Goal: Information Seeking & Learning: Understand process/instructions

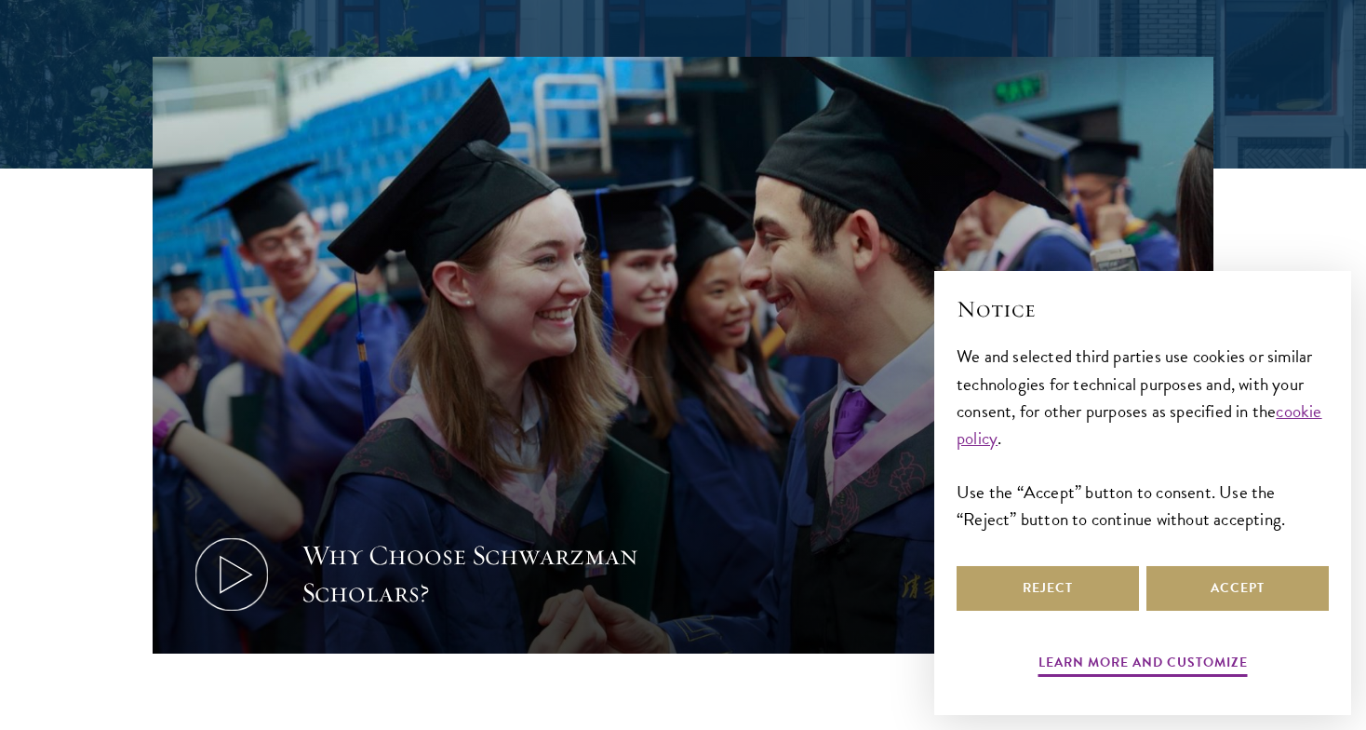
scroll to position [562, 0]
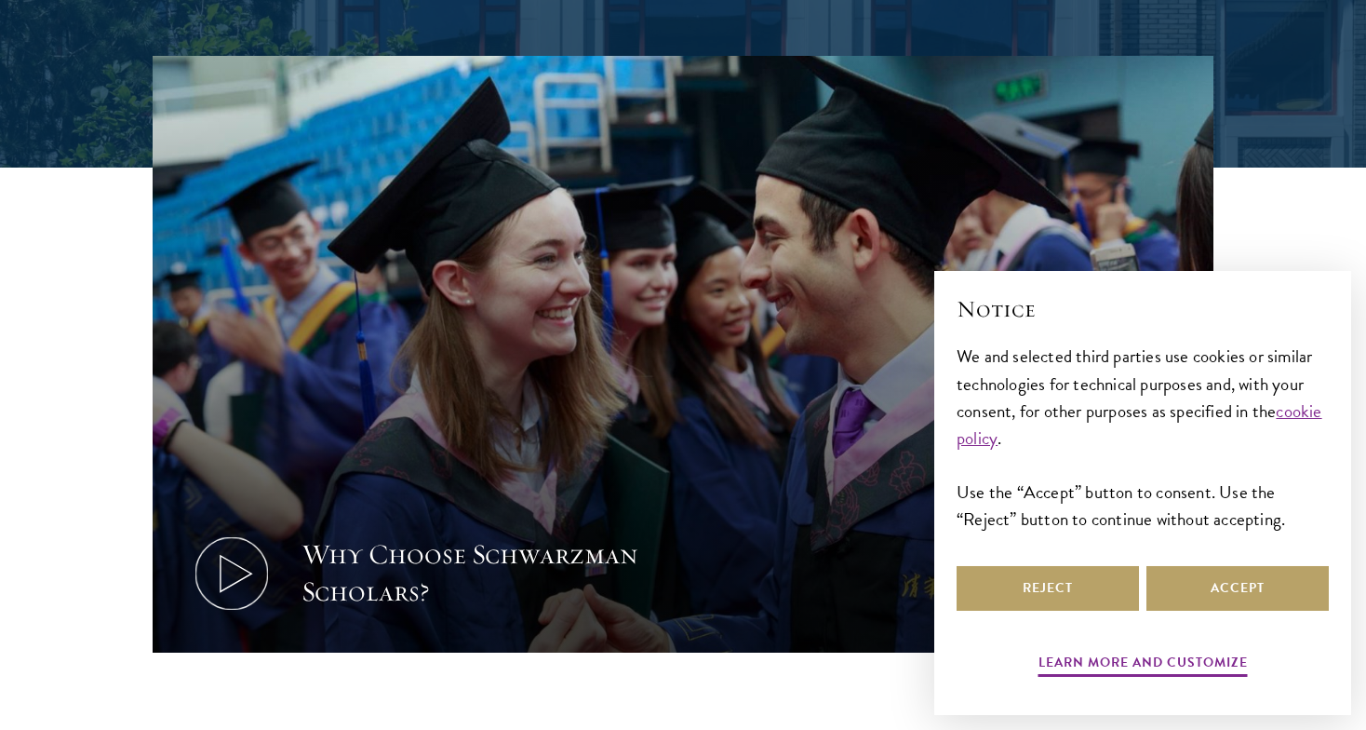
click at [249, 572] on use at bounding box center [236, 574] width 31 height 36
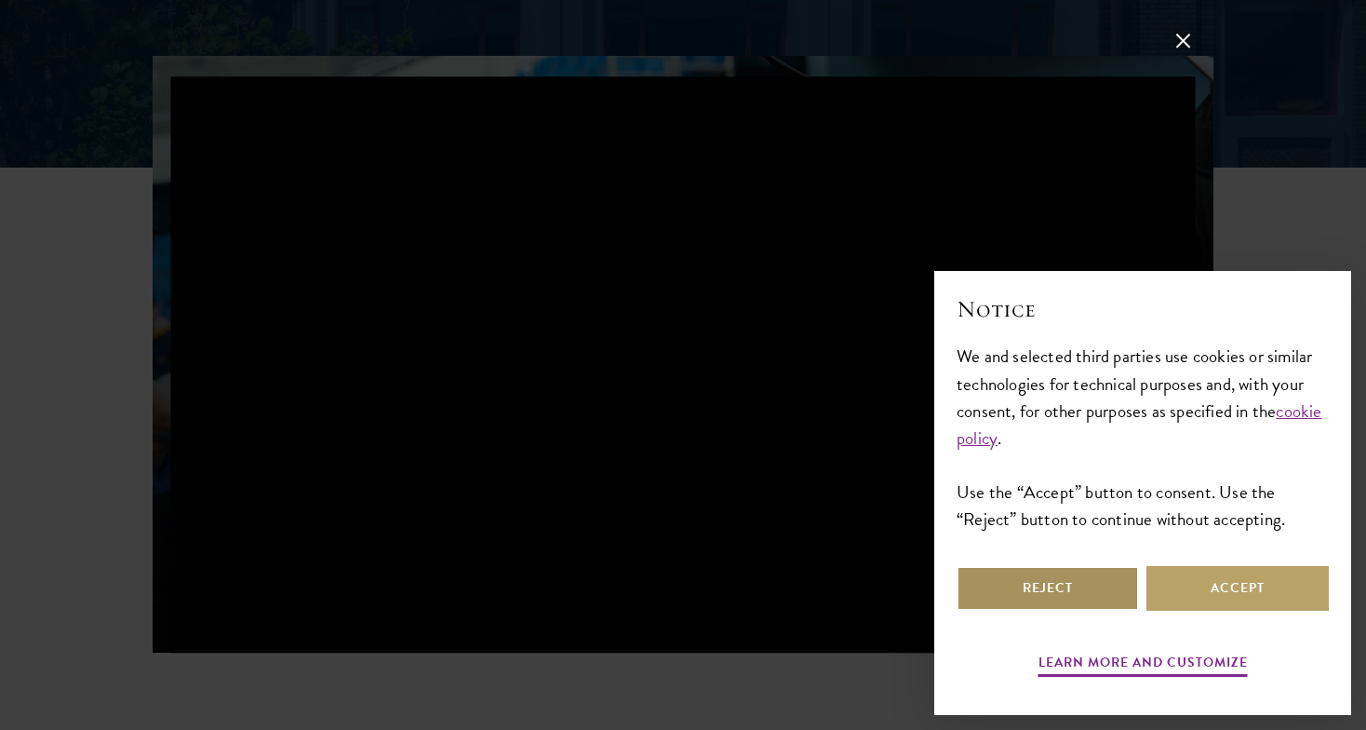
click at [1045, 590] on button "Reject" at bounding box center [1048, 588] width 182 height 45
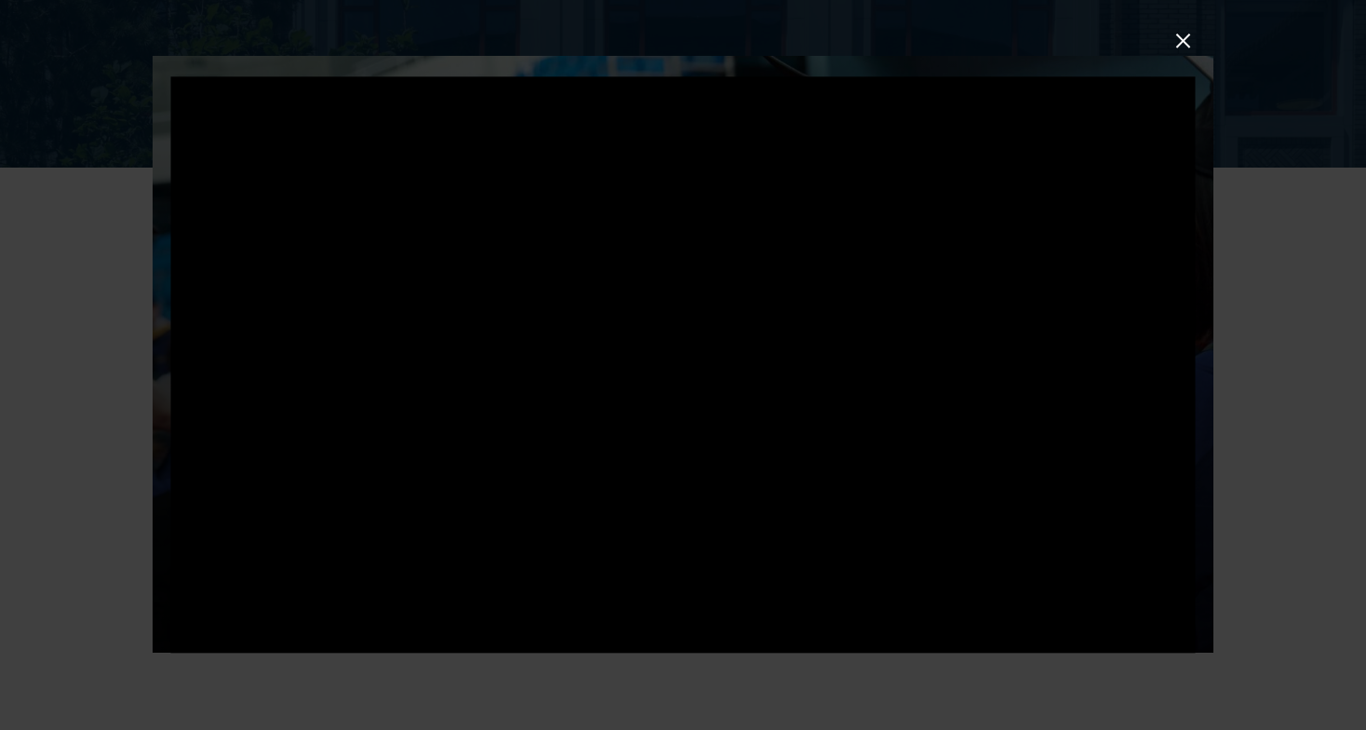
click at [1188, 36] on button at bounding box center [1183, 41] width 24 height 24
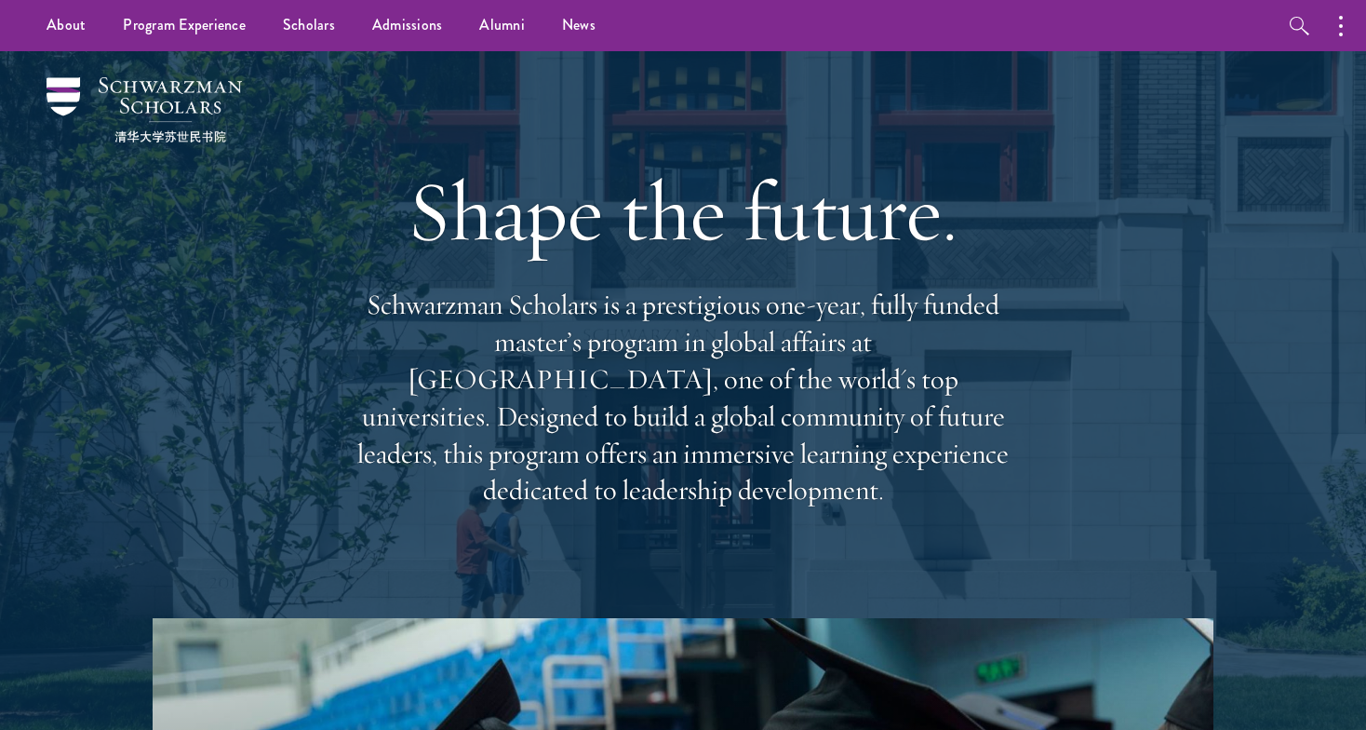
scroll to position [0, 0]
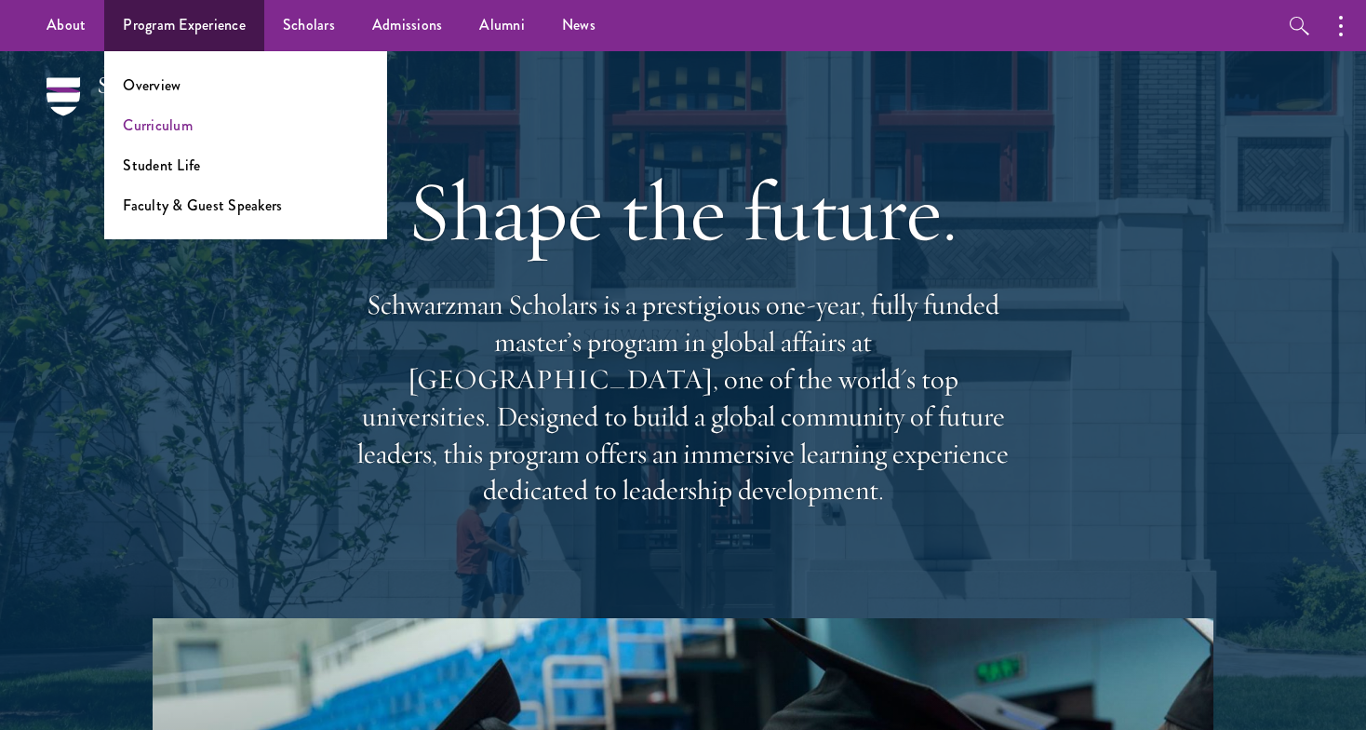
click at [165, 119] on link "Curriculum" at bounding box center [158, 124] width 70 height 21
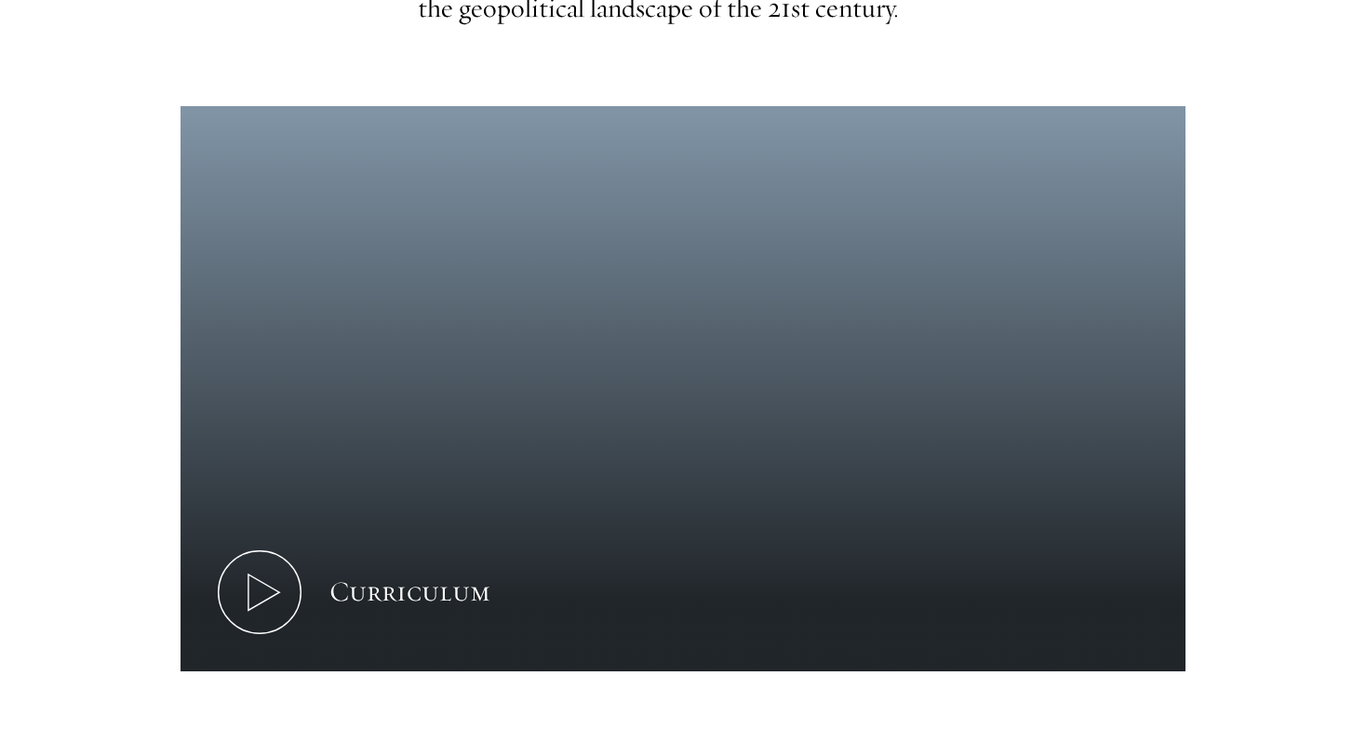
scroll to position [711, 0]
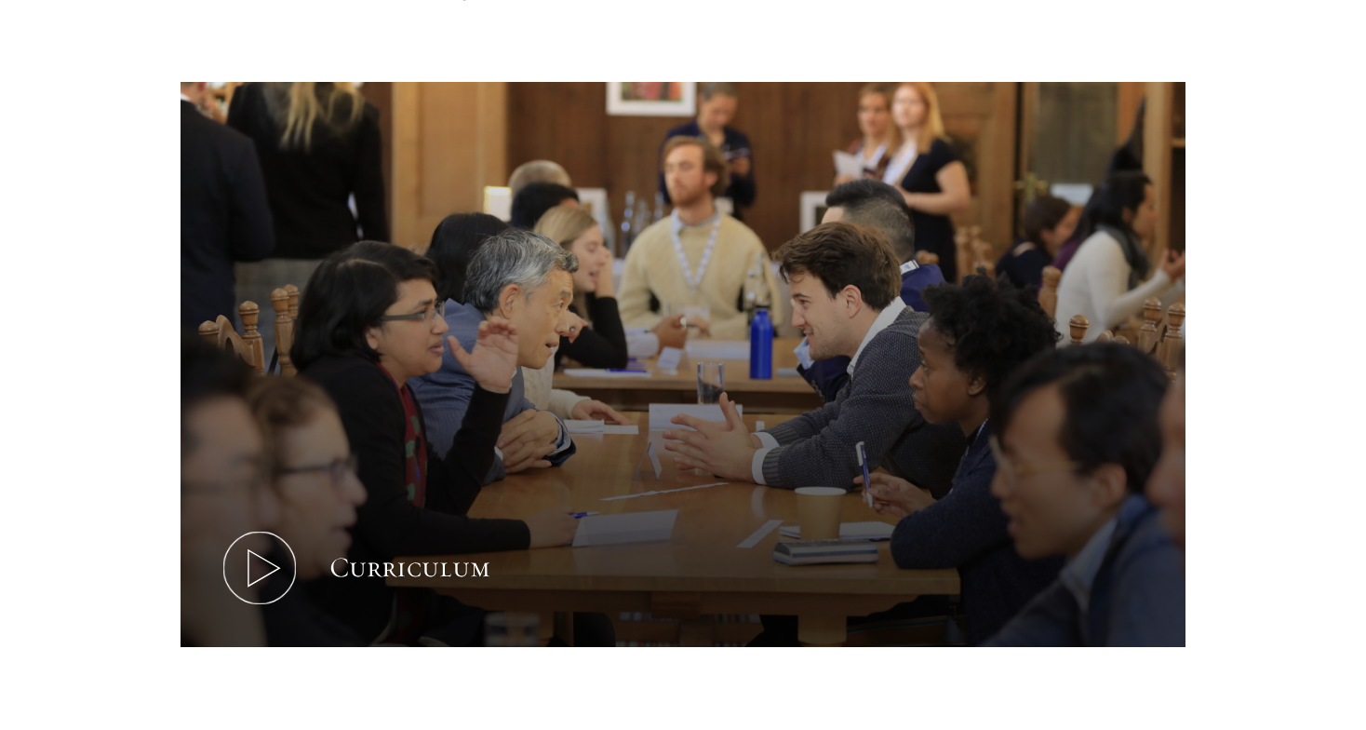
click at [271, 559] on icon at bounding box center [260, 568] width 84 height 84
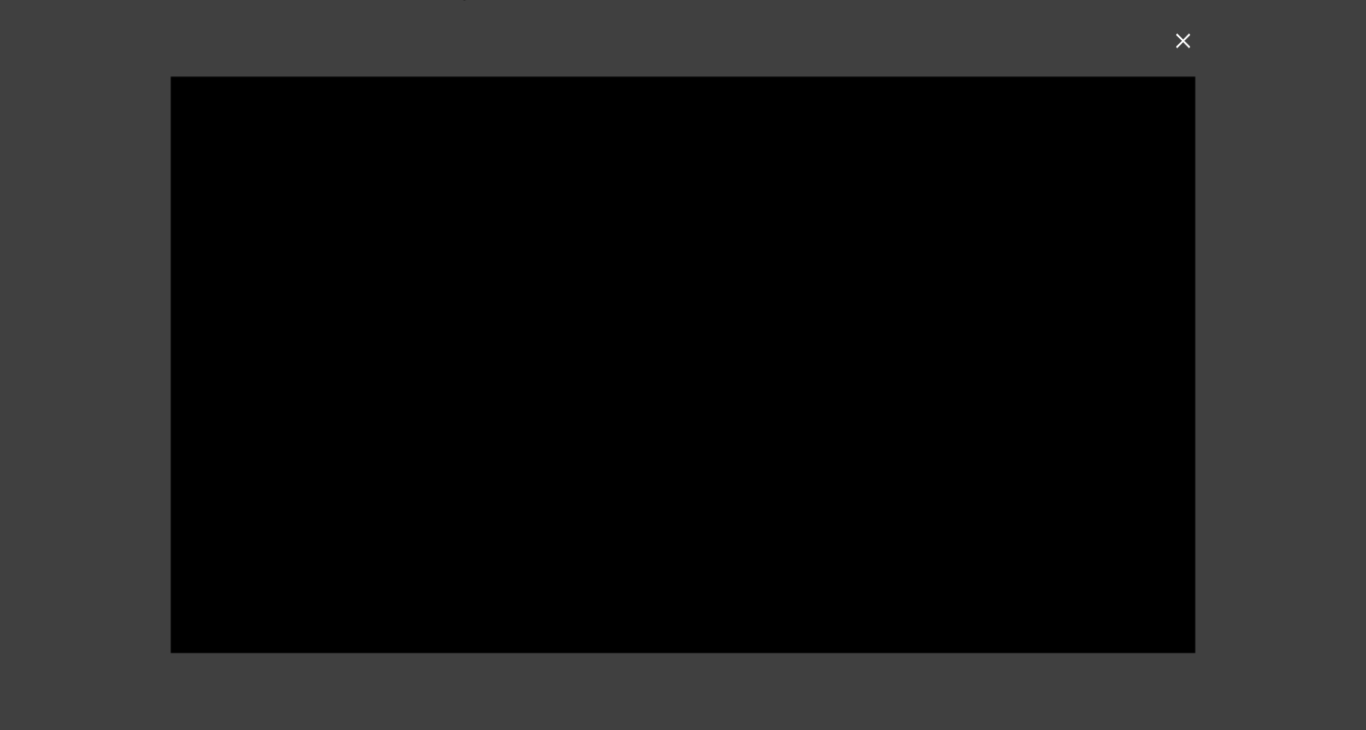
click at [1186, 40] on button at bounding box center [1183, 41] width 24 height 24
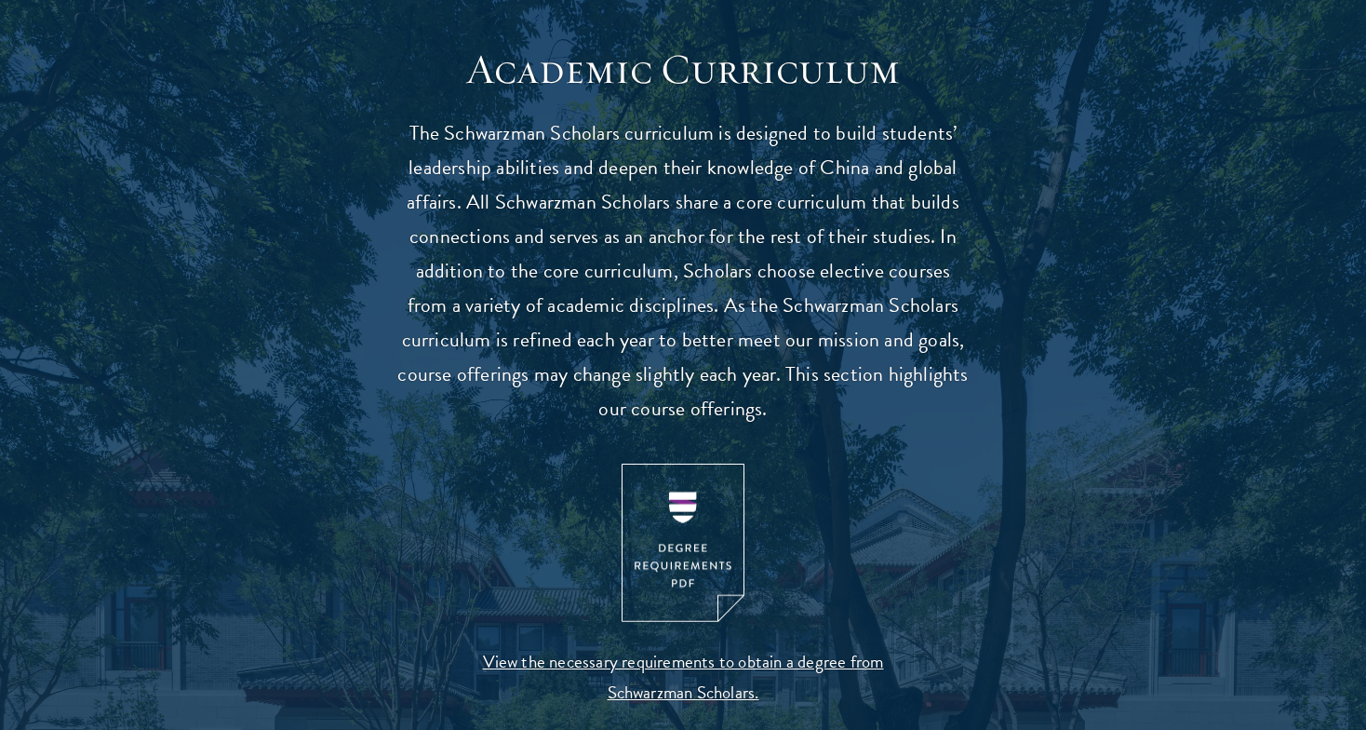
scroll to position [1621, 0]
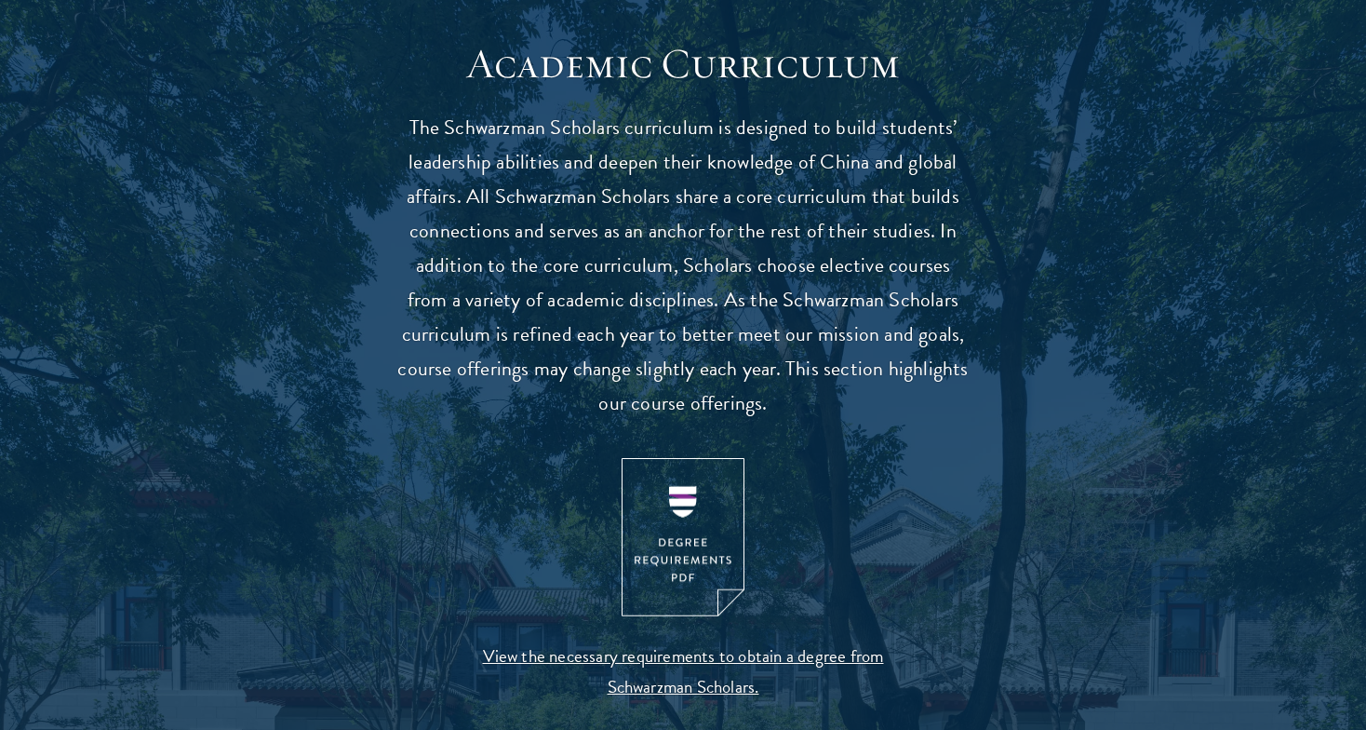
click at [673, 512] on img at bounding box center [683, 537] width 123 height 159
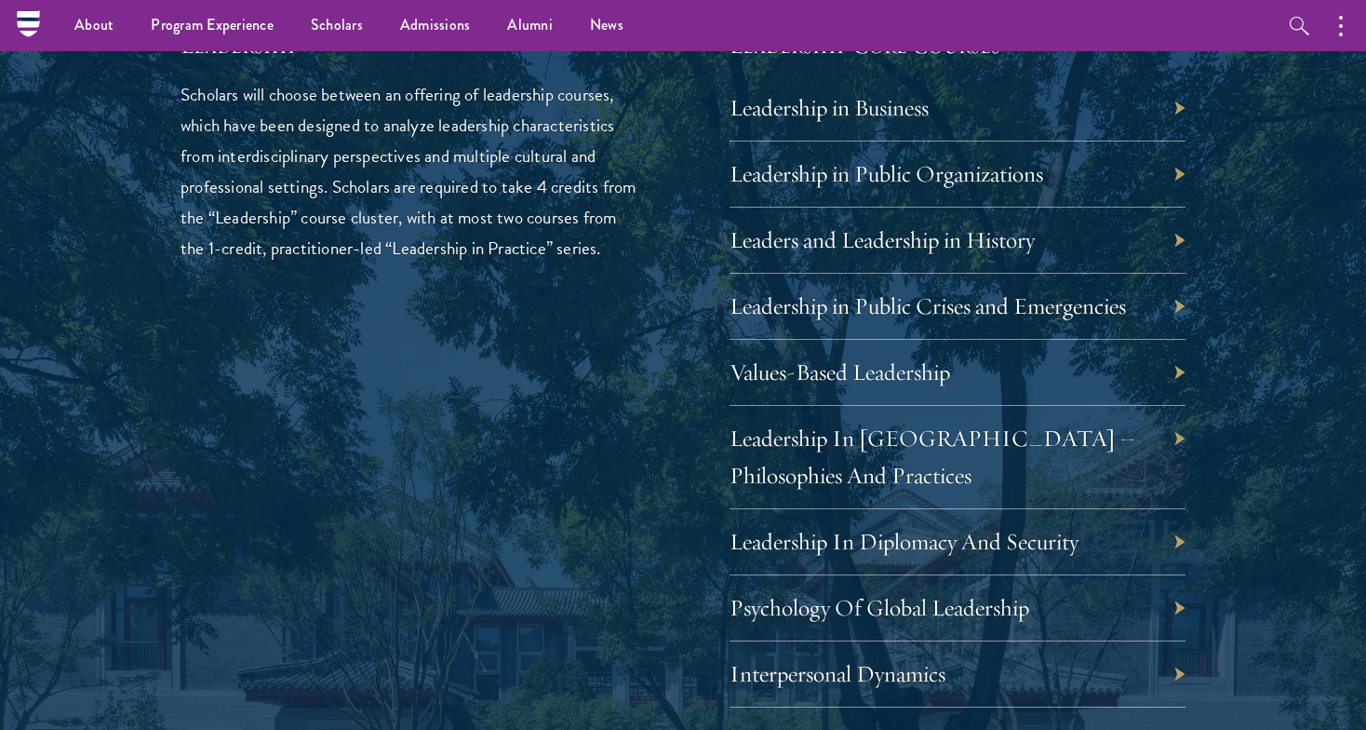
scroll to position [3140, 0]
click at [1181, 429] on div "Leadership In China – Philosophies And Practices" at bounding box center [958, 459] width 456 height 103
click at [1180, 422] on div "Leadership In China – Philosophies And Practices" at bounding box center [958, 459] width 456 height 103
click at [1106, 445] on div "Leadership In China – Philosophies And Practices" at bounding box center [958, 459] width 456 height 103
click at [1053, 425] on link "Leadership In China – Philosophies And Practices" at bounding box center [947, 458] width 406 height 66
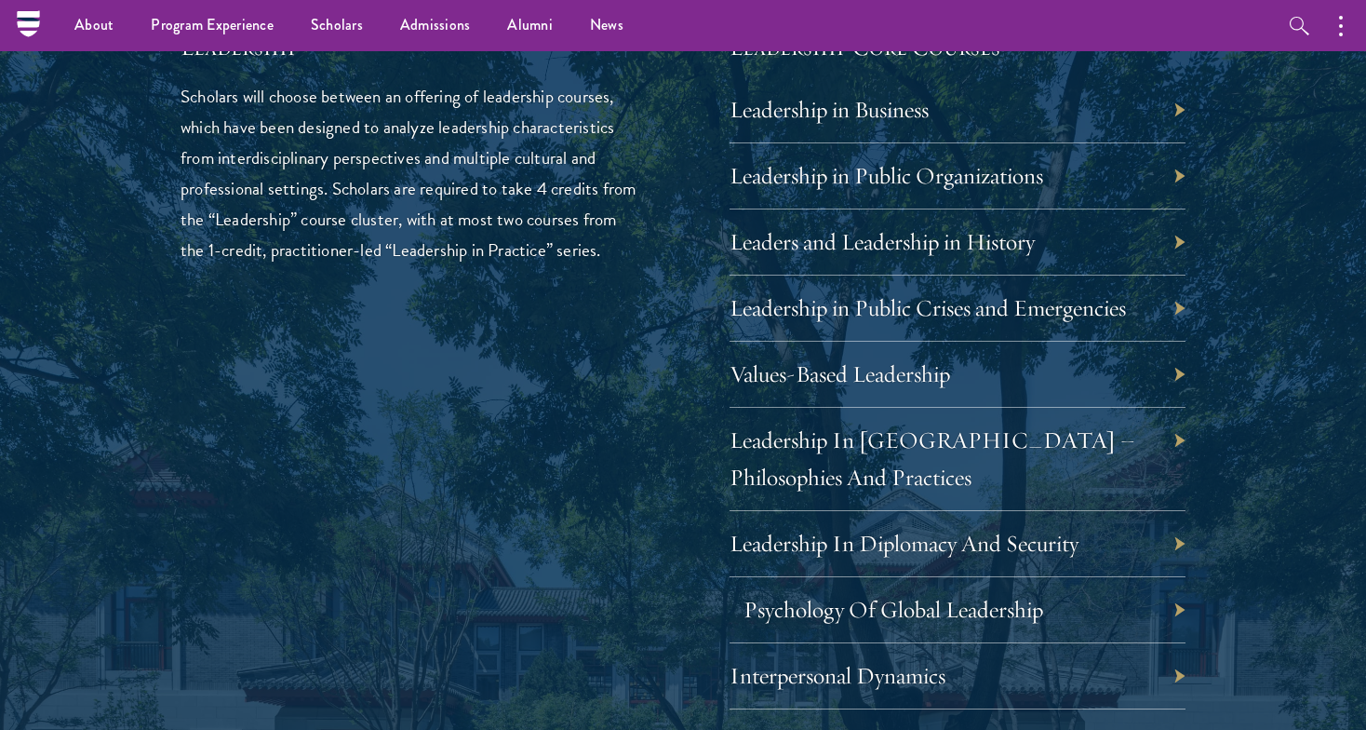
click at [904, 595] on link "Psychology Of Global Leadership" at bounding box center [894, 609] width 300 height 29
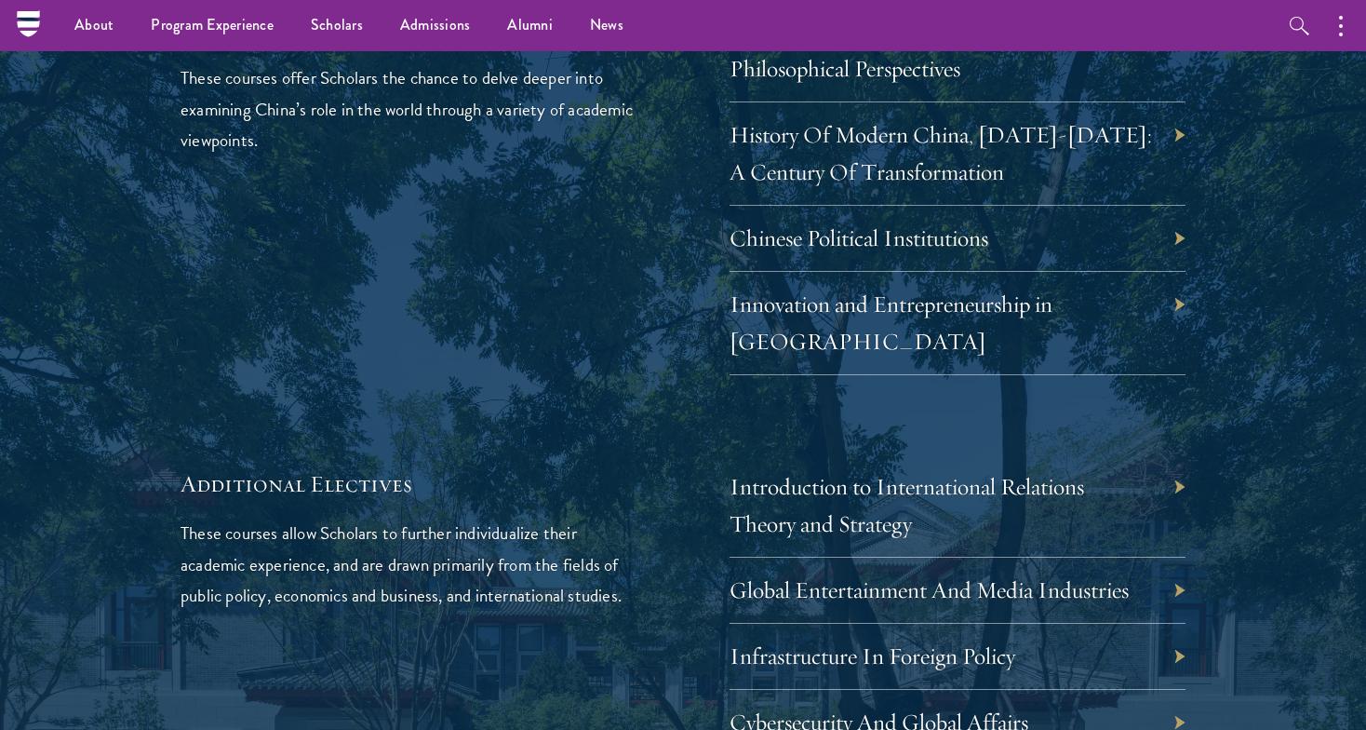
scroll to position [5585, 0]
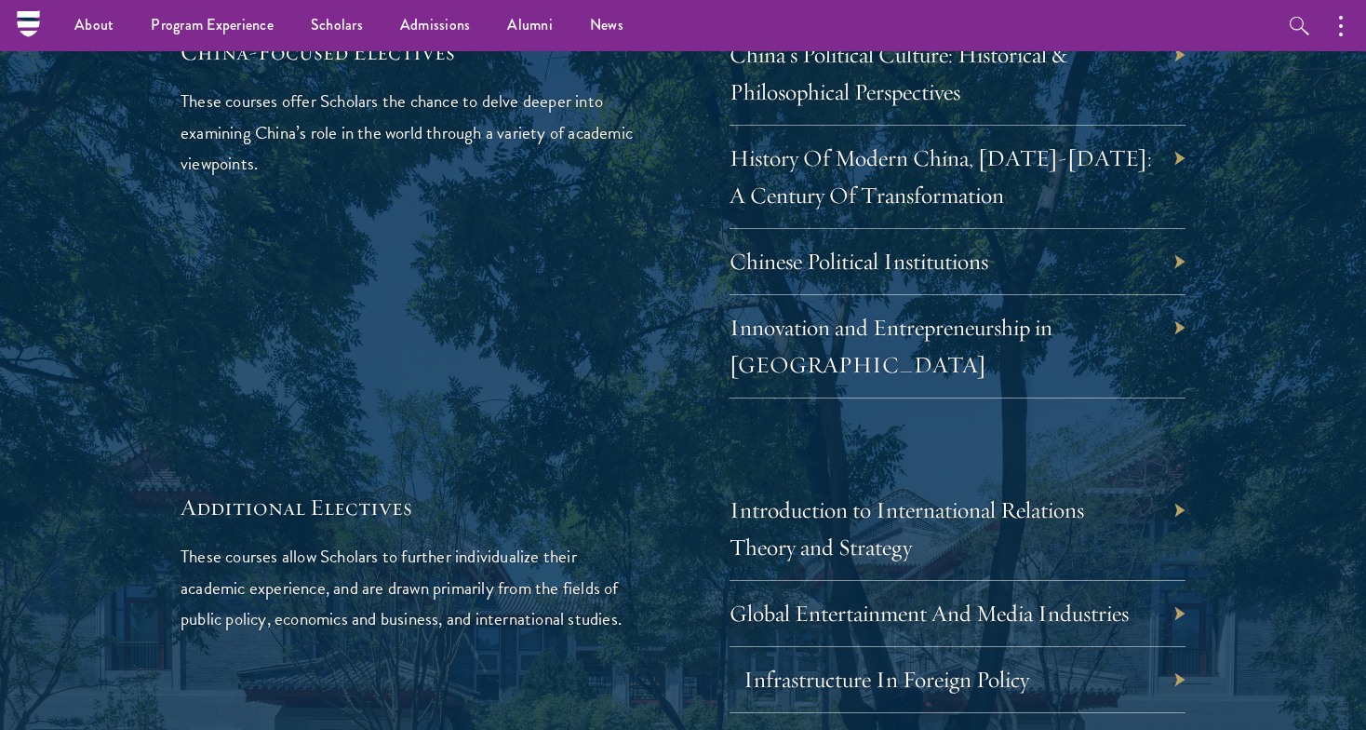
click at [778, 664] on link "Infrastructure In Foreign Policy" at bounding box center [887, 678] width 286 height 29
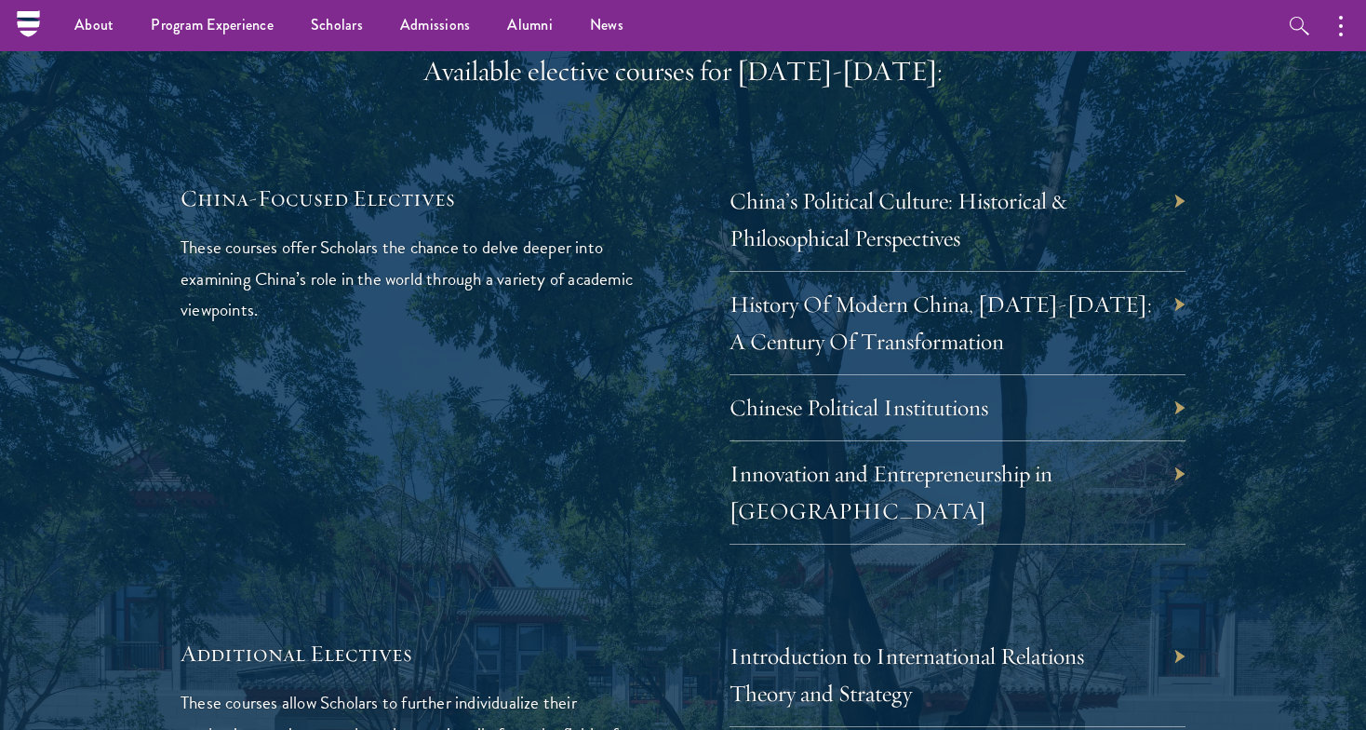
scroll to position [5427, 0]
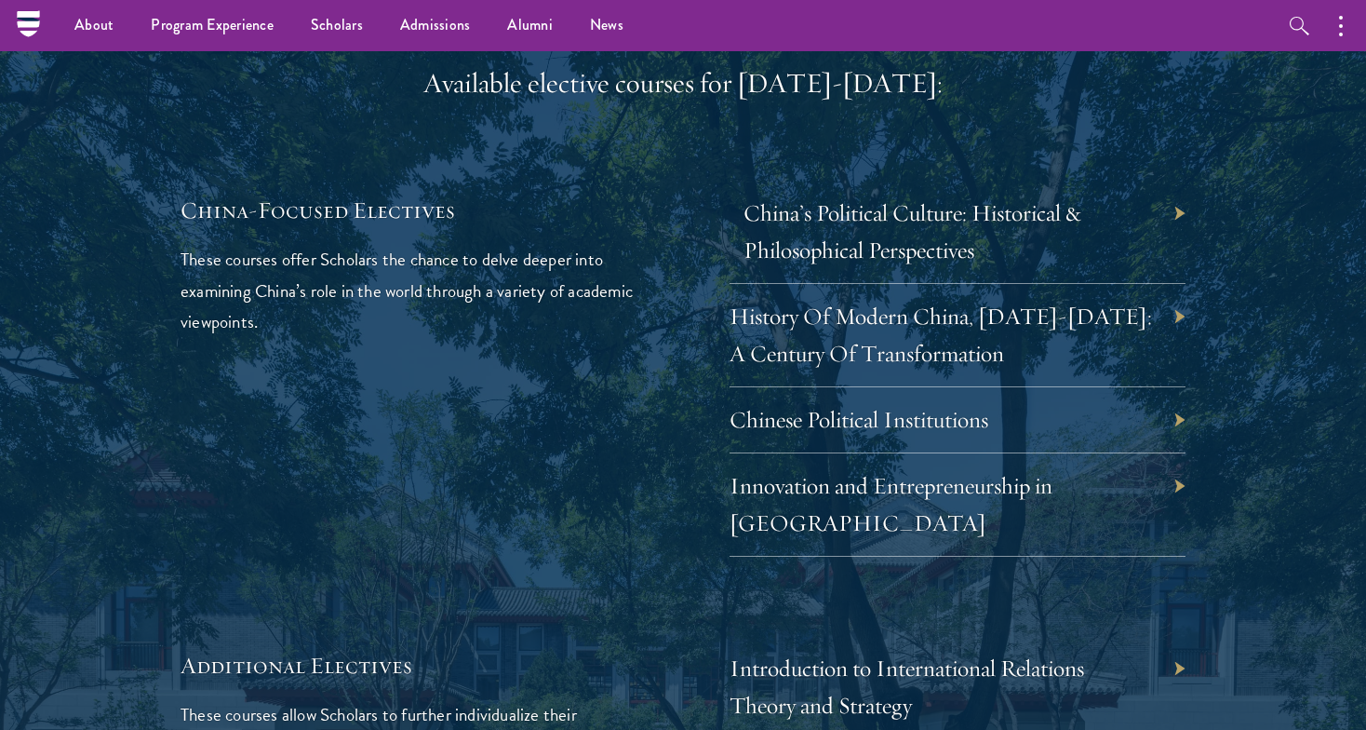
click at [1023, 198] on link "China’s Political Culture: Historical & Philosophical Perspectives" at bounding box center [913, 231] width 338 height 66
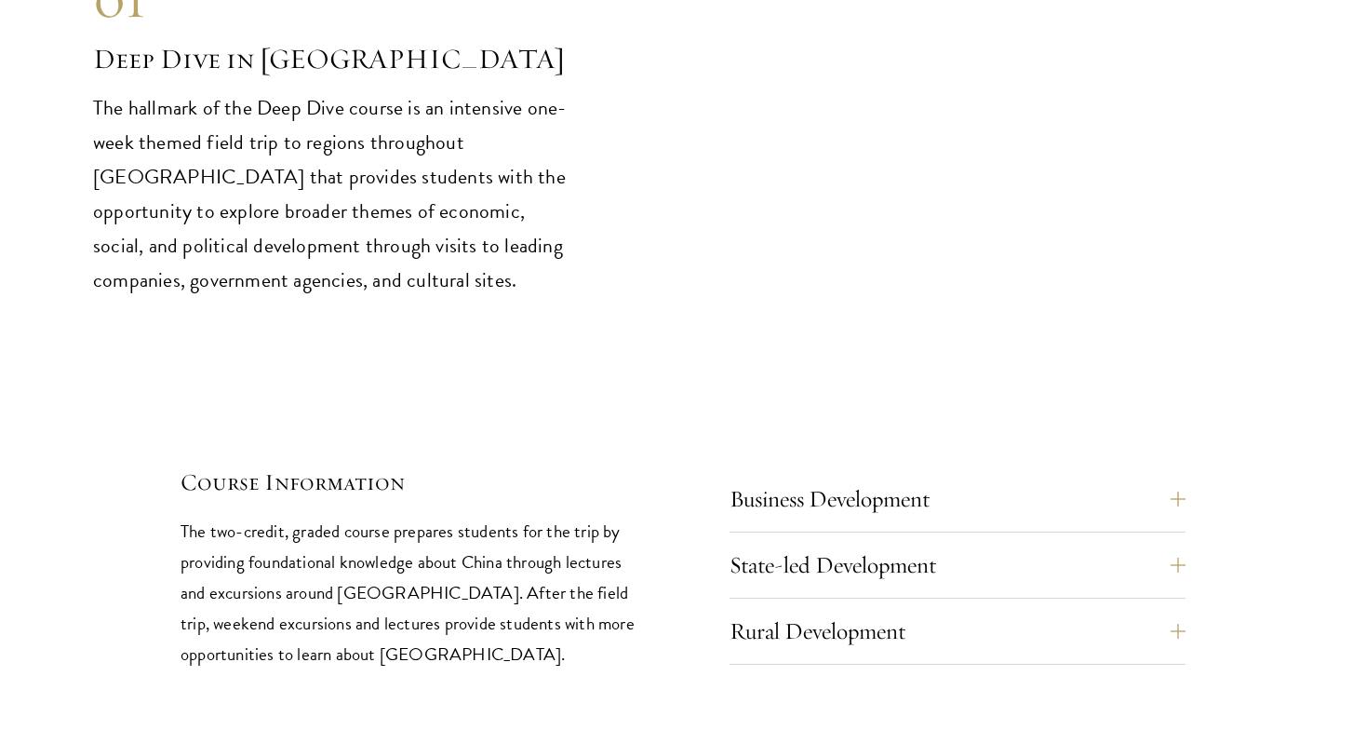
scroll to position [7639, 0]
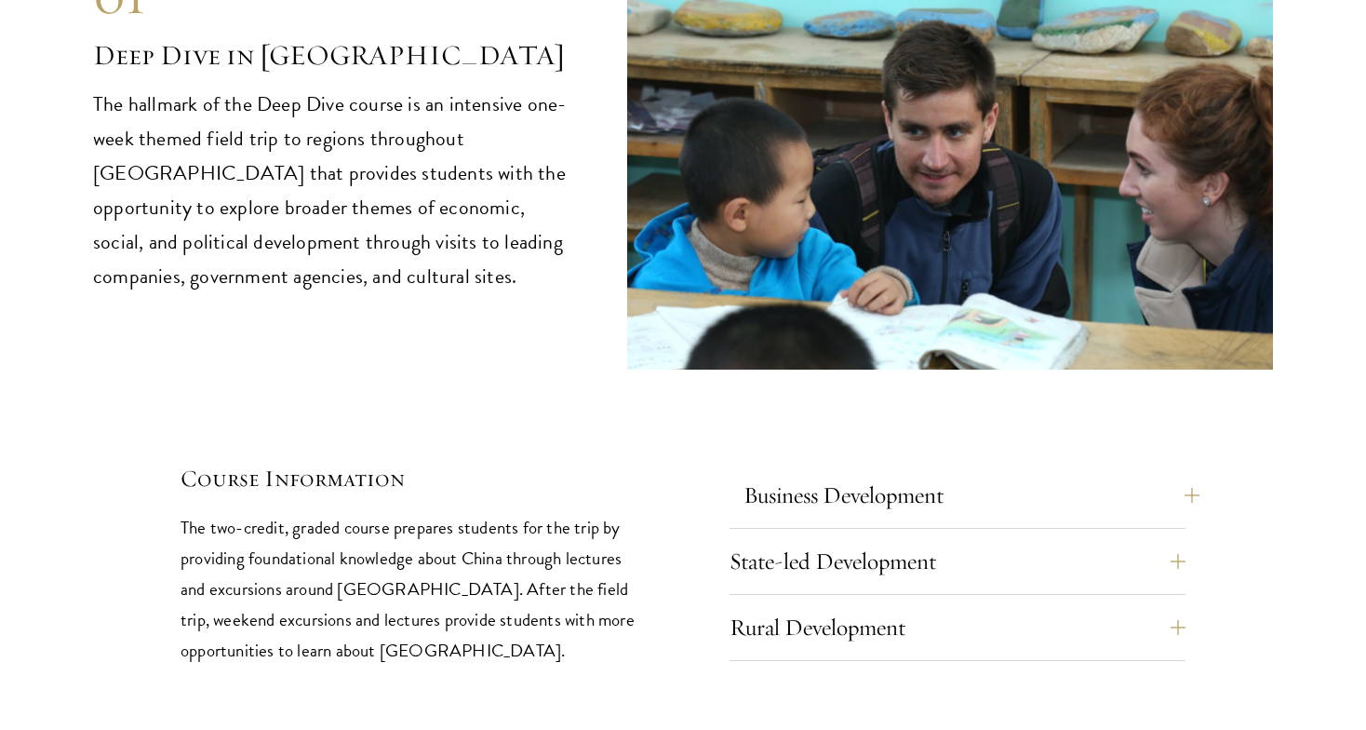
click at [1189, 473] on button "Business Development" at bounding box center [972, 495] width 456 height 45
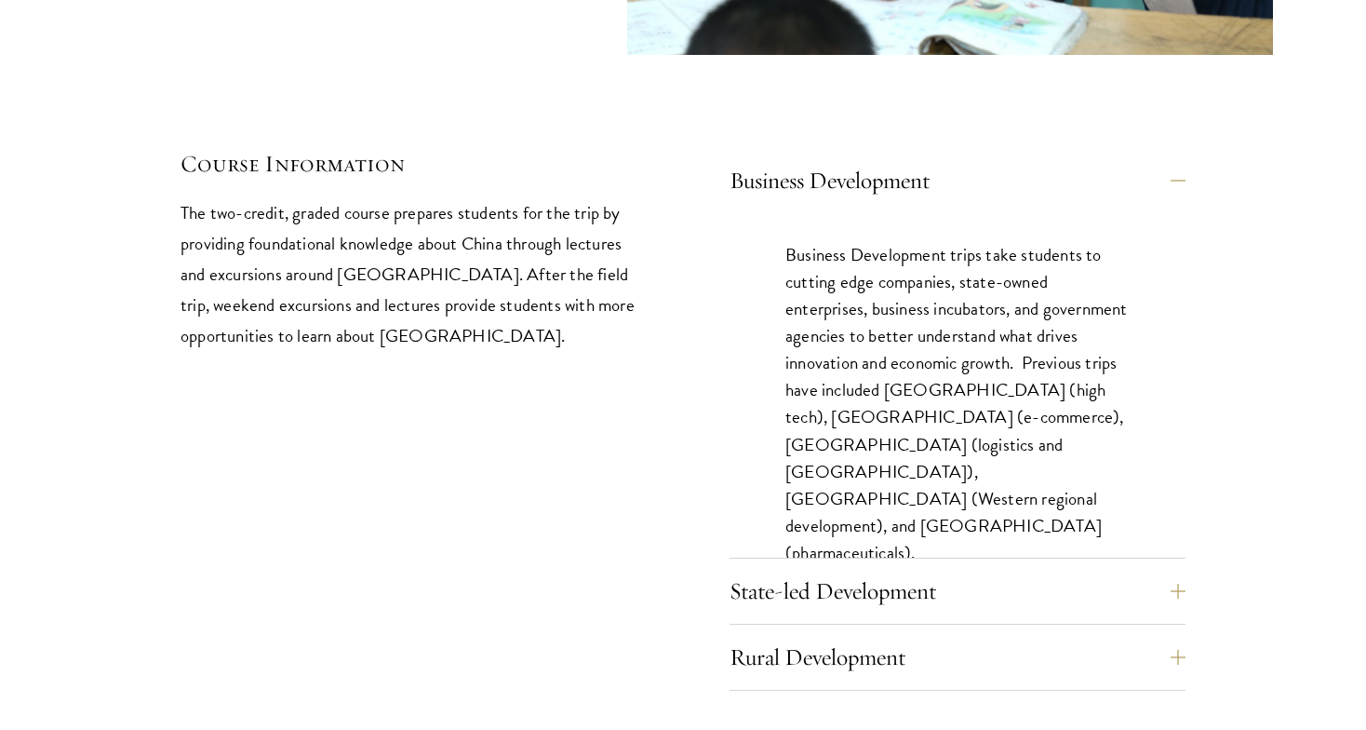
scroll to position [7967, 0]
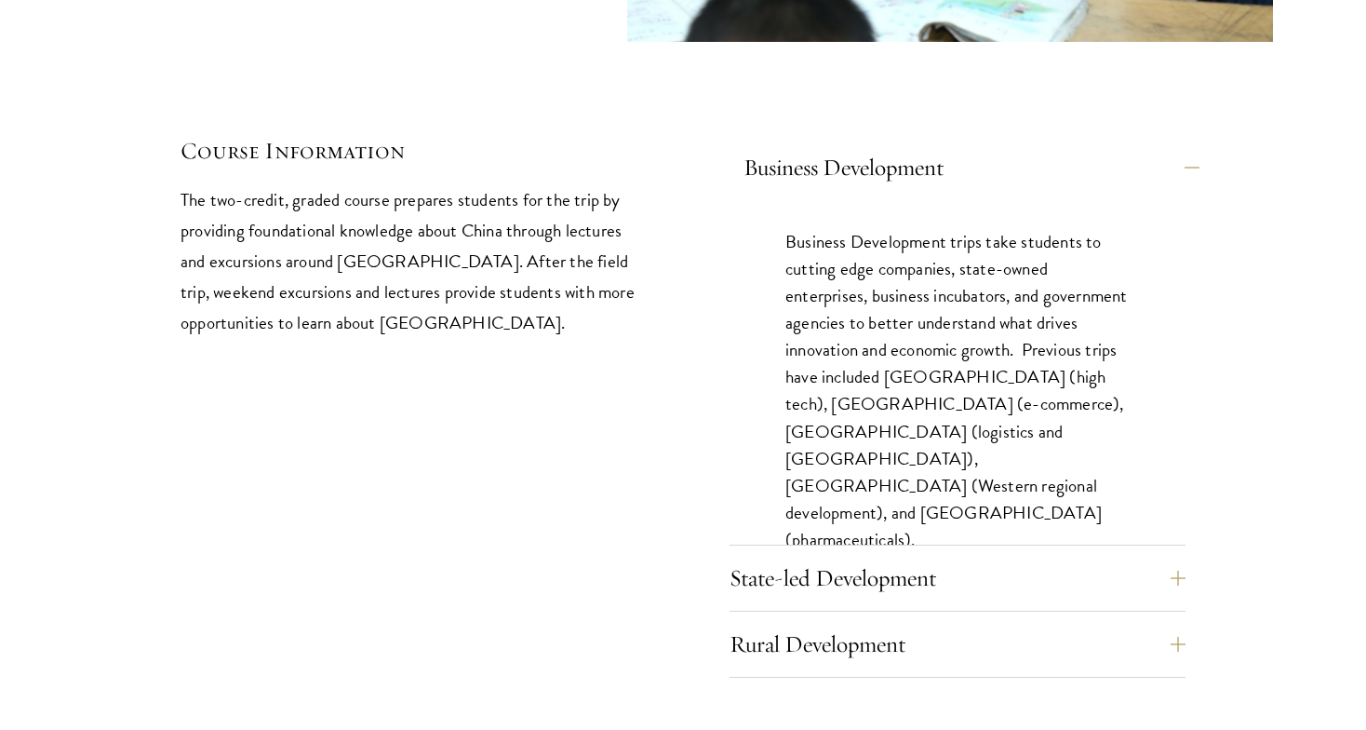
click at [1179, 145] on button "Business Development" at bounding box center [972, 167] width 456 height 45
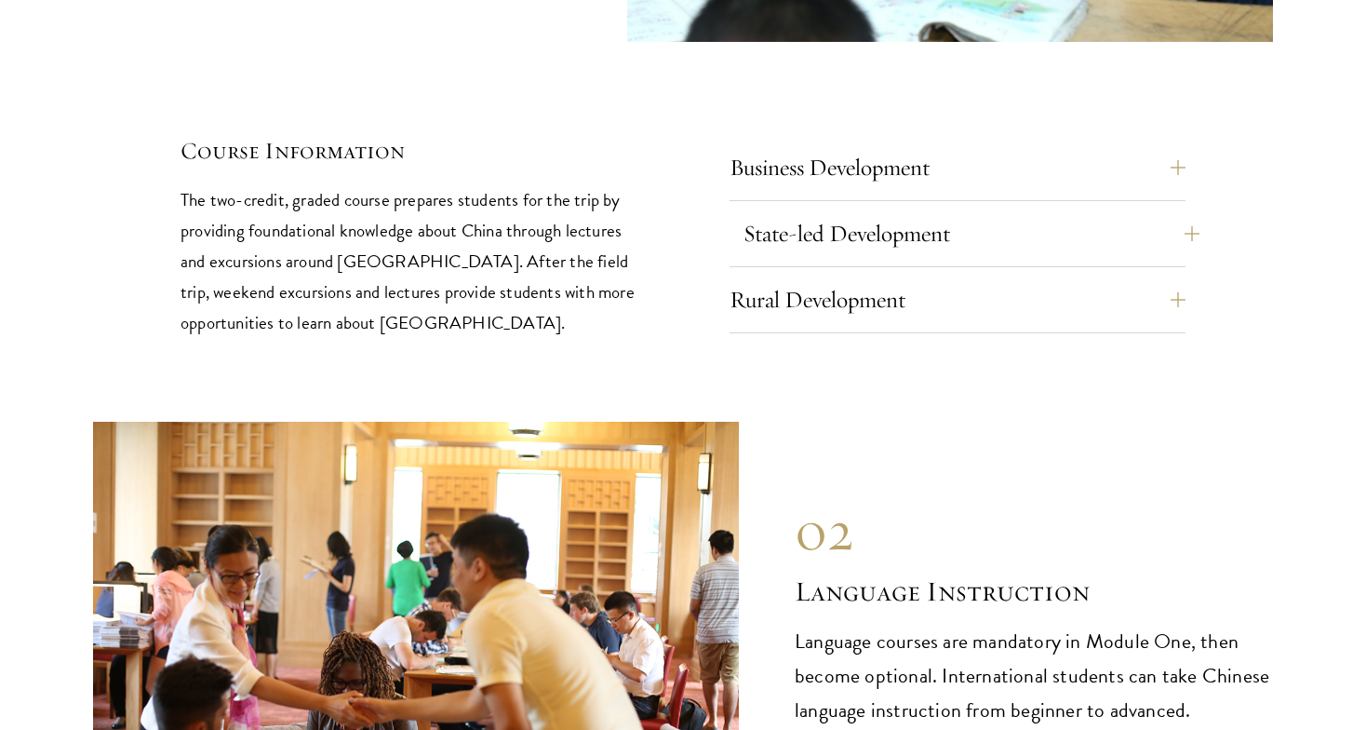
click at [1174, 211] on button "State-led Development" at bounding box center [972, 233] width 456 height 45
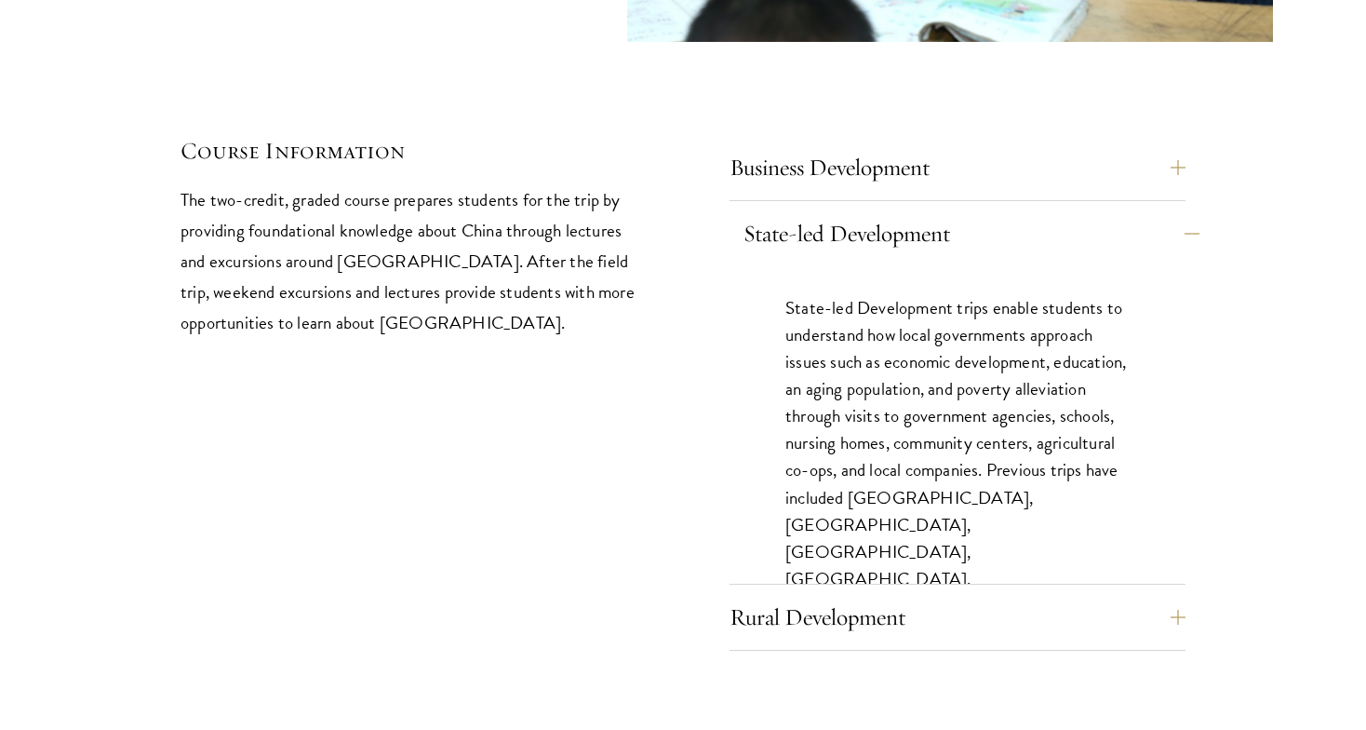
click at [1174, 211] on button "State-led Development" at bounding box center [972, 233] width 456 height 45
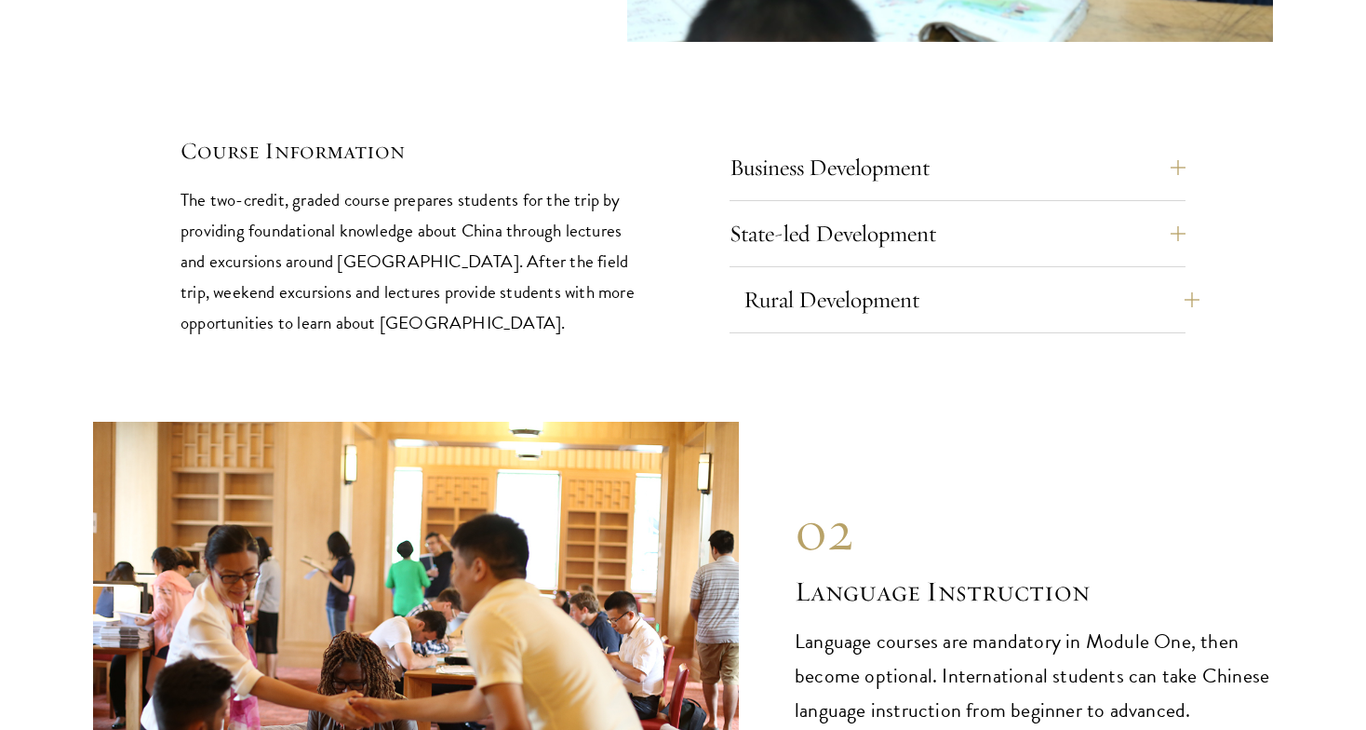
click at [1176, 277] on button "Rural Development" at bounding box center [972, 299] width 456 height 45
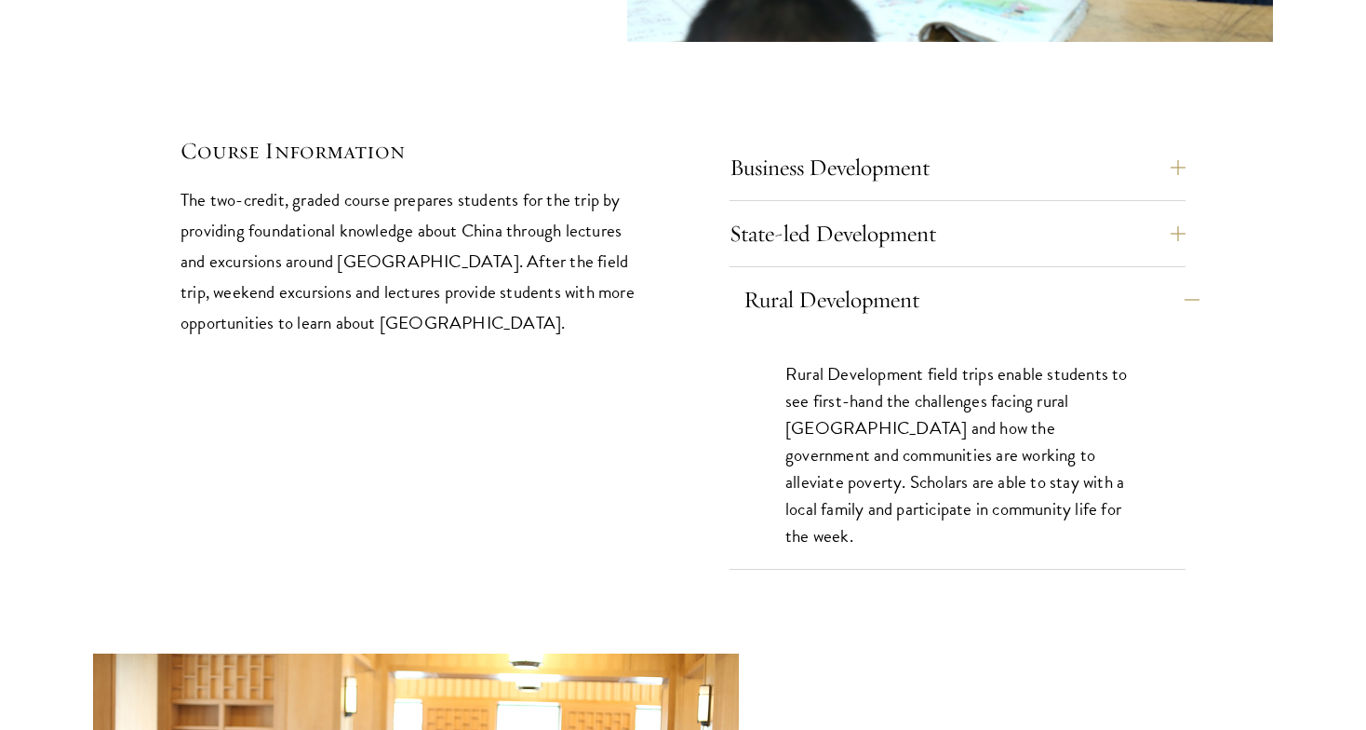
click at [1176, 277] on button "Rural Development" at bounding box center [972, 299] width 456 height 45
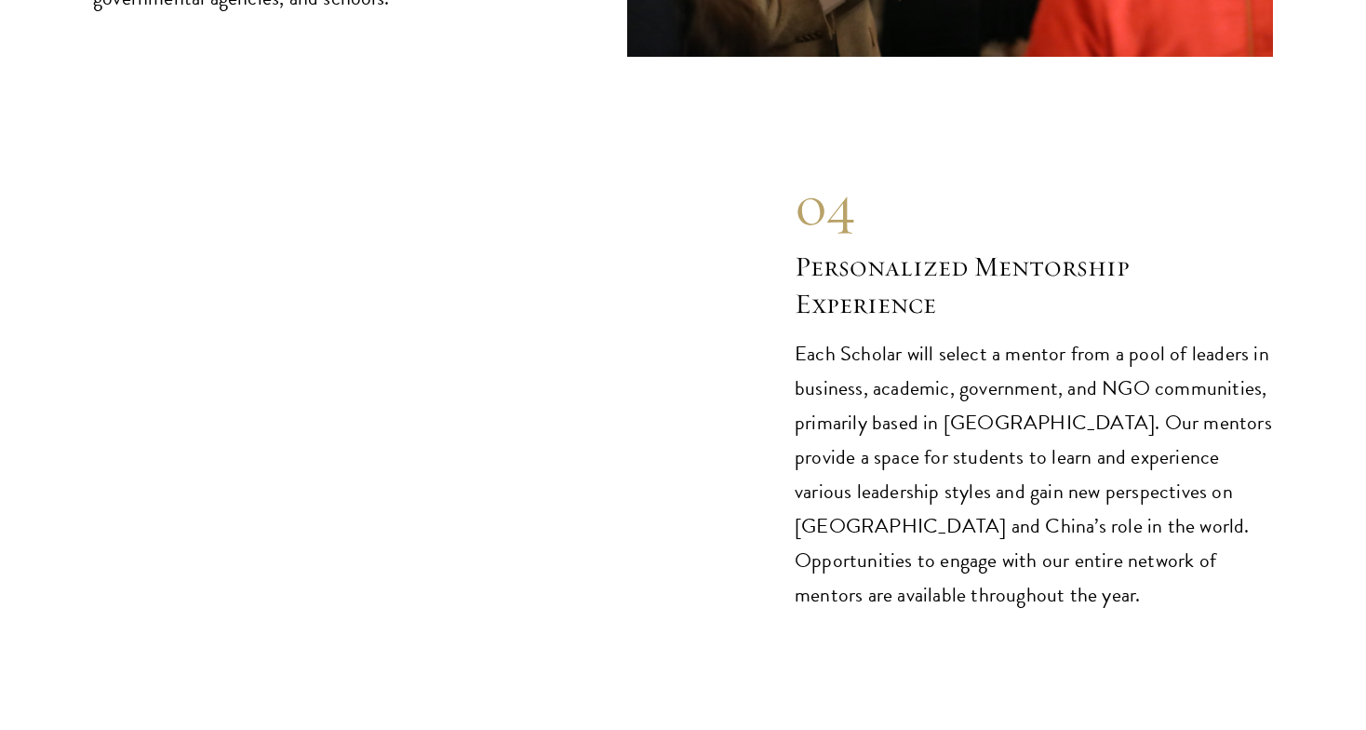
scroll to position [9397, 0]
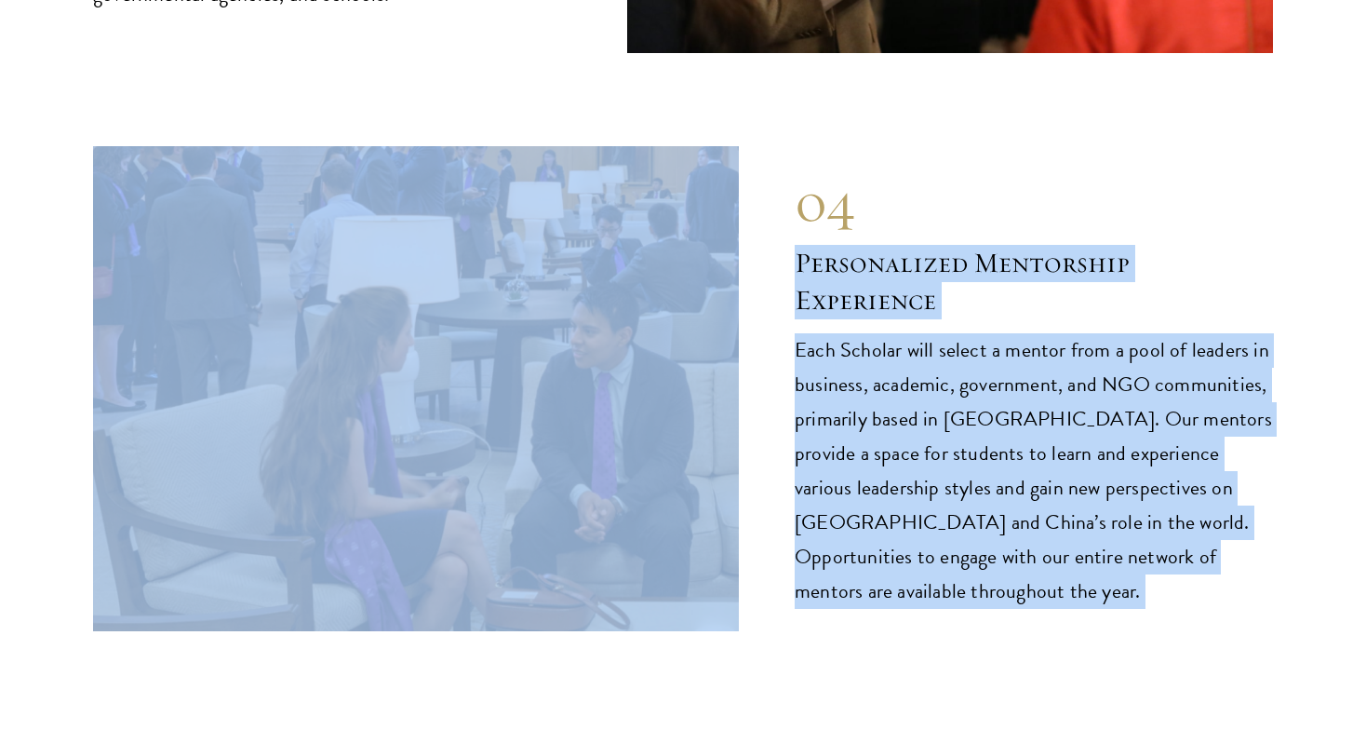
drag, startPoint x: 784, startPoint y: 620, endPoint x: 775, endPoint y: 168, distance: 451.4
click at [775, 168] on div "04 Personalized Mentorship Experience 04 Personalized Mentorship Experience Eac…" at bounding box center [683, 388] width 1180 height 485
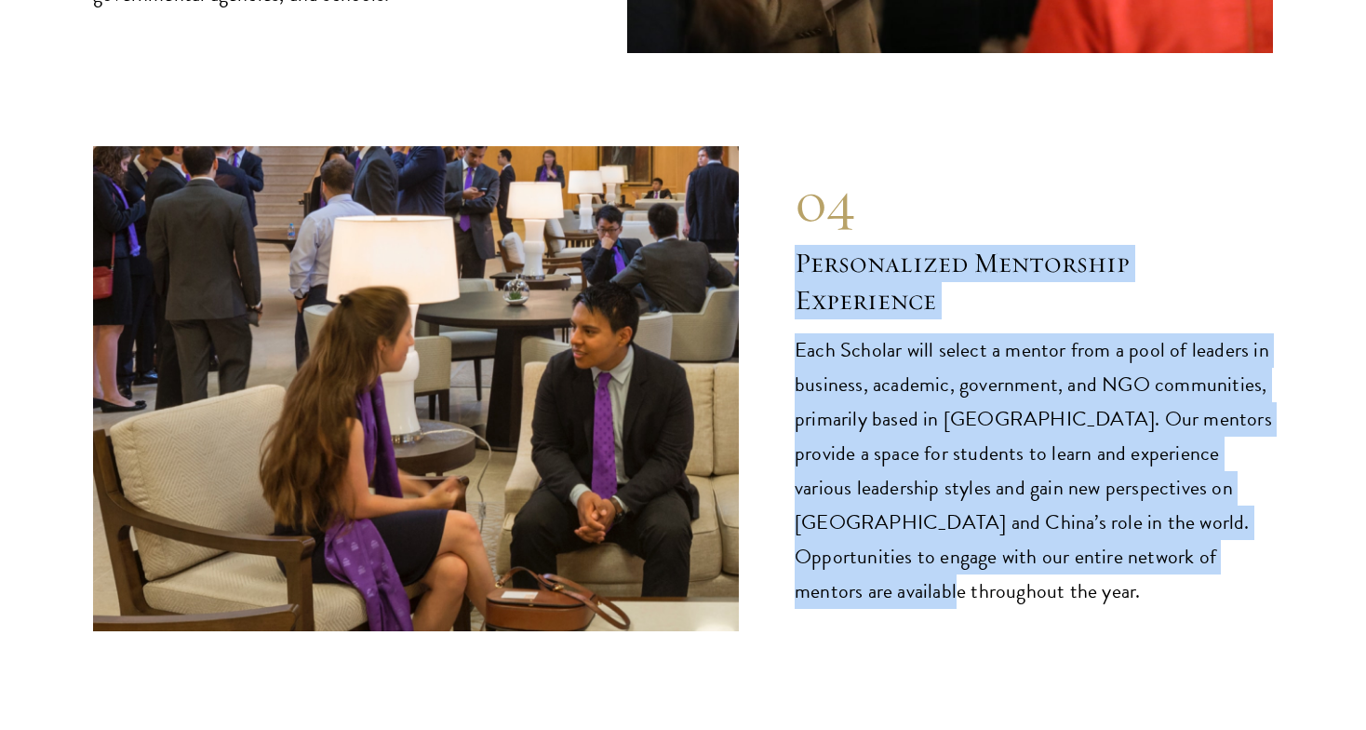
drag, startPoint x: 776, startPoint y: 170, endPoint x: 797, endPoint y: 505, distance: 335.6
click at [797, 505] on div "04 Personalized Mentorship Experience 04 Personalized Mentorship Experience Eac…" at bounding box center [683, 388] width 1180 height 485
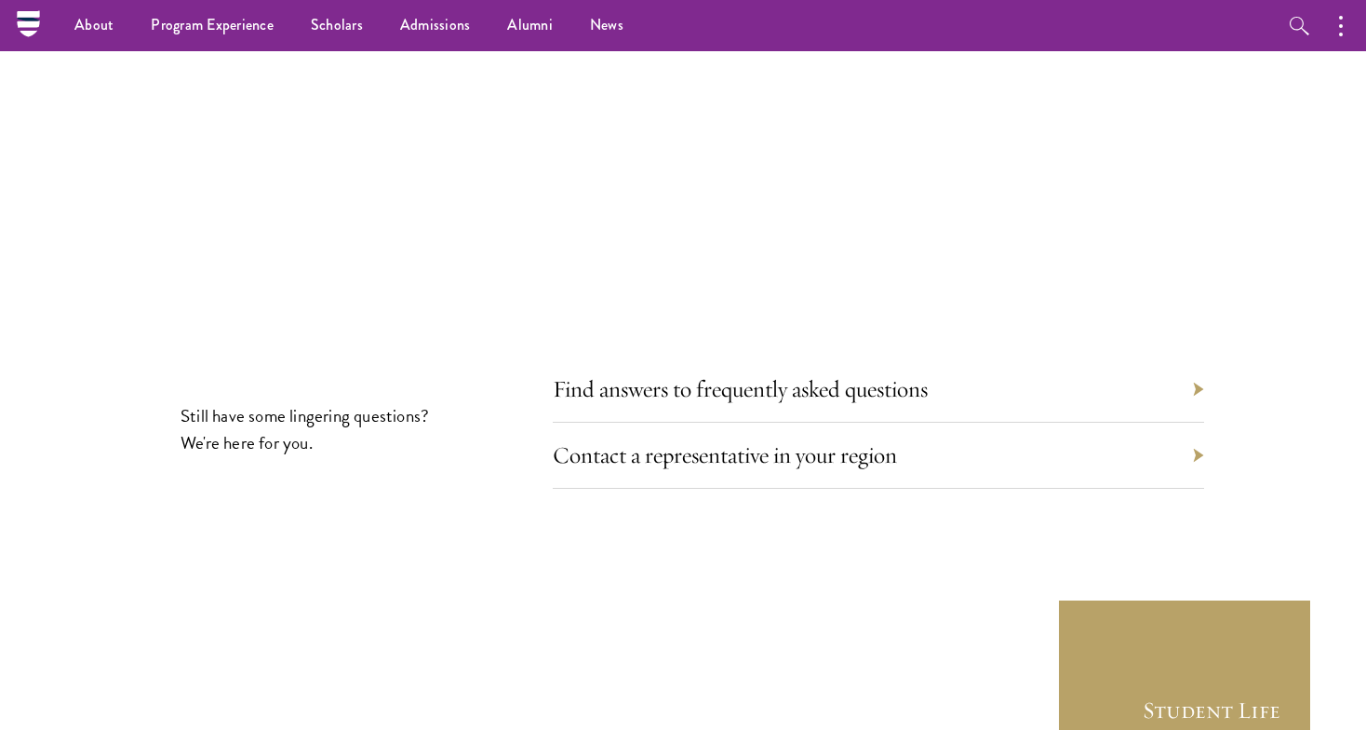
scroll to position [10046, 0]
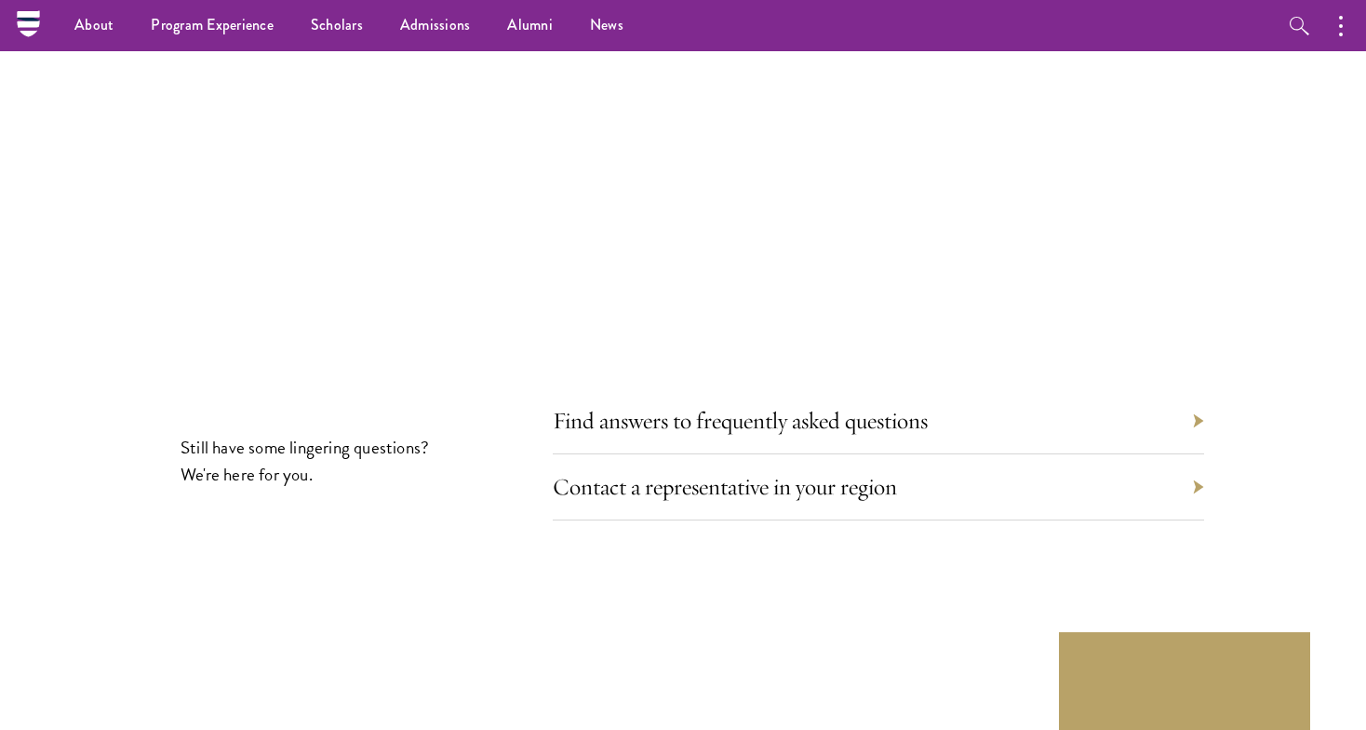
click at [1198, 454] on div "Contact a representative in your region" at bounding box center [878, 487] width 651 height 66
click at [842, 472] on link "Contact a representative in your region" at bounding box center [739, 486] width 344 height 29
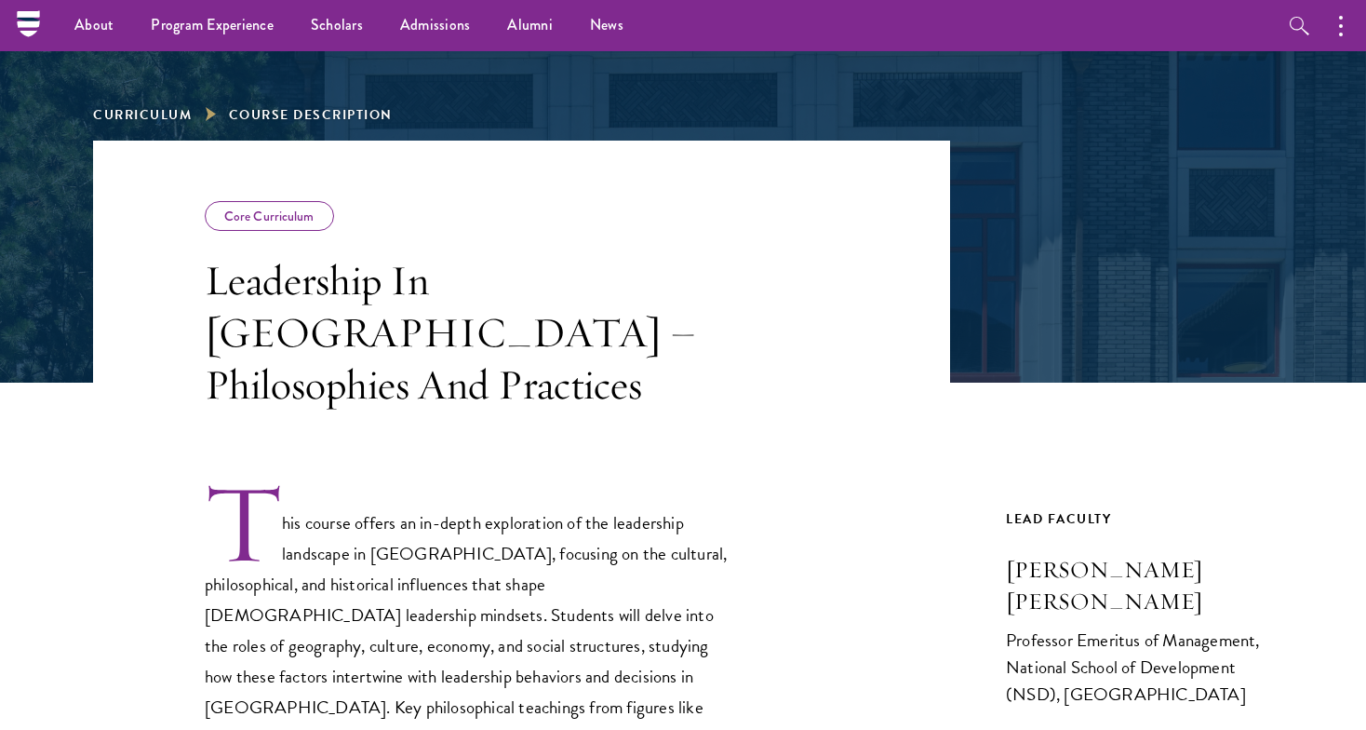
scroll to position [193, 0]
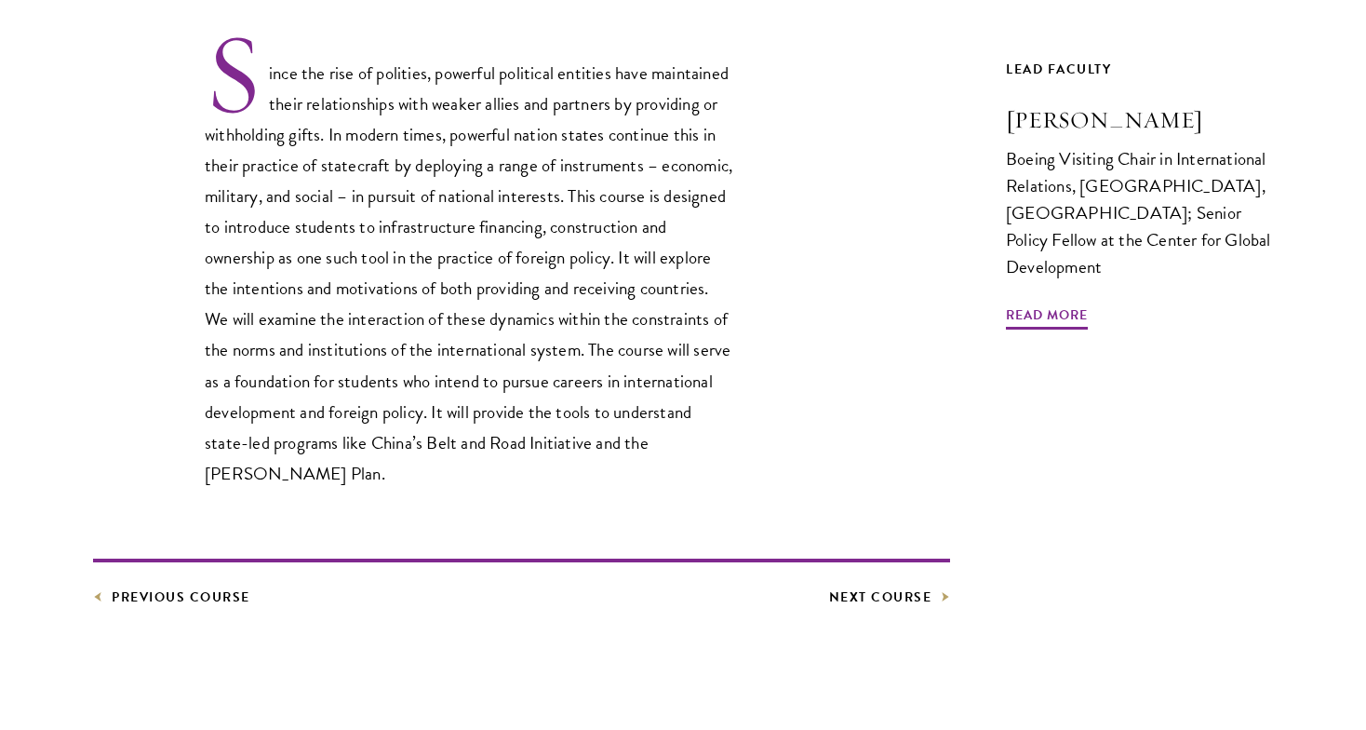
scroll to position [617, 0]
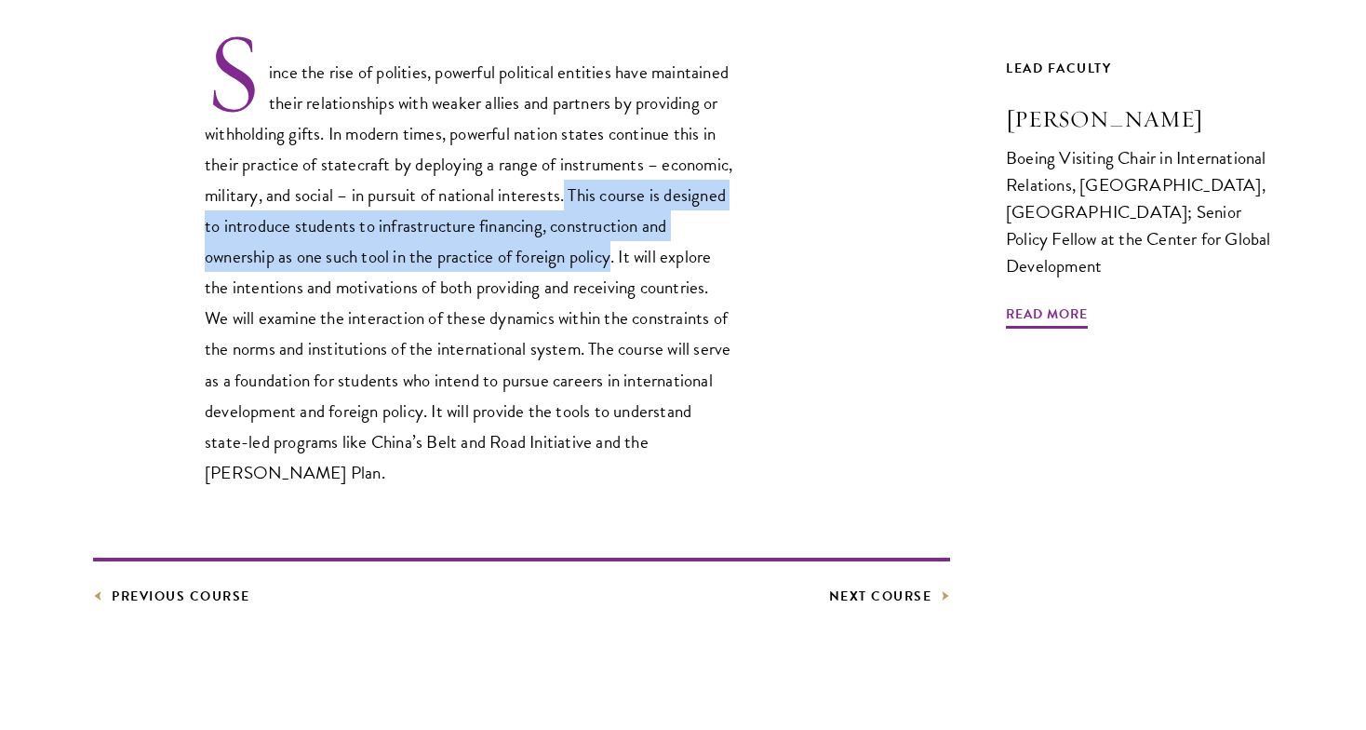
drag, startPoint x: 648, startPoint y: 193, endPoint x: 649, endPoint y: 260, distance: 67.0
click at [649, 261] on p "Since the rise of polities, powerful political entities have maintained their r…" at bounding box center [470, 259] width 530 height 458
click at [649, 260] on p "Since the rise of polities, powerful political entities have maintained their r…" at bounding box center [470, 259] width 530 height 458
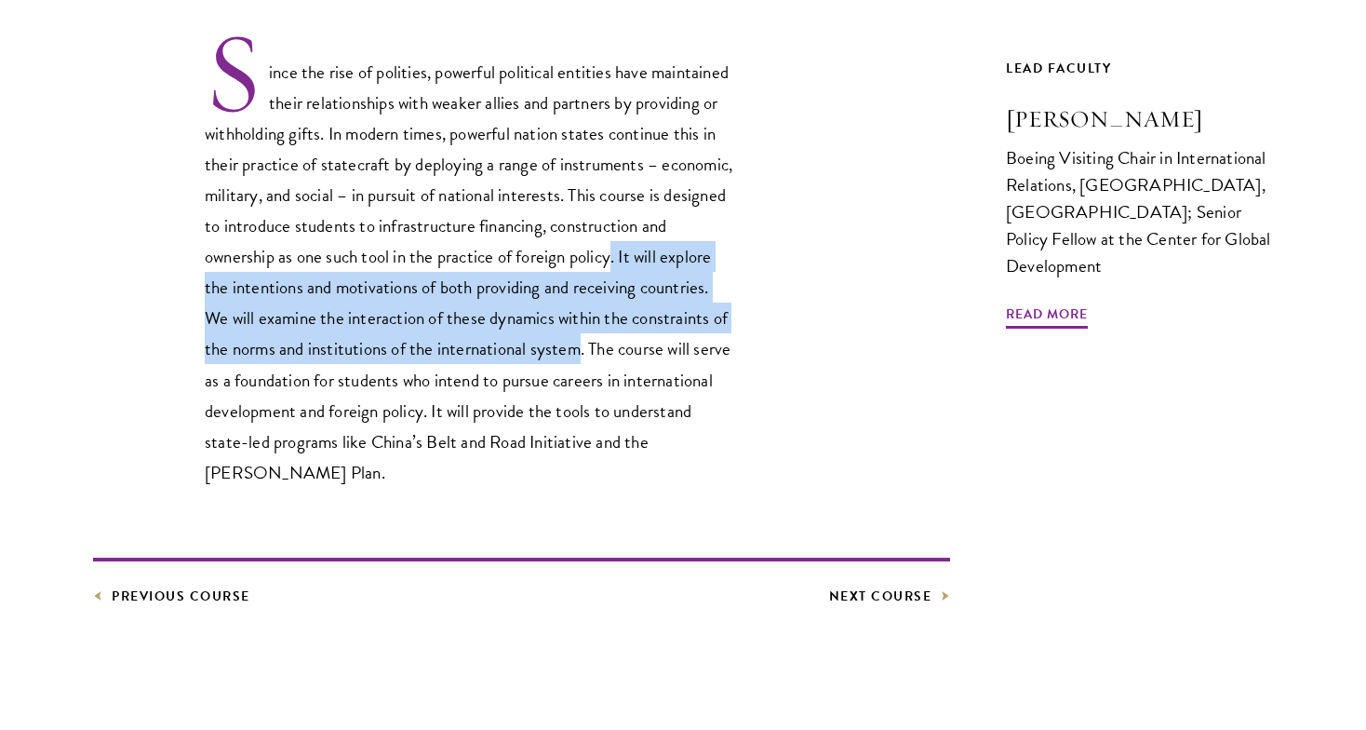
drag, startPoint x: 649, startPoint y: 261, endPoint x: 688, endPoint y: 343, distance: 91.6
click at [688, 343] on p "Since the rise of polities, powerful political entities have maintained their r…" at bounding box center [470, 259] width 530 height 458
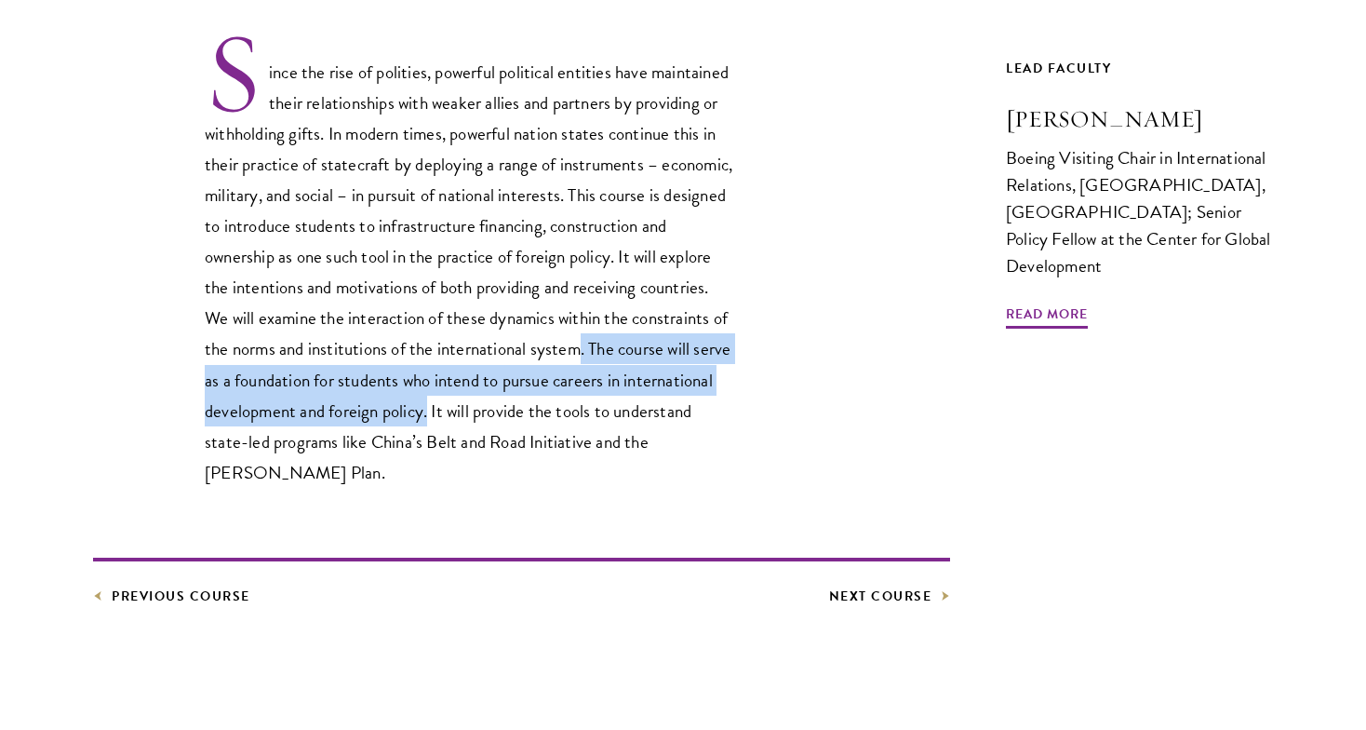
drag, startPoint x: 688, startPoint y: 343, endPoint x: 543, endPoint y: 419, distance: 163.6
click at [543, 419] on p "Since the rise of polities, powerful political entities have maintained their r…" at bounding box center [470, 259] width 530 height 458
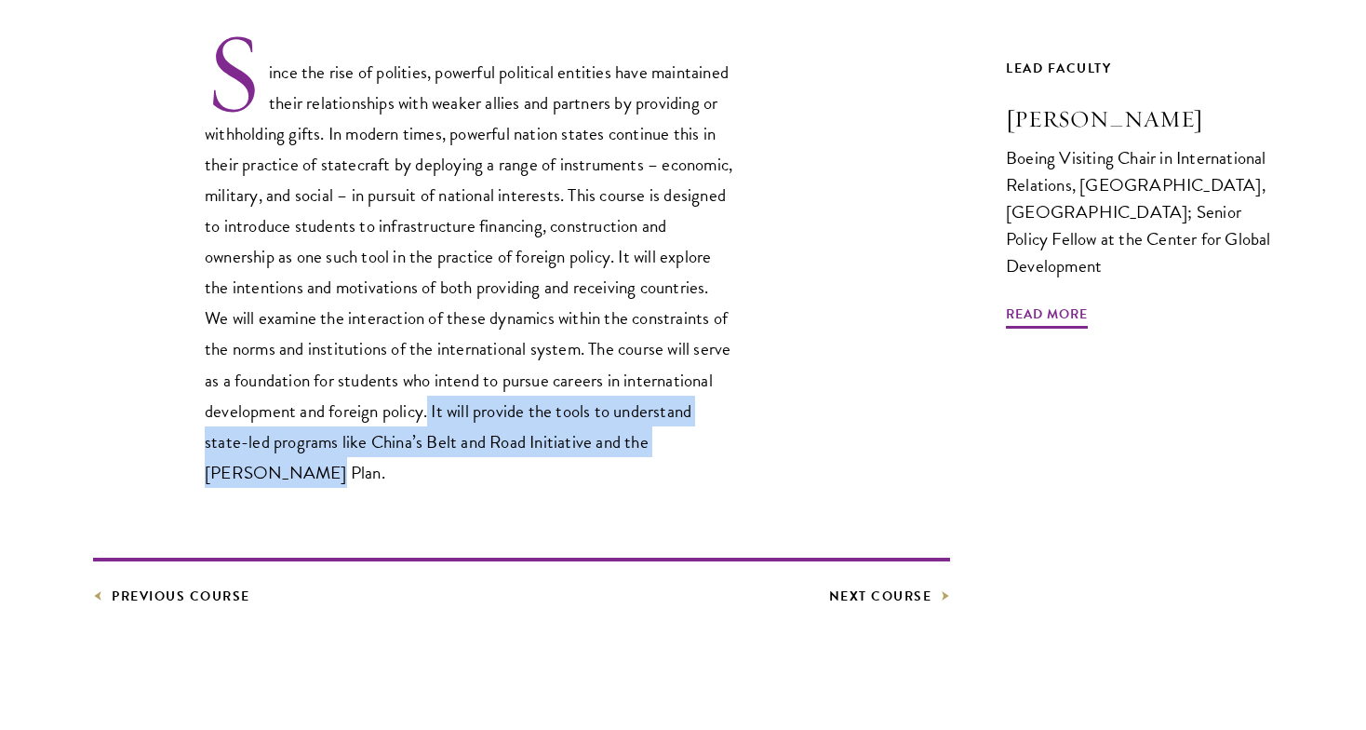
drag, startPoint x: 543, startPoint y: 419, endPoint x: 540, endPoint y: 468, distance: 49.4
click at [540, 468] on p "Since the rise of polities, powerful political entities have maintained their r…" at bounding box center [470, 259] width 530 height 458
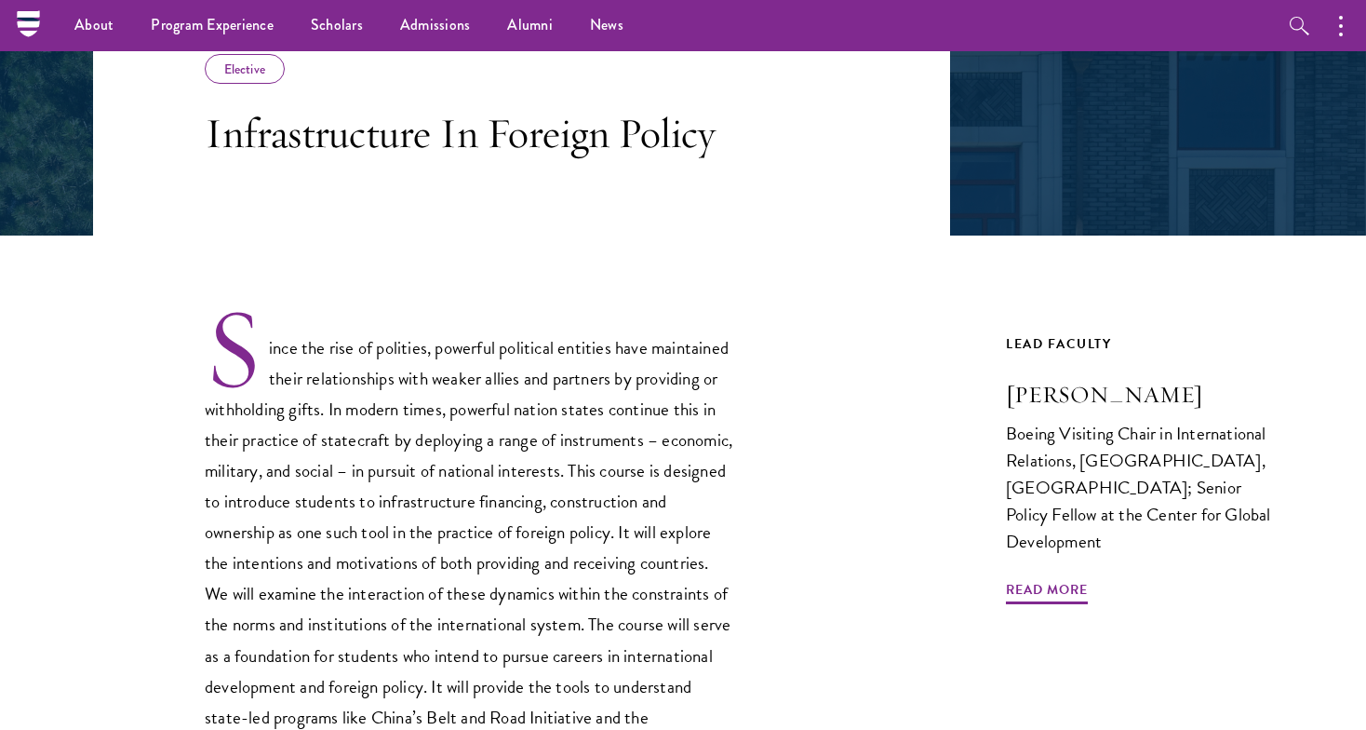
scroll to position [274, 0]
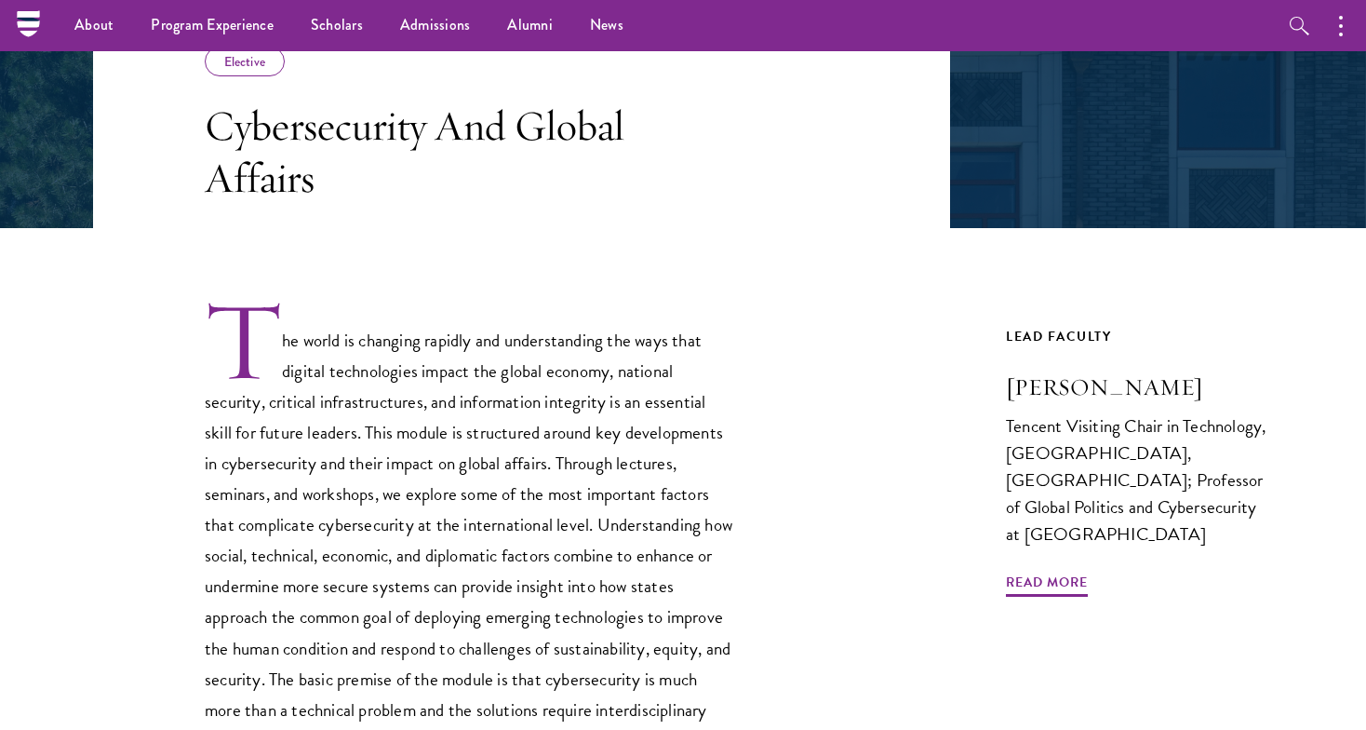
scroll to position [271, 0]
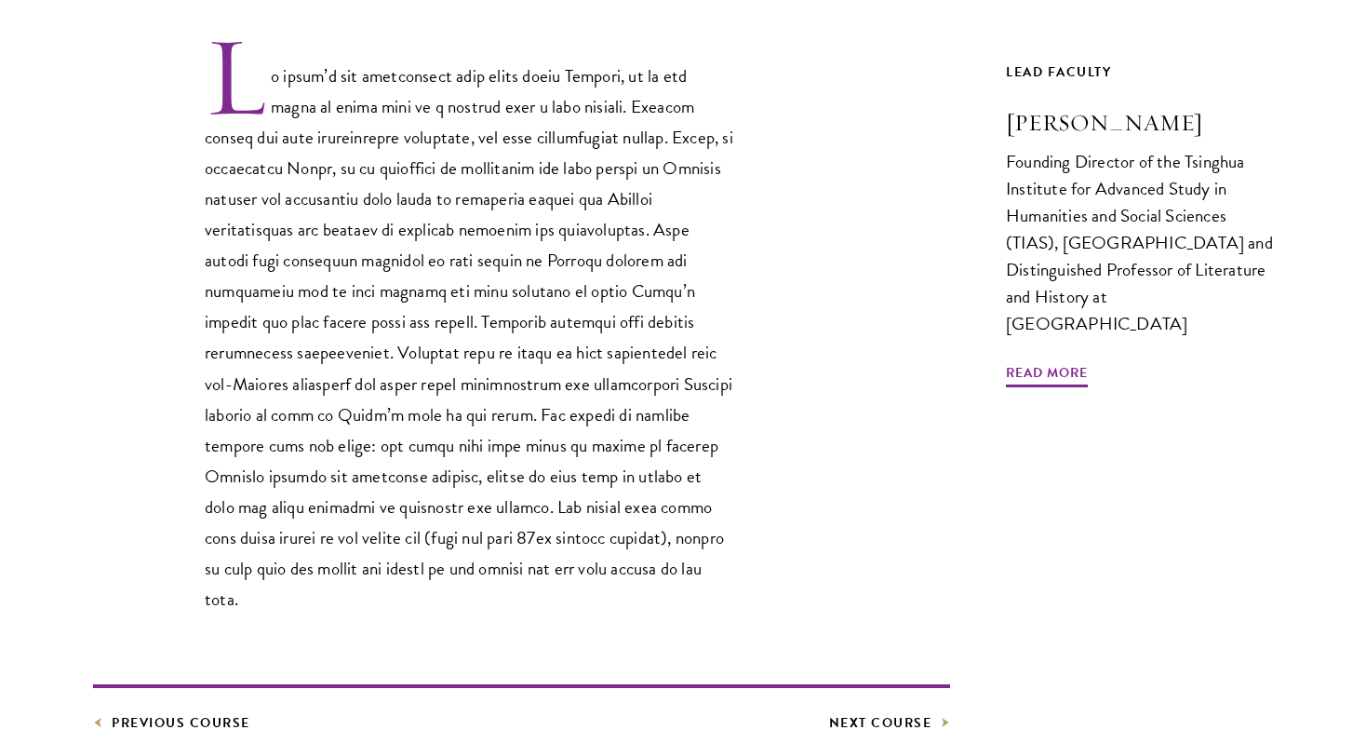
scroll to position [641, 0]
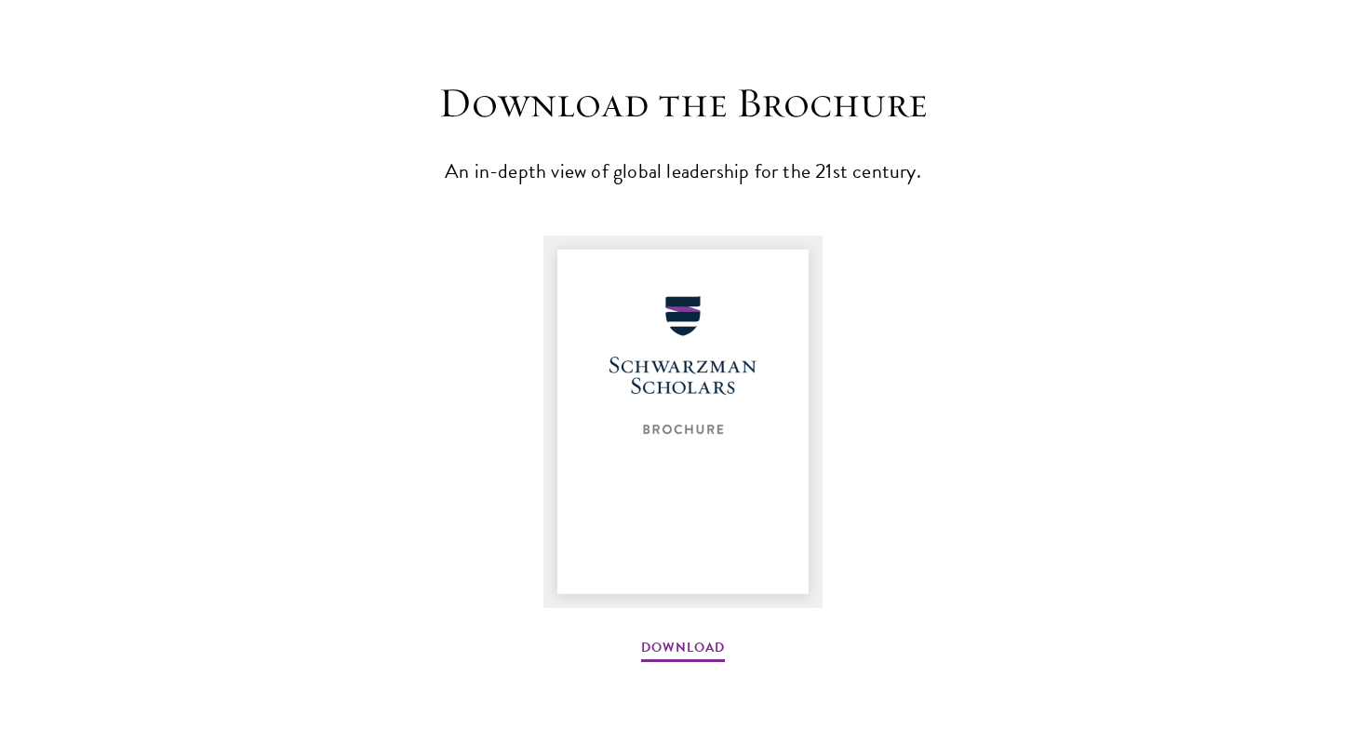
scroll to position [2379, 0]
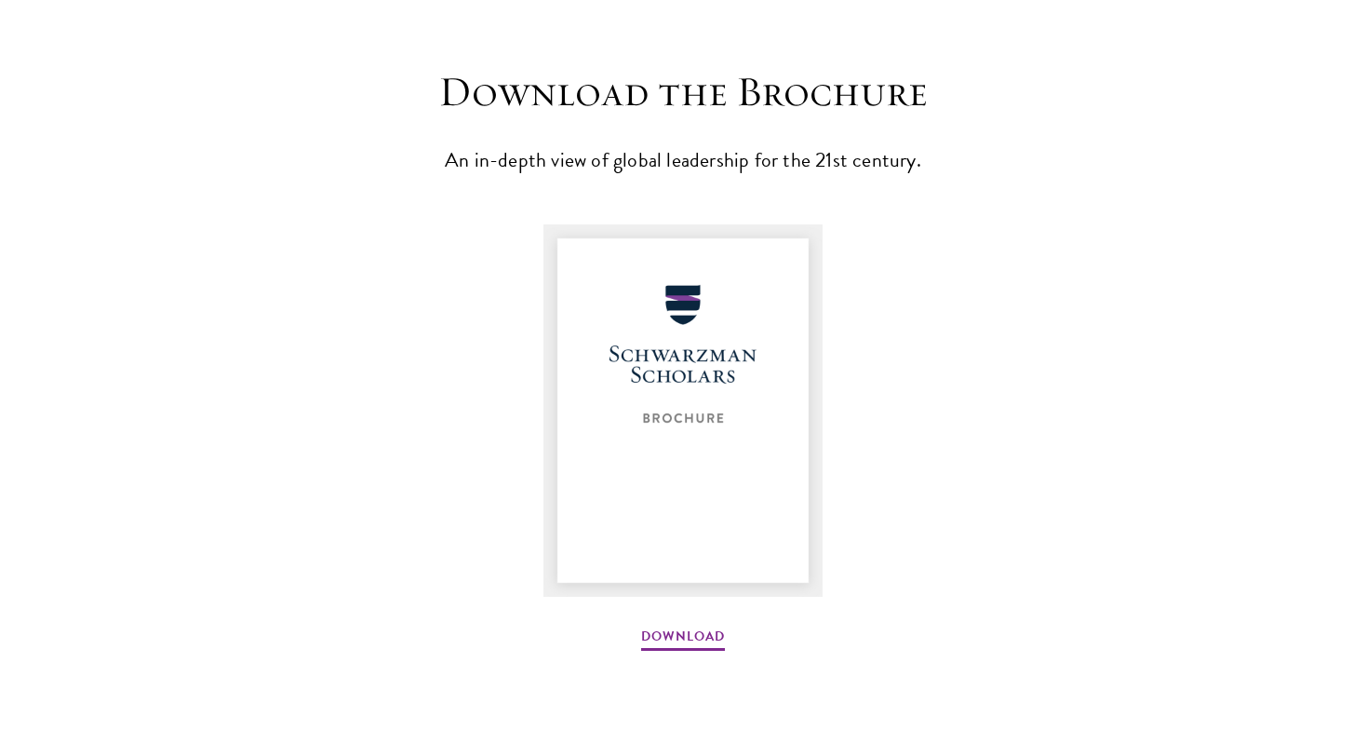
click at [666, 472] on img at bounding box center [682, 410] width 279 height 372
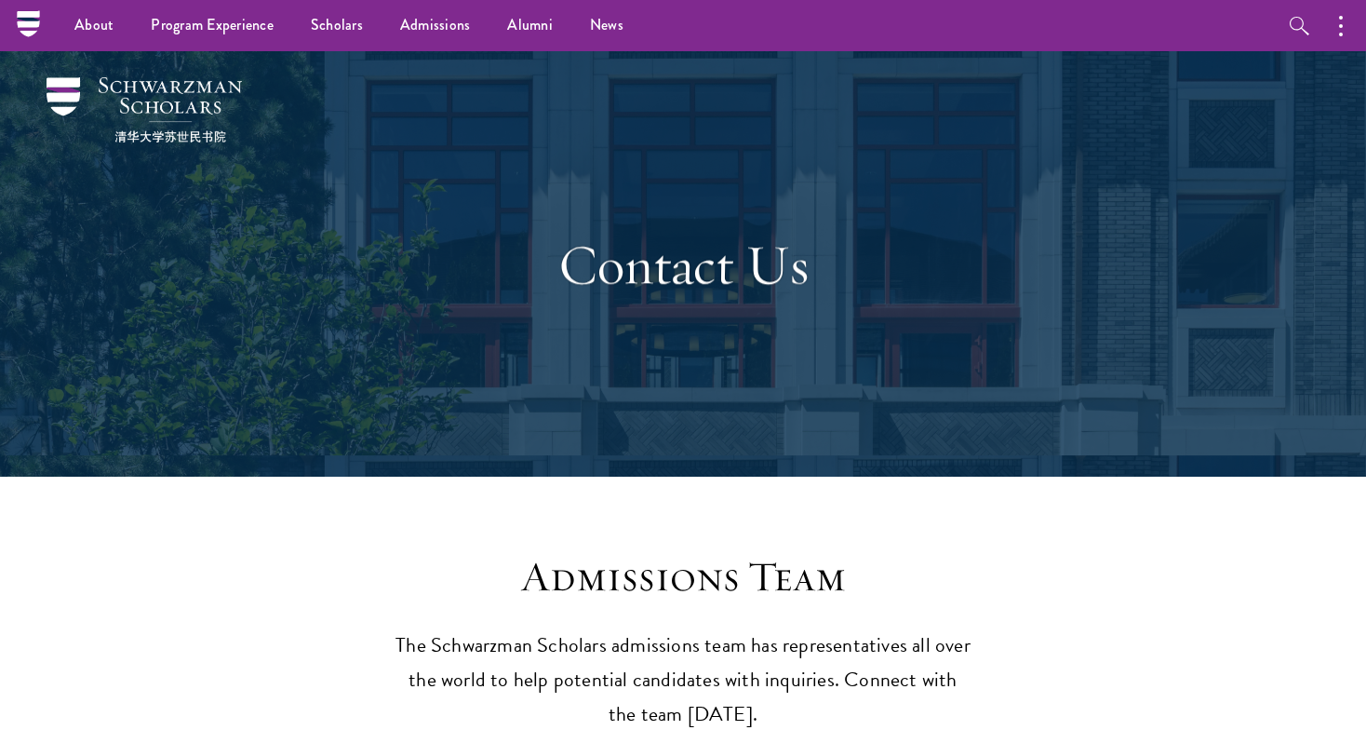
scroll to position [0, 0]
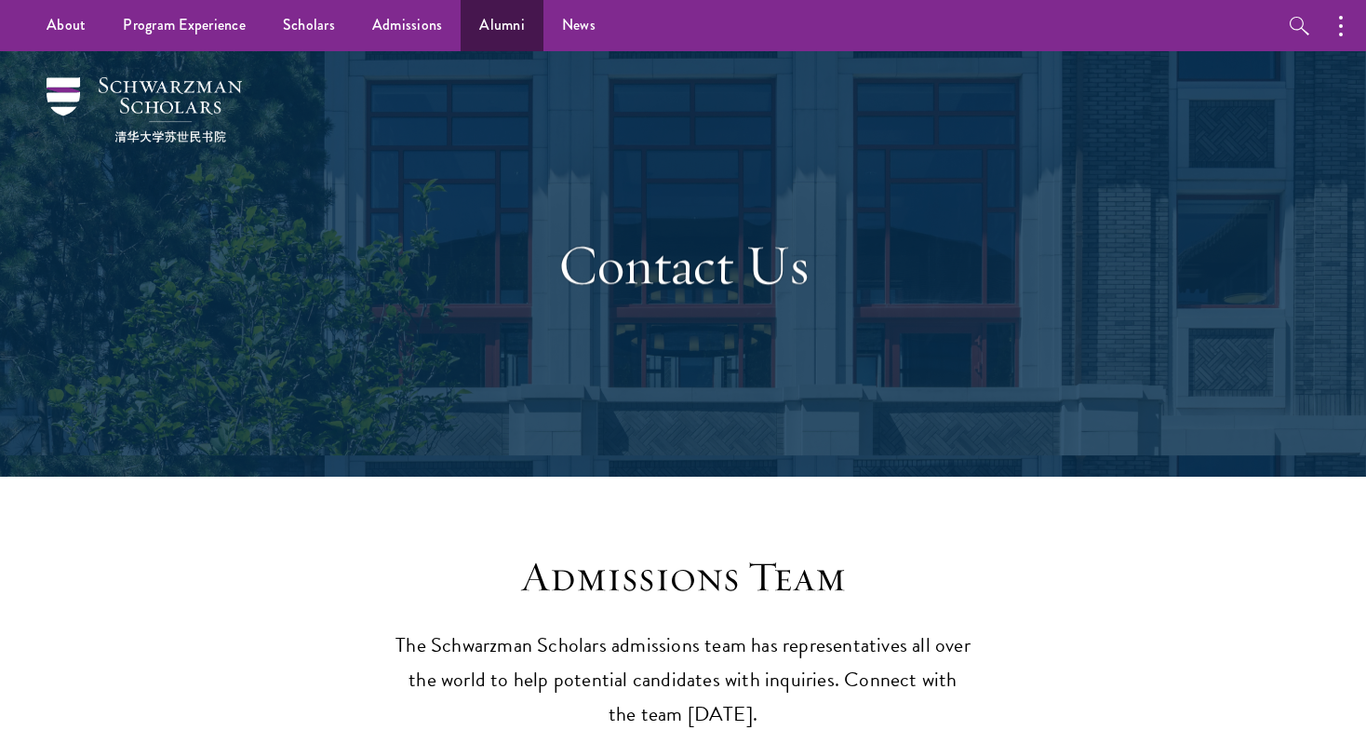
click at [504, 22] on link "Alumni" at bounding box center [502, 25] width 83 height 51
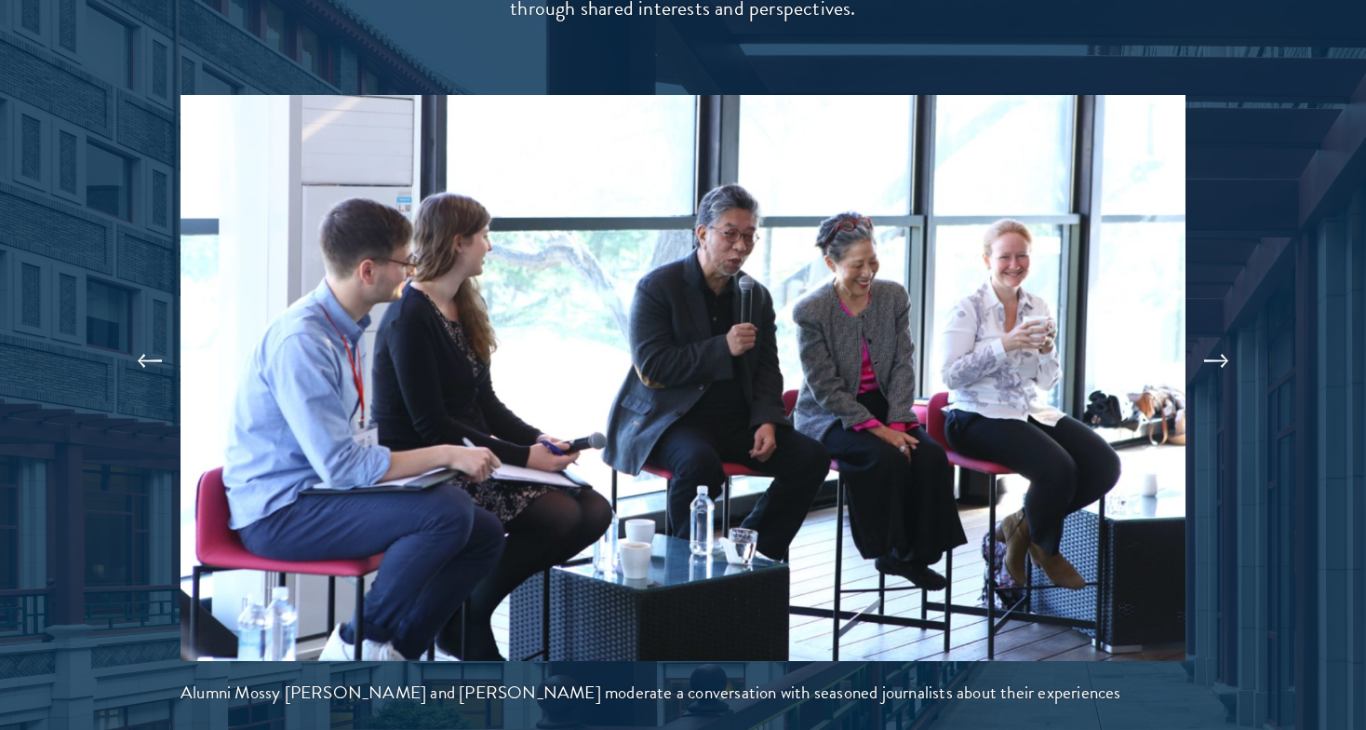
scroll to position [3976, 0]
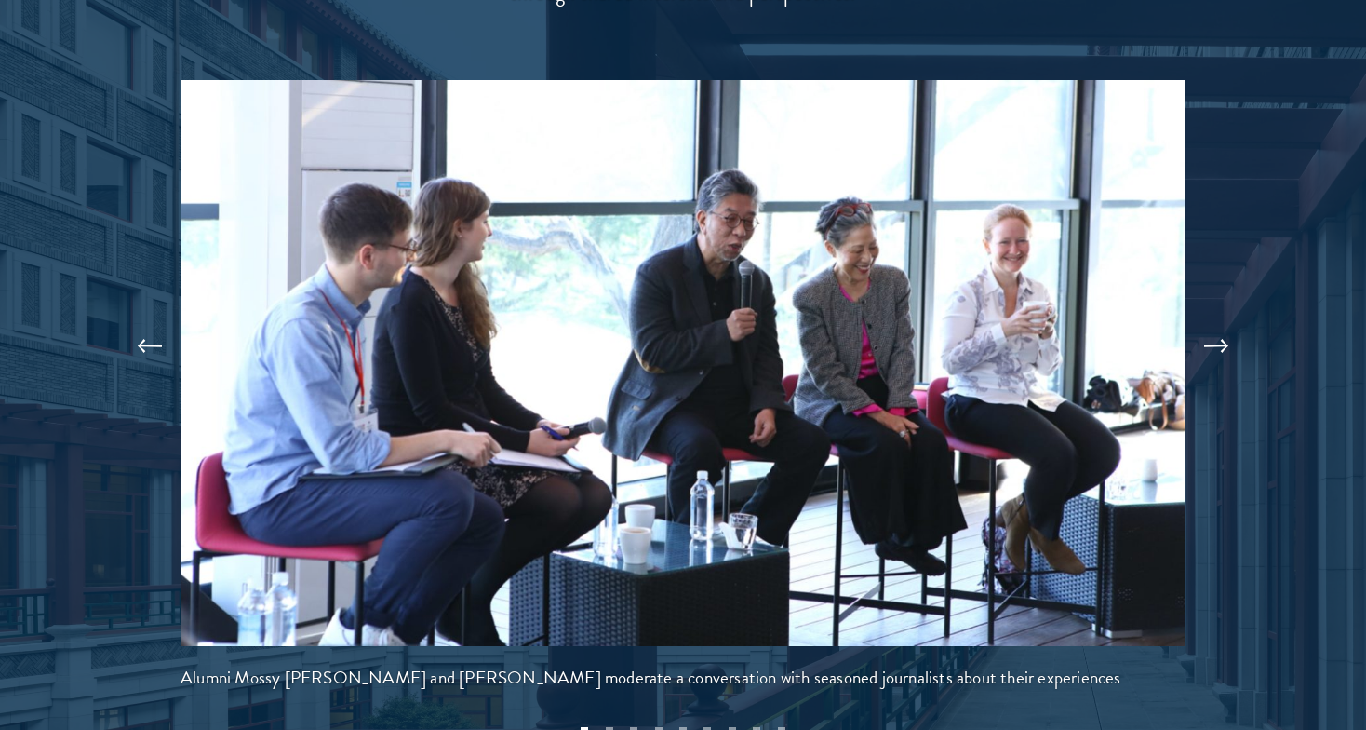
click at [1224, 320] on button at bounding box center [1216, 346] width 61 height 52
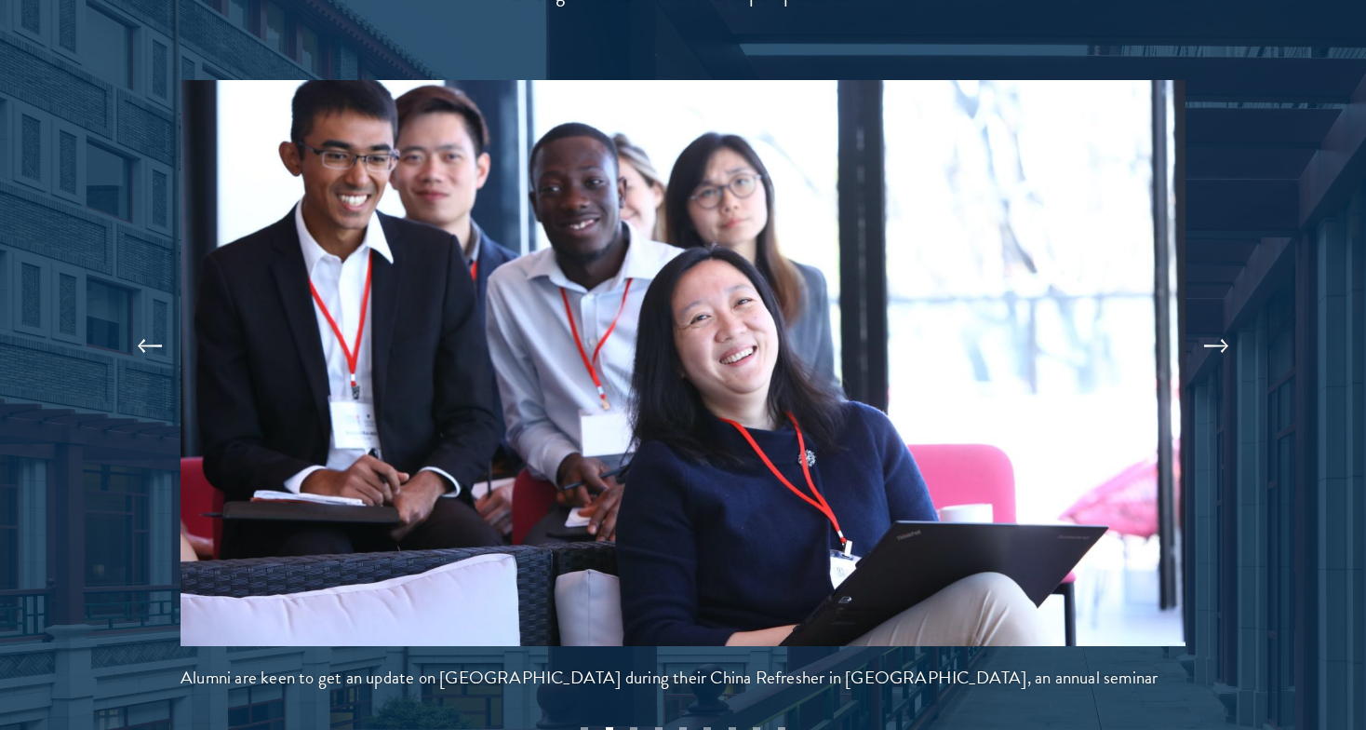
click at [1225, 320] on button at bounding box center [1216, 346] width 61 height 52
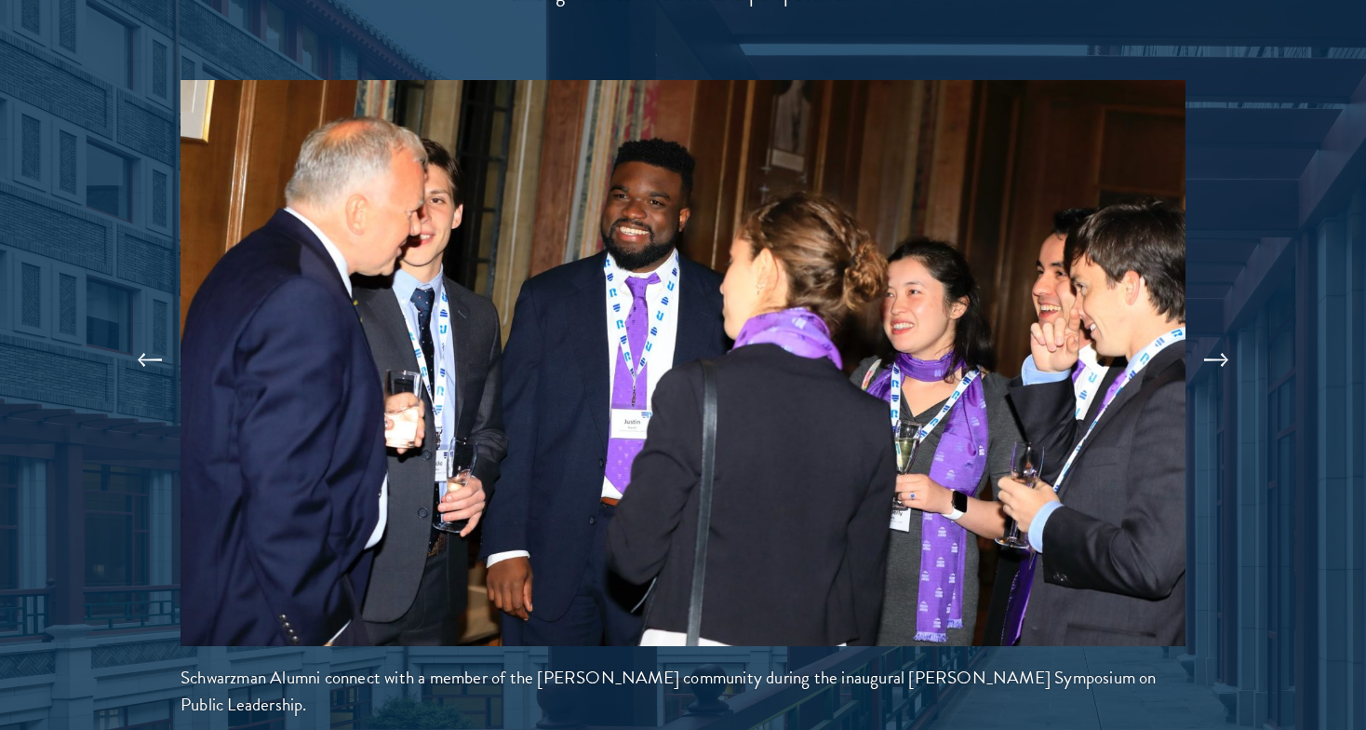
click at [1226, 334] on button at bounding box center [1216, 360] width 61 height 52
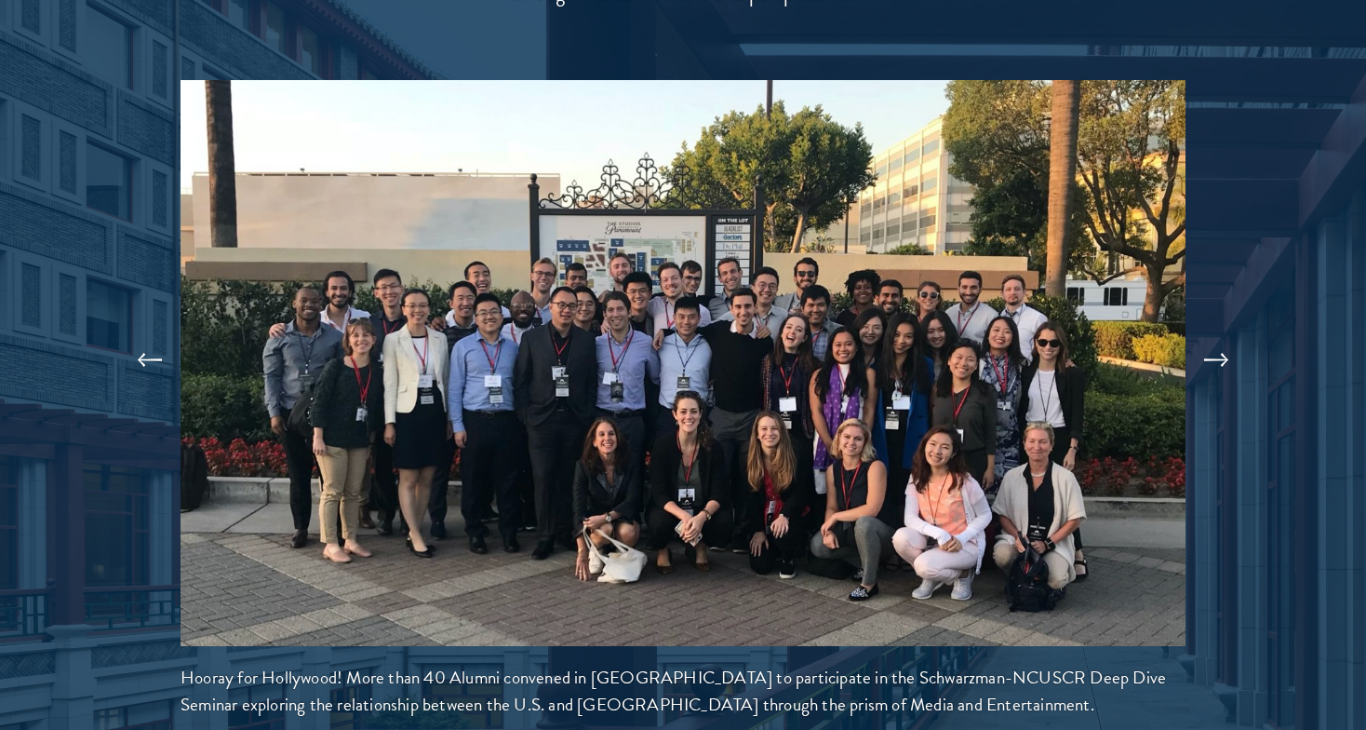
click at [1227, 334] on button at bounding box center [1216, 360] width 61 height 52
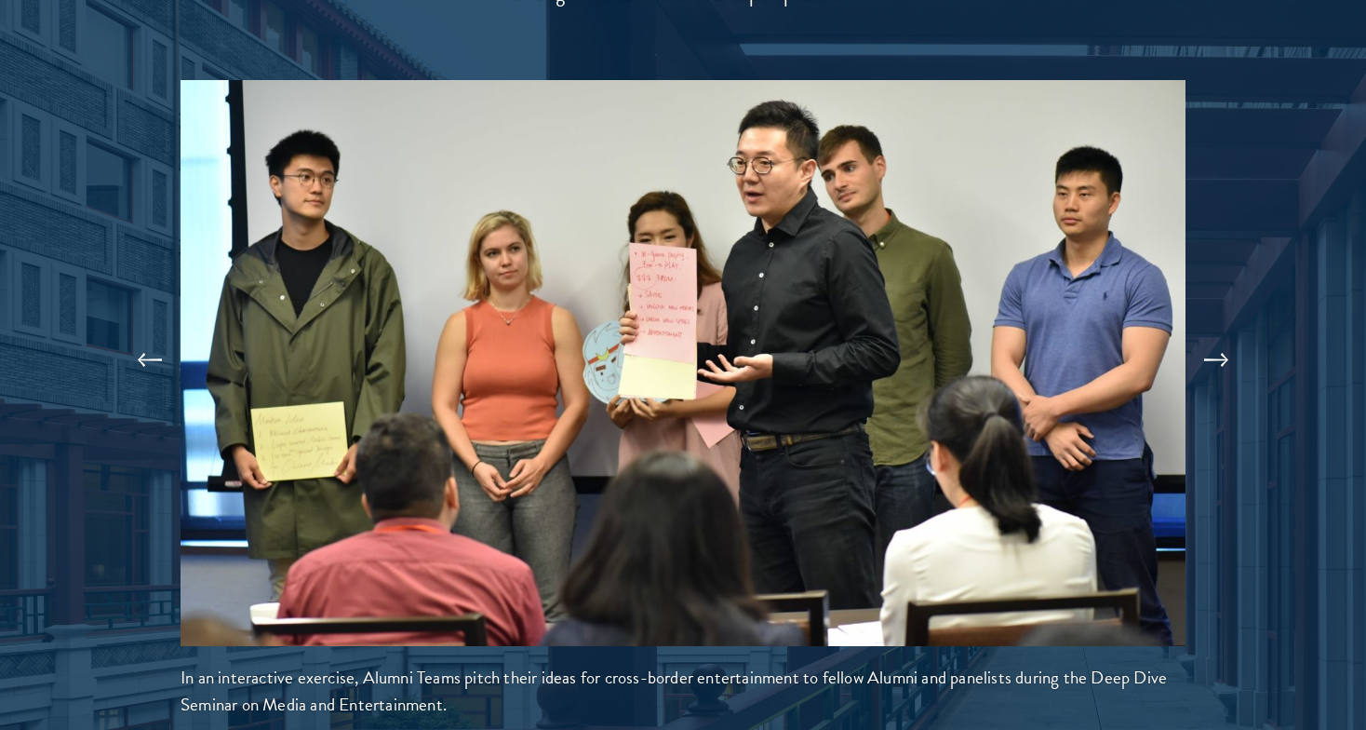
click at [1227, 334] on button at bounding box center [1216, 360] width 61 height 52
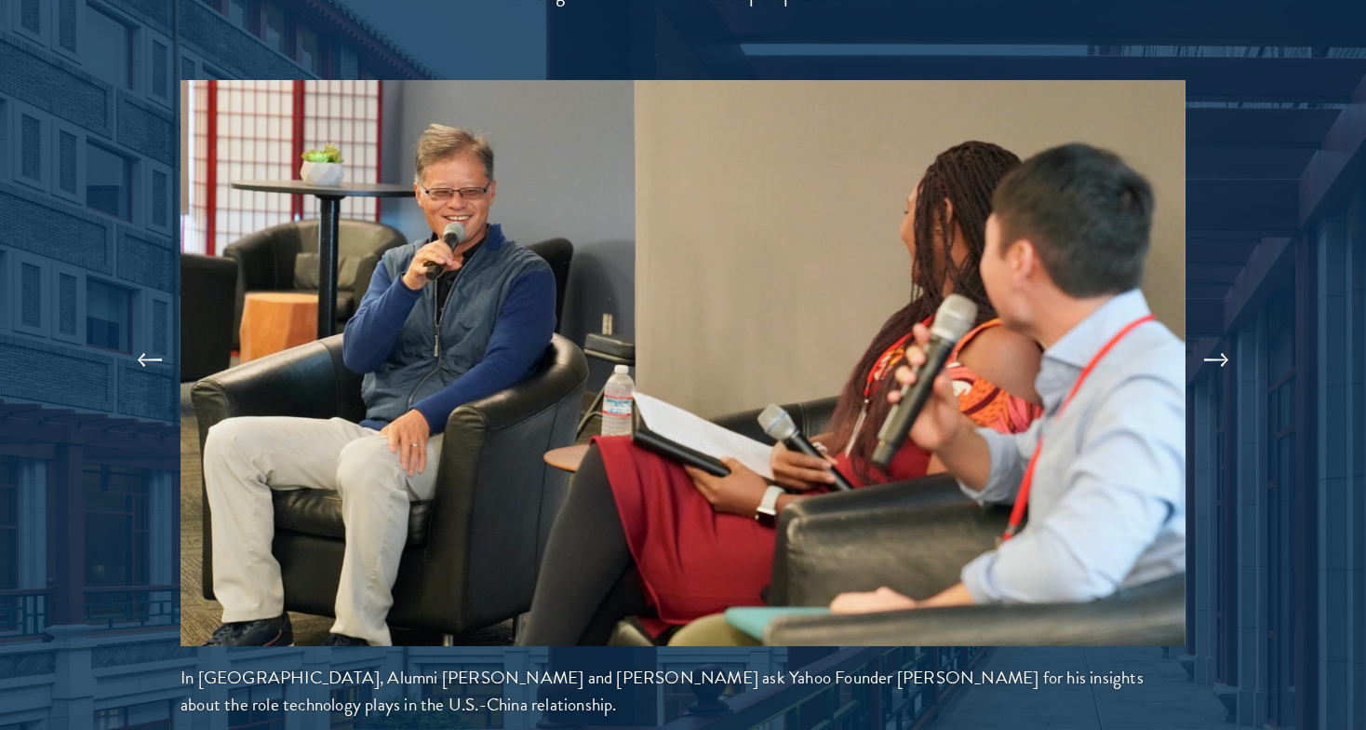
click at [1229, 334] on button at bounding box center [1216, 360] width 61 height 52
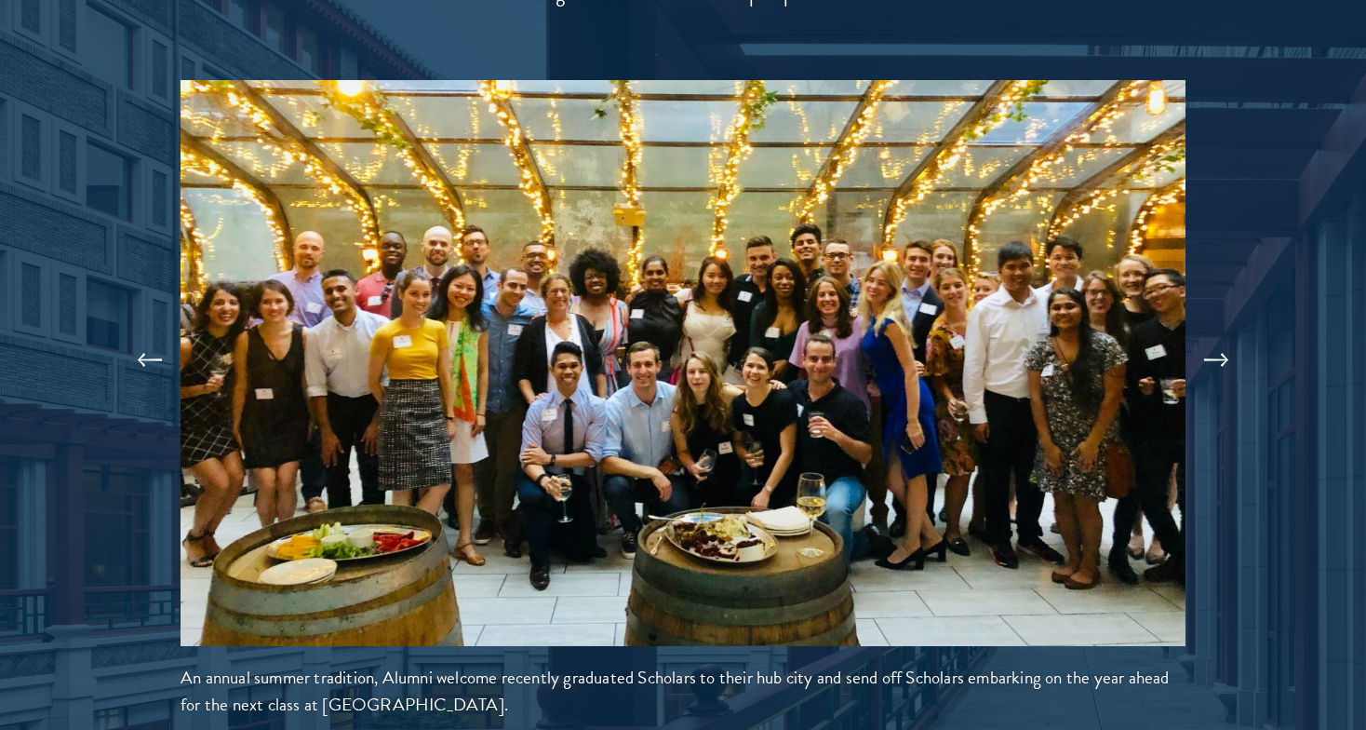
click at [1230, 334] on button at bounding box center [1216, 360] width 61 height 52
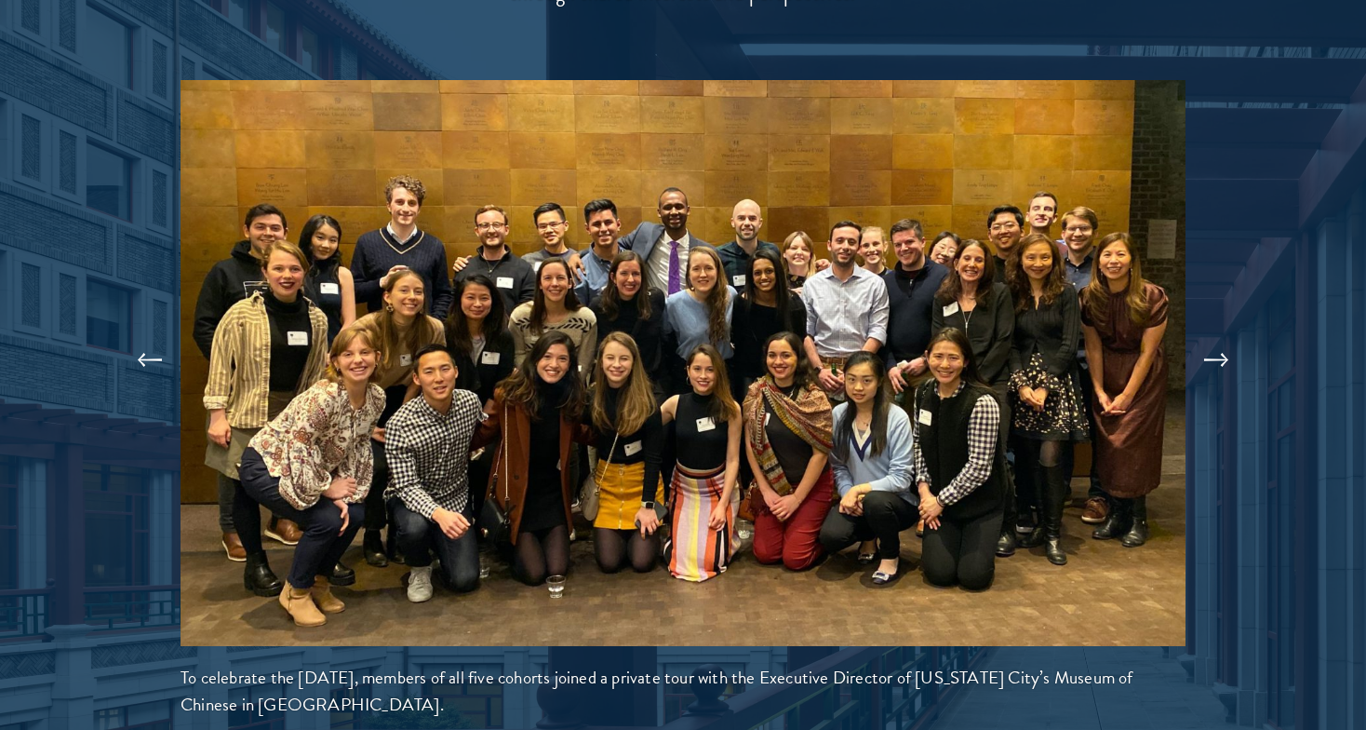
click at [1230, 334] on button at bounding box center [1216, 360] width 61 height 52
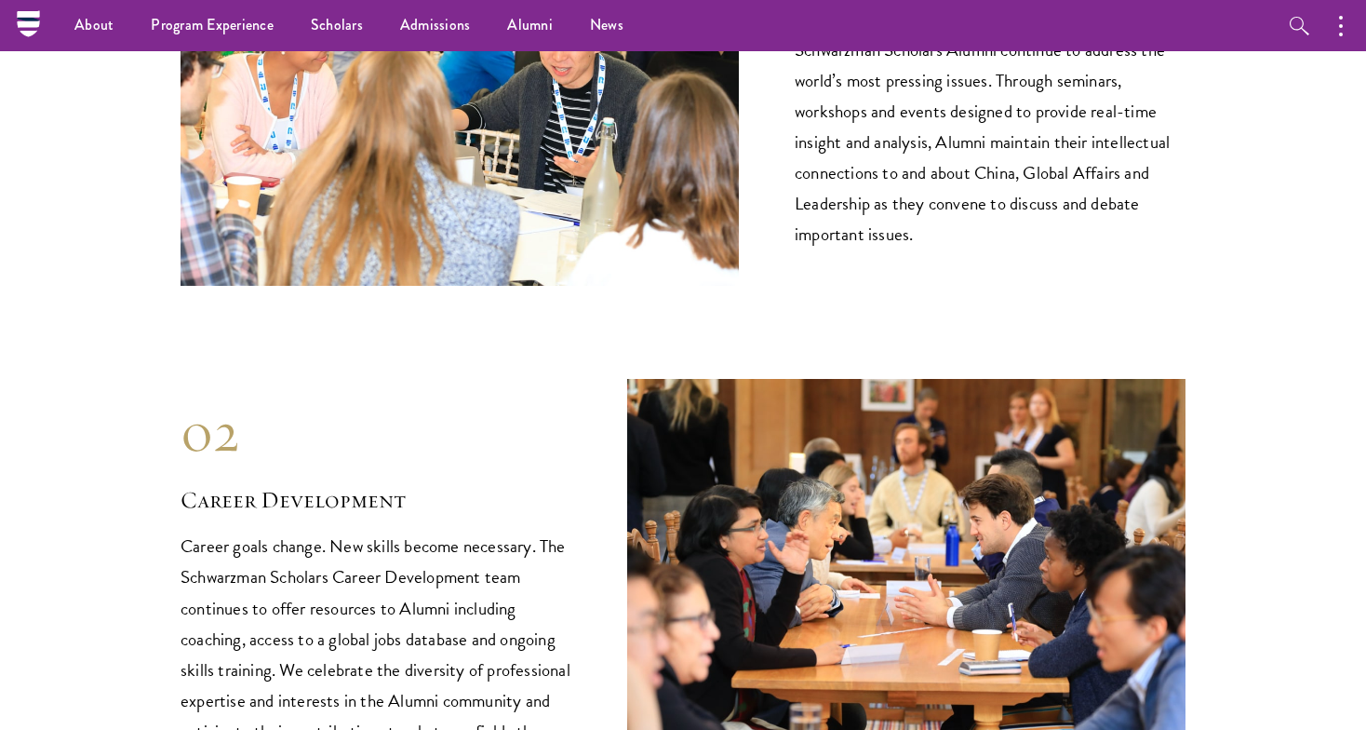
scroll to position [1400, 0]
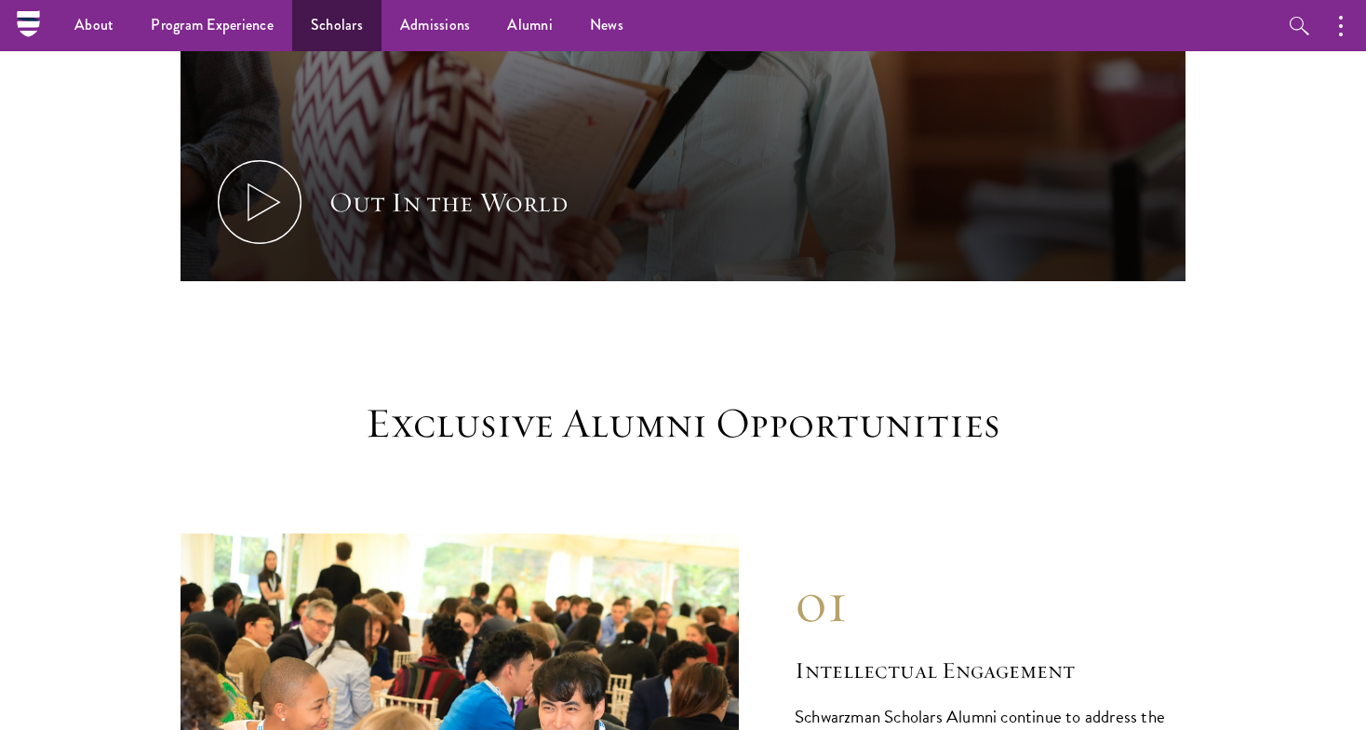
click at [333, 29] on link "Scholars" at bounding box center [336, 25] width 89 height 51
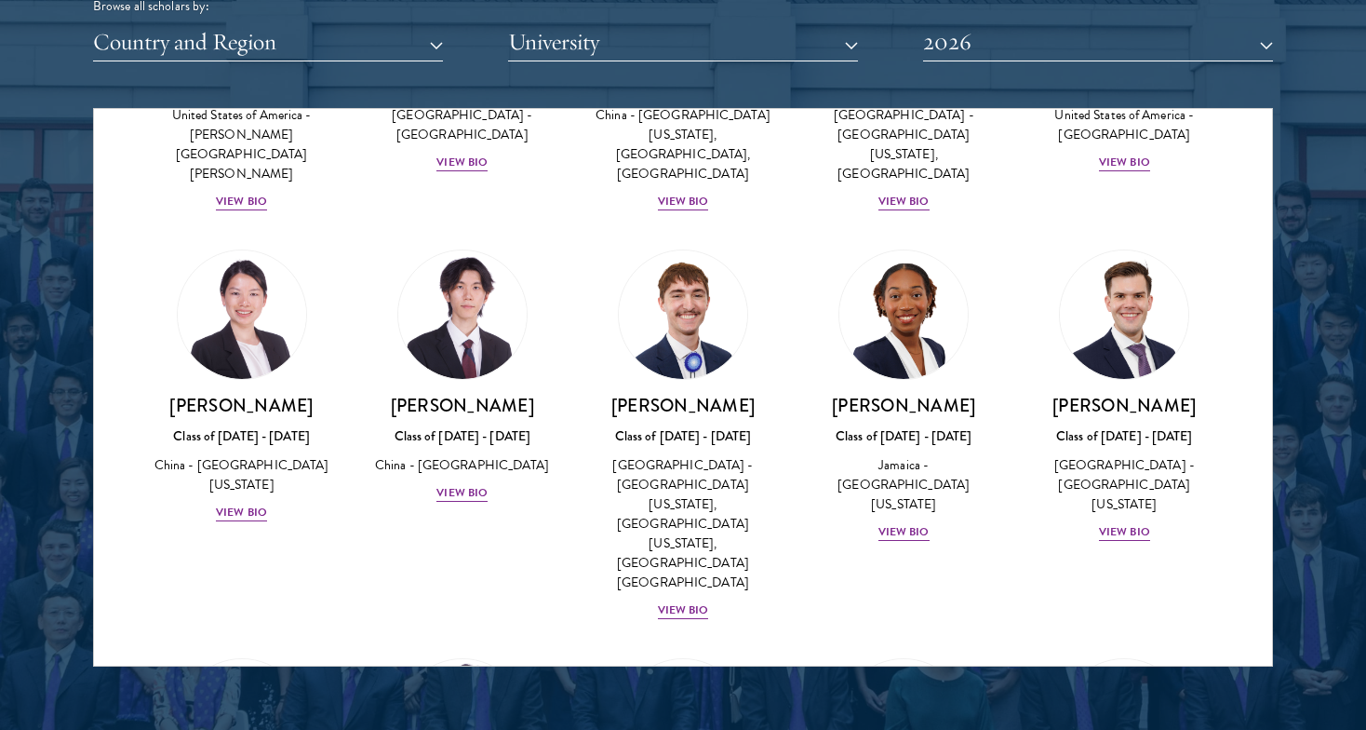
scroll to position [9017, 0]
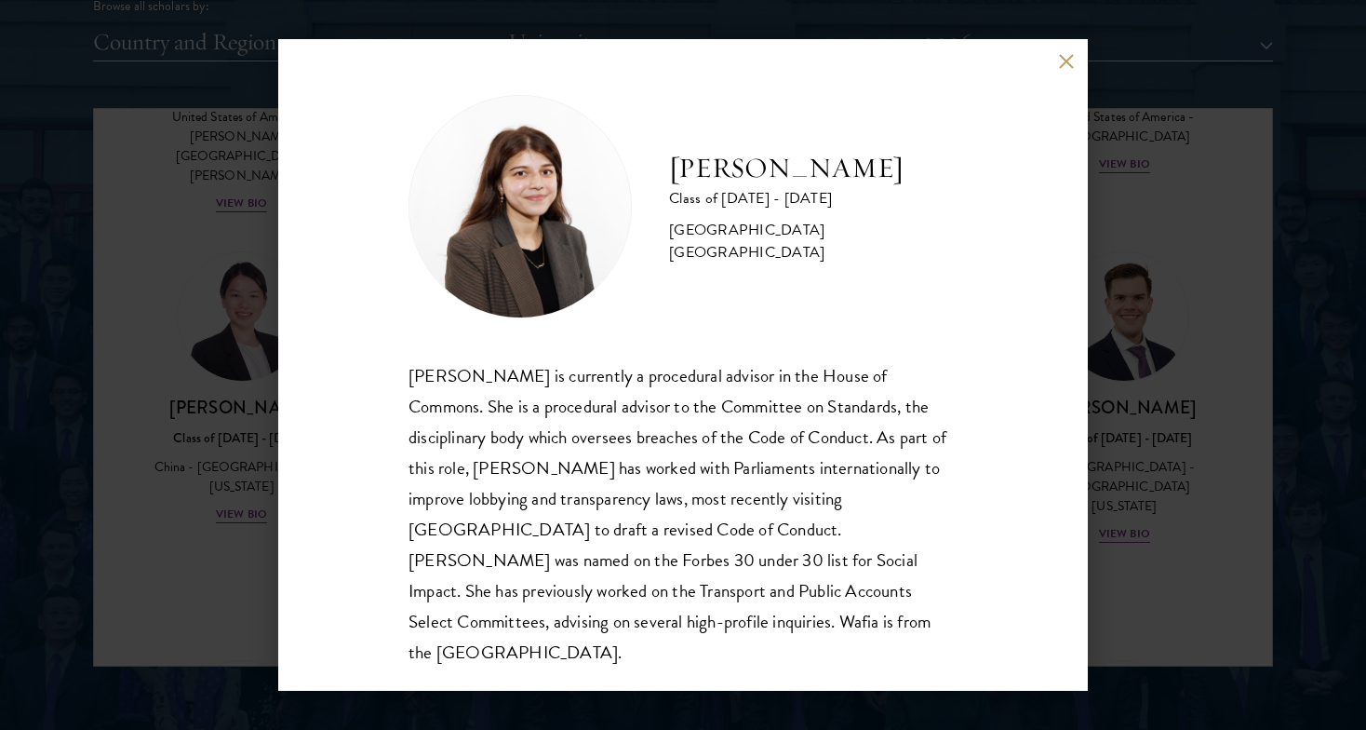
click at [1125, 590] on div "Wafia Zia Class of 2025 - 2026 United Kingdom - University College London Wafia…" at bounding box center [683, 365] width 1366 height 730
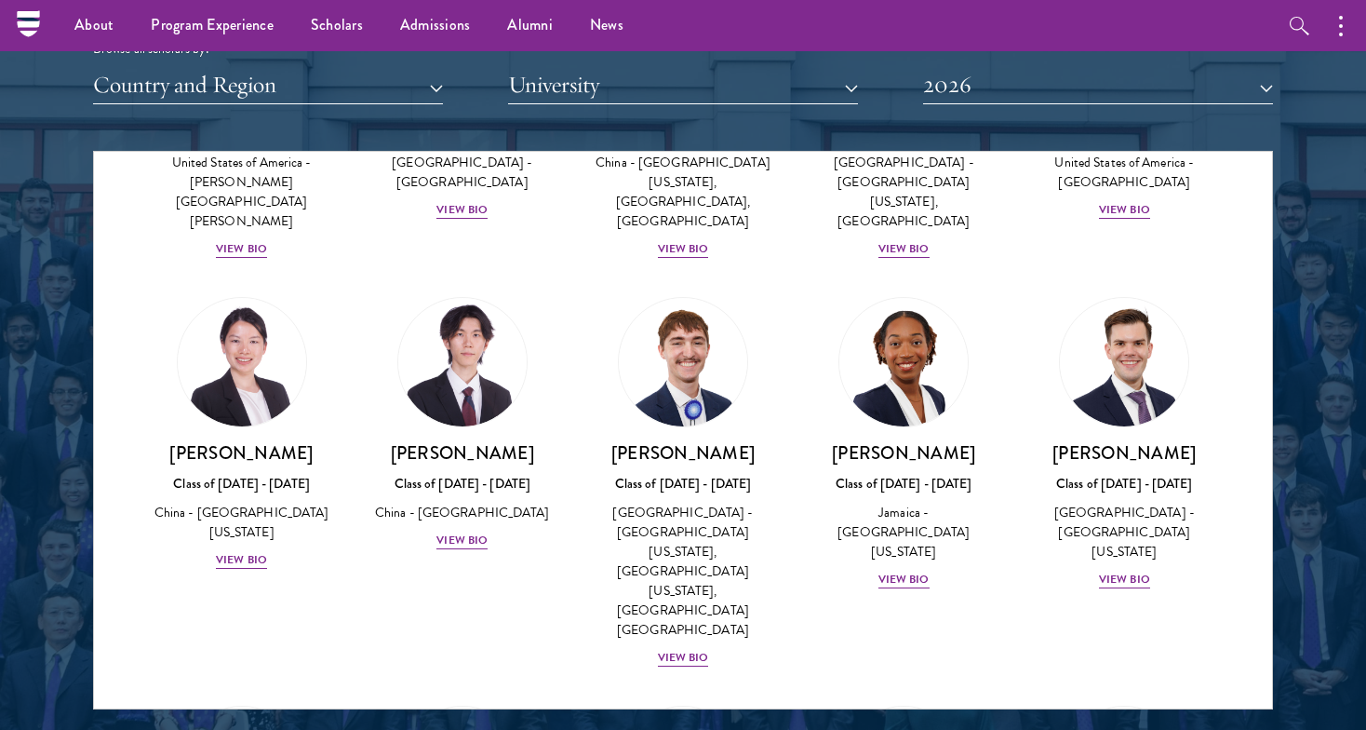
scroll to position [9022, 0]
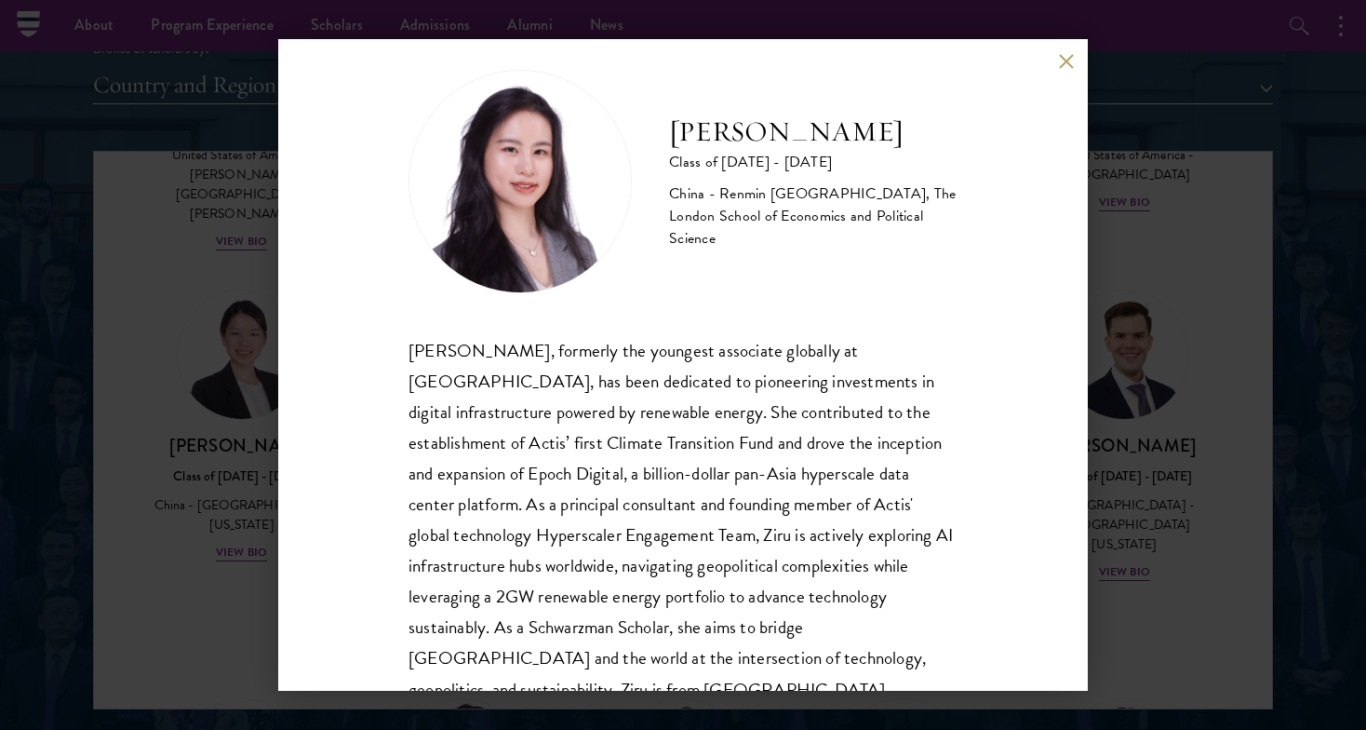
scroll to position [20, 0]
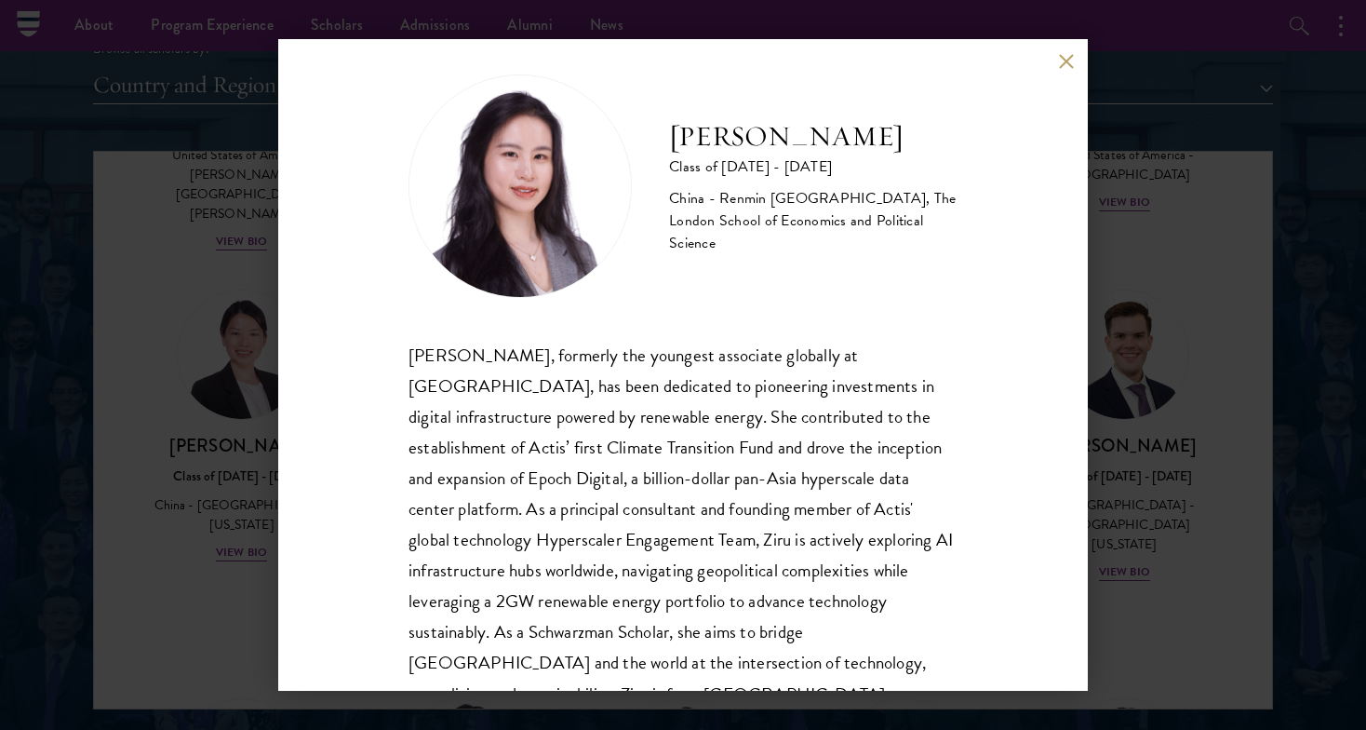
click at [1062, 60] on button at bounding box center [1066, 61] width 16 height 16
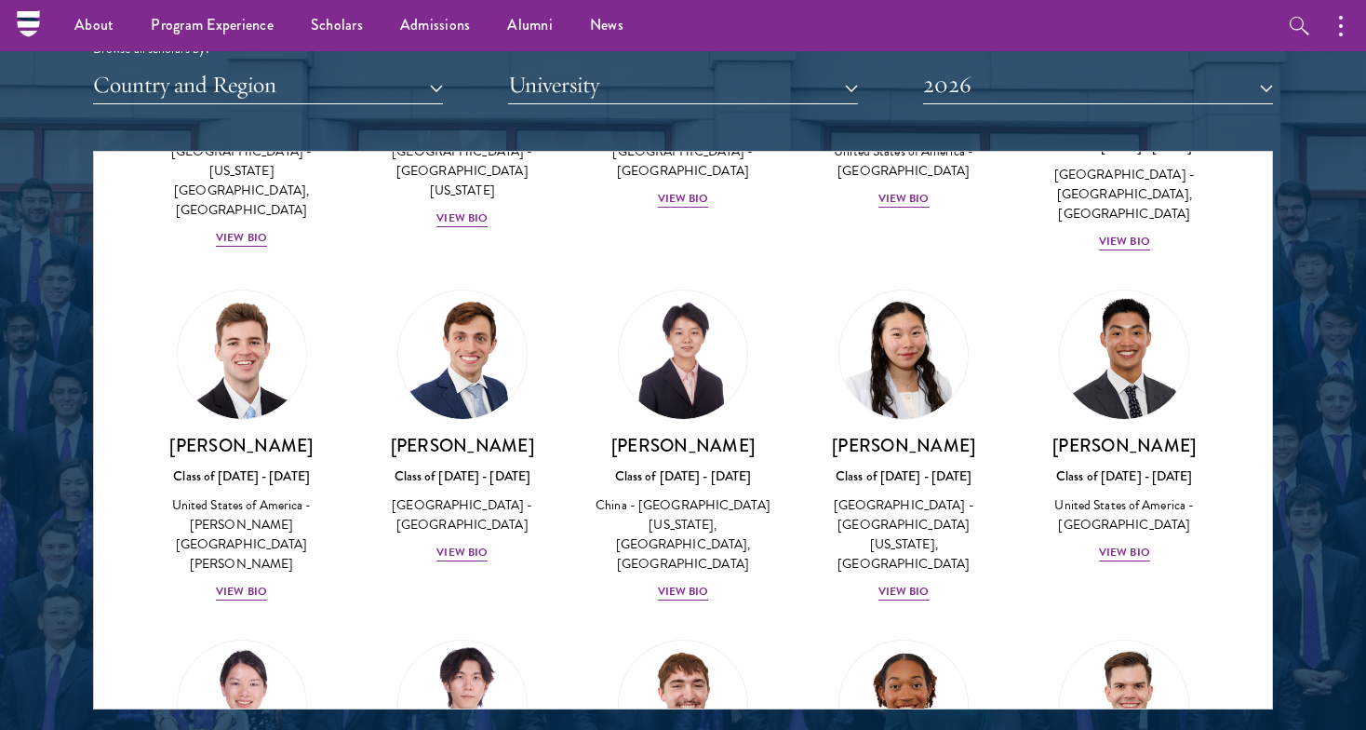
scroll to position [8670, 0]
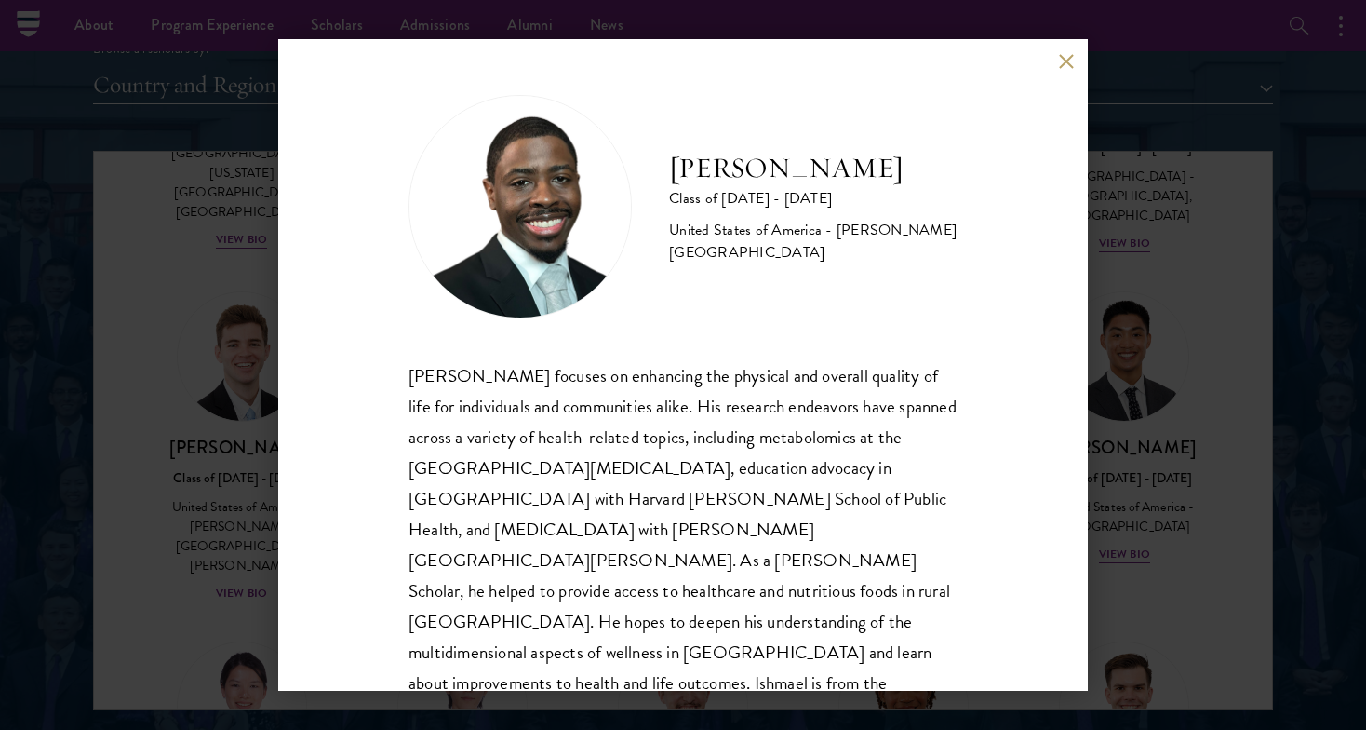
click at [1064, 64] on button at bounding box center [1066, 61] width 16 height 16
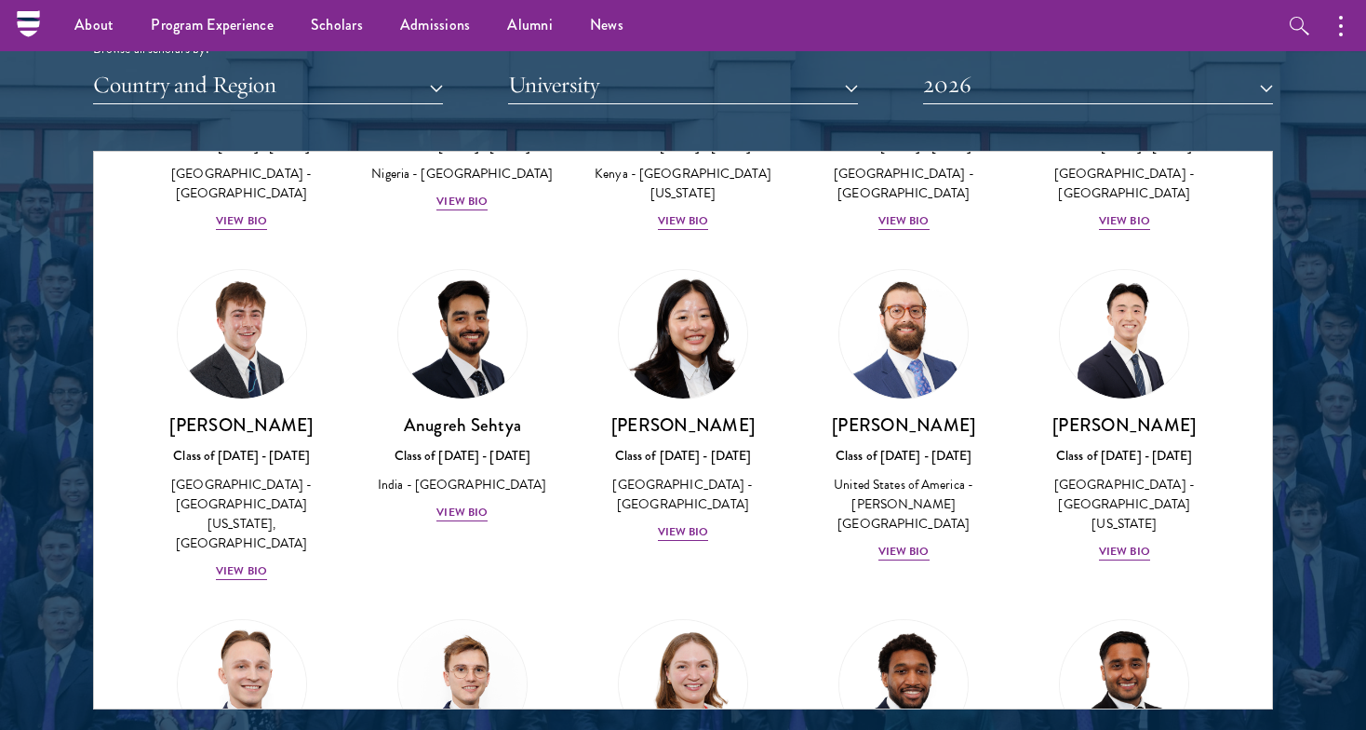
scroll to position [7658, 0]
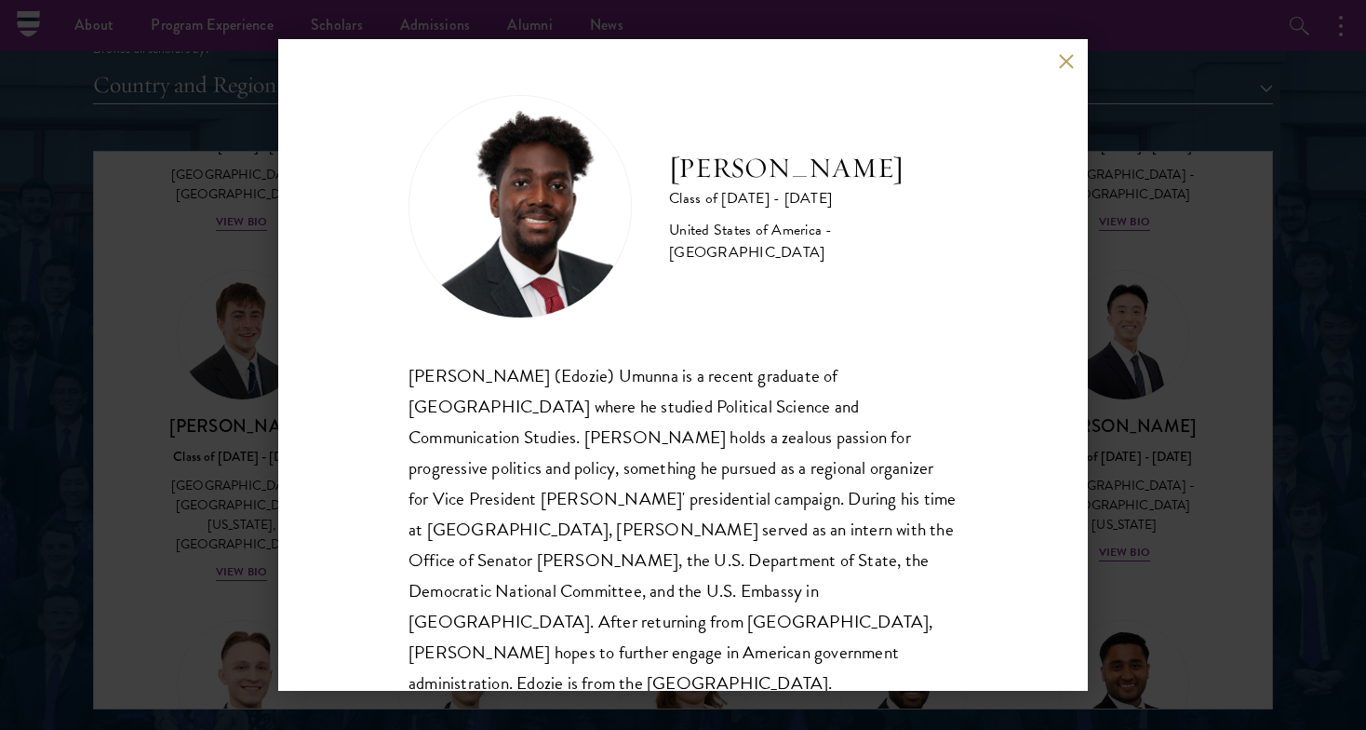
click at [1072, 60] on button at bounding box center [1066, 61] width 16 height 16
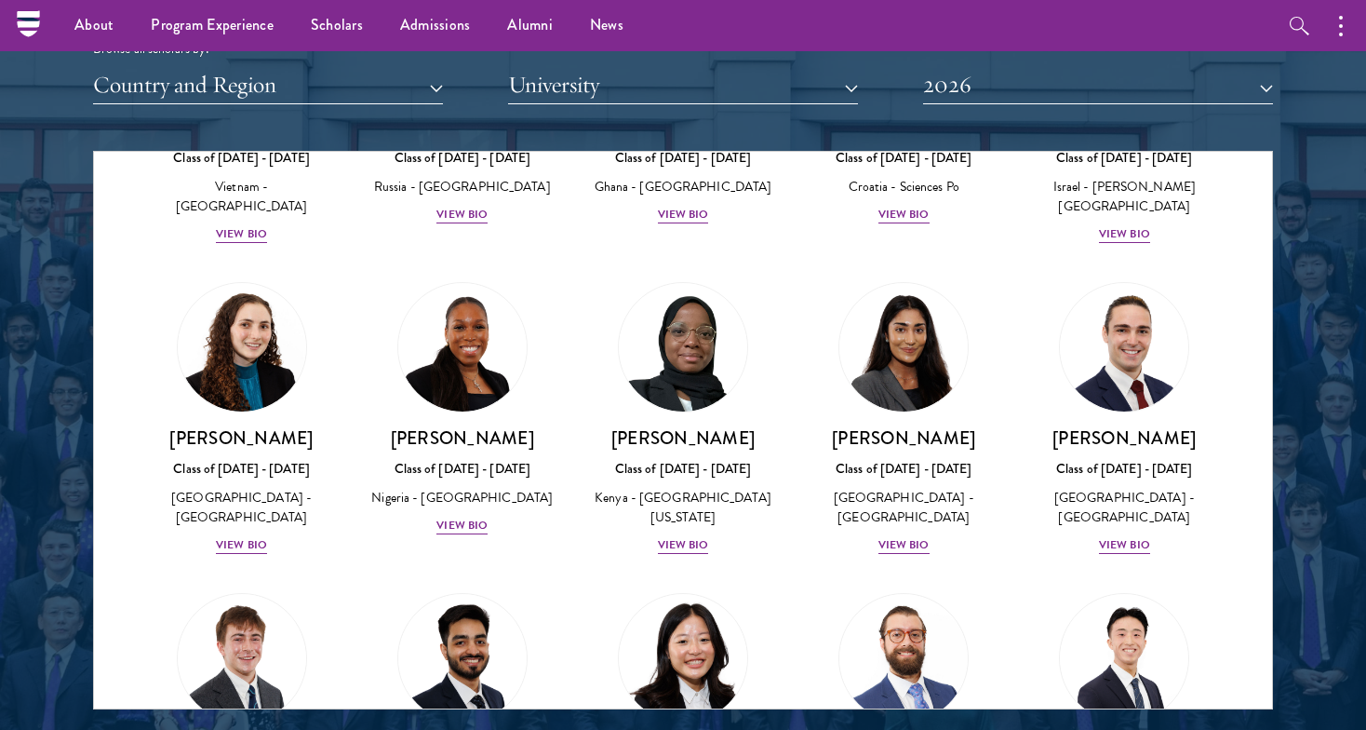
scroll to position [7333, 0]
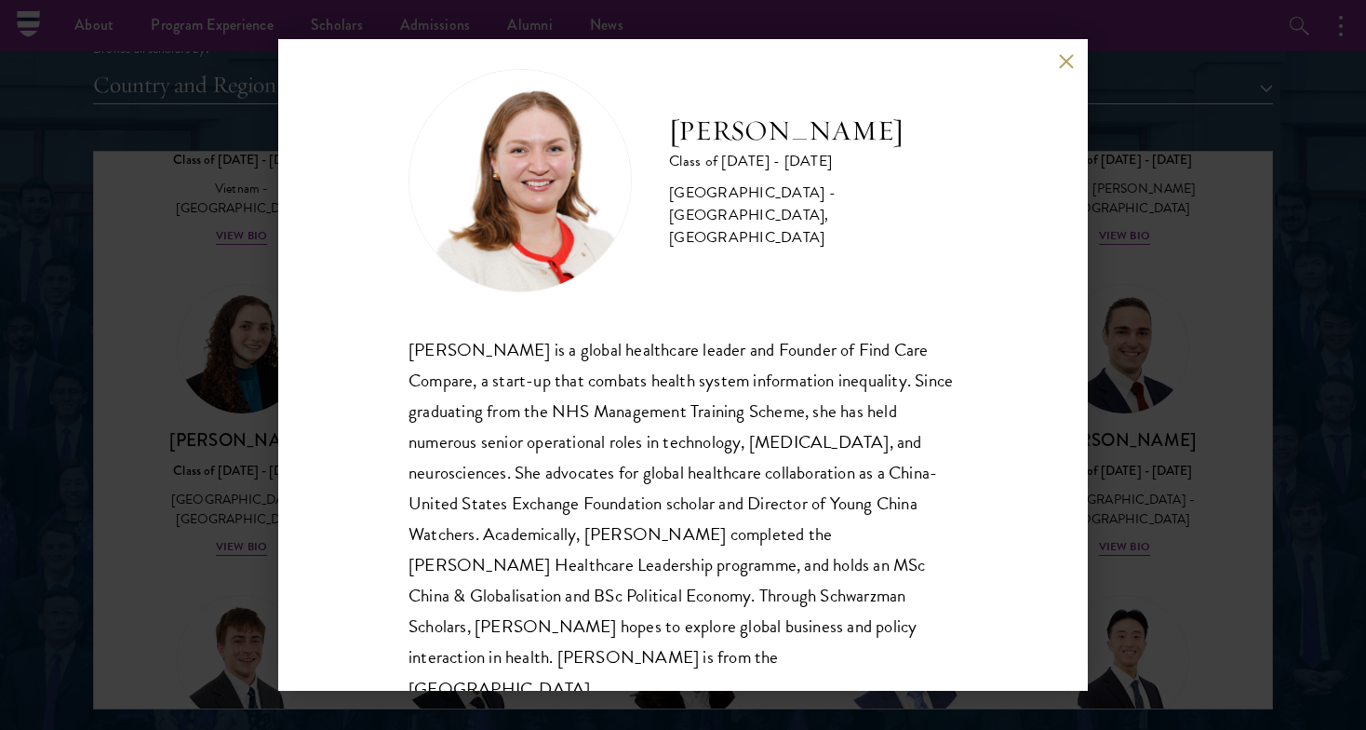
scroll to position [28, 0]
click at [1068, 59] on button at bounding box center [1066, 61] width 16 height 16
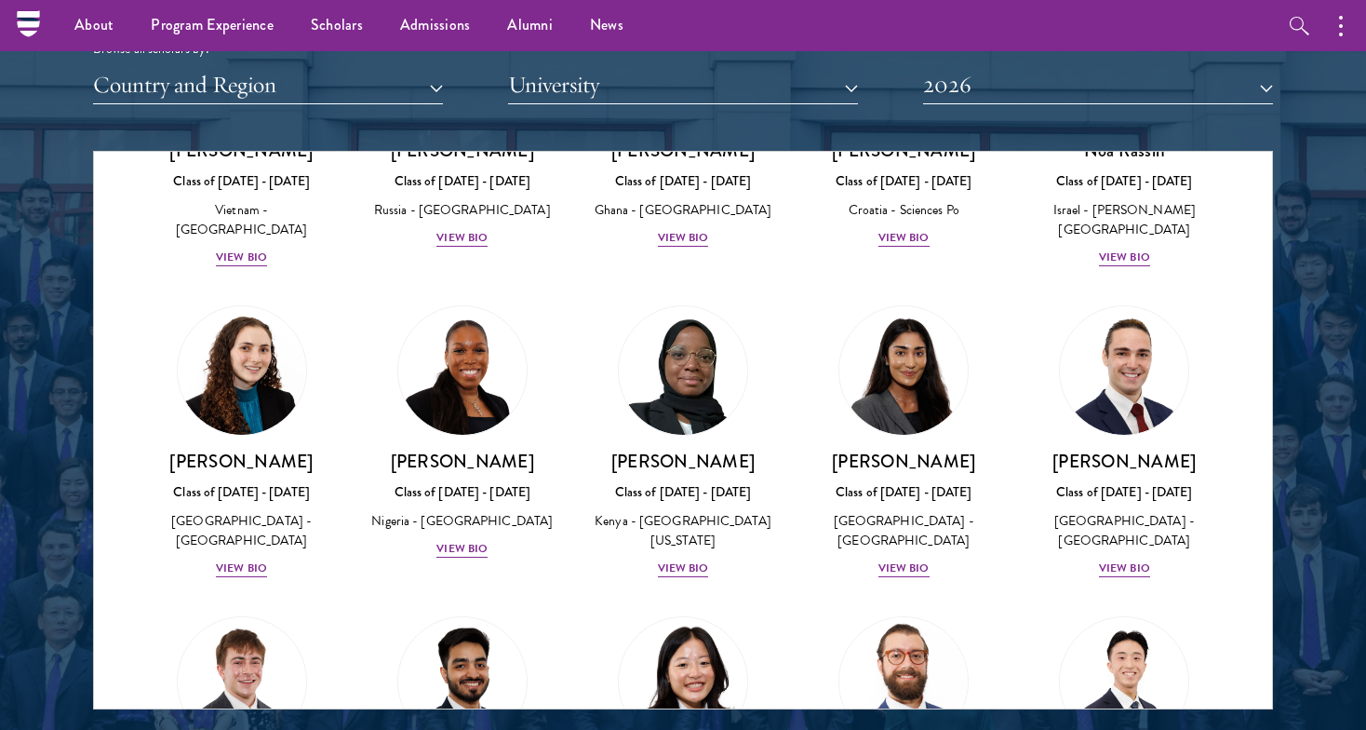
scroll to position [7309, 0]
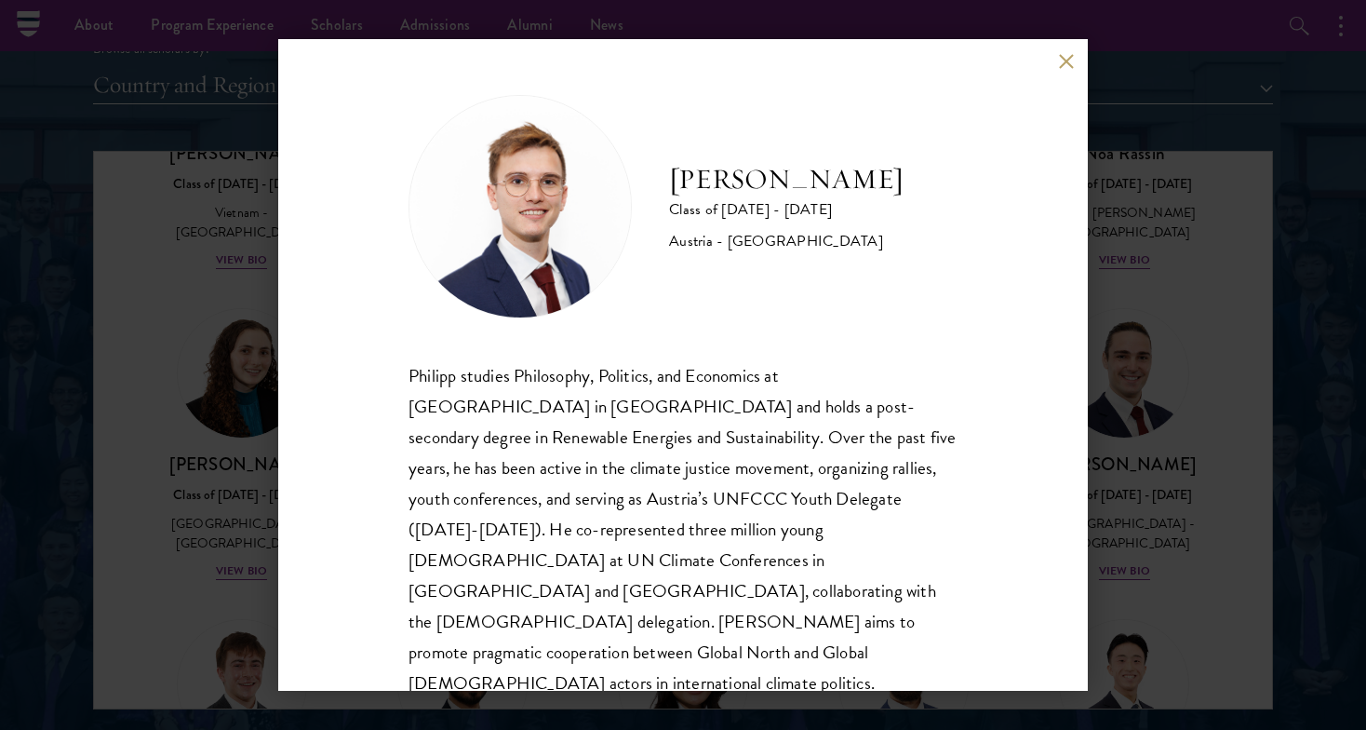
click at [1066, 60] on button at bounding box center [1066, 61] width 16 height 16
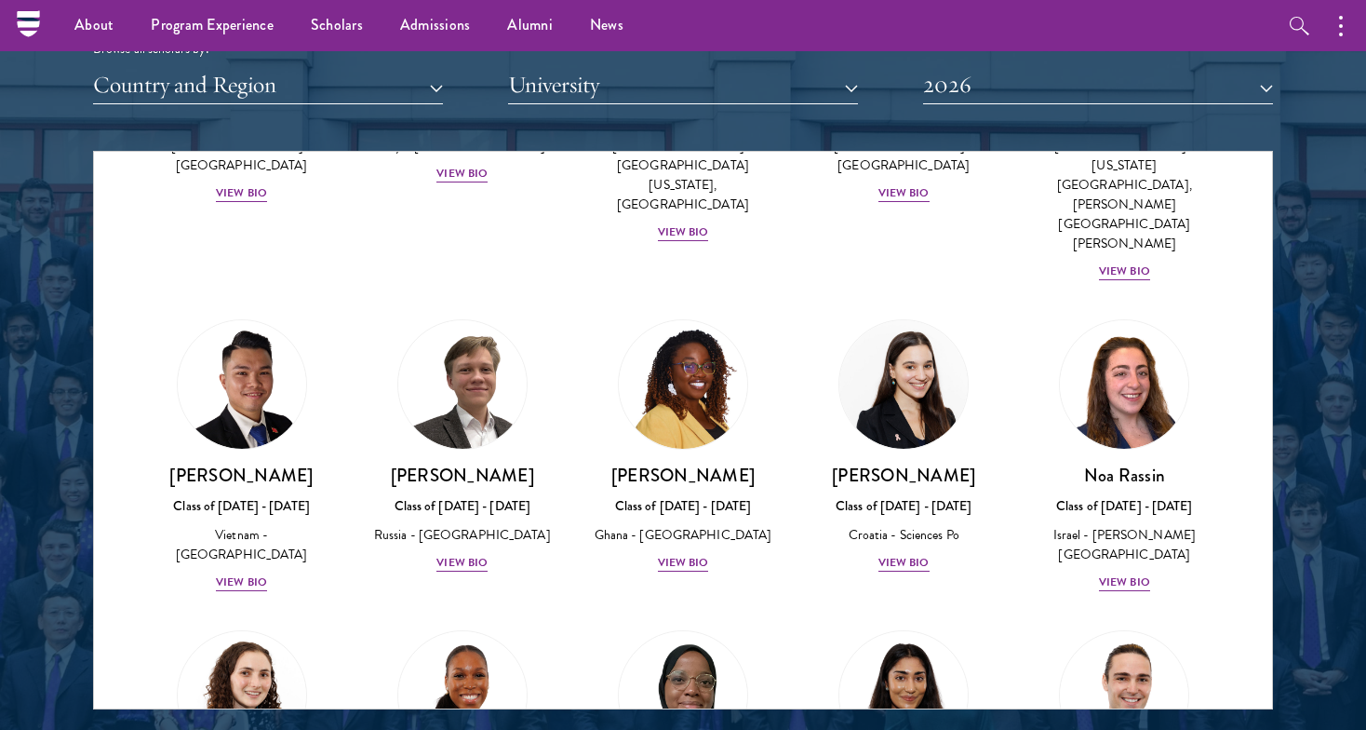
scroll to position [6984, 0]
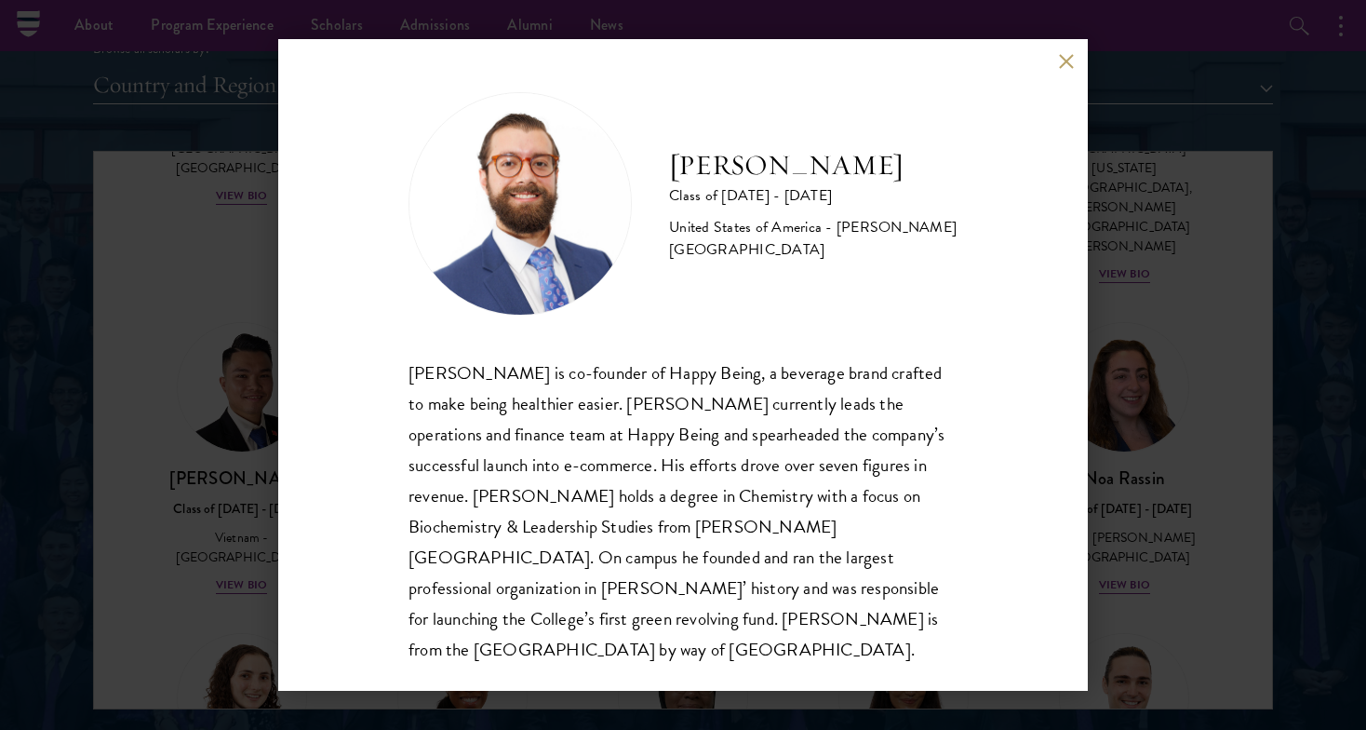
scroll to position [2, 0]
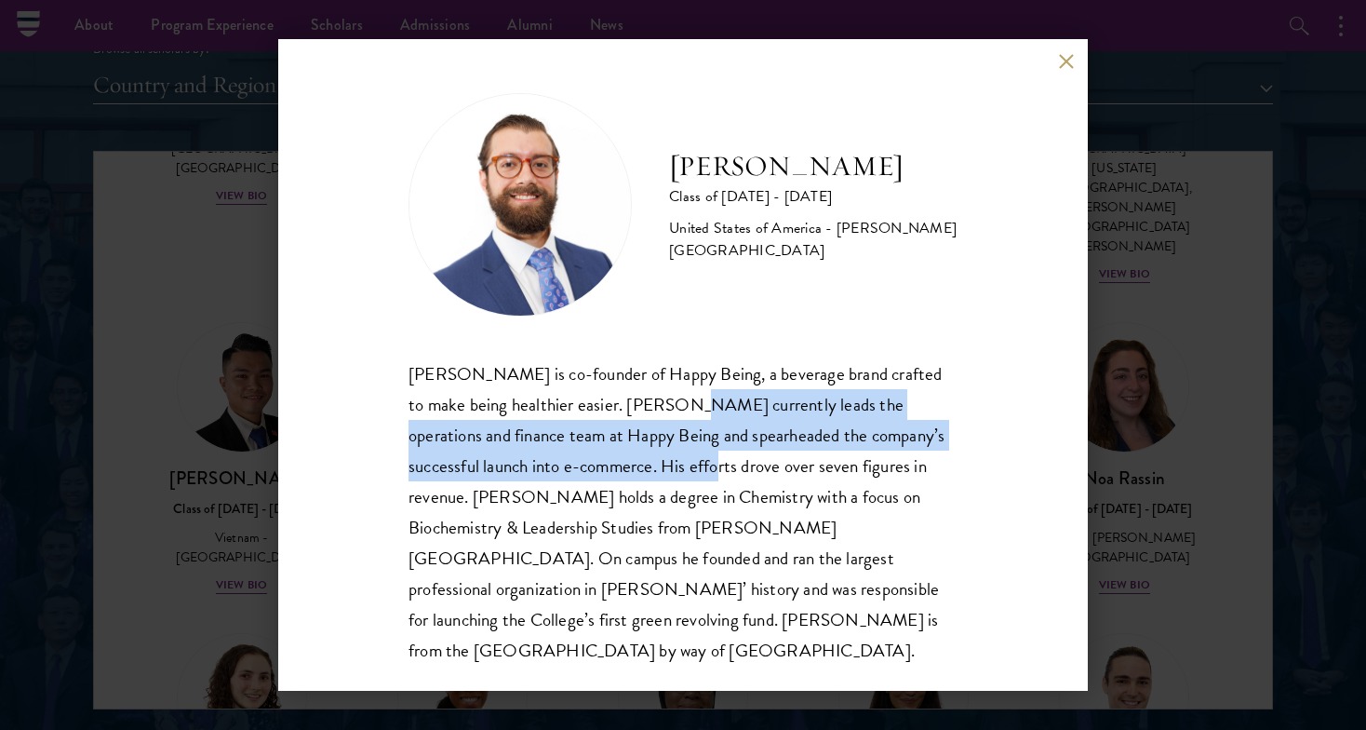
drag, startPoint x: 629, startPoint y: 404, endPoint x: 615, endPoint y: 468, distance: 65.7
click at [615, 469] on div "Josemaria Silvestrini is co-founder of Happy Being, a beverage brand crafted to…" at bounding box center [683, 511] width 549 height 307
click at [615, 468] on div "Josemaria Silvestrini is co-founder of Happy Being, a beverage brand crafted to…" at bounding box center [683, 511] width 549 height 307
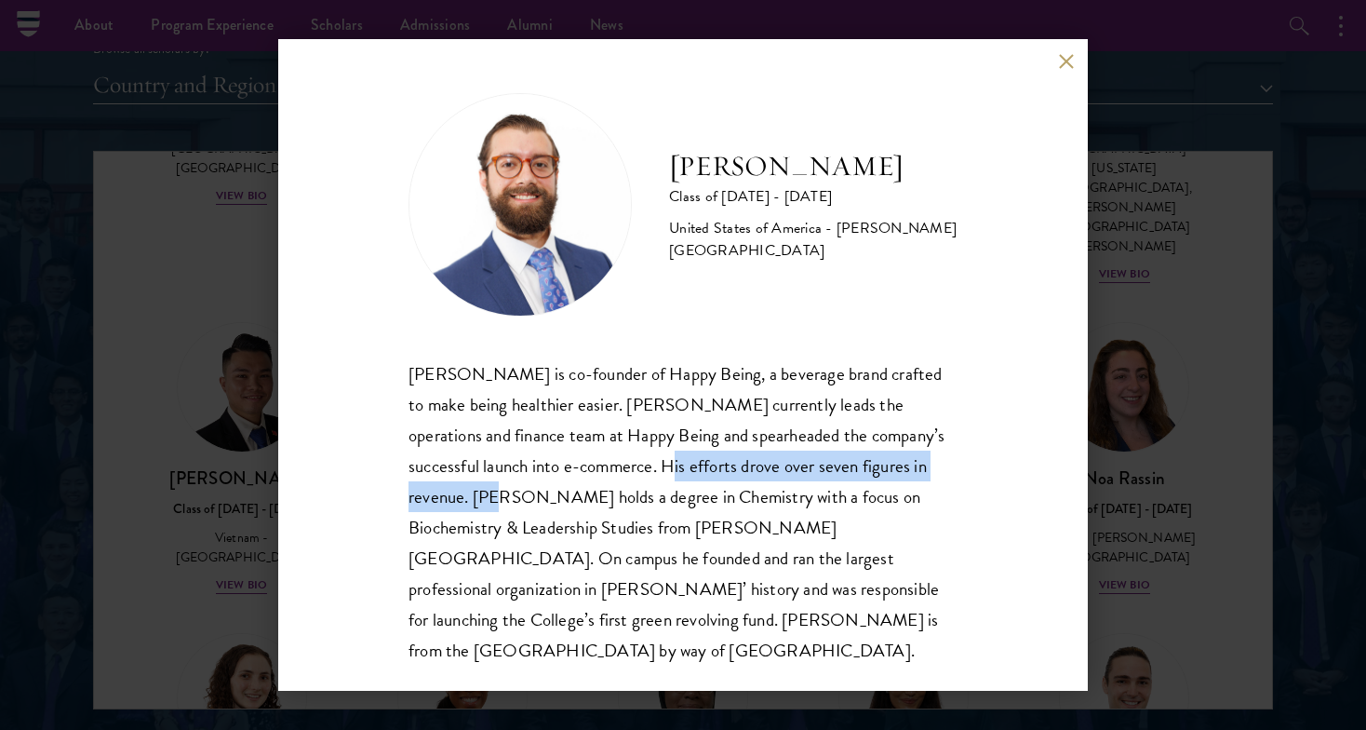
drag, startPoint x: 574, startPoint y: 462, endPoint x: 927, endPoint y: 462, distance: 352.7
click at [927, 462] on div "Josemaria Silvestrini is co-founder of Happy Being, a beverage brand crafted to…" at bounding box center [683, 511] width 549 height 307
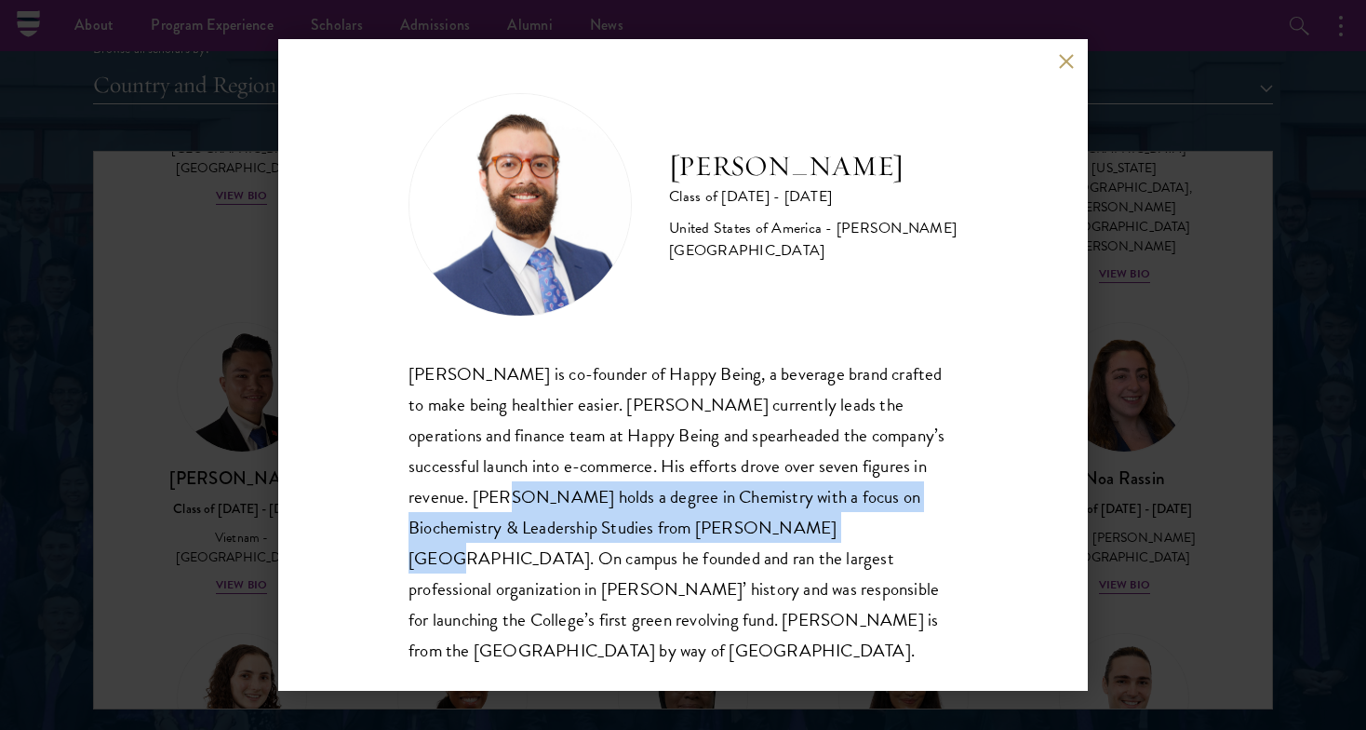
drag, startPoint x: 405, startPoint y: 493, endPoint x: 713, endPoint y: 532, distance: 310.5
click at [713, 532] on div "Josemaria Silvestrini Class of 2025 - 2026 United States of America - Williams …" at bounding box center [683, 364] width 810 height 651
click at [713, 532] on div "Josemaria Silvestrini is co-founder of Happy Being, a beverage brand crafted to…" at bounding box center [683, 511] width 549 height 307
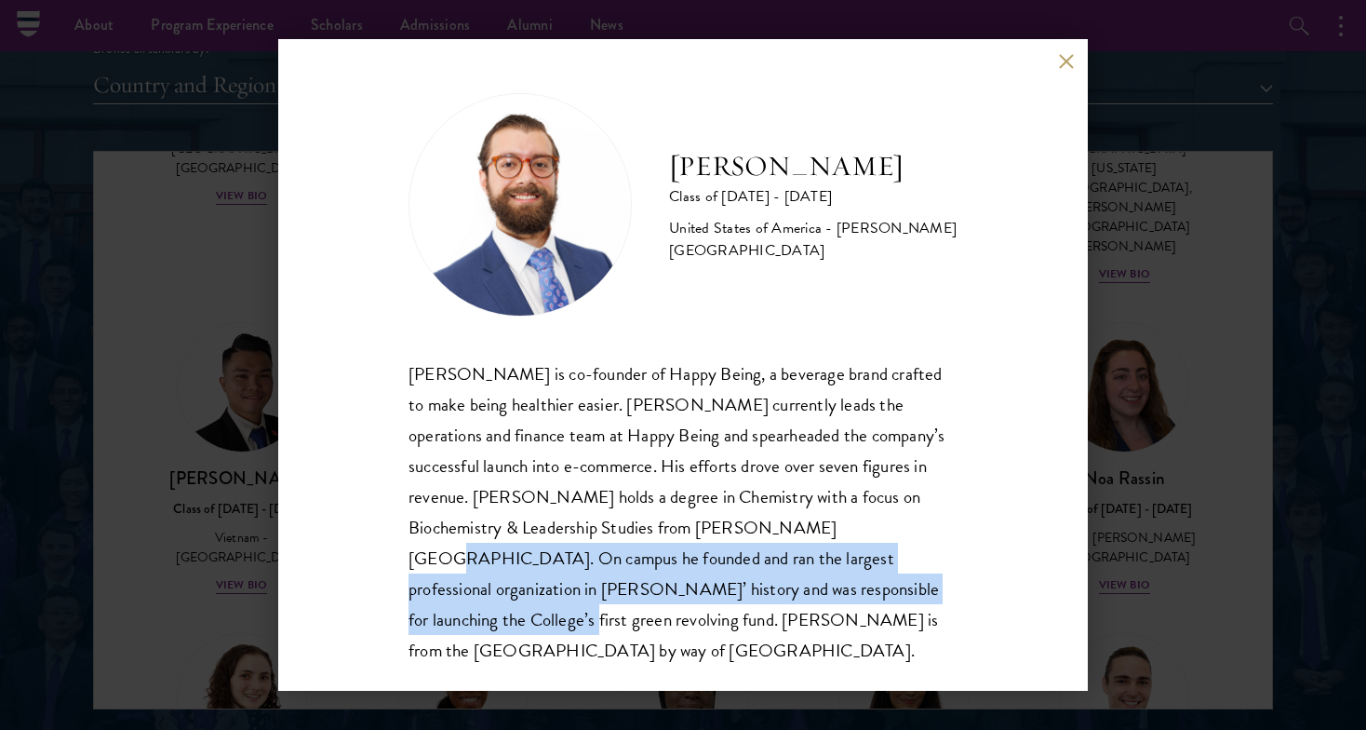
drag, startPoint x: 713, startPoint y: 532, endPoint x: 700, endPoint y: 574, distance: 43.9
click at [701, 574] on div "Josemaria Silvestrini is co-founder of Happy Being, a beverage brand crafted to…" at bounding box center [683, 511] width 549 height 307
click at [700, 574] on div "Josemaria Silvestrini is co-founder of Happy Being, a beverage brand crafted to…" at bounding box center [683, 511] width 549 height 307
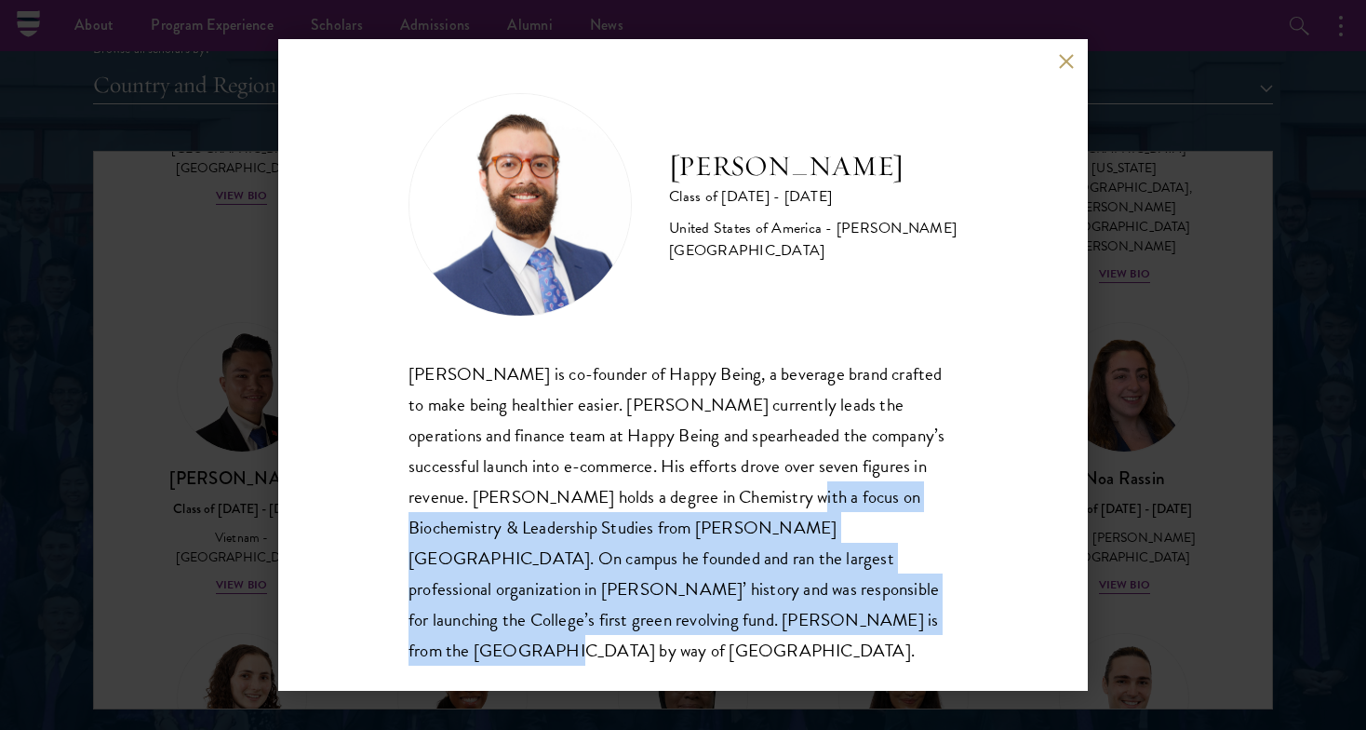
drag, startPoint x: 701, startPoint y: 639, endPoint x: 694, endPoint y: 502, distance: 137.9
click at [694, 502] on div "Josemaria Silvestrini Class of 2025 - 2026 United States of America - Williams …" at bounding box center [683, 364] width 810 height 651
click at [694, 502] on div "Josemaria Silvestrini is co-founder of Happy Being, a beverage brand crafted to…" at bounding box center [683, 511] width 549 height 307
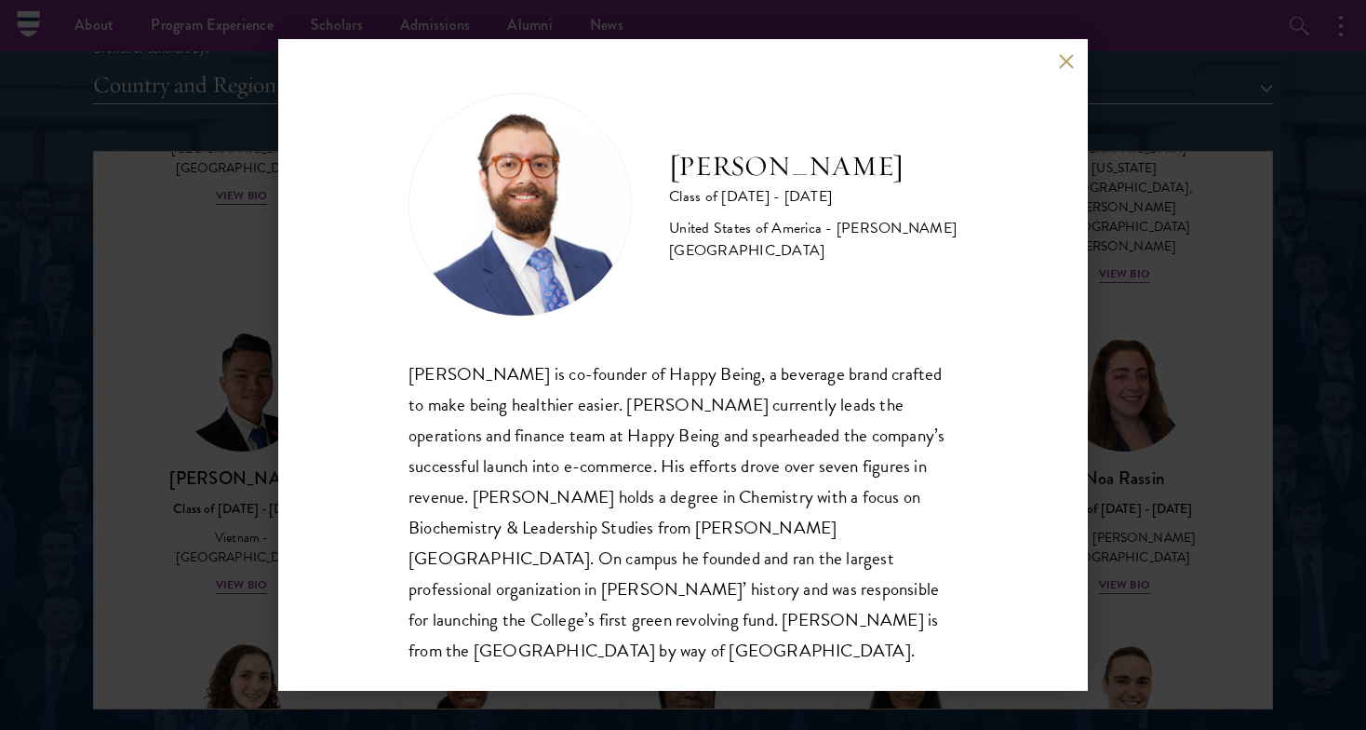
click at [1066, 61] on button at bounding box center [1066, 61] width 16 height 16
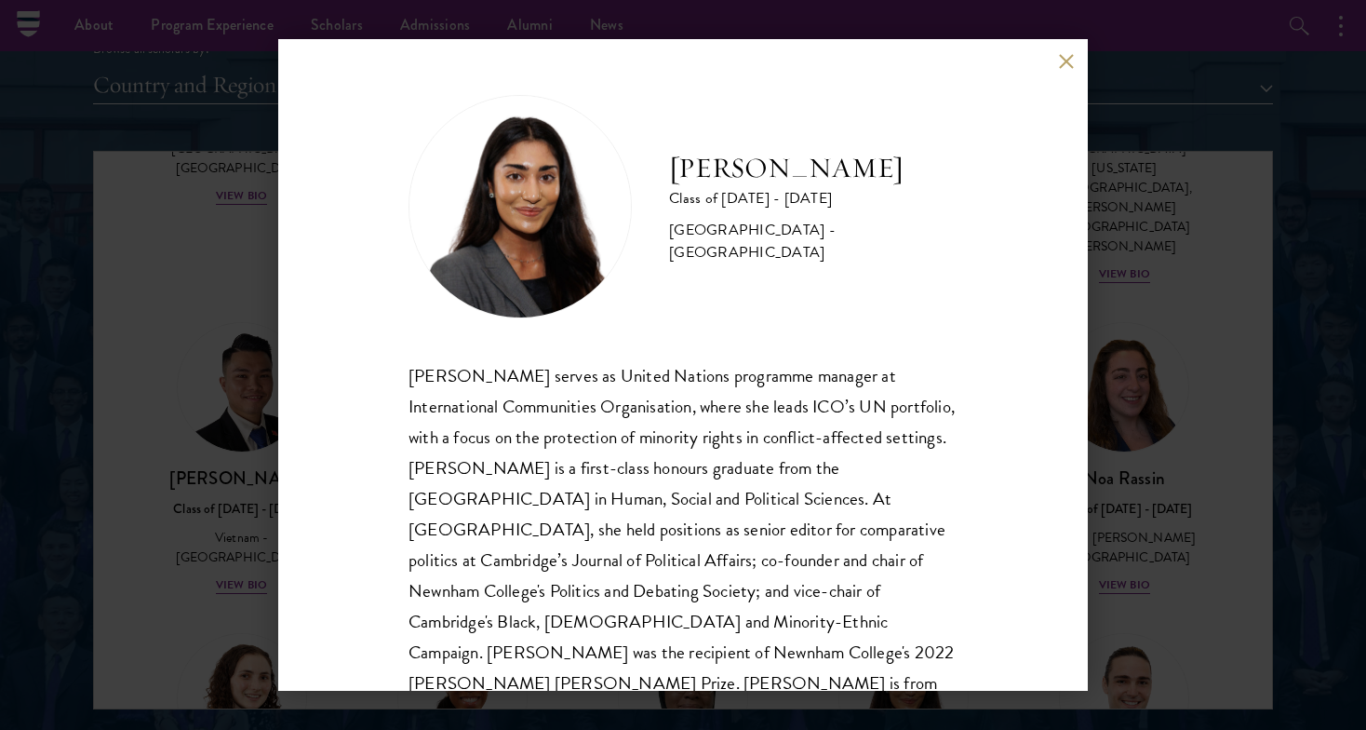
click at [1076, 56] on div "Mia Sawjani Class of 2025 - 2026 United Kingdom - University of Cambridge Mia S…" at bounding box center [683, 364] width 810 height 651
click at [1069, 63] on button at bounding box center [1066, 61] width 16 height 16
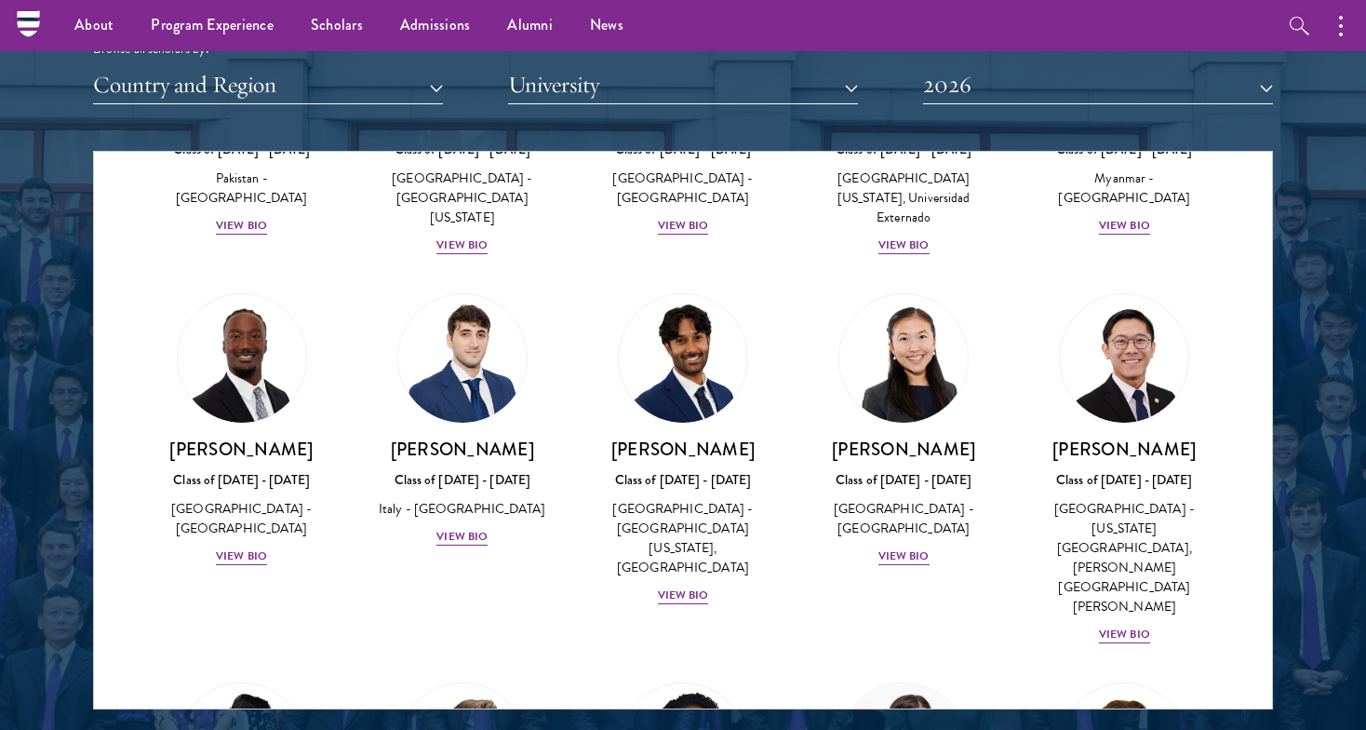
scroll to position [6634, 0]
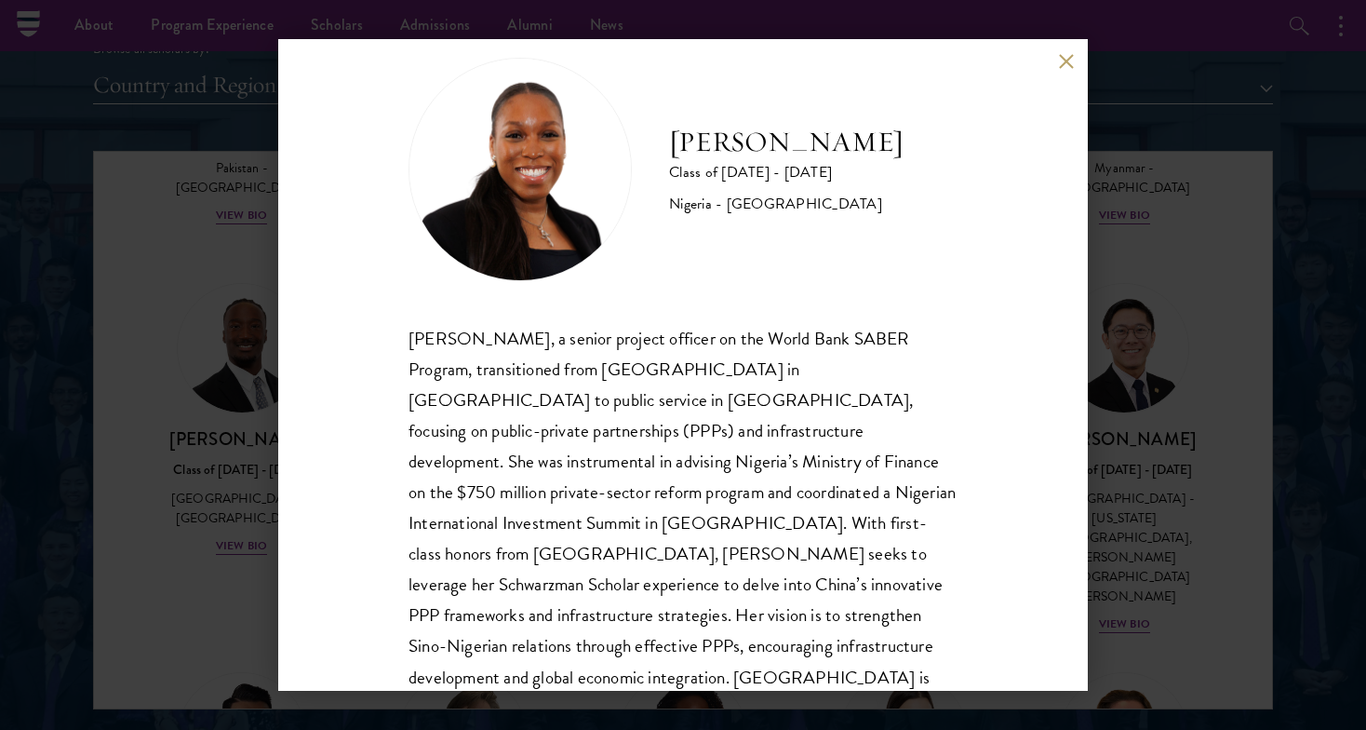
scroll to position [35, 0]
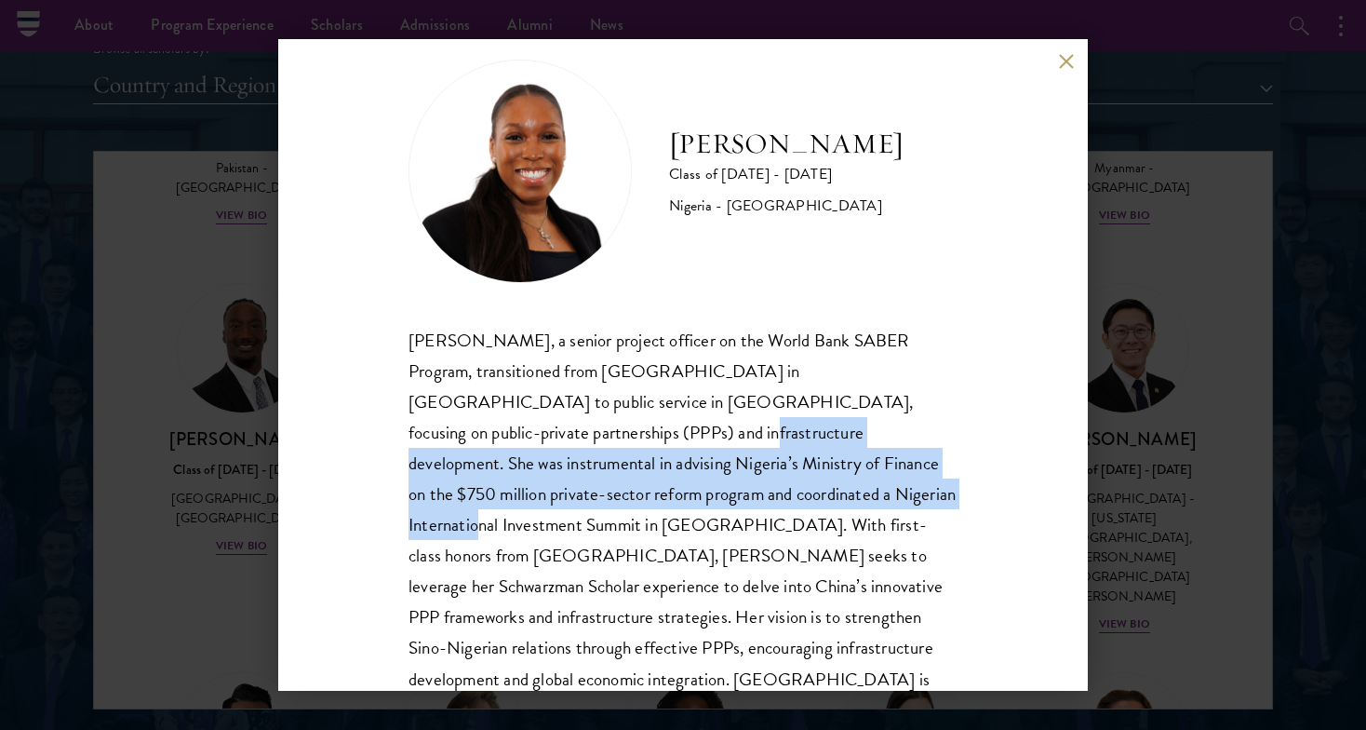
drag, startPoint x: 507, startPoint y: 430, endPoint x: 740, endPoint y: 485, distance: 239.0
click at [740, 485] on div "Oluwatoni Salami, a senior project officer on the World Bank SABER Program, tra…" at bounding box center [683, 525] width 549 height 400
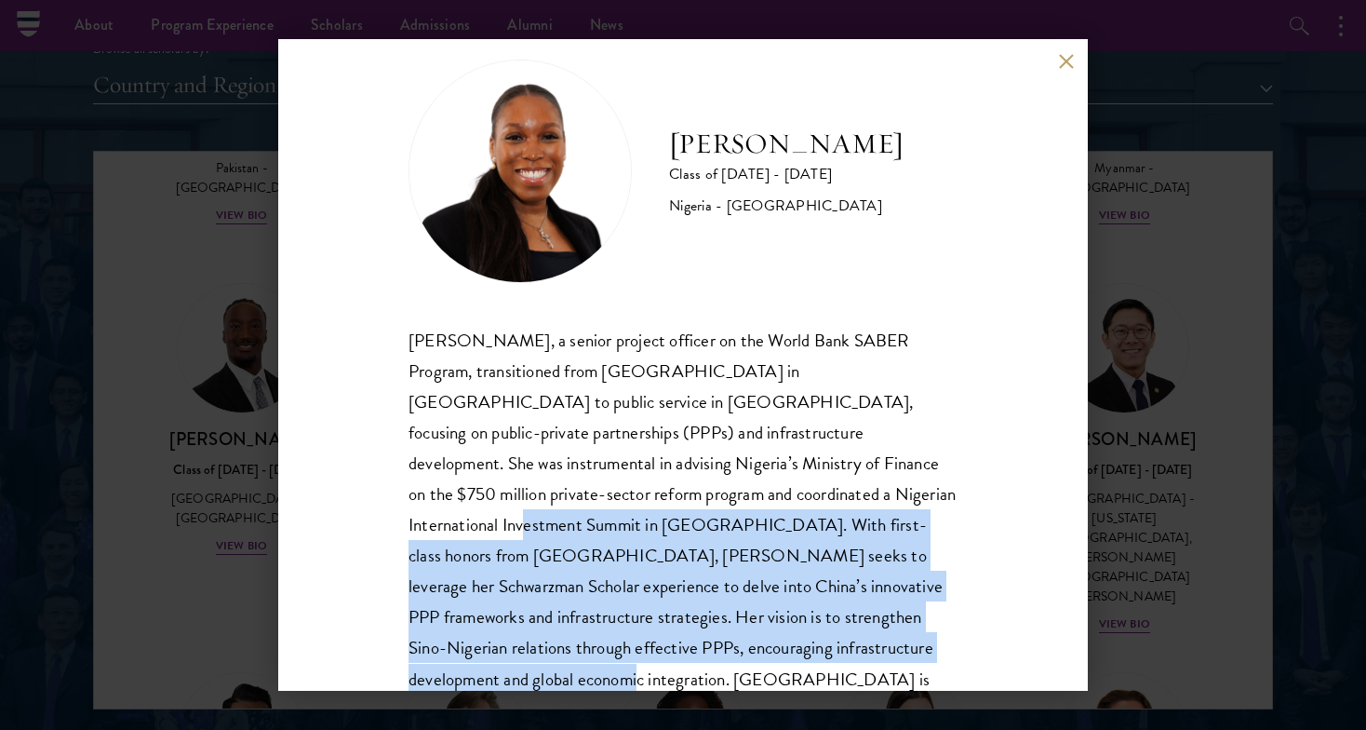
drag, startPoint x: 791, startPoint y: 488, endPoint x: 798, endPoint y: 649, distance: 161.2
click at [798, 649] on div "Oluwatoni Salami, a senior project officer on the World Bank SABER Program, tra…" at bounding box center [683, 525] width 549 height 400
drag, startPoint x: 798, startPoint y: 649, endPoint x: 790, endPoint y: 482, distance: 166.8
click at [790, 482] on div "Oluwatoni Salami, a senior project officer on the World Bank SABER Program, tra…" at bounding box center [683, 525] width 549 height 400
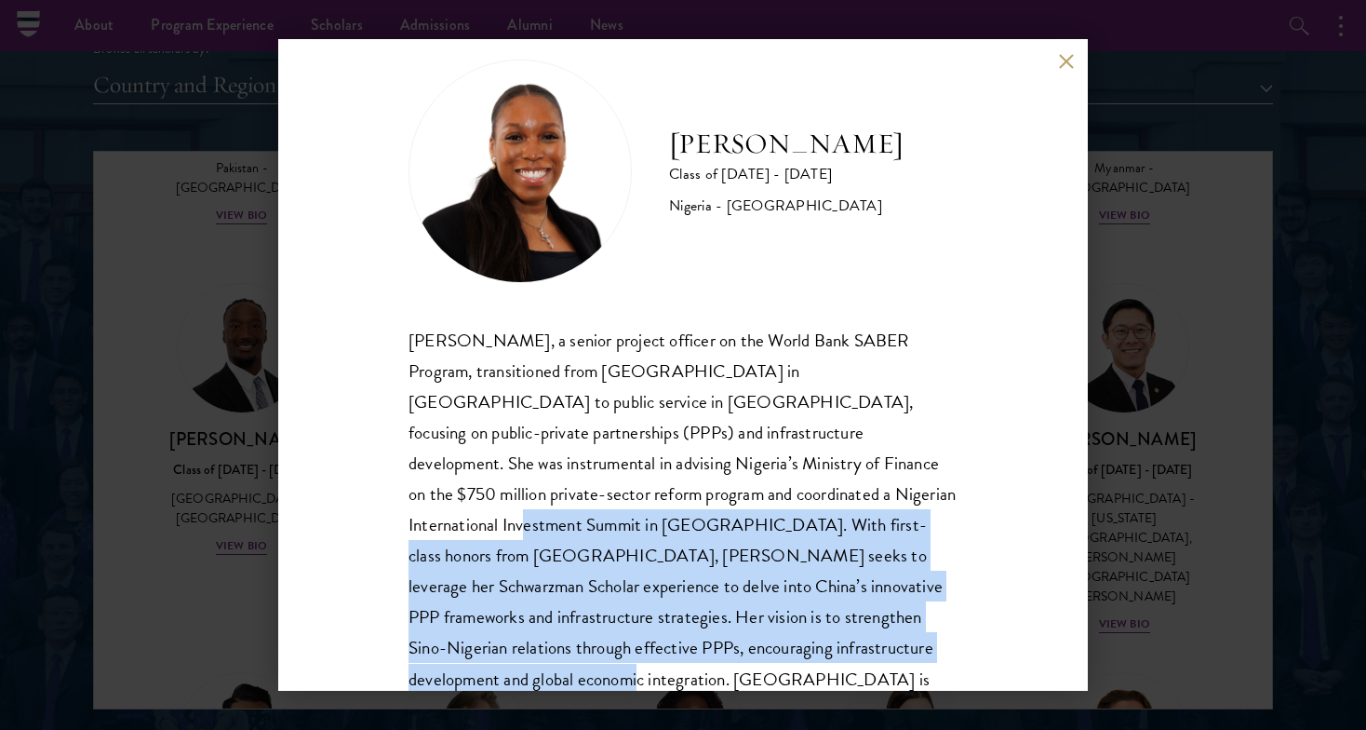
click at [790, 482] on div "Oluwatoni Salami, a senior project officer on the World Bank SABER Program, tra…" at bounding box center [683, 525] width 549 height 400
drag, startPoint x: 771, startPoint y: 648, endPoint x: 640, endPoint y: 493, distance: 202.7
click at [640, 493] on div "Oluwatoni Salami, a senior project officer on the World Bank SABER Program, tra…" at bounding box center [683, 525] width 549 height 400
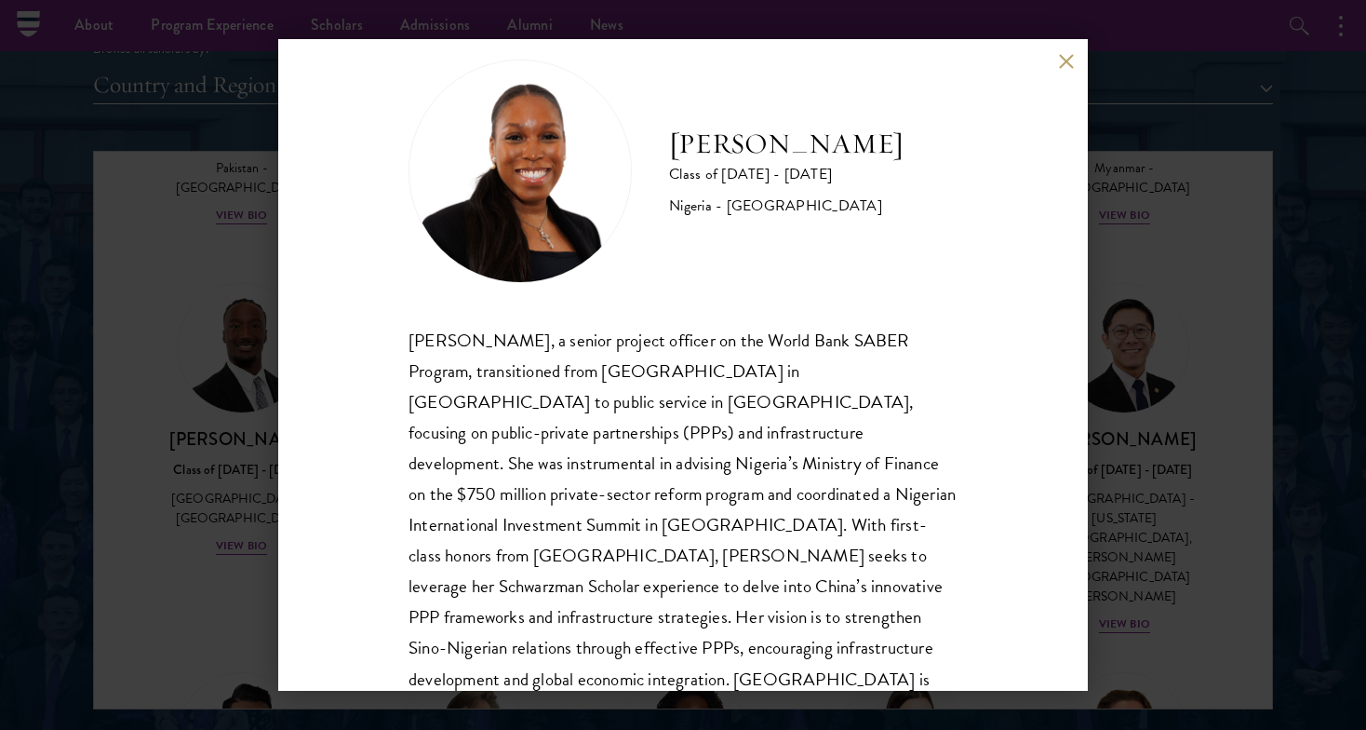
click at [1066, 54] on button at bounding box center [1066, 61] width 16 height 16
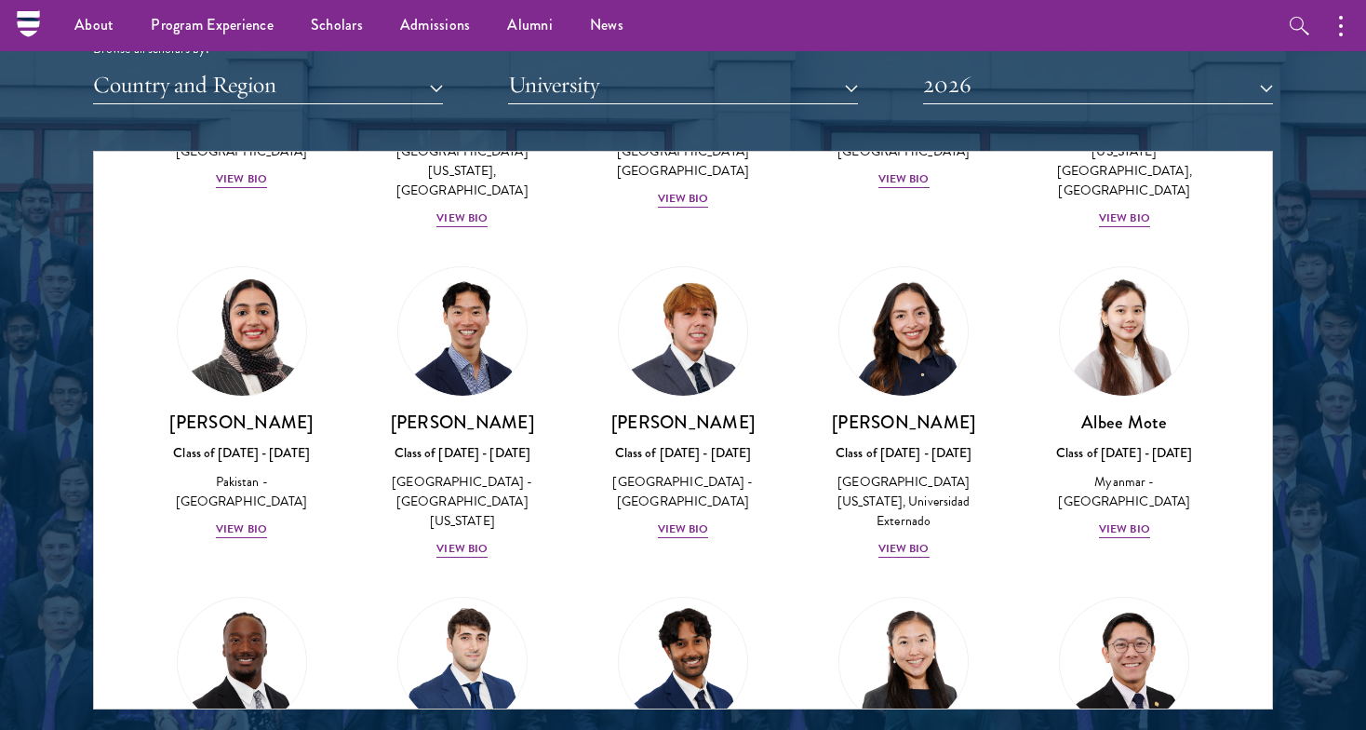
scroll to position [6319, 0]
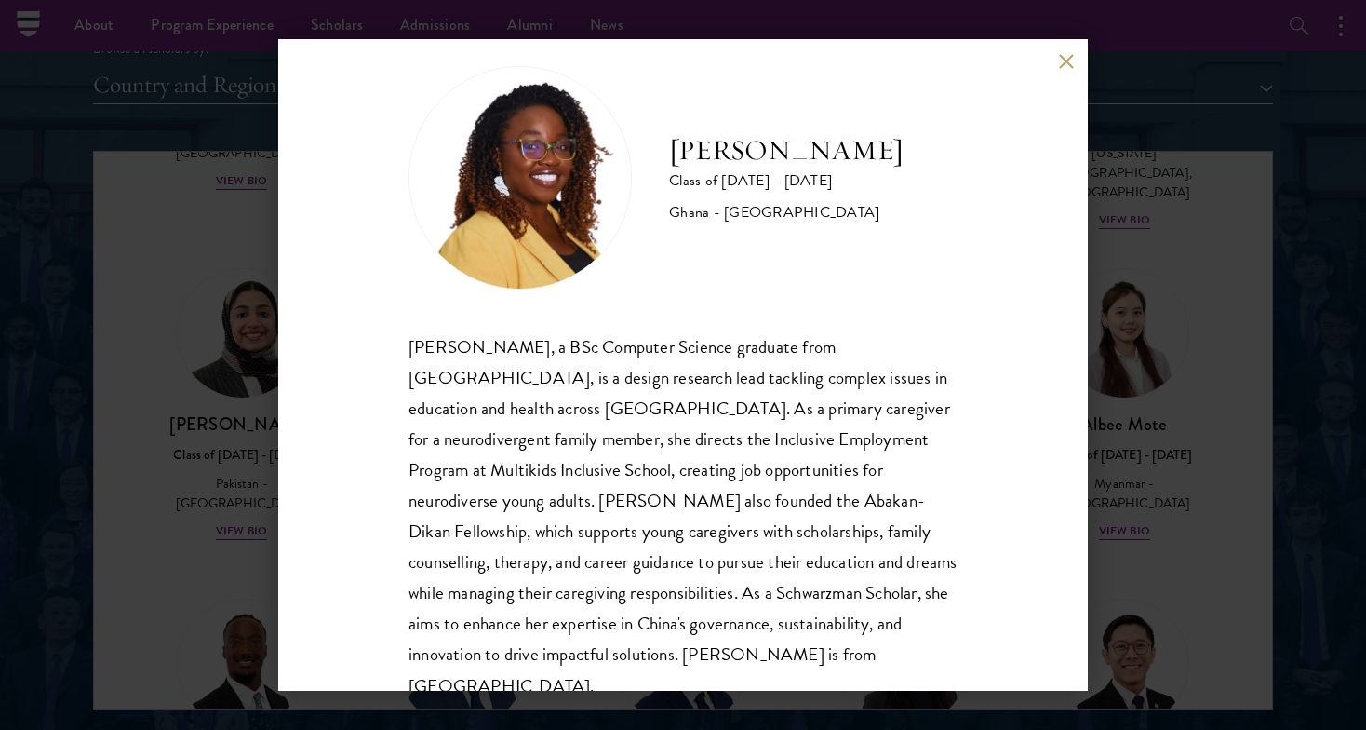
scroll to position [31, 0]
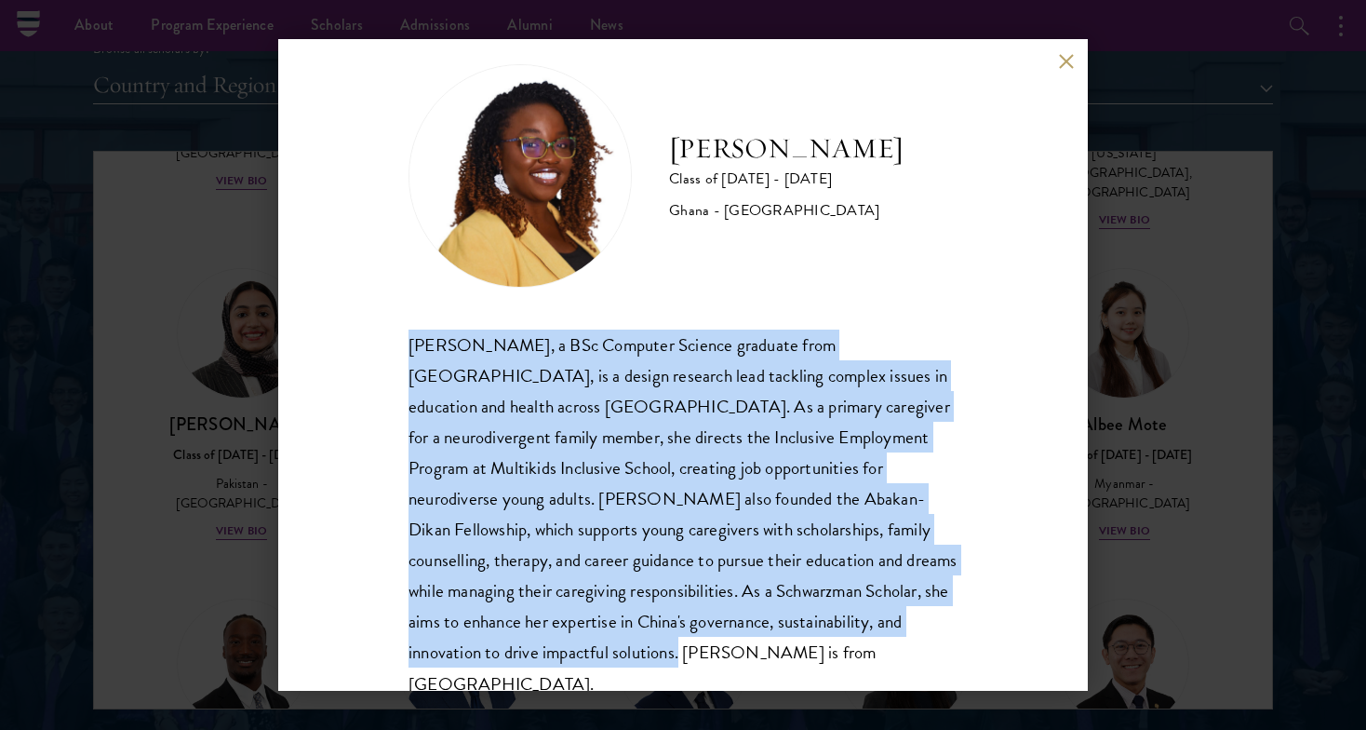
drag, startPoint x: 621, startPoint y: 656, endPoint x: 597, endPoint y: 318, distance: 338.7
click at [597, 318] on div "Sasha Ofori Class of 2025 - 2026 Ghana - Ashesi University Sasha Ofori, a BSc C…" at bounding box center [683, 381] width 549 height 635
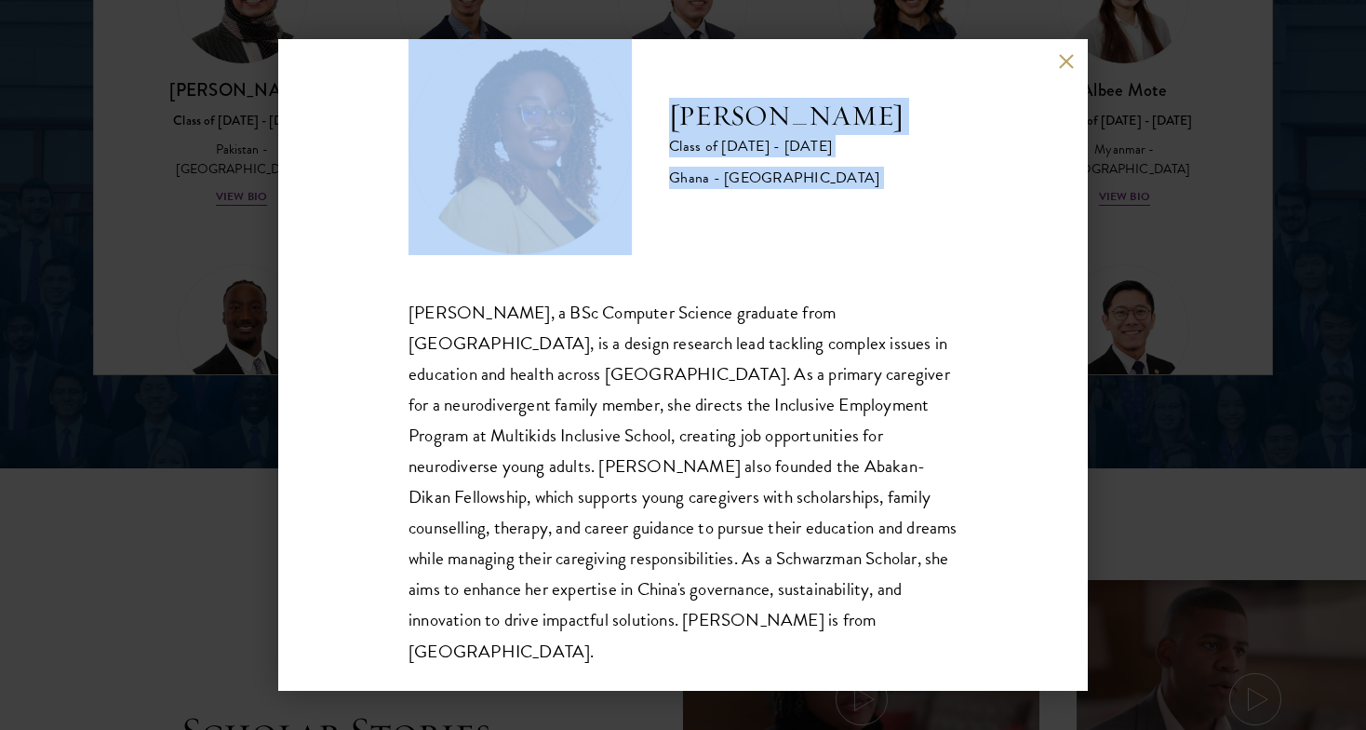
scroll to position [2704, 0]
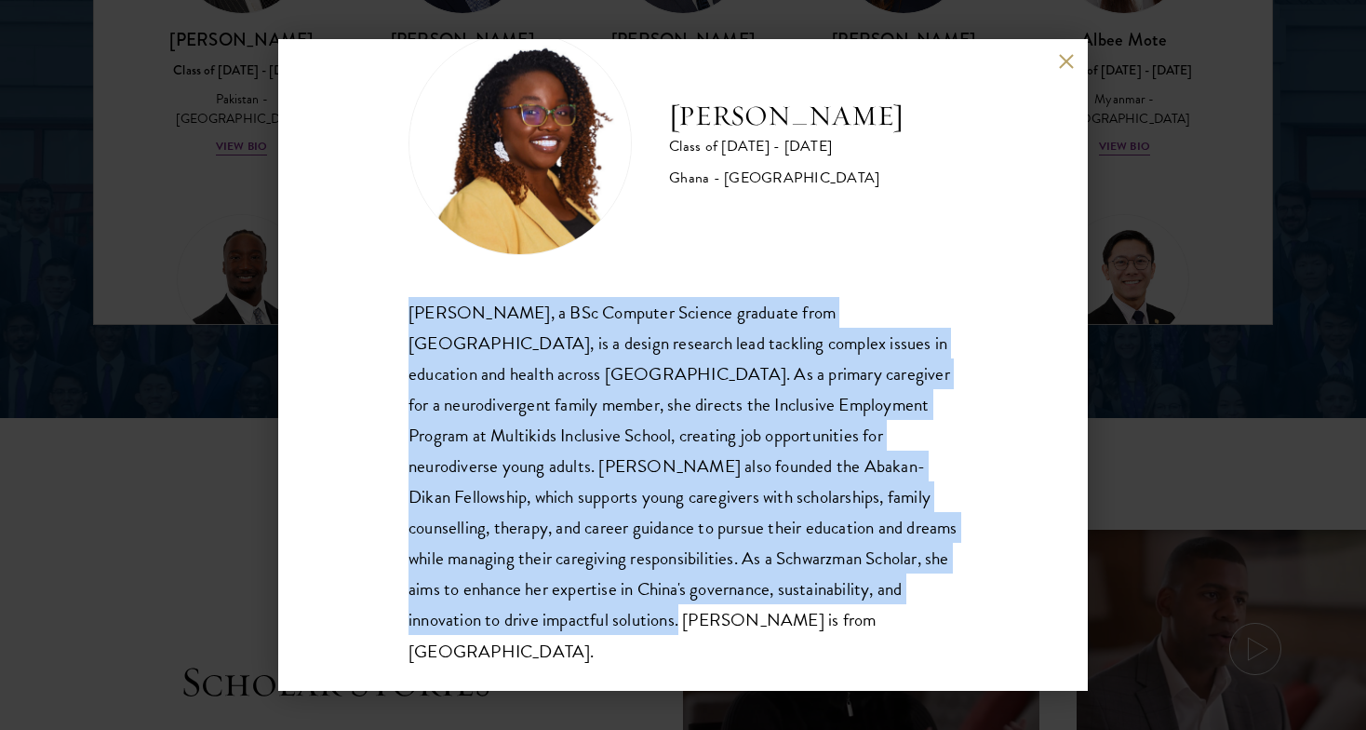
drag, startPoint x: 597, startPoint y: 318, endPoint x: 583, endPoint y: 612, distance: 294.4
click at [583, 612] on div "Sasha Ofori Class of 2025 - 2026 Ghana - Ashesi University Sasha Ofori, a BSc C…" at bounding box center [683, 349] width 549 height 635
click at [583, 612] on div "Sasha Ofori, a BSc Computer Science graduate from Ashesi University, is a desig…" at bounding box center [683, 481] width 549 height 369
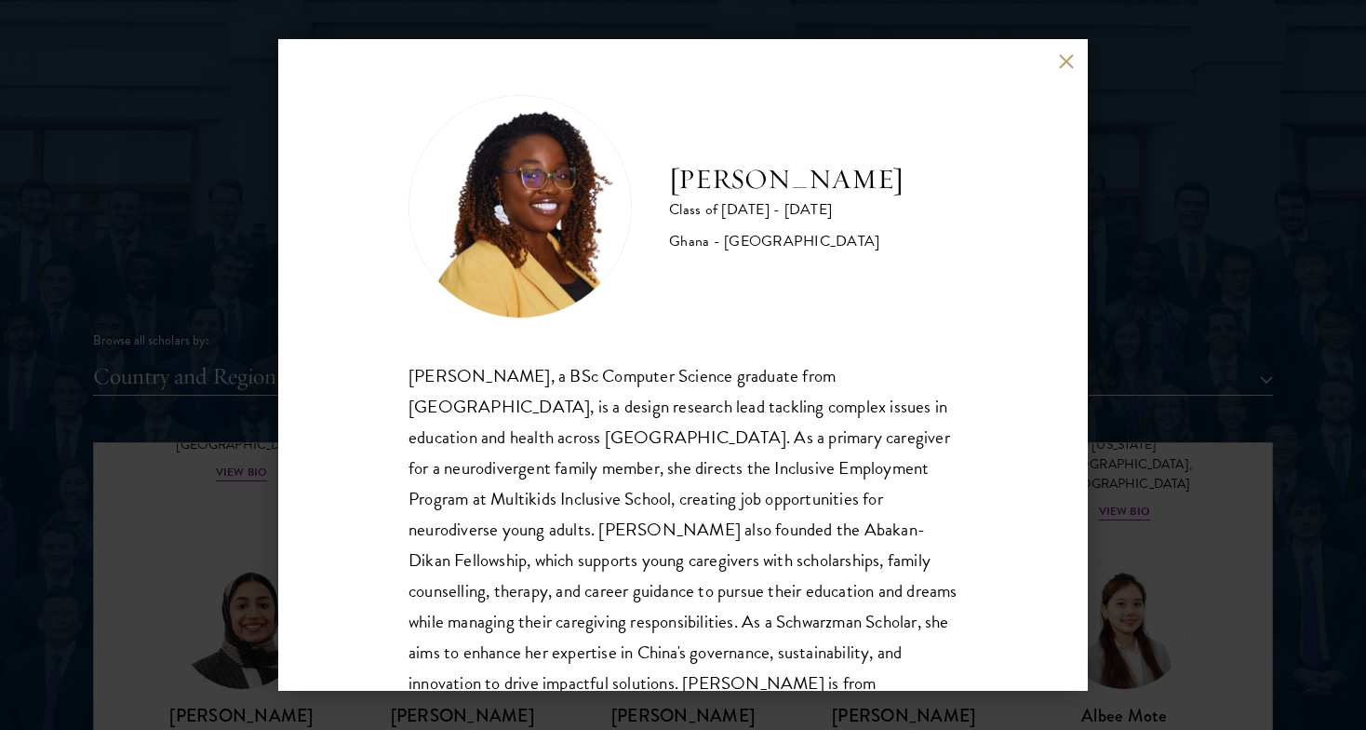
scroll to position [2054, 0]
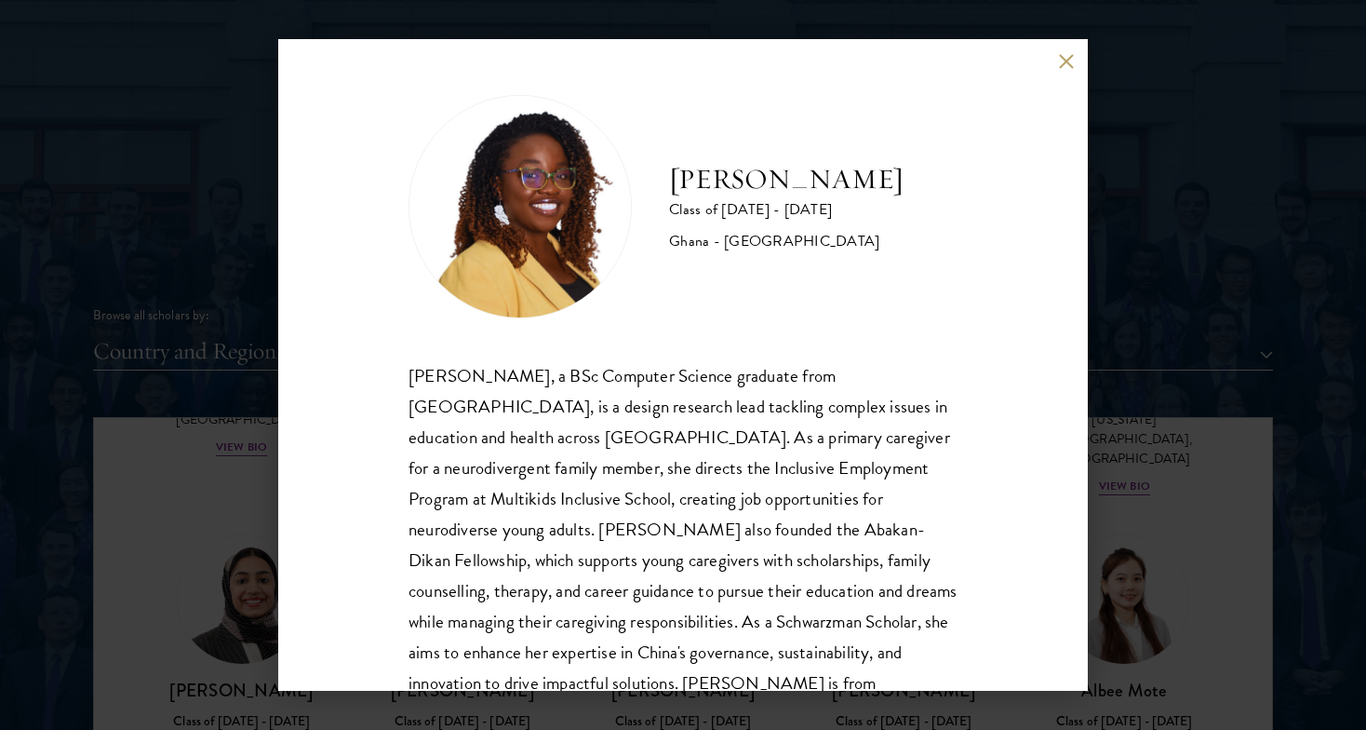
click at [1159, 423] on div "Sasha Ofori Class of 2025 - 2026 Ghana - Ashesi University Sasha Ofori, a BSc C…" at bounding box center [683, 365] width 1366 height 730
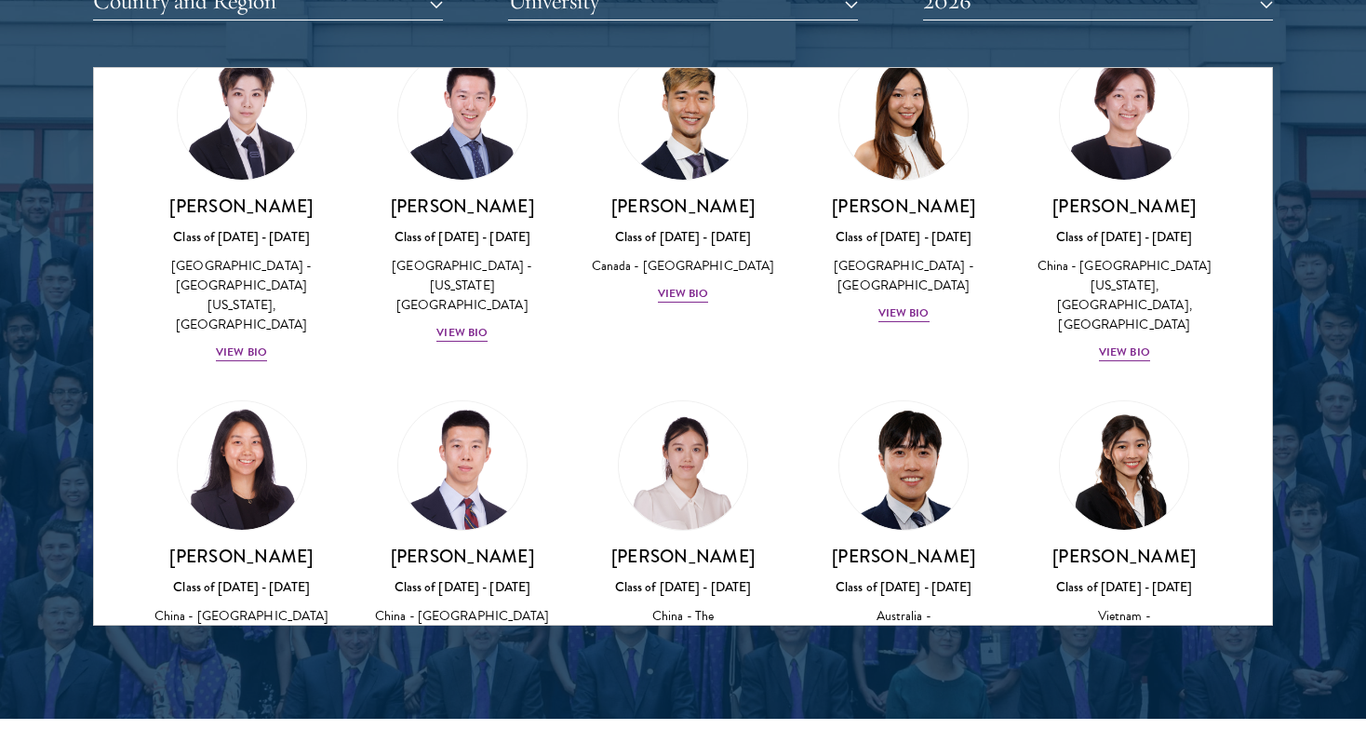
scroll to position [5069, 0]
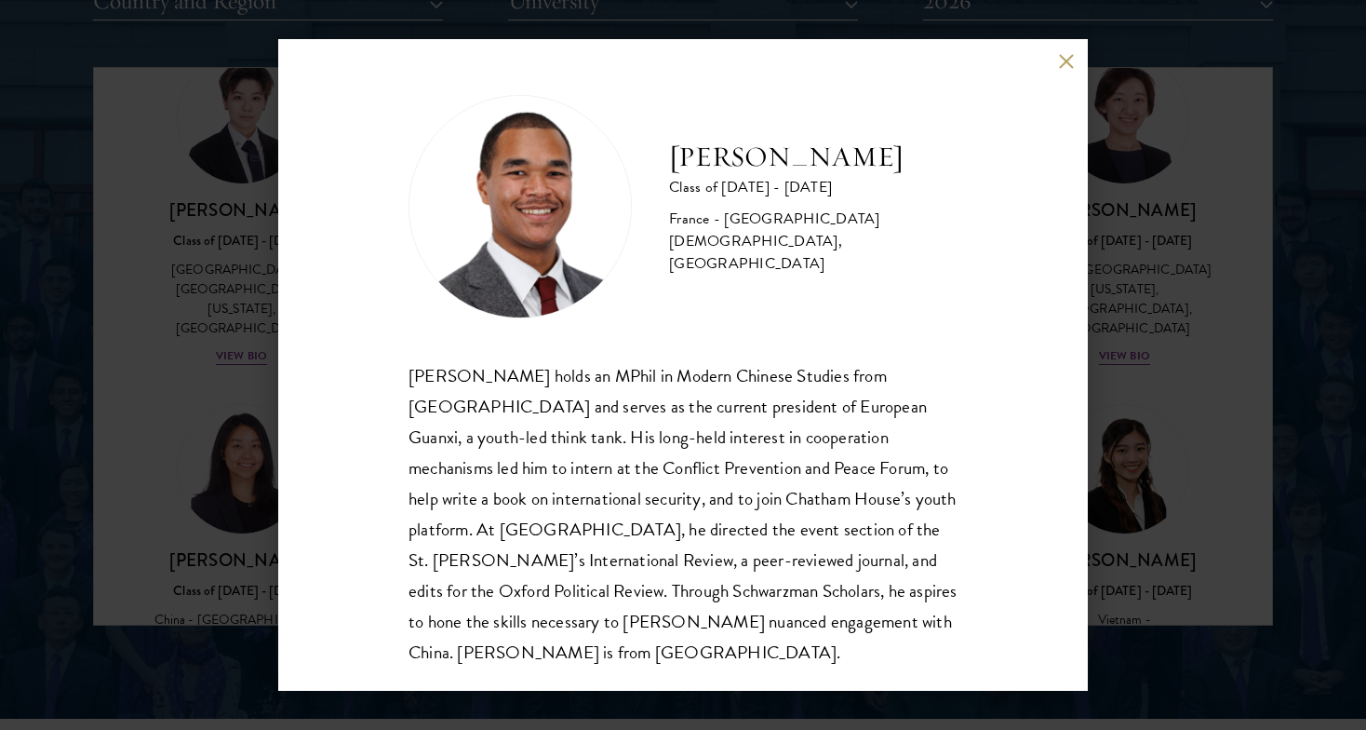
click at [180, 338] on div "Angelo M'ba Class of 2025 - 2026 France - Institut Catholique de Rennes, Univer…" at bounding box center [683, 365] width 1366 height 730
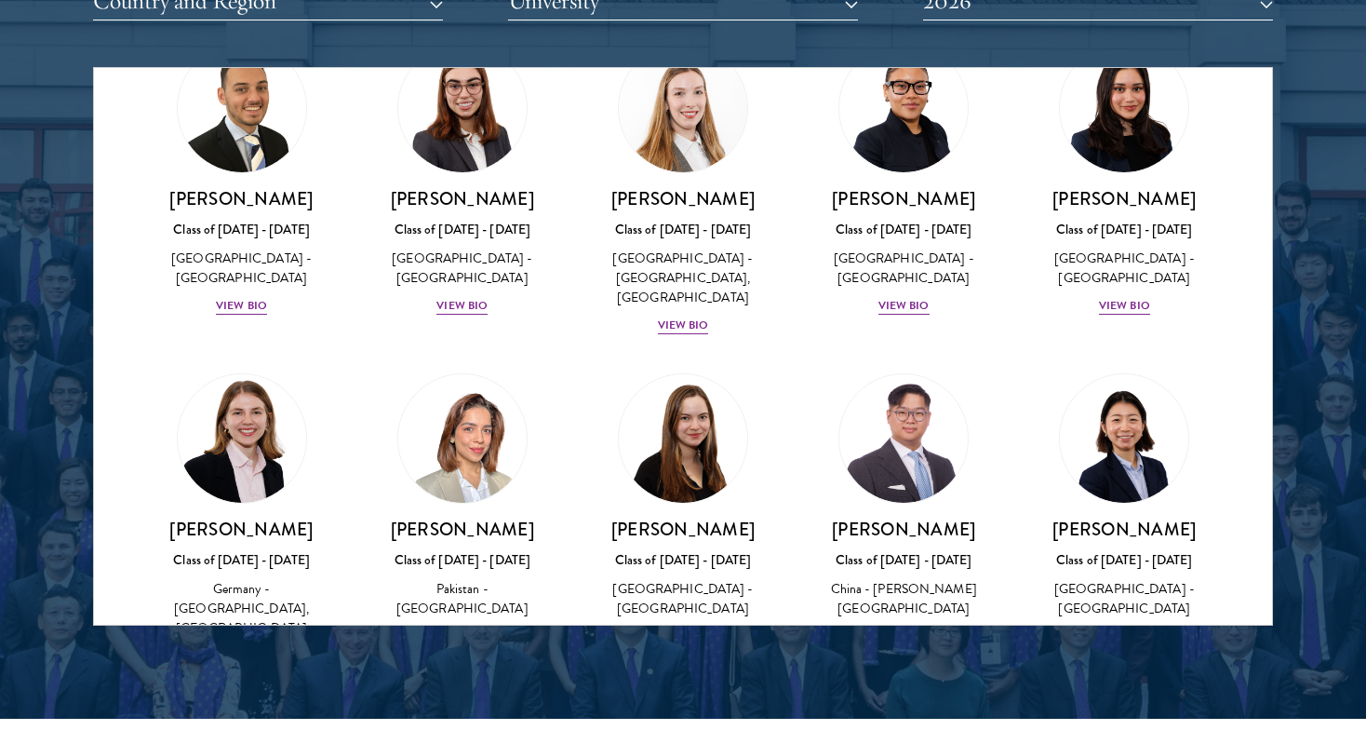
scroll to position [4416, 0]
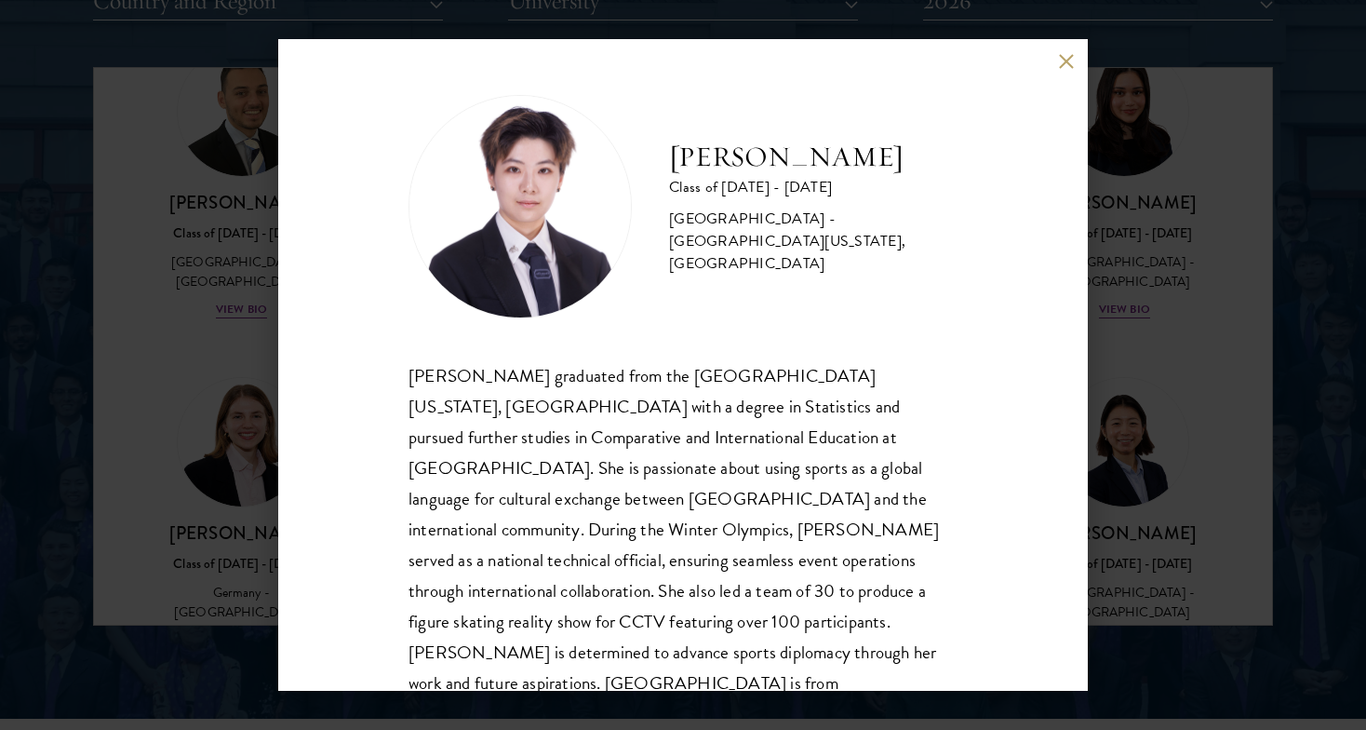
click at [1064, 65] on button at bounding box center [1066, 61] width 16 height 16
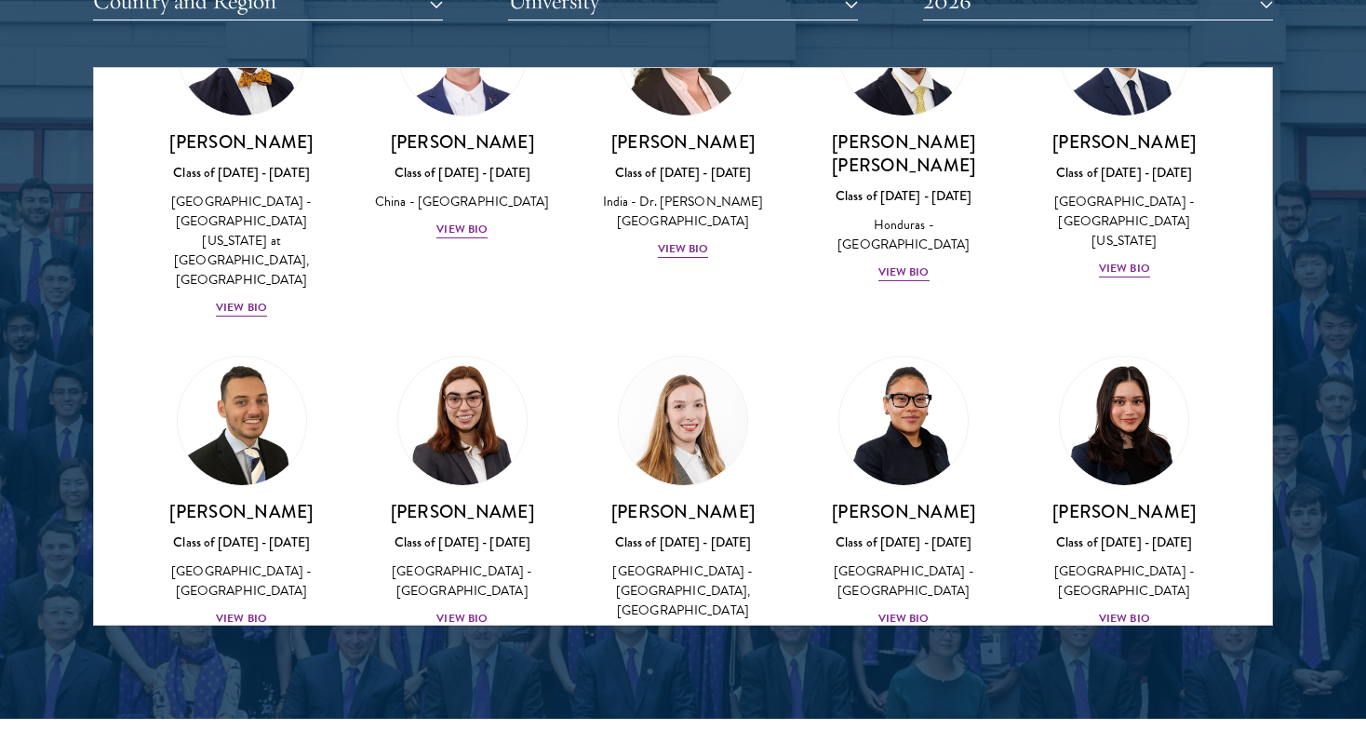
scroll to position [4104, 0]
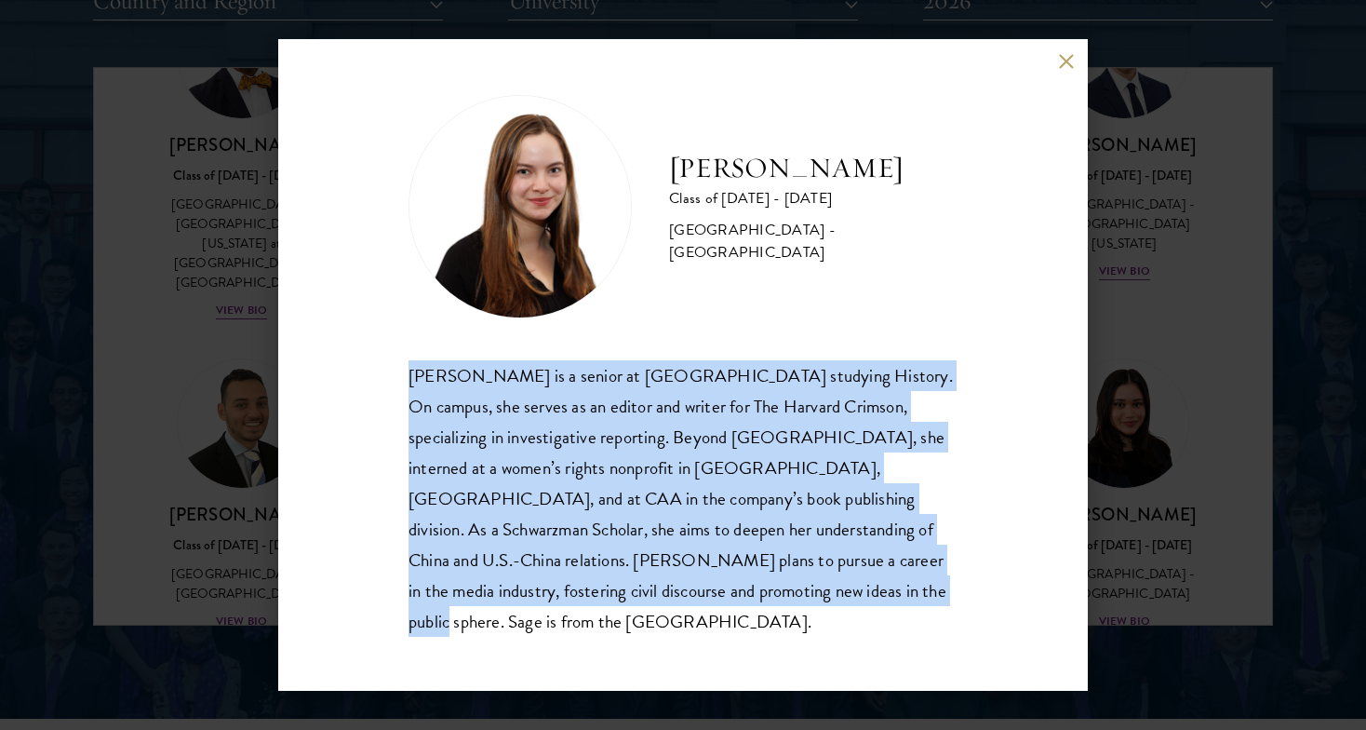
drag, startPoint x: 694, startPoint y: 625, endPoint x: 703, endPoint y: 352, distance: 273.7
click at [703, 352] on div "Sage Lattman Class of 2025 - 2026 United States of America - Harvard University…" at bounding box center [683, 364] width 810 height 651
click at [703, 352] on div "Sage Lattman Class of 2025 - 2026 United States of America - Harvard University…" at bounding box center [683, 366] width 549 height 542
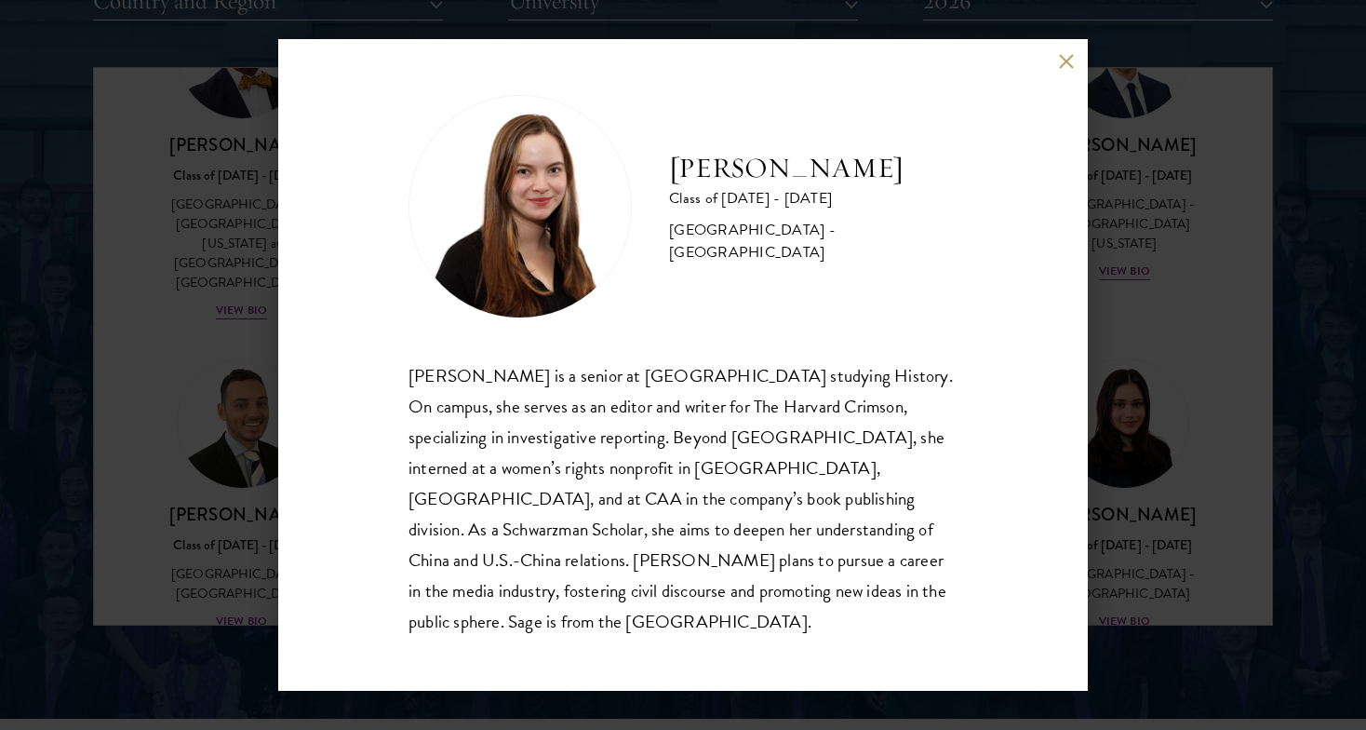
click at [1043, 76] on div "Sage Lattman Class of 2025 - 2026 United States of America - Harvard University…" at bounding box center [683, 364] width 810 height 651
click at [1058, 69] on button at bounding box center [1066, 61] width 16 height 16
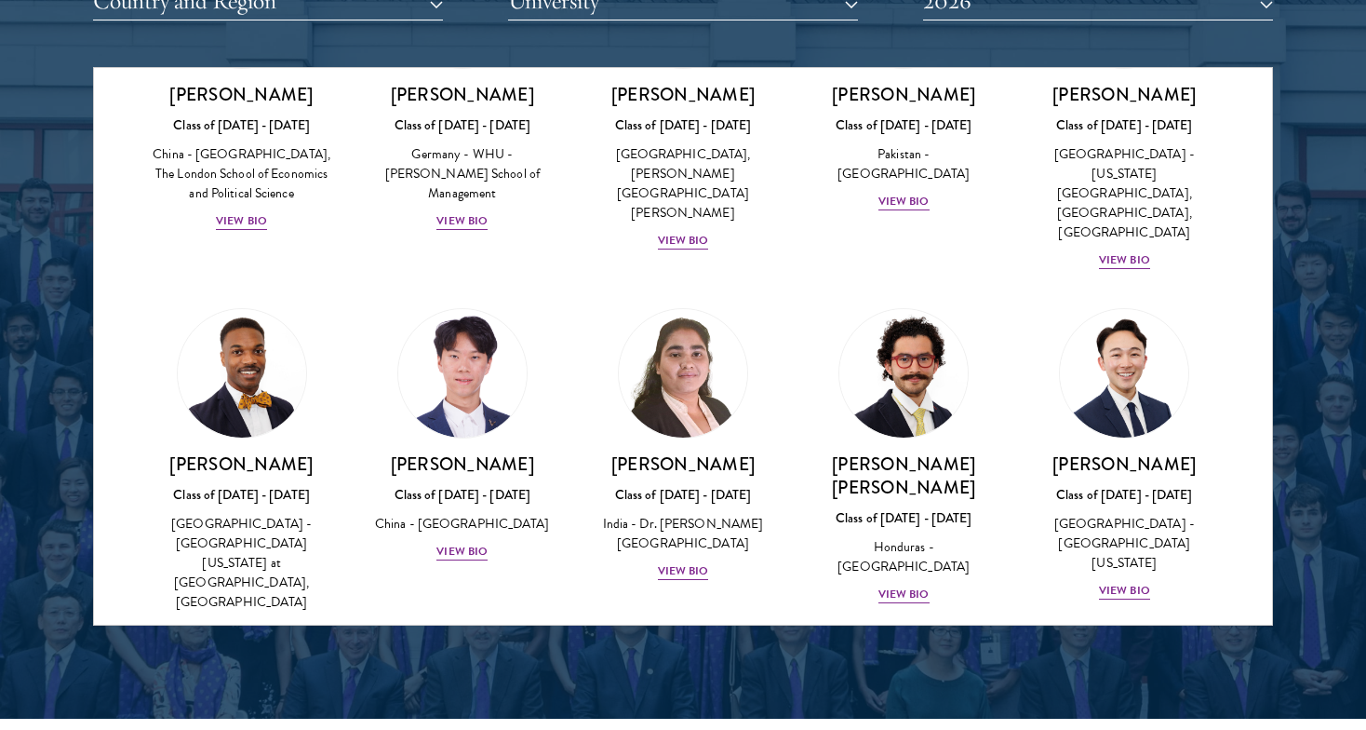
scroll to position [3786, 0]
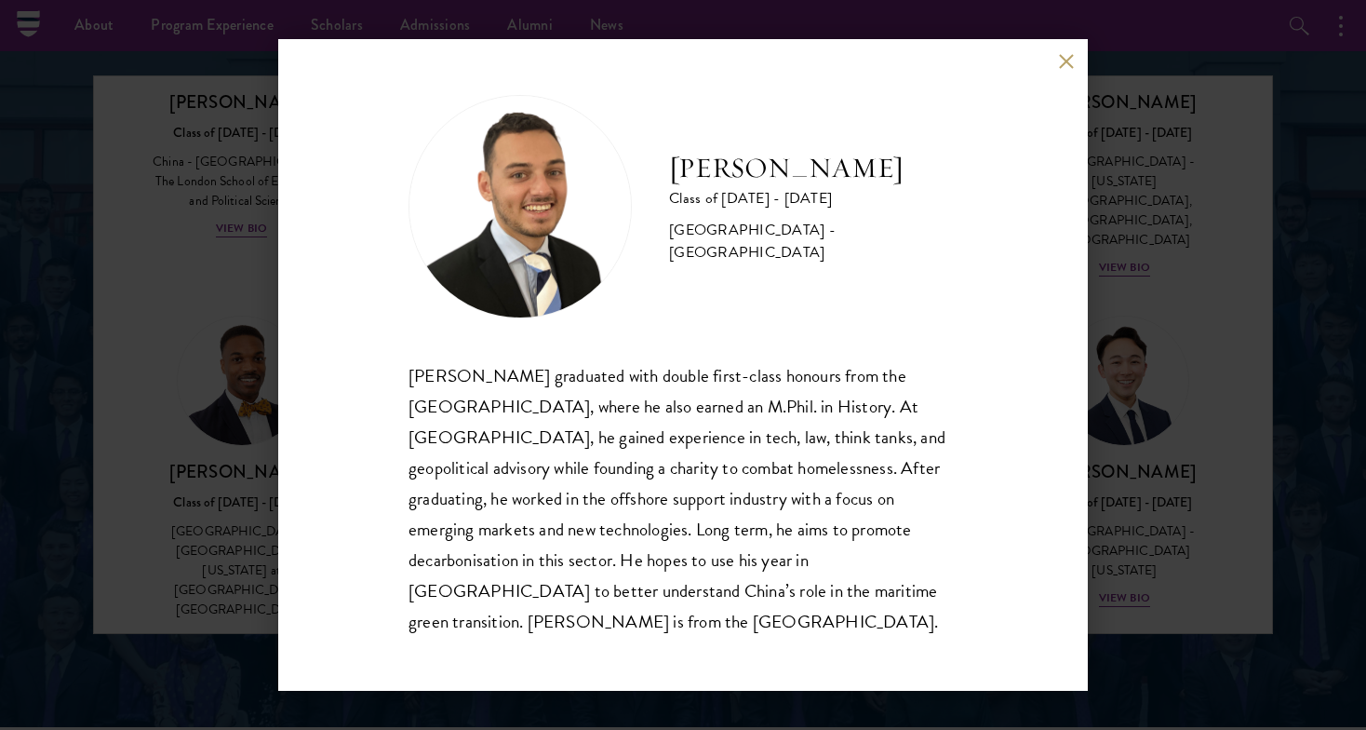
scroll to position [2391, 0]
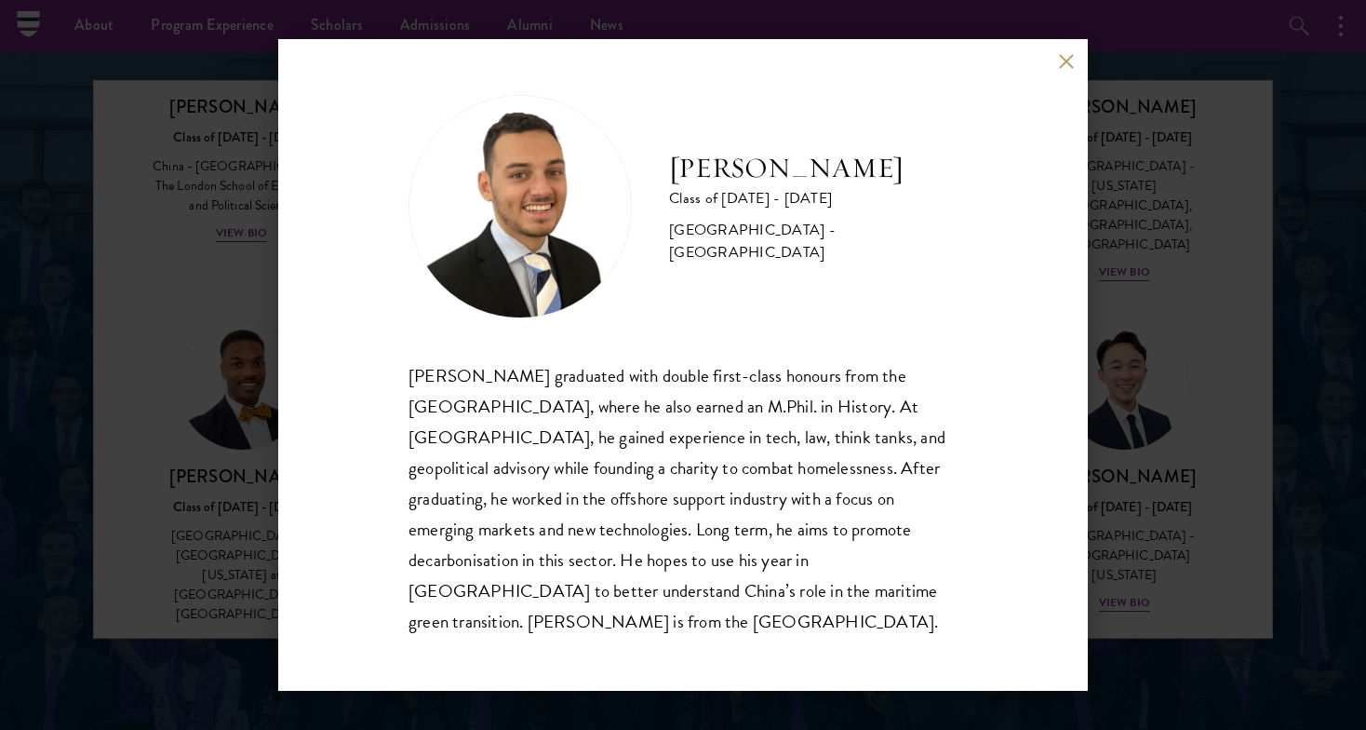
click at [1063, 69] on button at bounding box center [1066, 61] width 16 height 16
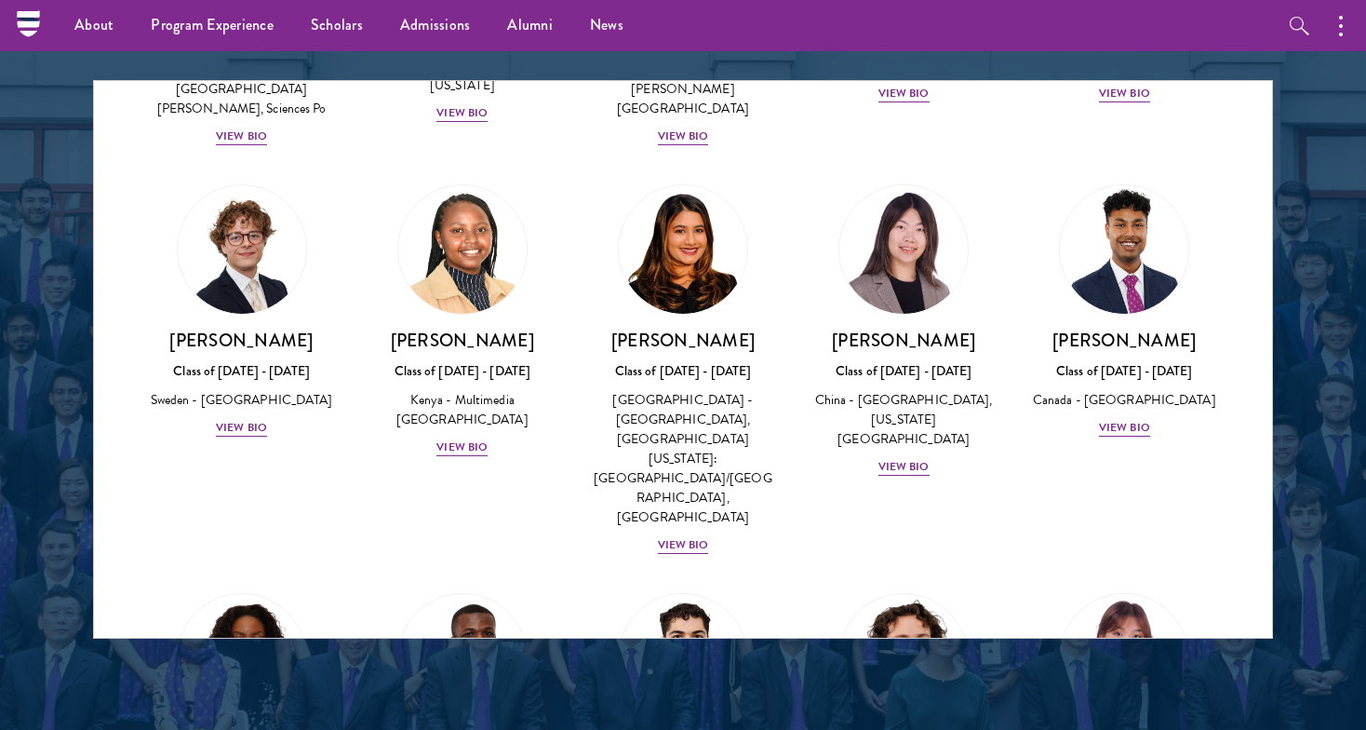
scroll to position [2810, 0]
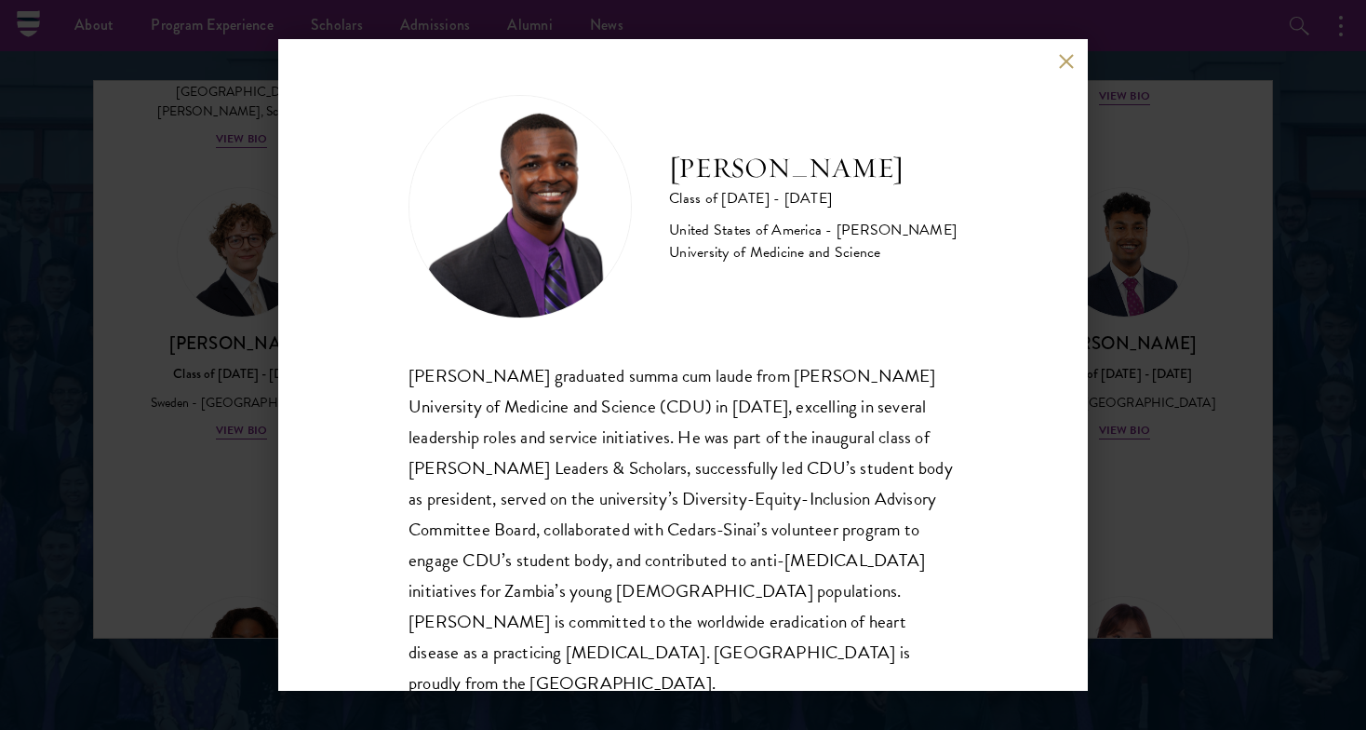
click at [1064, 57] on button at bounding box center [1066, 61] width 16 height 16
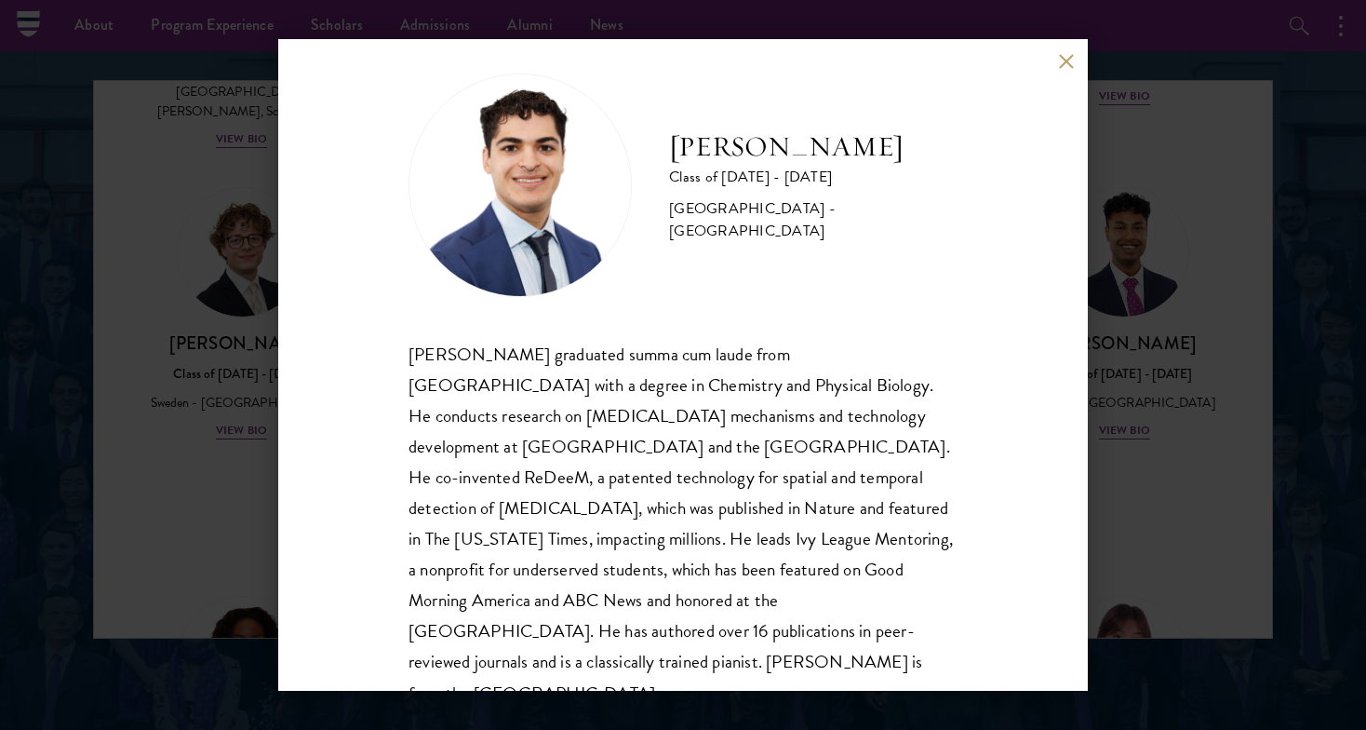
scroll to position [19, 0]
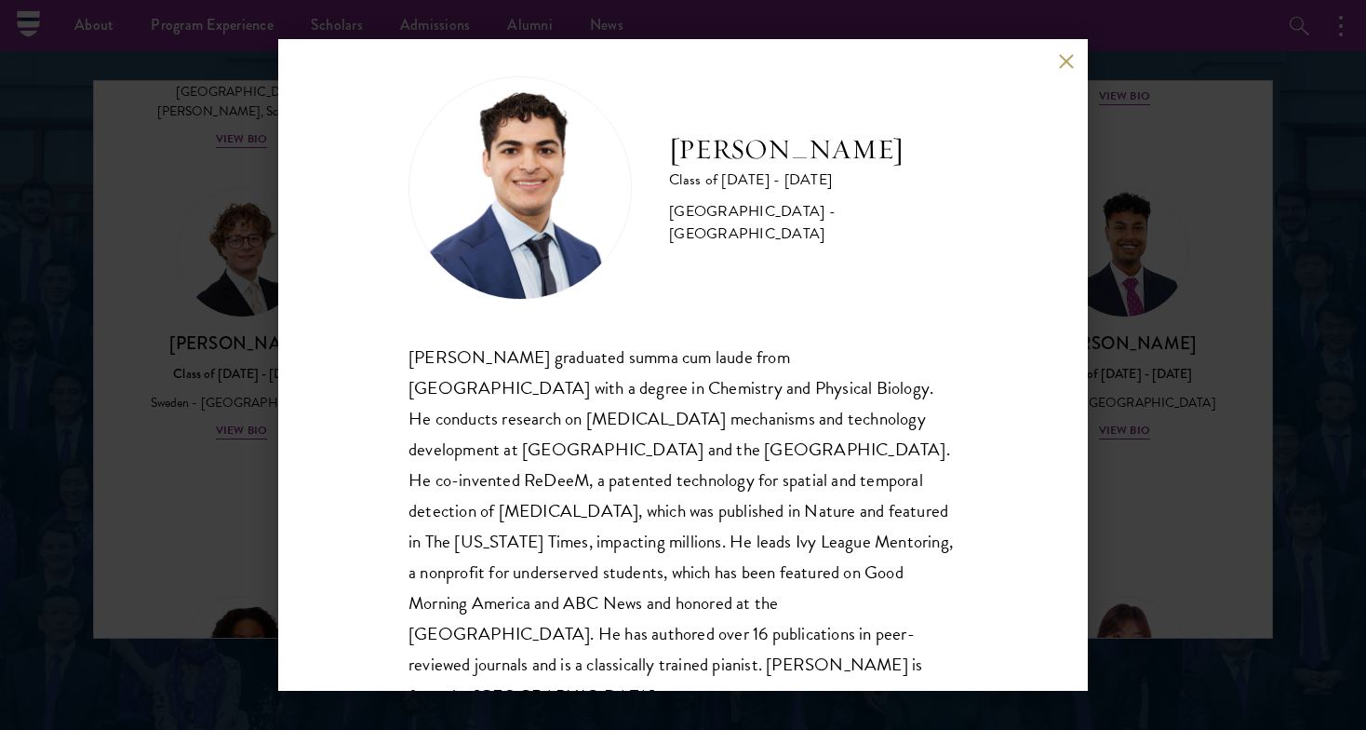
click at [1079, 55] on div "Alessandro Hammond Class of 2025 - 2026 United States of America - Harvard Univ…" at bounding box center [683, 364] width 810 height 651
click at [1067, 63] on button at bounding box center [1066, 61] width 16 height 16
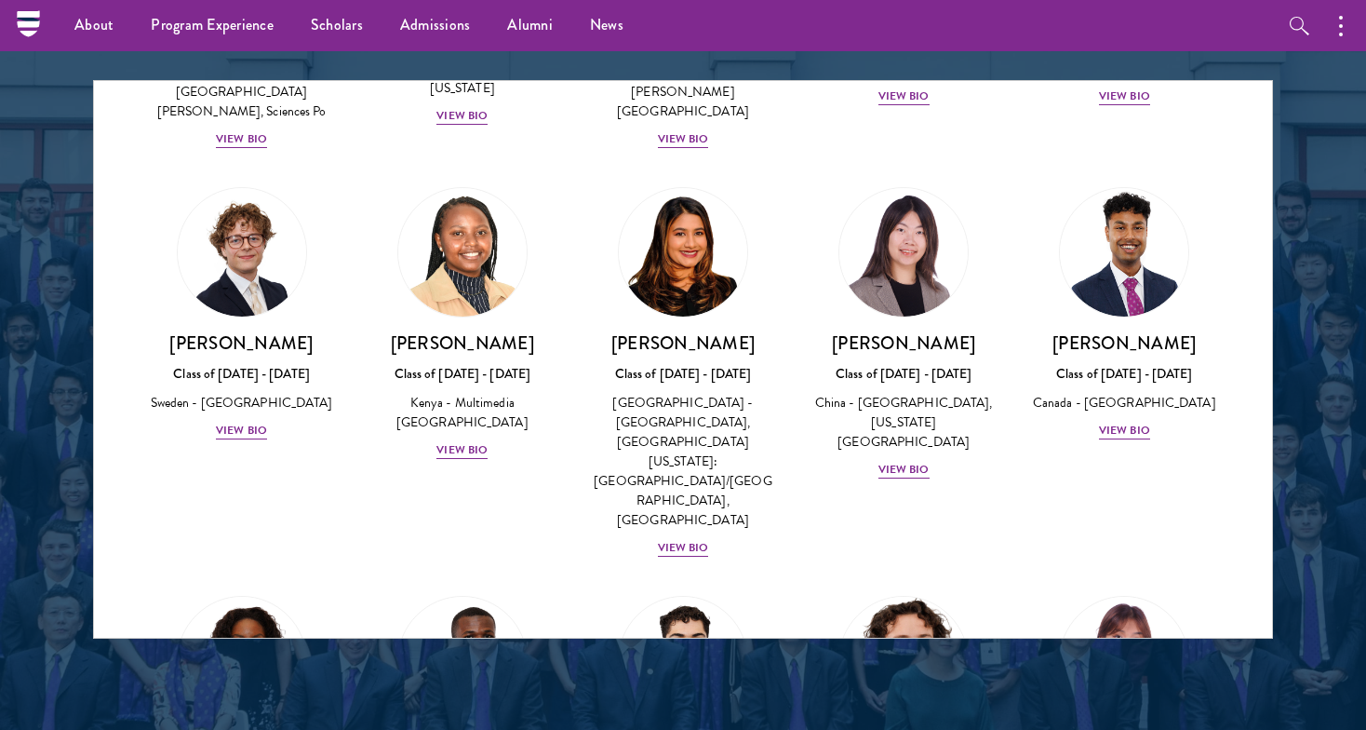
scroll to position [2796, 0]
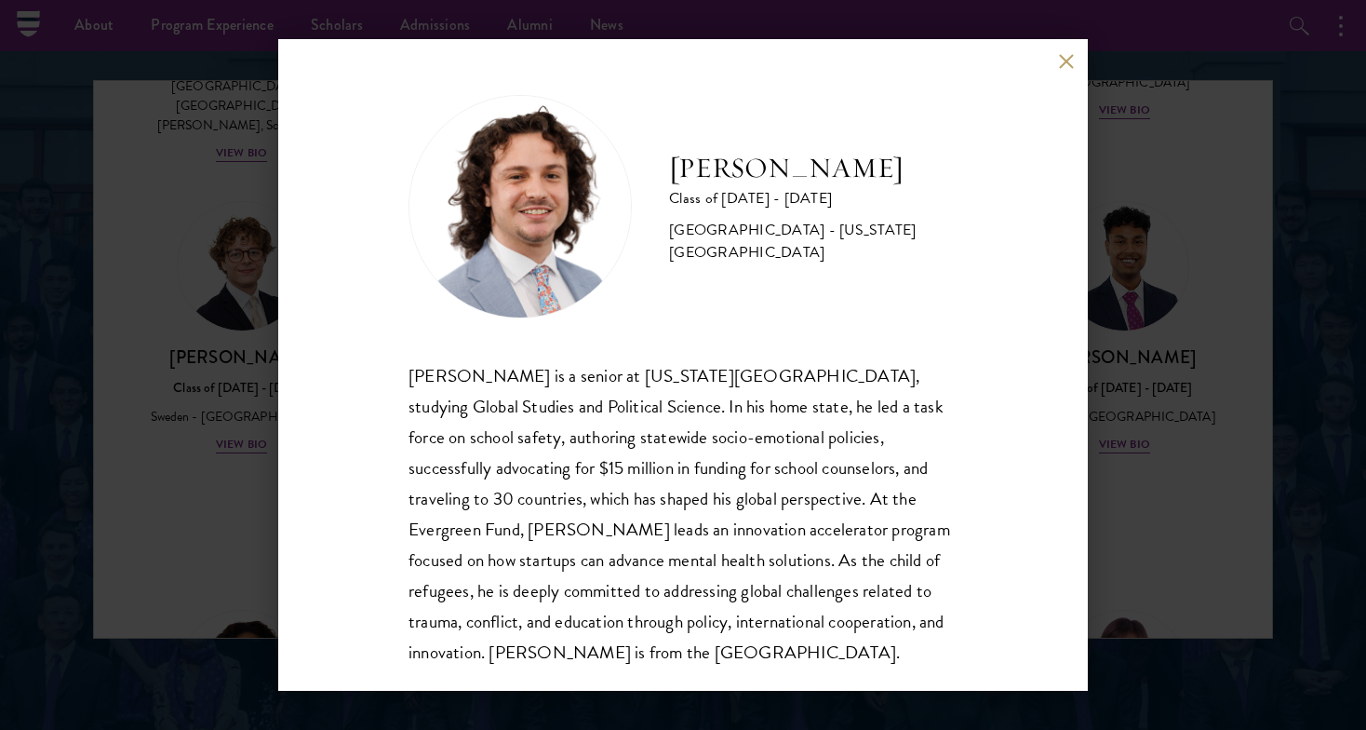
click at [1075, 60] on div "Jordan Harb Class of 2025 - 2026 United States of America - Arizona State Unive…" at bounding box center [683, 364] width 810 height 651
click at [1072, 62] on button at bounding box center [1066, 61] width 16 height 16
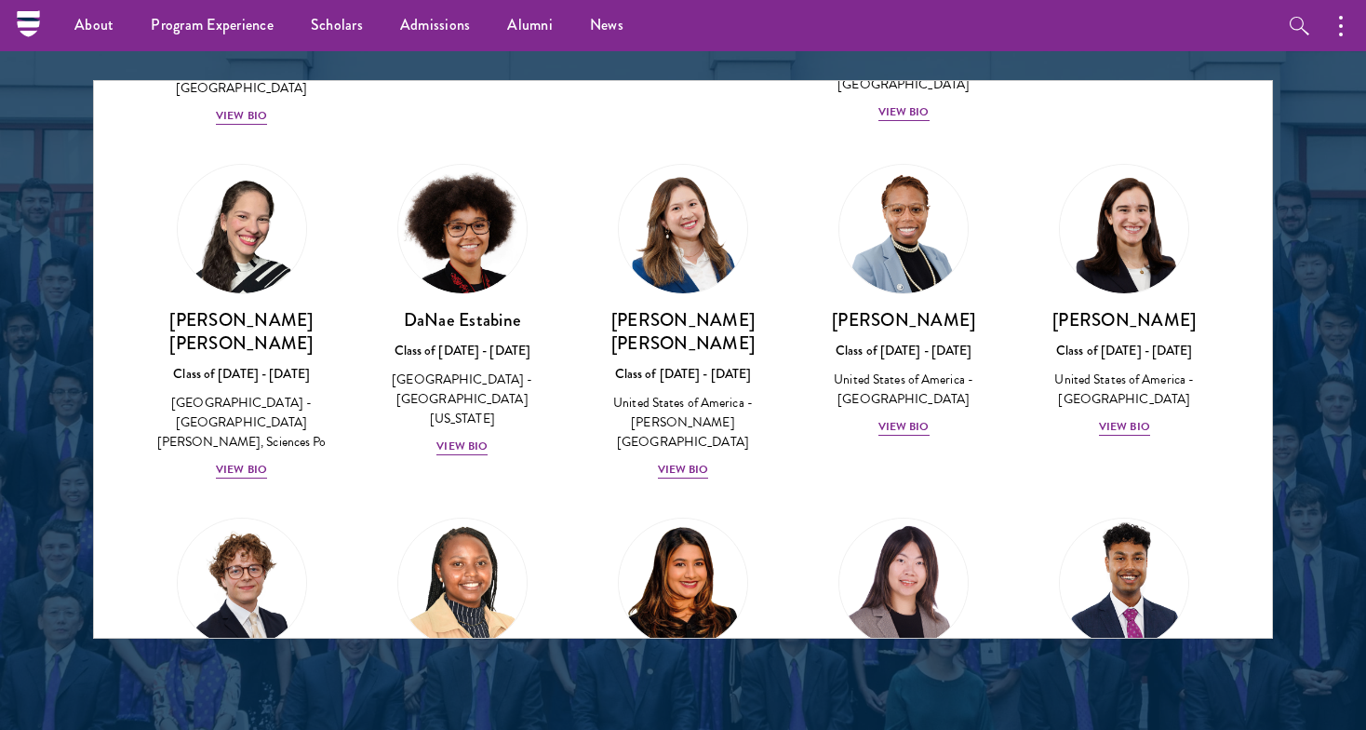
scroll to position [2476, 0]
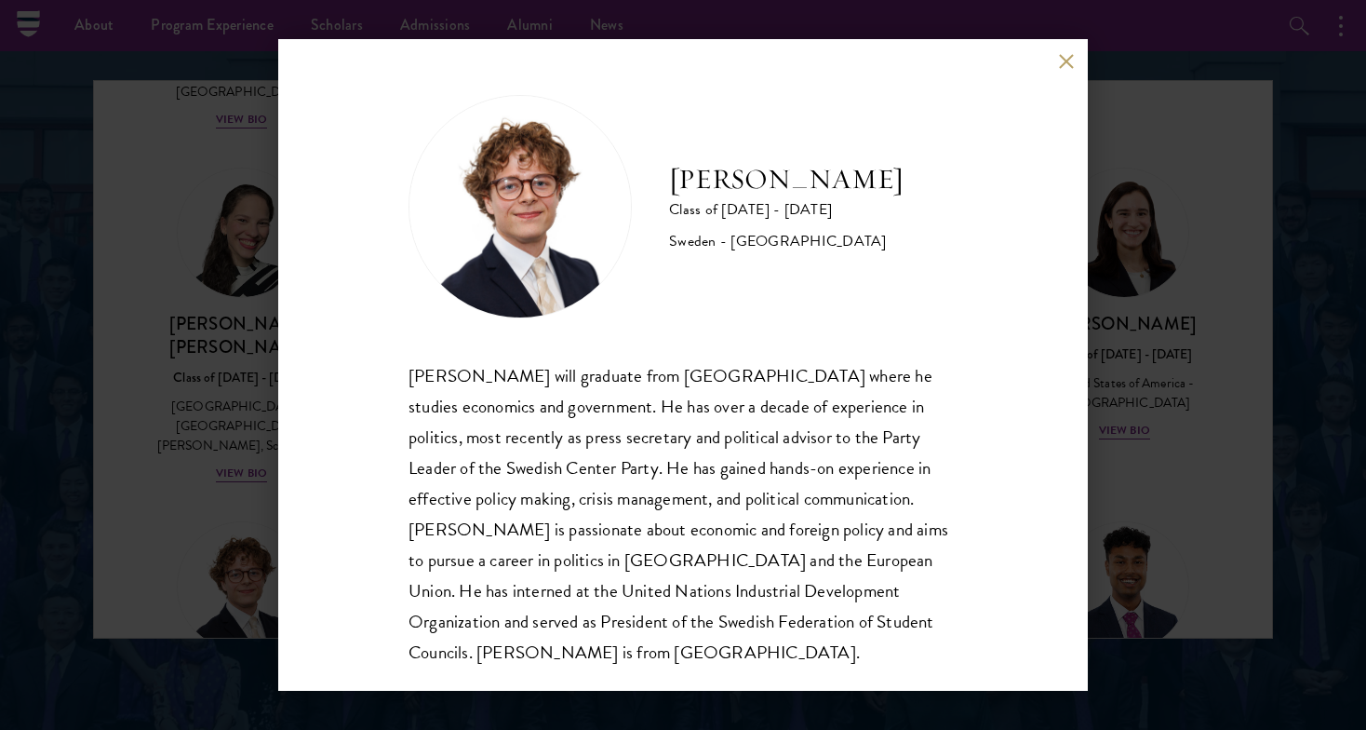
click at [1063, 60] on button at bounding box center [1066, 61] width 16 height 16
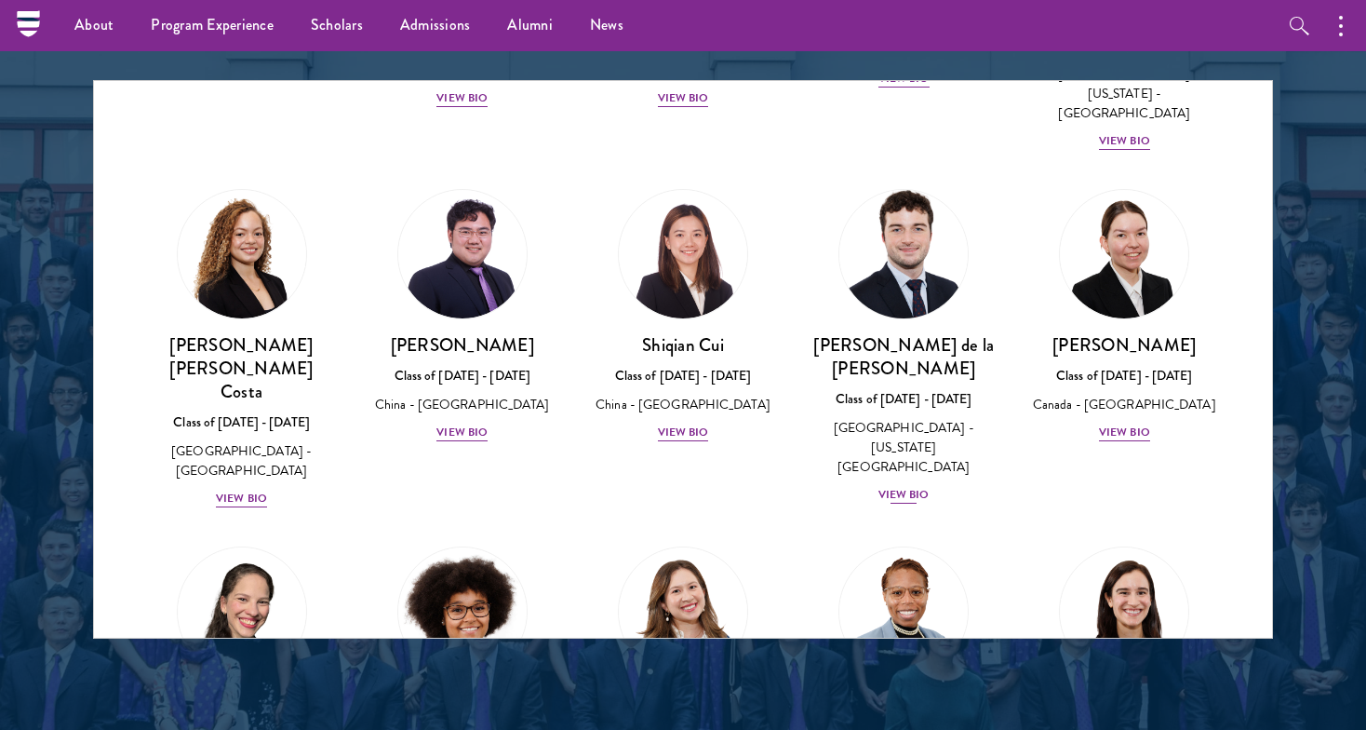
scroll to position [2110, 0]
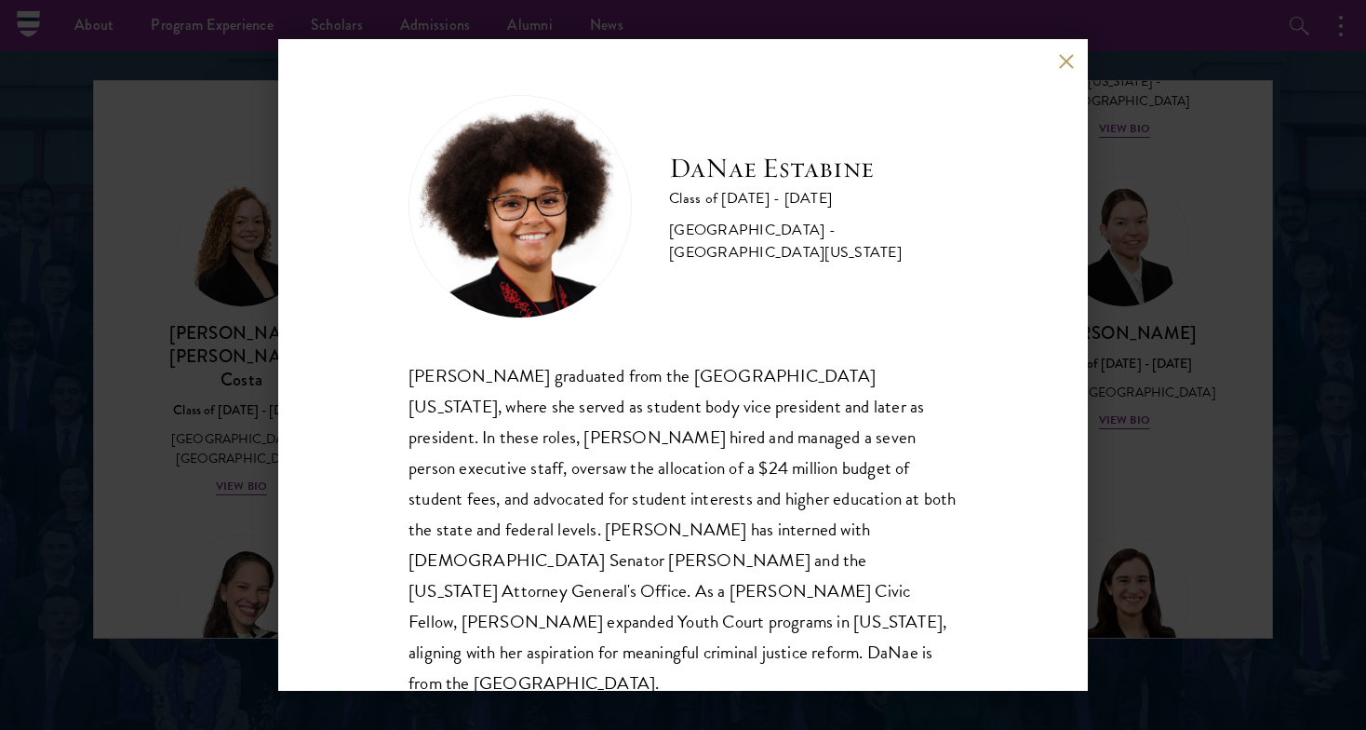
click at [1073, 62] on button at bounding box center [1066, 61] width 16 height 16
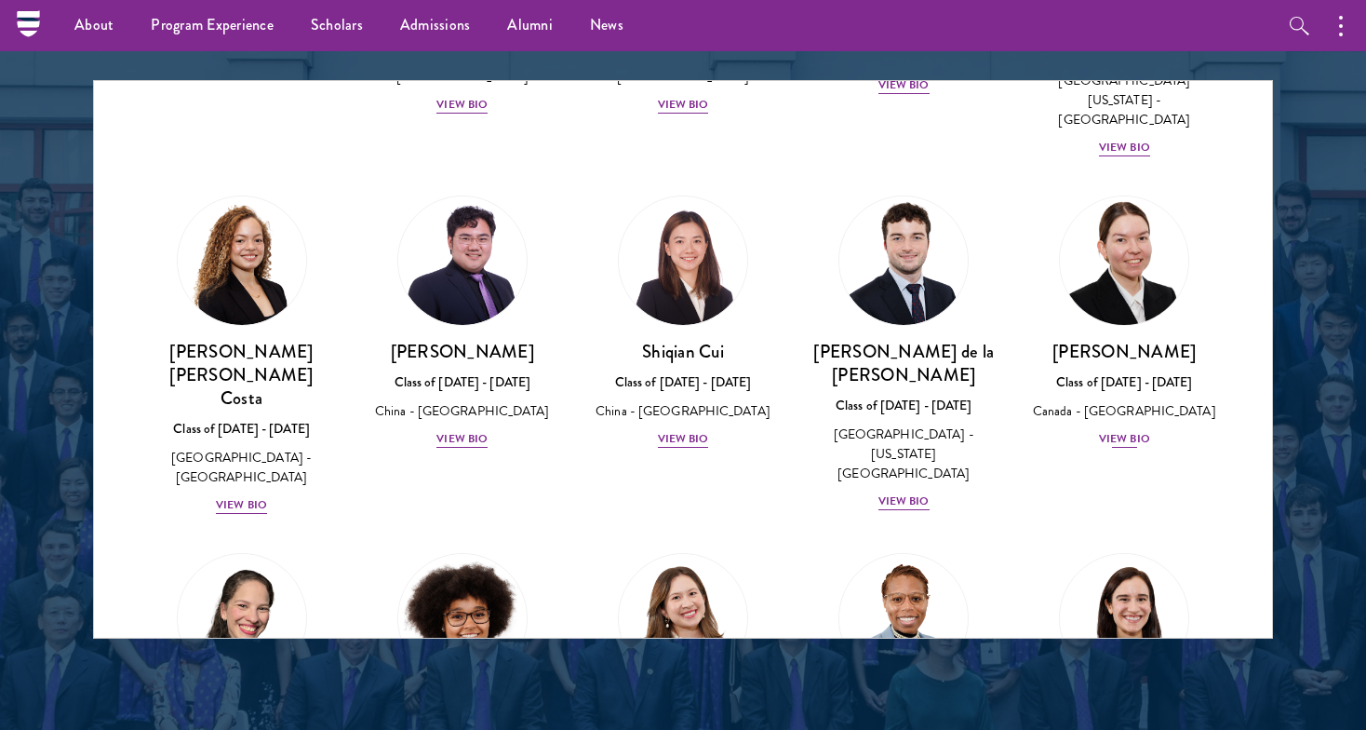
scroll to position [2088, 0]
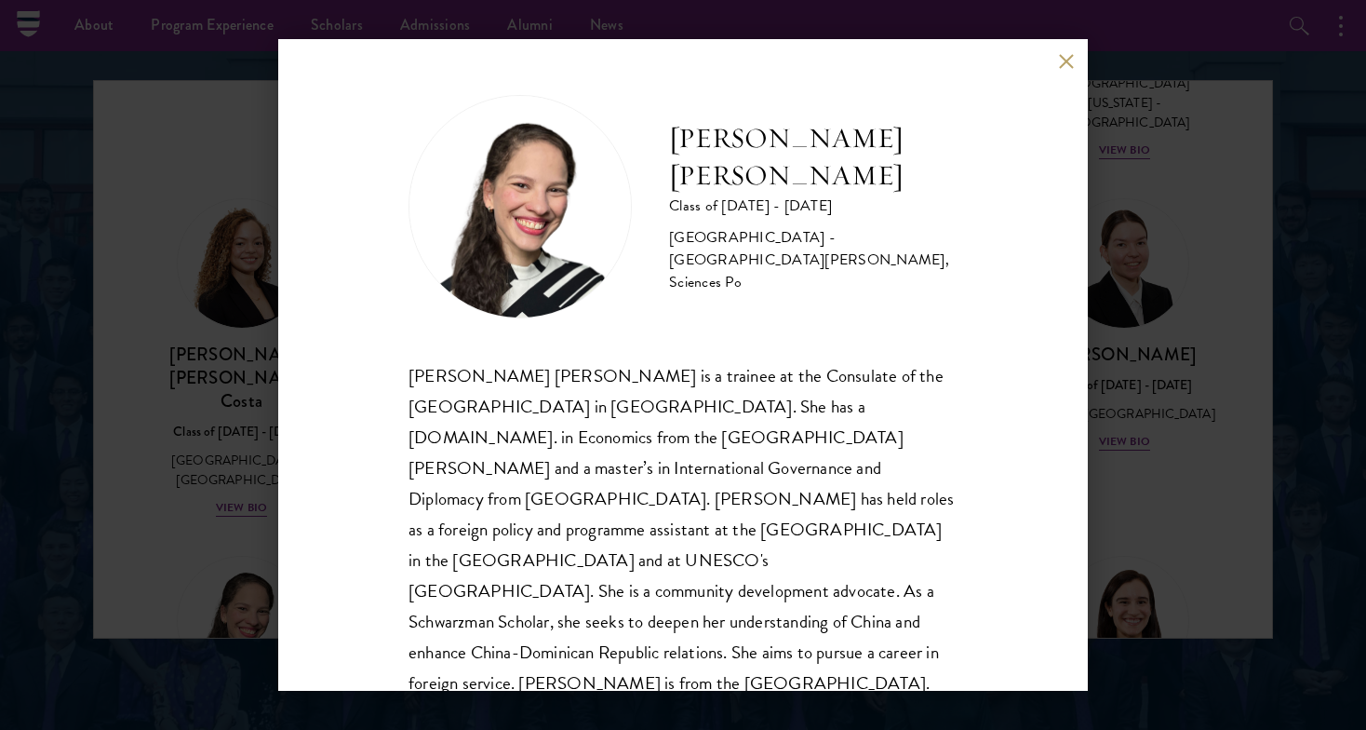
click at [1067, 61] on button at bounding box center [1066, 61] width 16 height 16
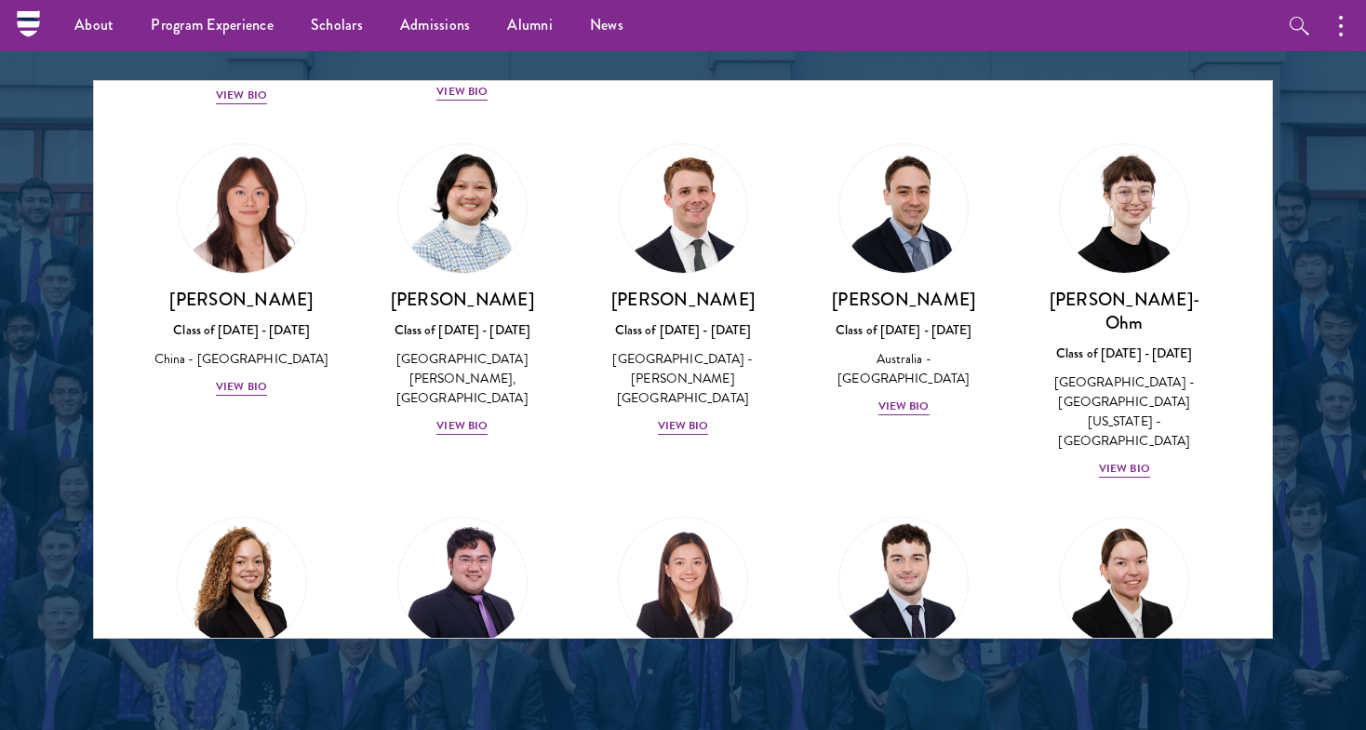
scroll to position [1772, 0]
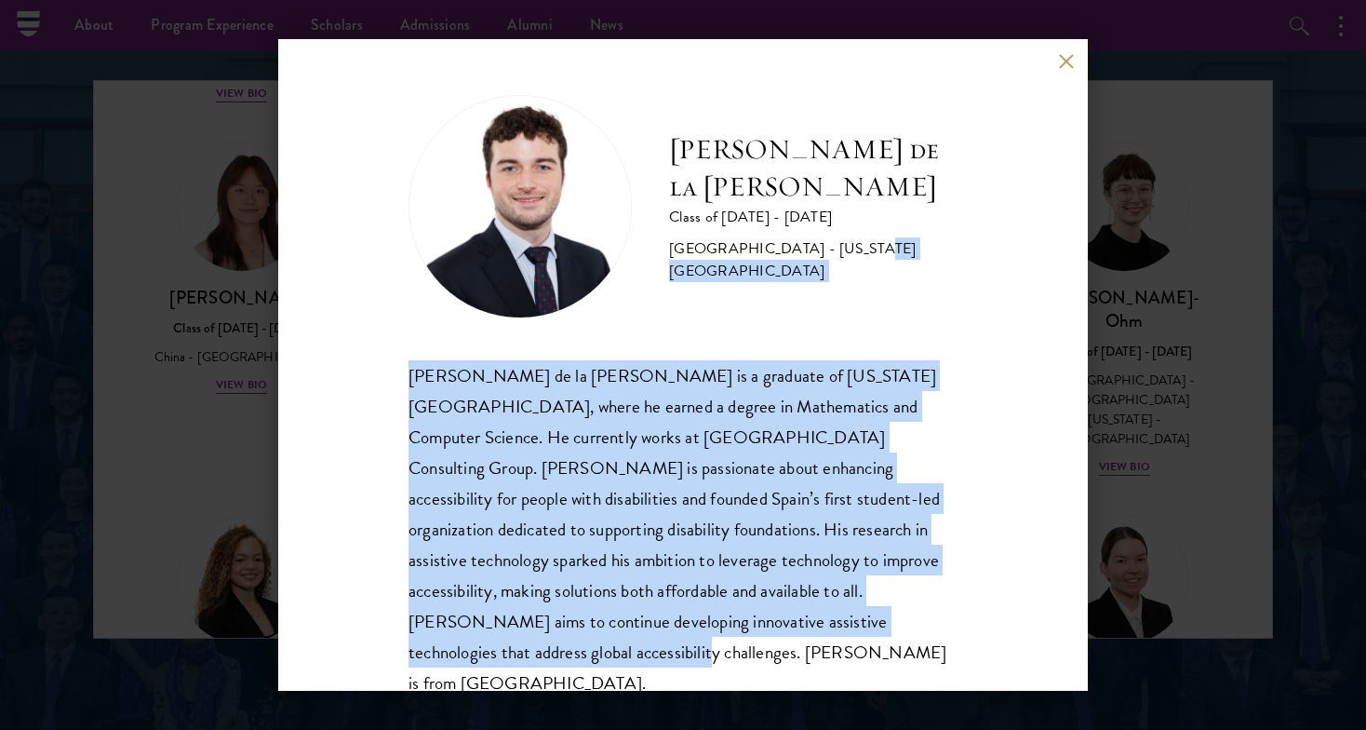
drag, startPoint x: 846, startPoint y: 625, endPoint x: 872, endPoint y: 276, distance: 349.9
click at [872, 276] on div "Gonzalo de la Cruz Class of 2025 - 2026 Spain - New York University Gonzalo de …" at bounding box center [683, 397] width 549 height 604
click at [872, 276] on div "Gonzalo de la Cruz Class of 2025 - 2026 Spain - New York University" at bounding box center [683, 206] width 549 height 223
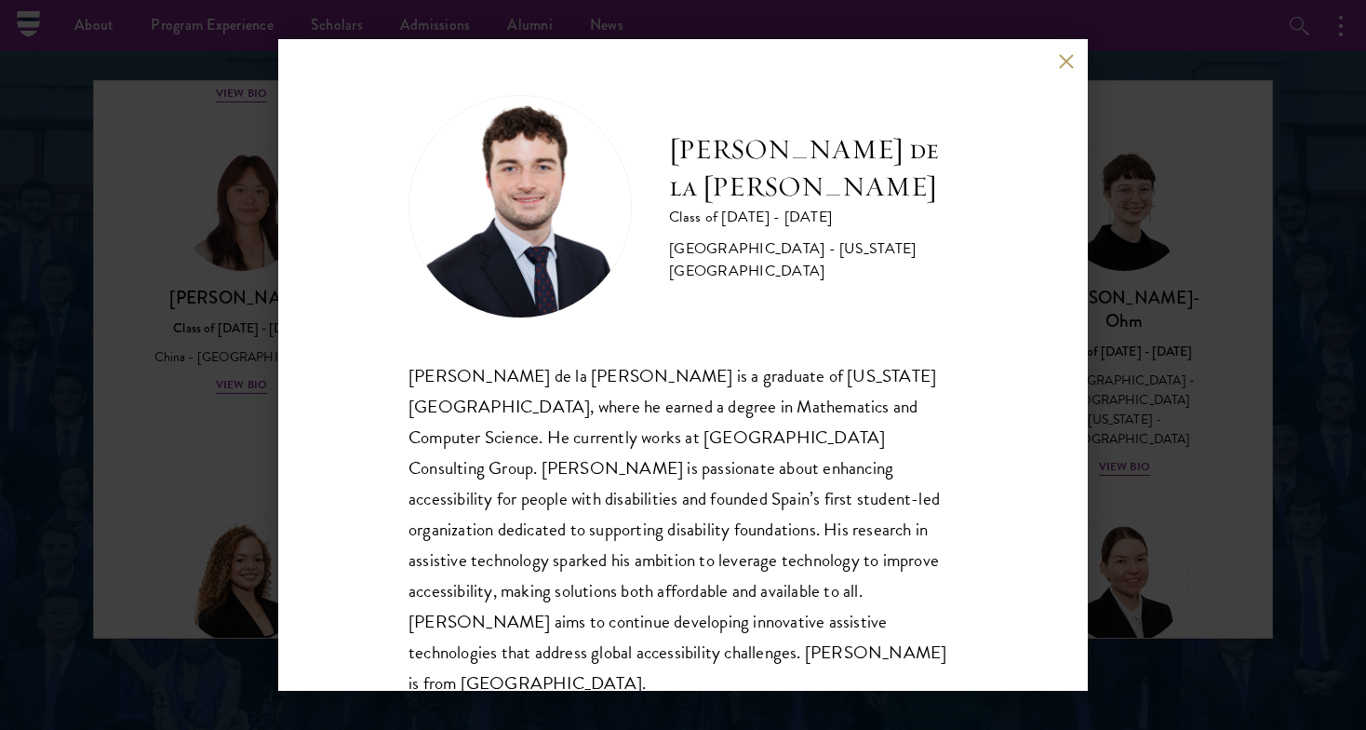
click at [1064, 58] on button at bounding box center [1066, 61] width 16 height 16
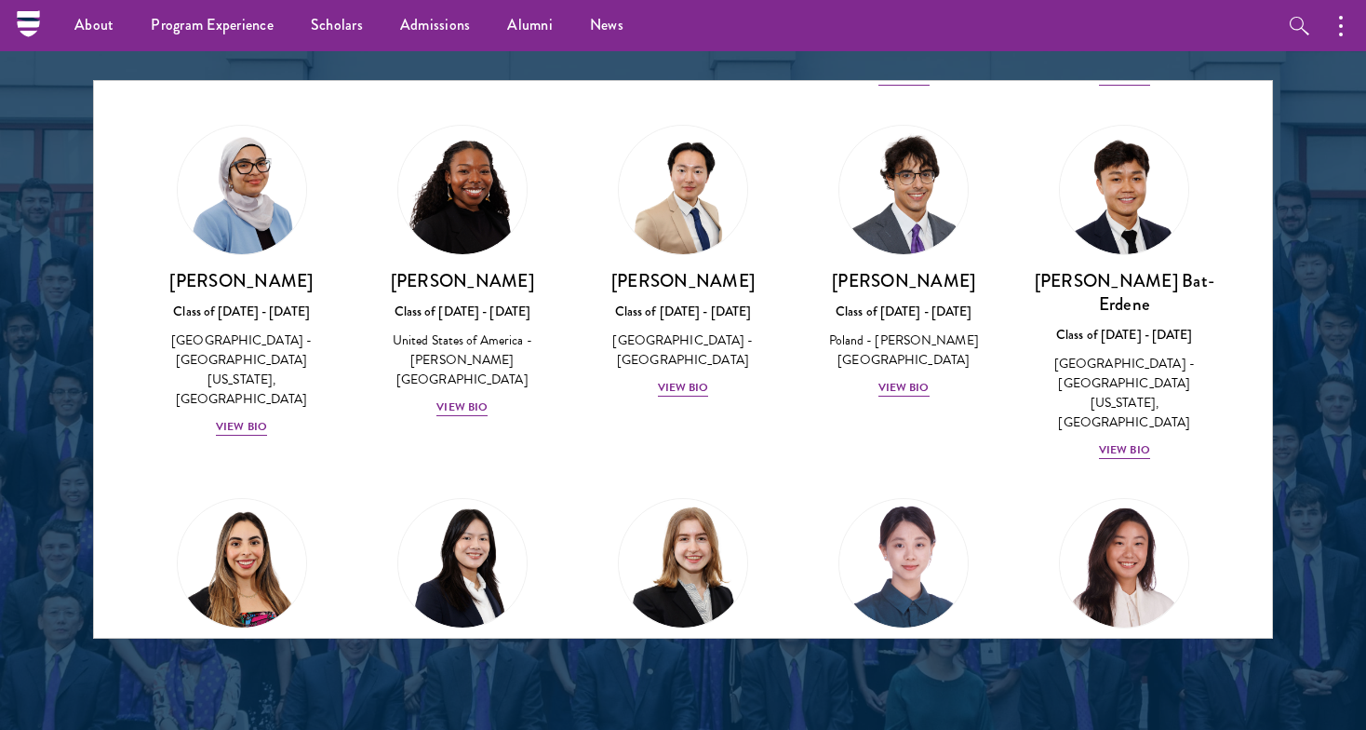
scroll to position [1454, 0]
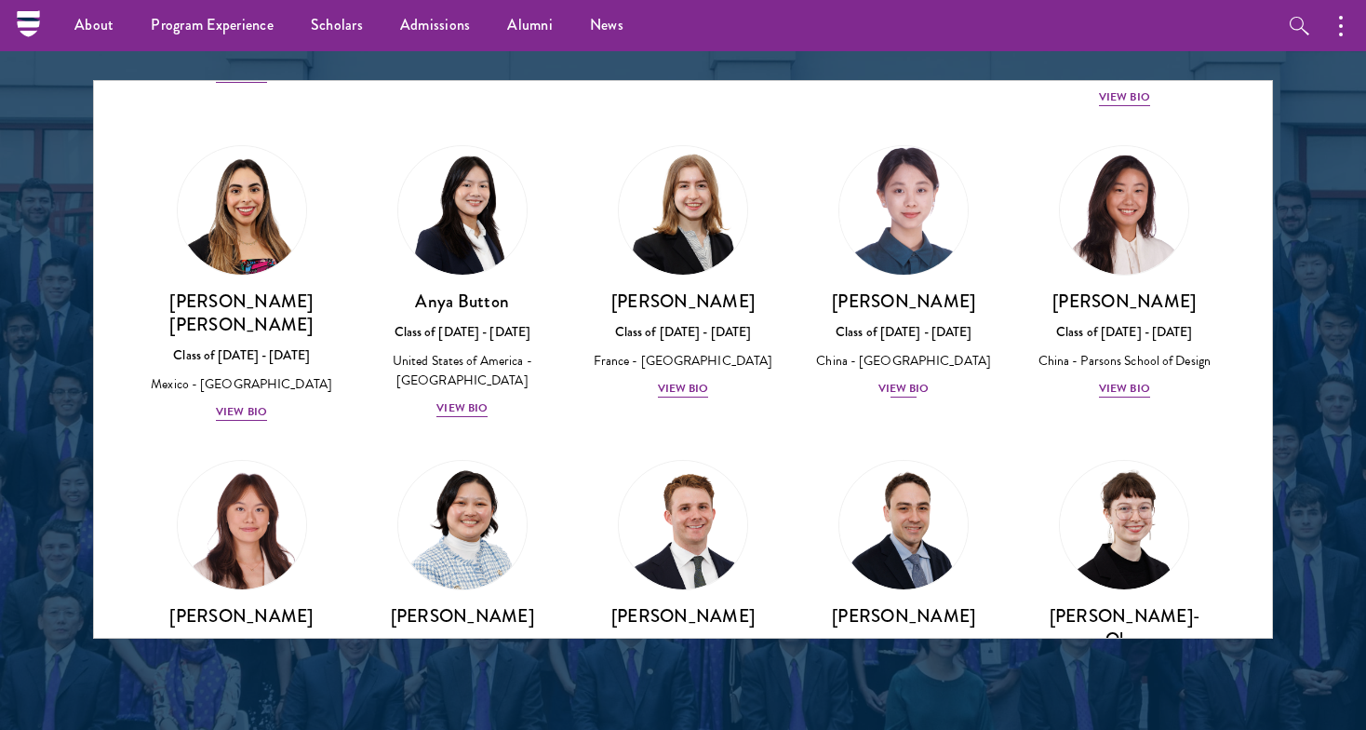
click at [913, 289] on div "Claire Chen Class of 2025 - 2026 China - Tsinghua University View Bio" at bounding box center [903, 344] width 183 height 110
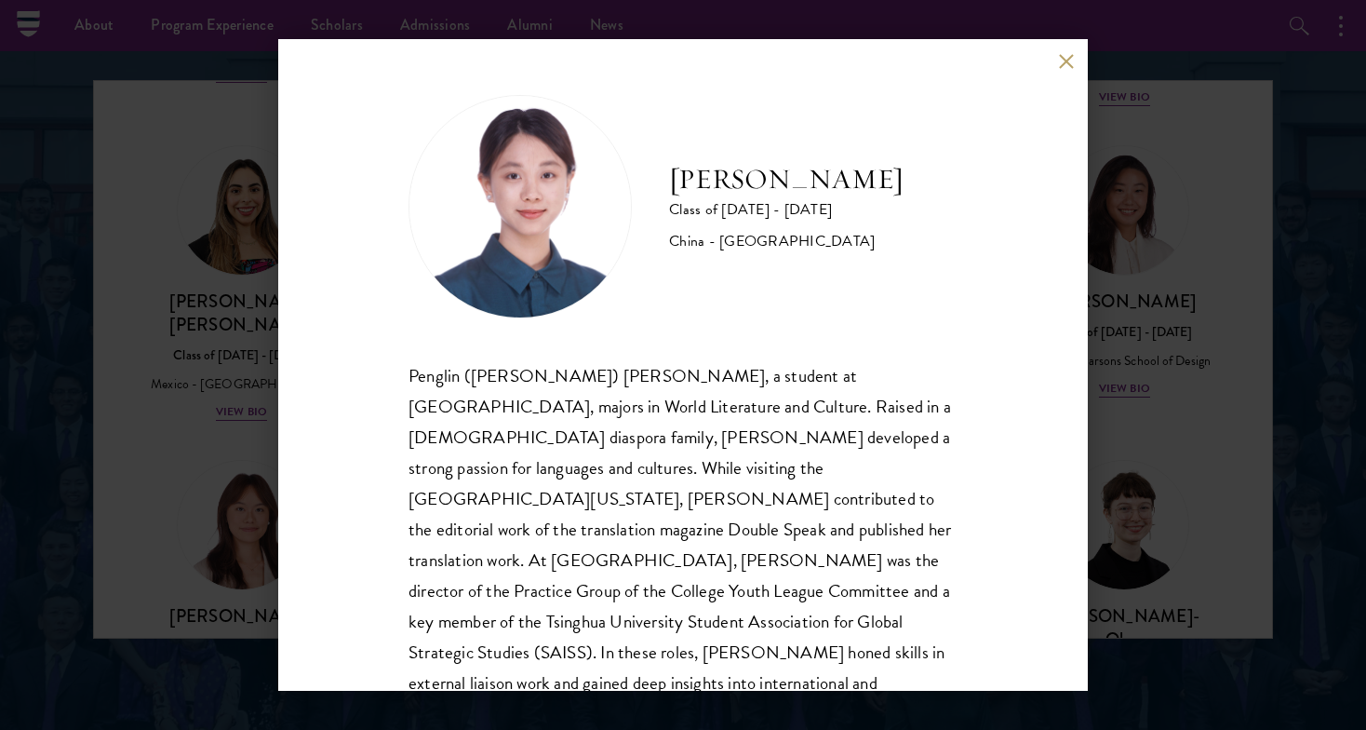
click at [1060, 61] on button at bounding box center [1066, 61] width 16 height 16
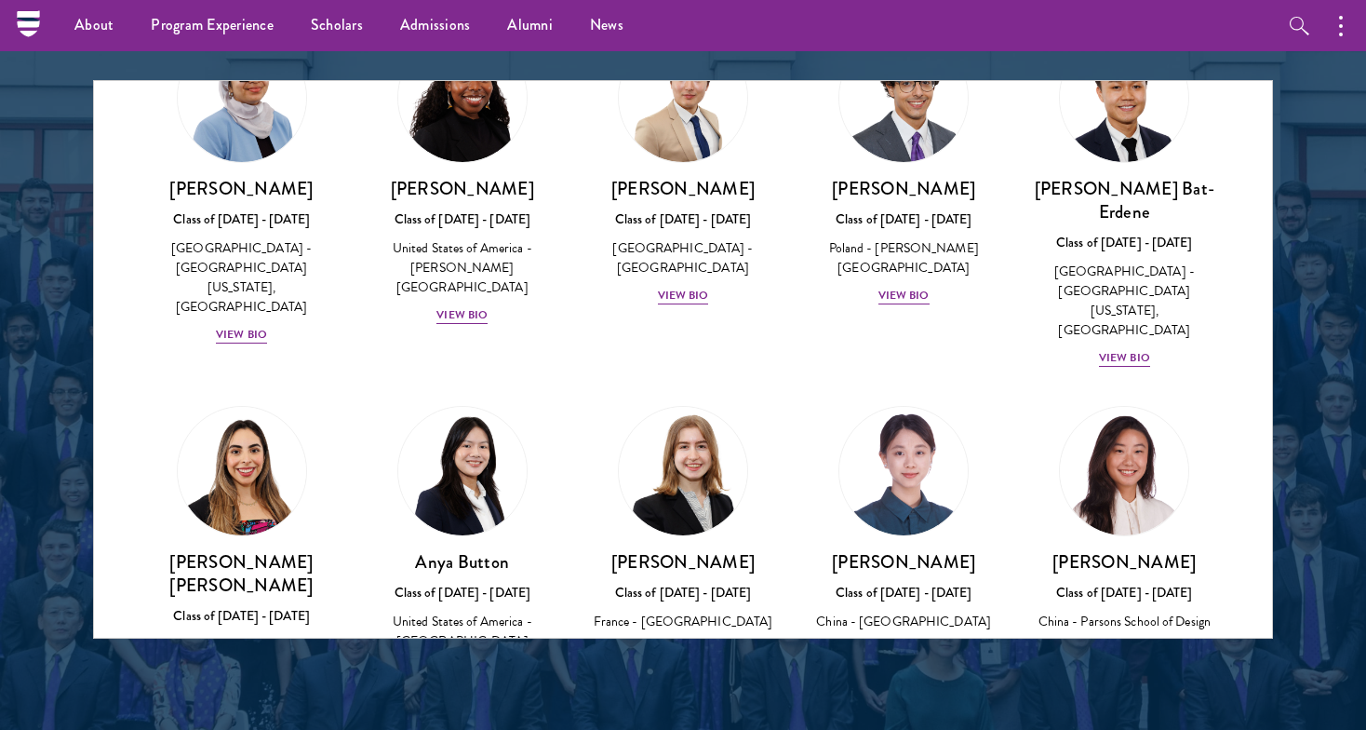
scroll to position [1194, 0]
click at [680, 639] on div "View Bio" at bounding box center [683, 648] width 51 height 18
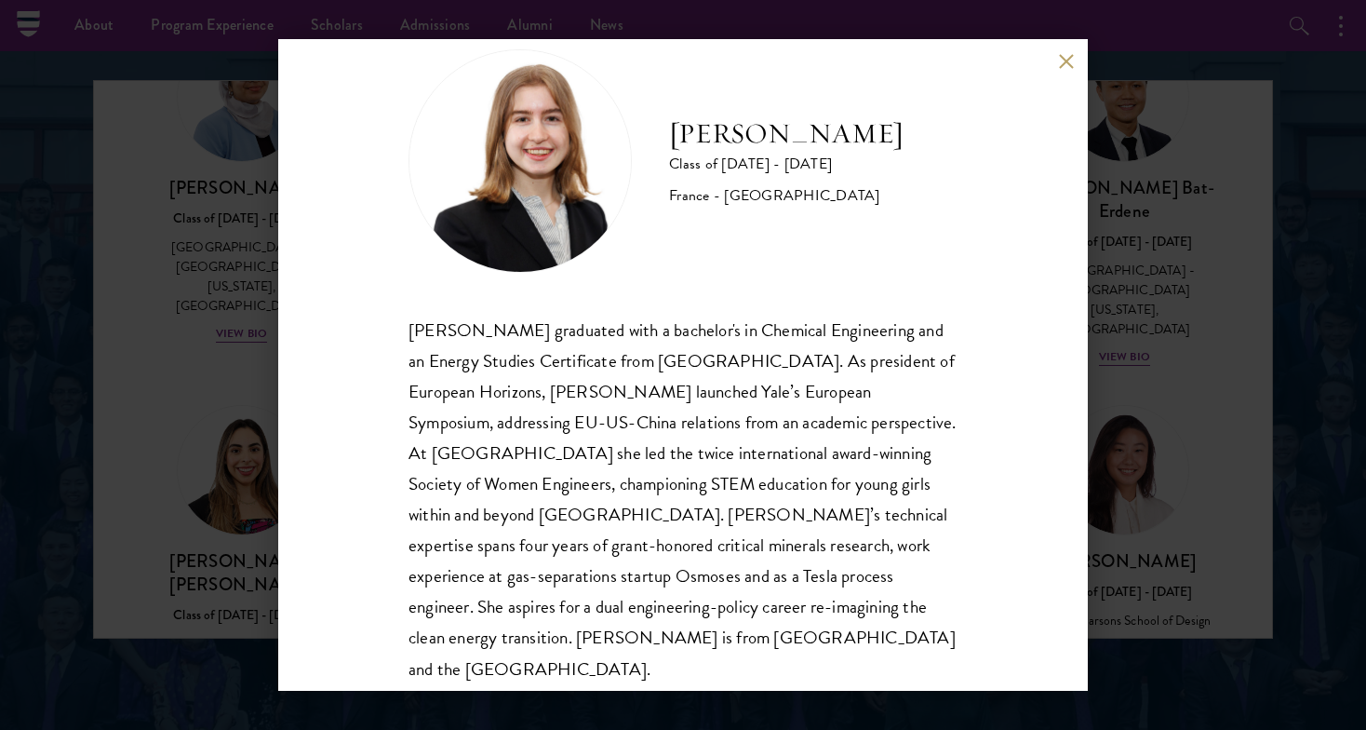
scroll to position [37, 0]
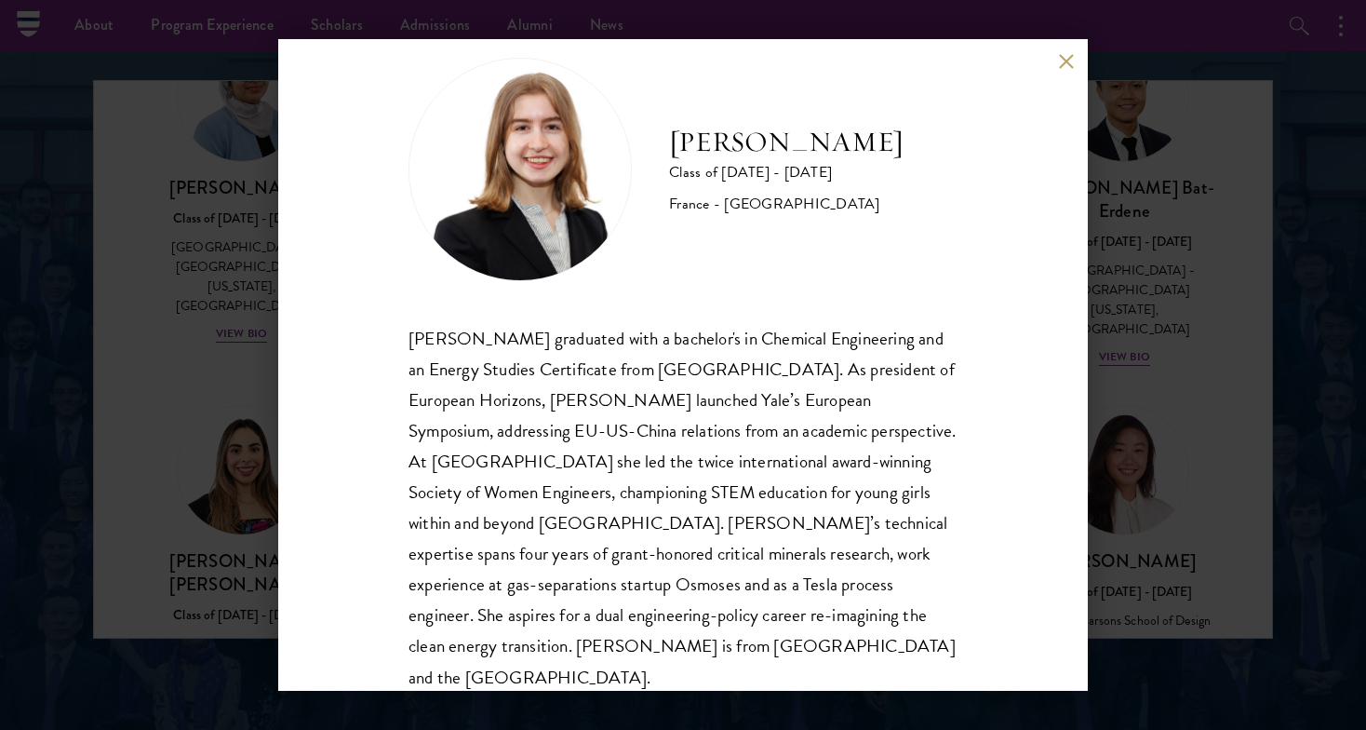
click at [1058, 67] on button at bounding box center [1066, 61] width 16 height 16
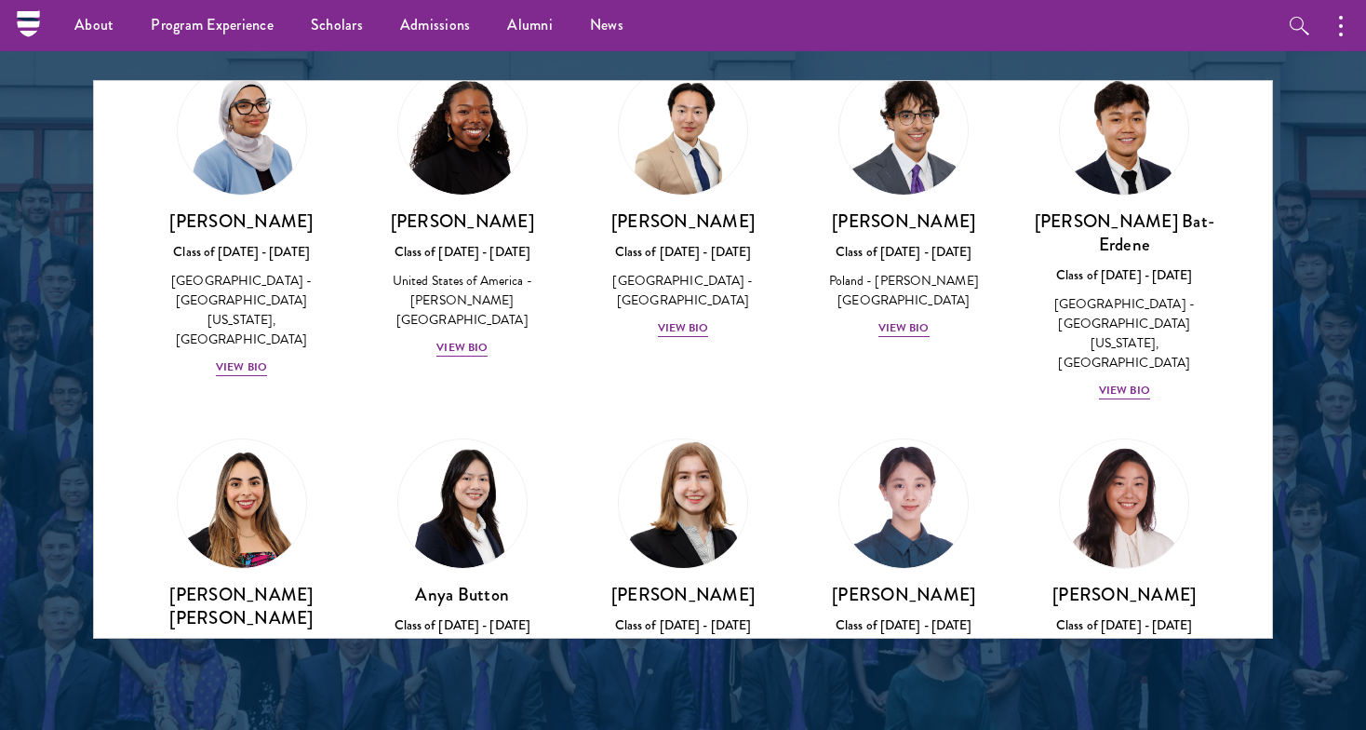
scroll to position [1158, 0]
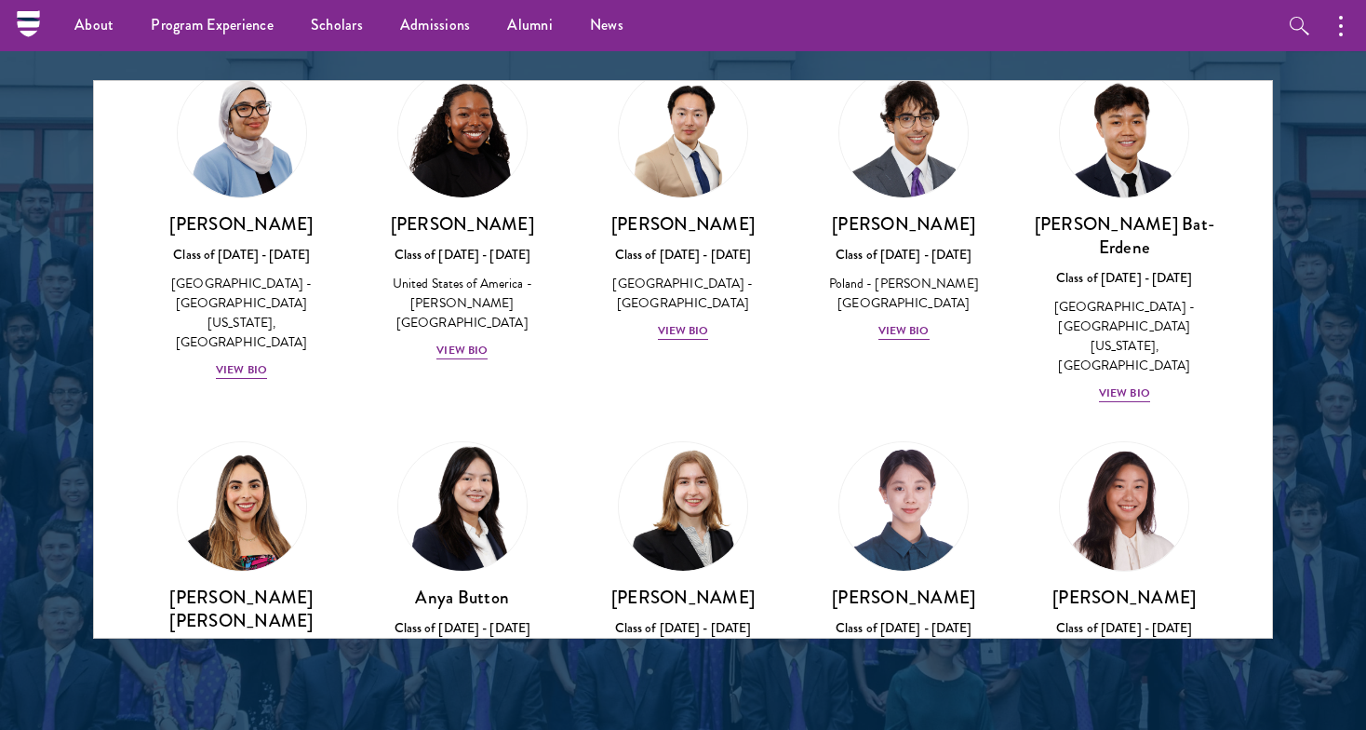
click at [470, 695] on div "View Bio" at bounding box center [461, 704] width 51 height 18
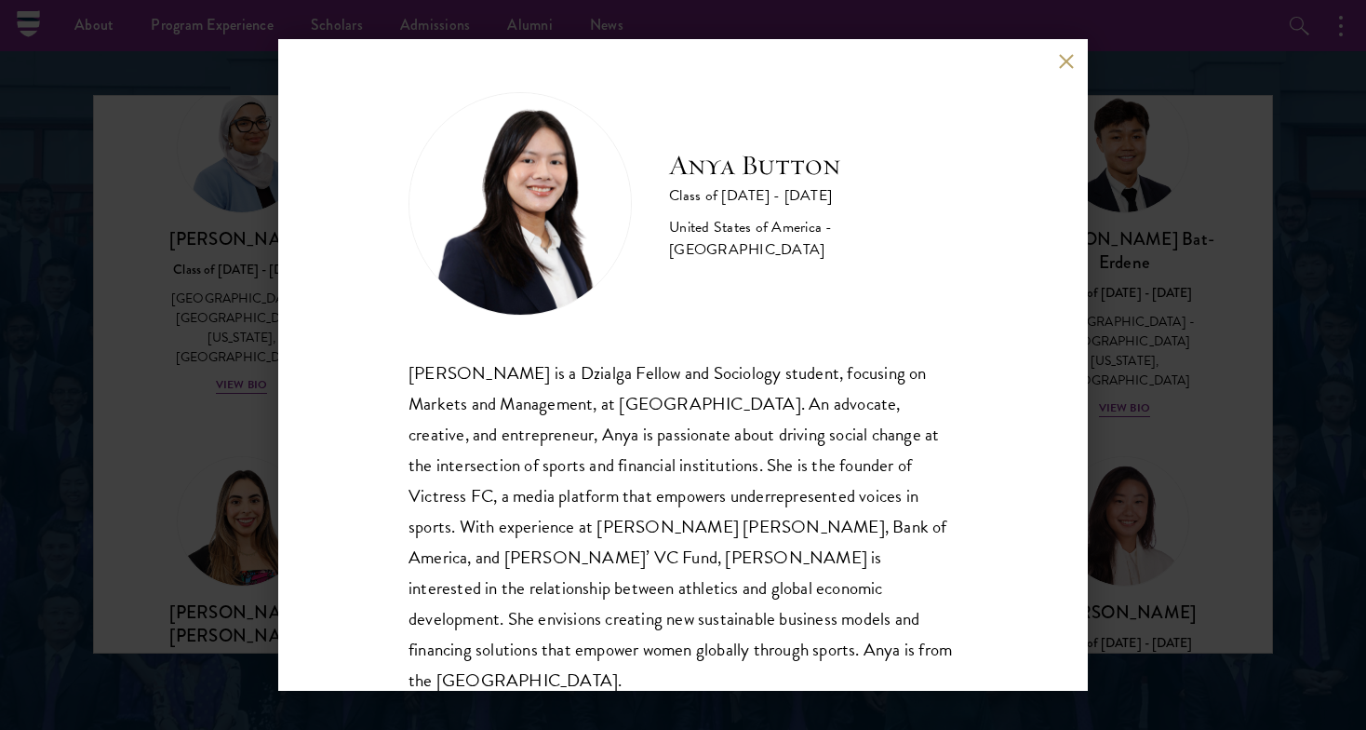
scroll to position [2, 0]
click at [1066, 59] on button at bounding box center [1066, 61] width 16 height 16
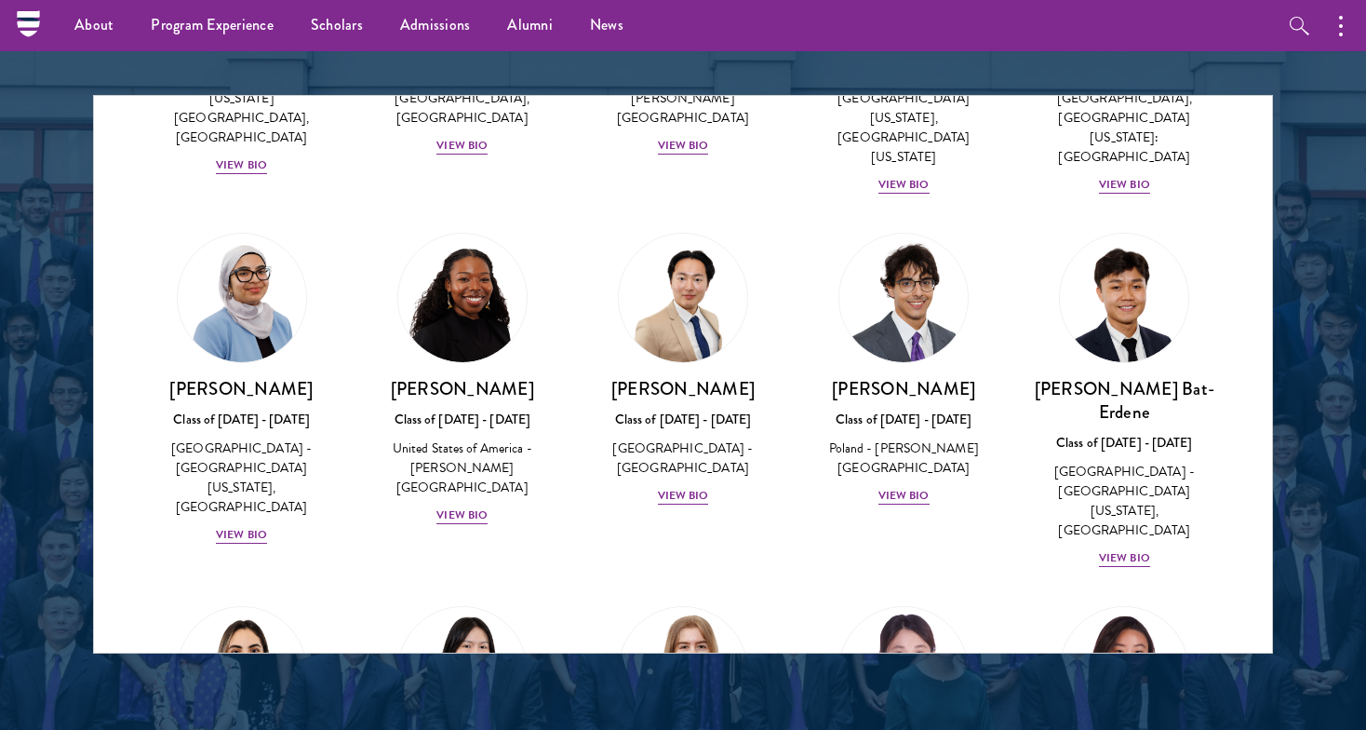
scroll to position [965, 0]
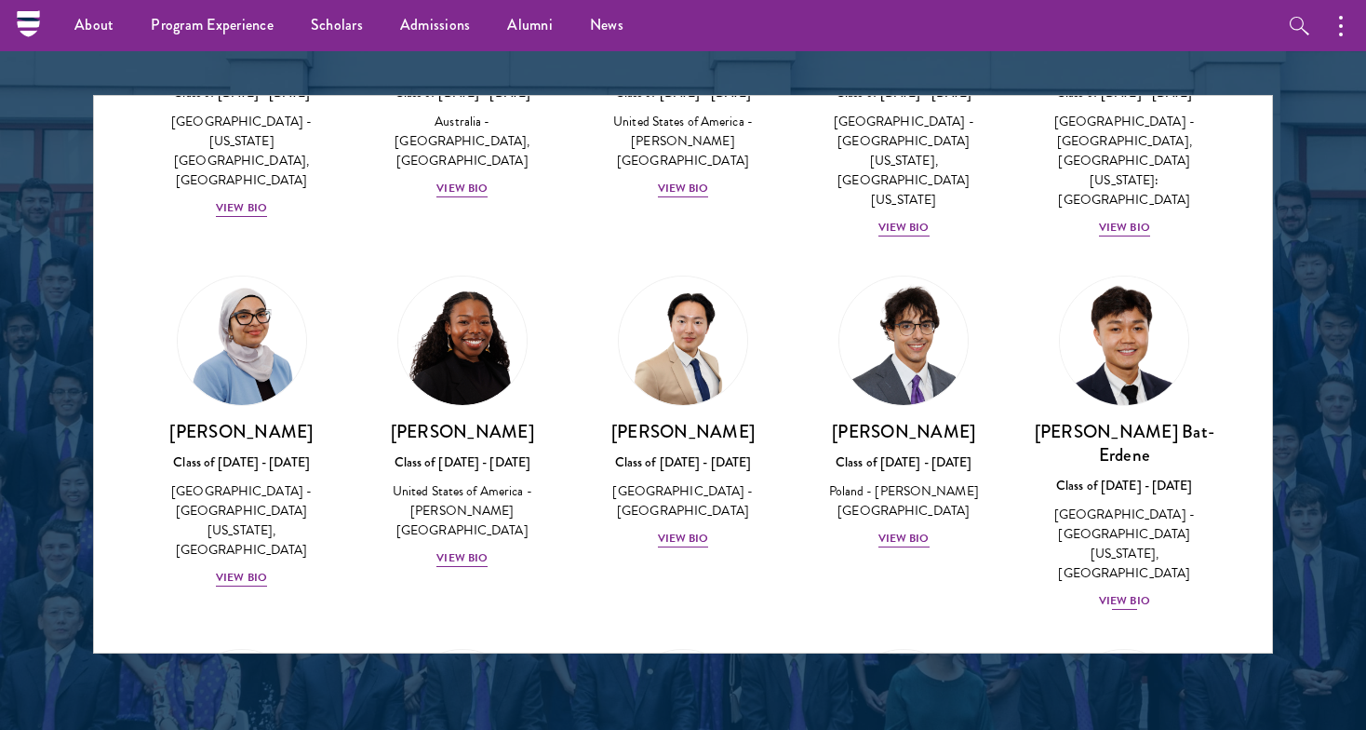
click at [1126, 477] on div "Bat-Orgil Bat-Erdene Class of 2025 - 2026 Mongolia - University of Arizona, Uni…" at bounding box center [1124, 516] width 183 height 192
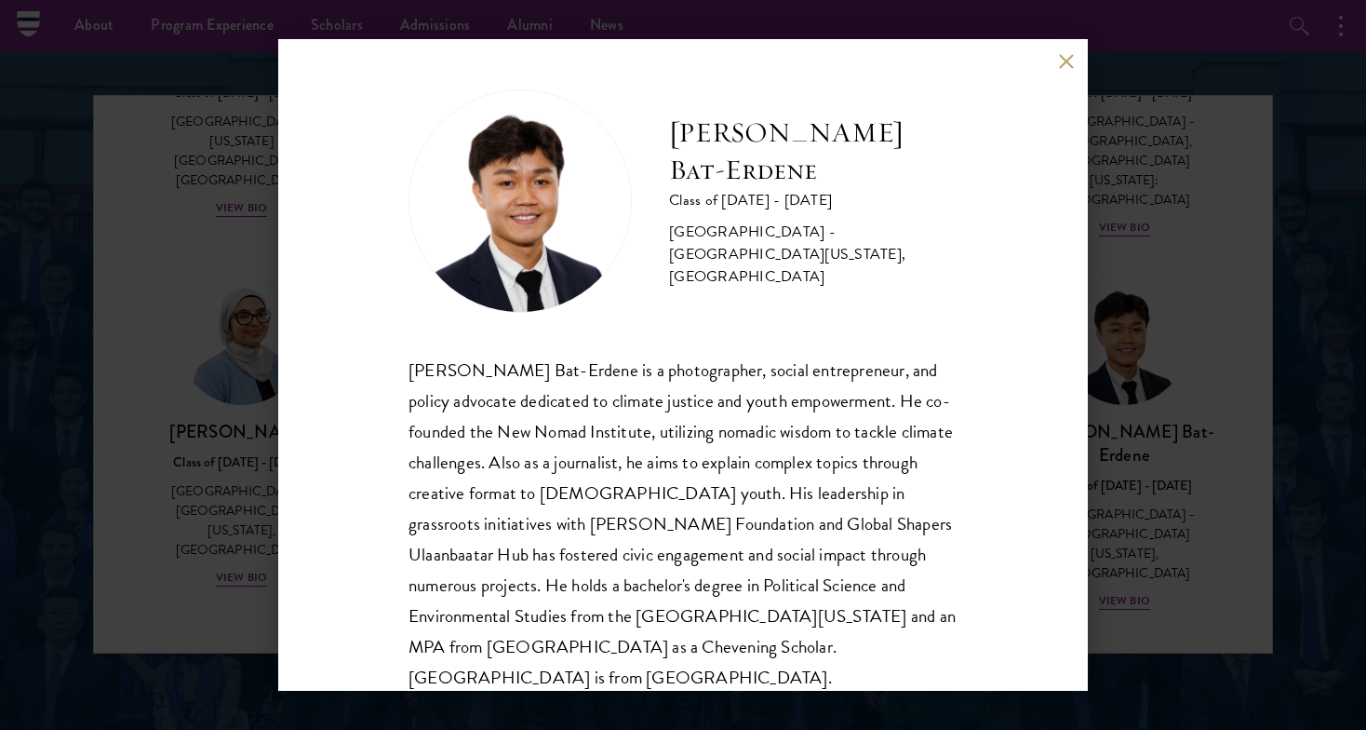
scroll to position [7, 0]
click at [1067, 63] on button at bounding box center [1066, 61] width 16 height 16
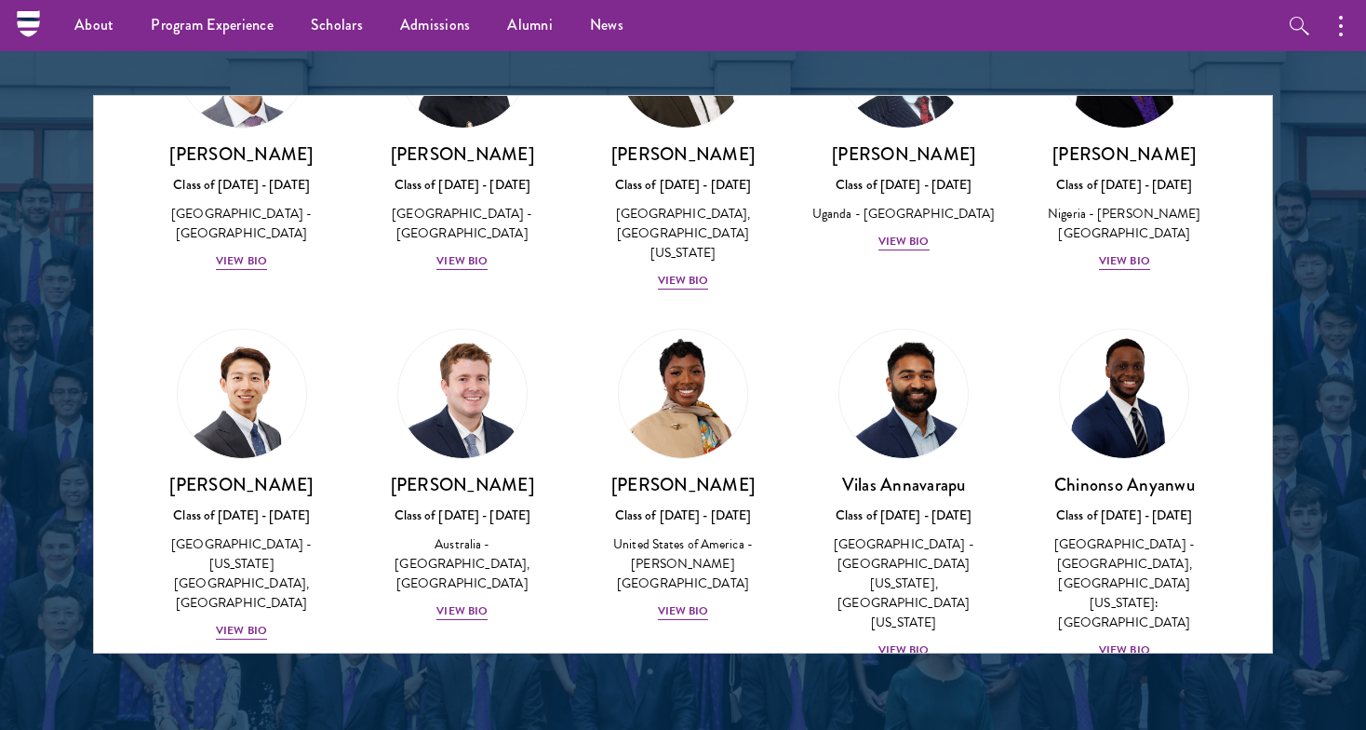
scroll to position [563, 0]
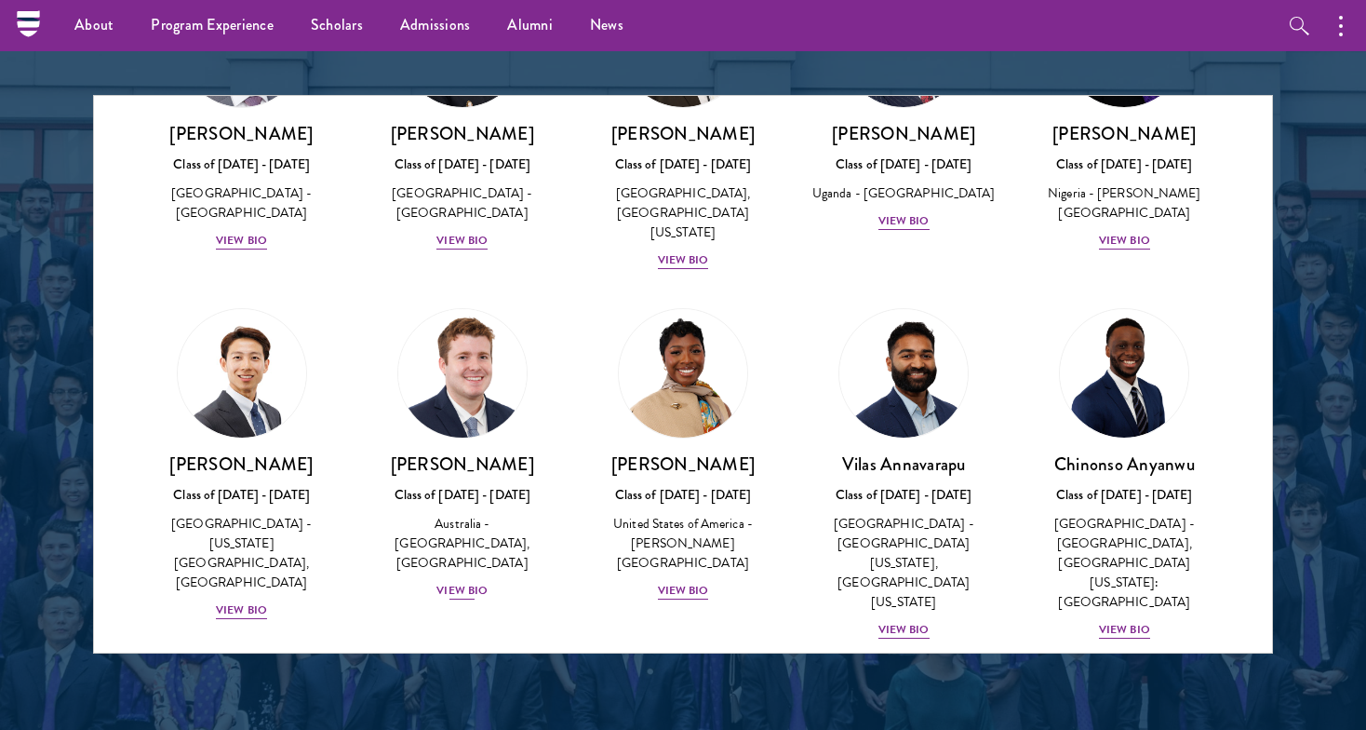
click at [473, 582] on div "View Bio" at bounding box center [461, 591] width 51 height 18
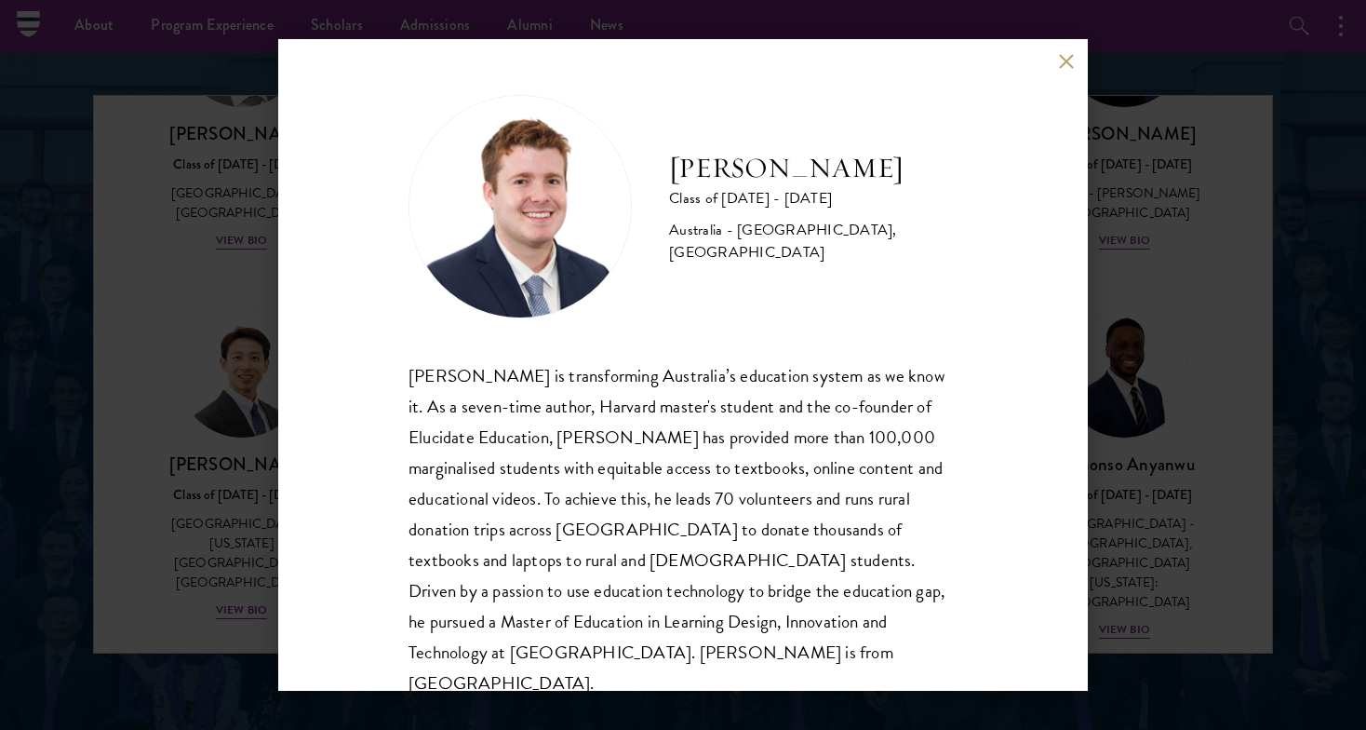
click at [1059, 74] on div "Jack Anderson Class of 2025 - 2026 Australia - University of Western Australia,…" at bounding box center [683, 364] width 810 height 651
click at [1056, 70] on div "Jack Anderson Class of 2025 - 2026 Australia - University of Western Australia,…" at bounding box center [683, 364] width 810 height 651
click at [1062, 70] on div "Jack Anderson Class of 2025 - 2026 Australia - University of Western Australia,…" at bounding box center [683, 364] width 810 height 651
click at [1068, 50] on div "Jack Anderson Class of 2025 - 2026 Australia - University of Western Australia,…" at bounding box center [683, 364] width 810 height 651
click at [1066, 57] on button at bounding box center [1066, 61] width 16 height 16
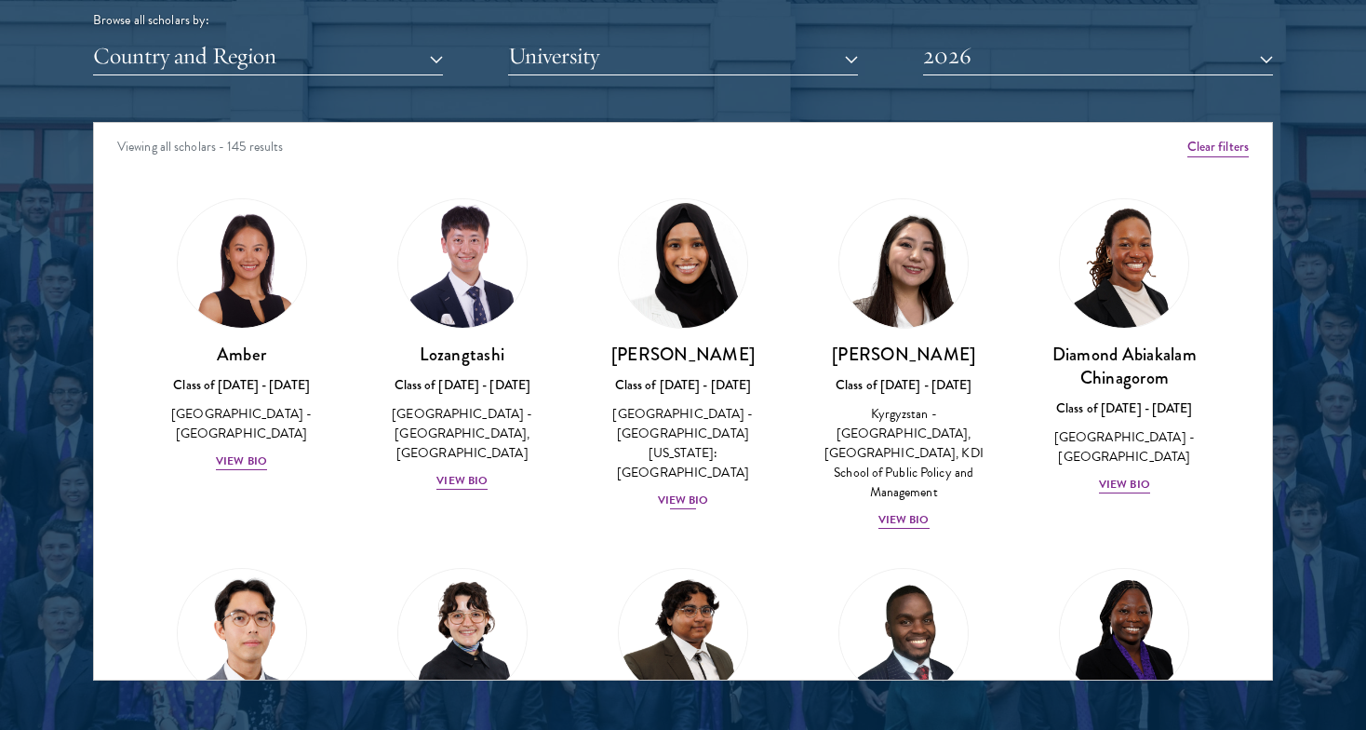
click at [684, 491] on div "View Bio" at bounding box center [683, 500] width 51 height 18
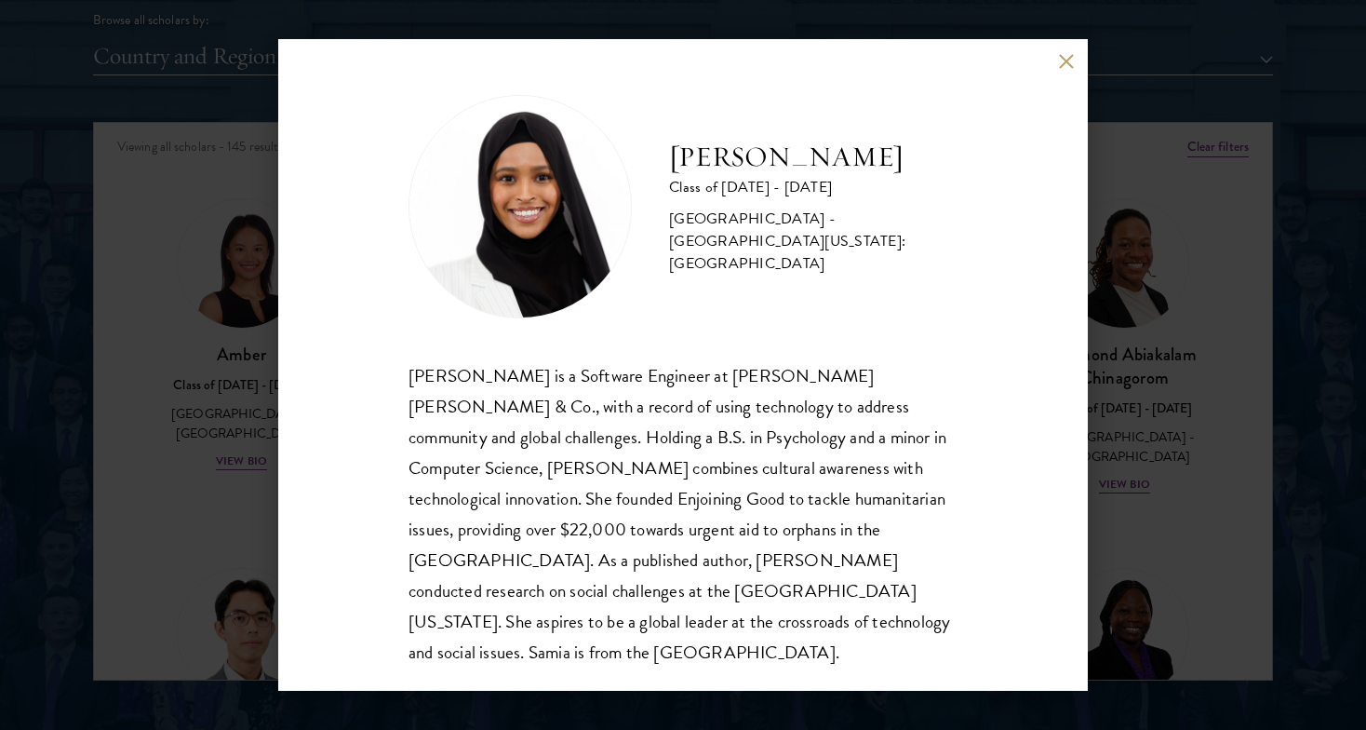
click at [1064, 63] on button at bounding box center [1066, 61] width 16 height 16
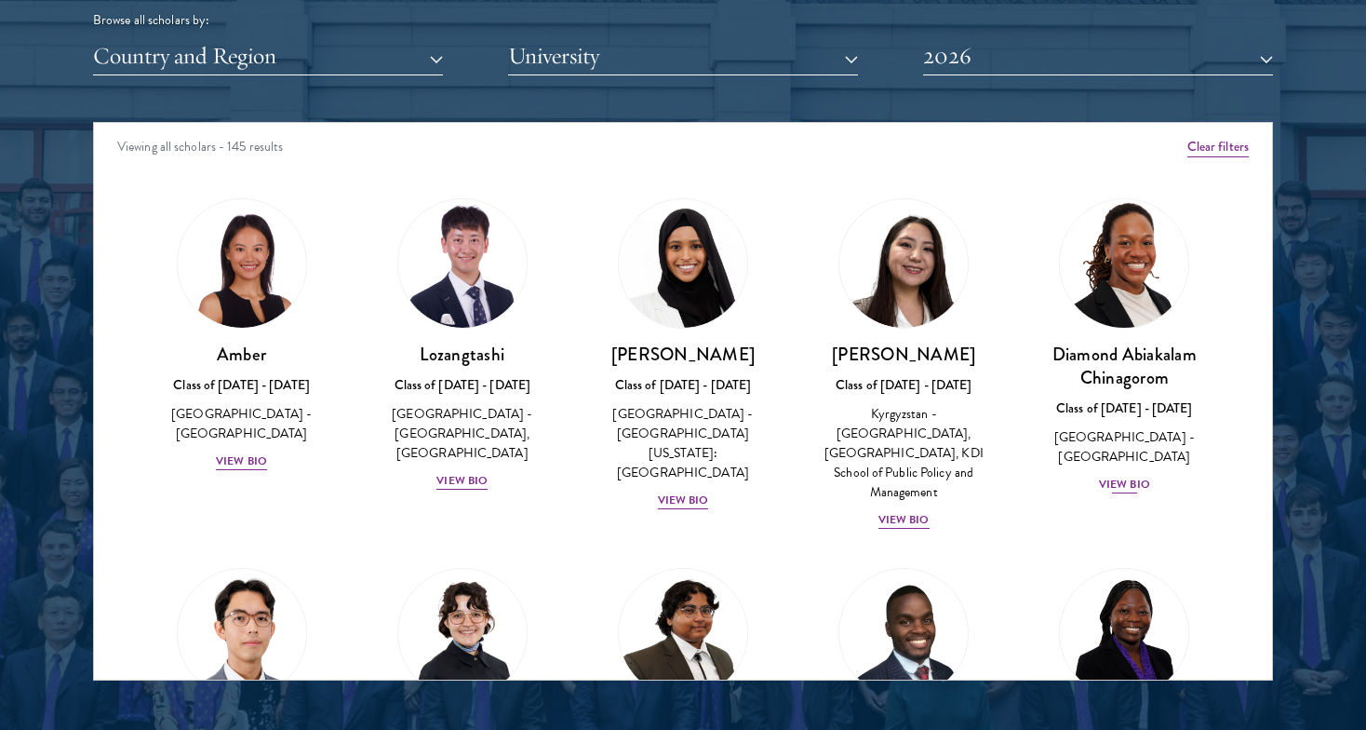
click at [1133, 476] on div "View Bio" at bounding box center [1124, 485] width 51 height 18
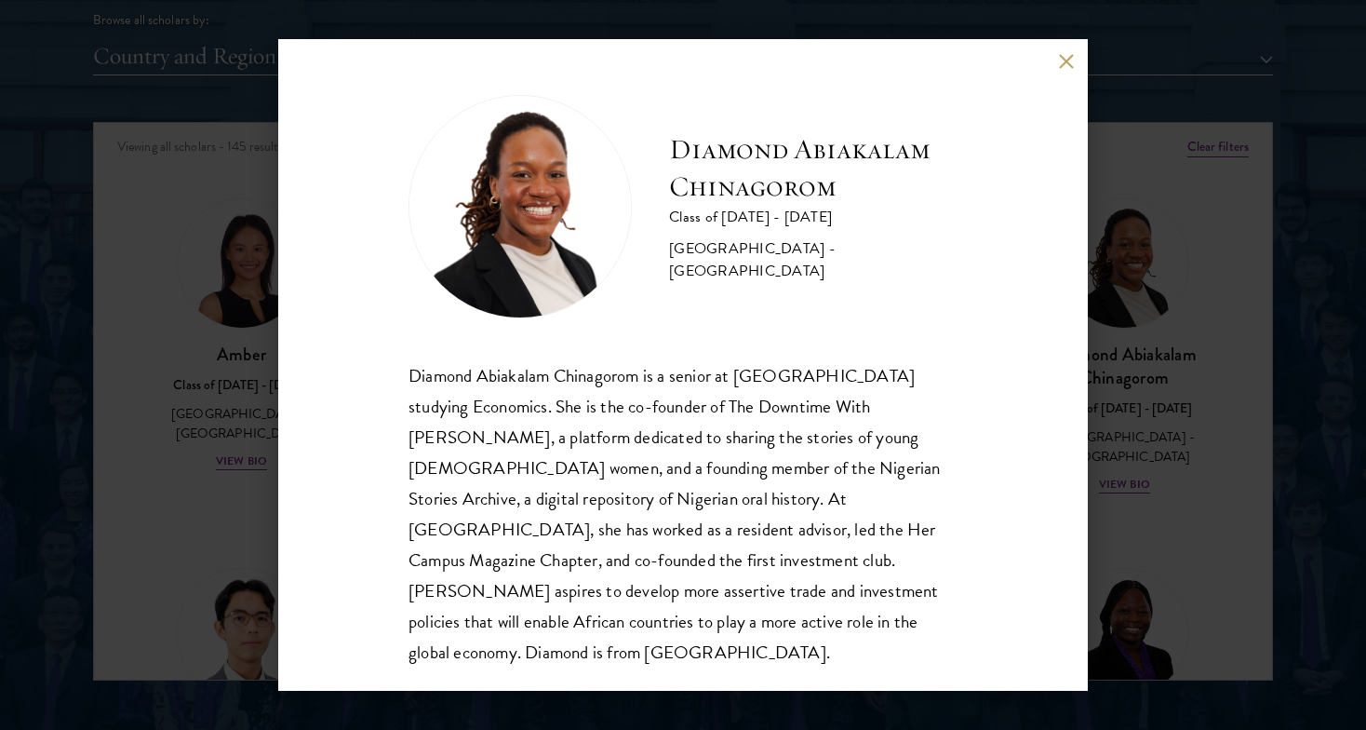
click at [1062, 60] on button at bounding box center [1066, 61] width 16 height 16
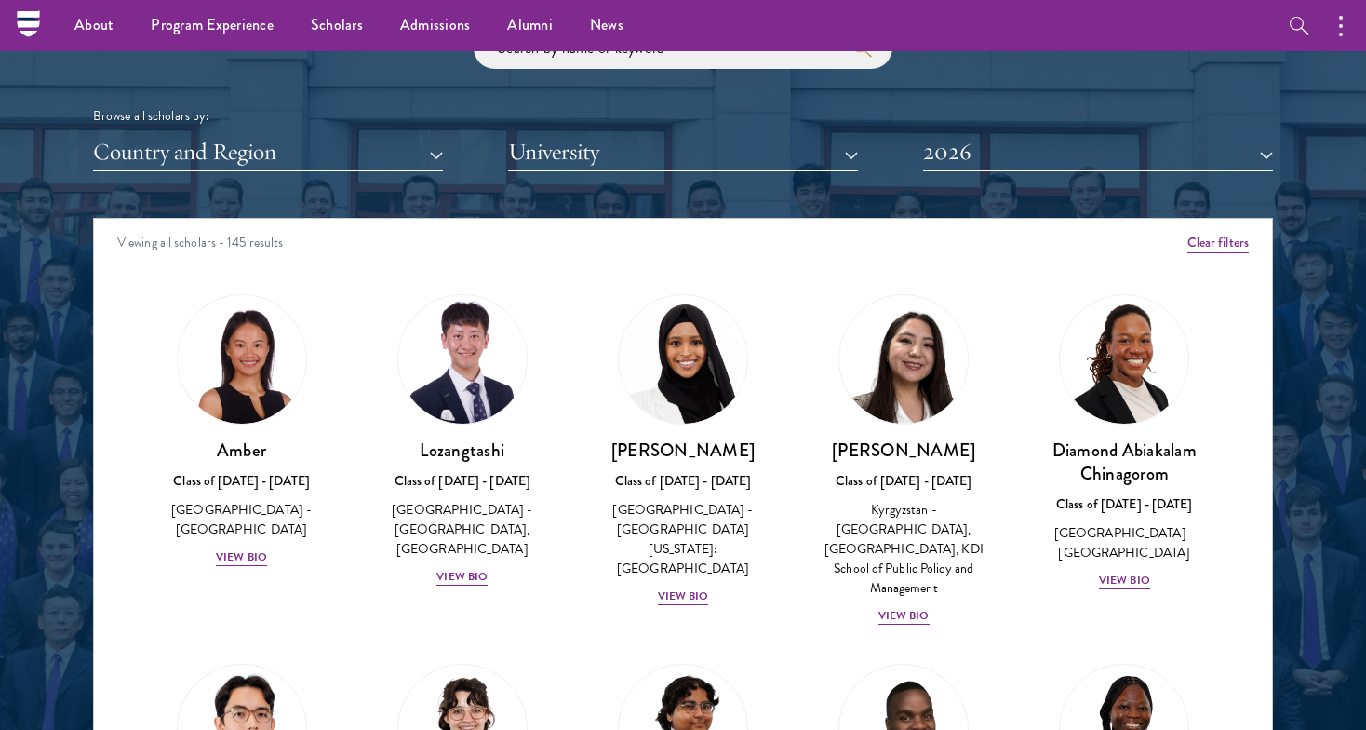
scroll to position [2246, 0]
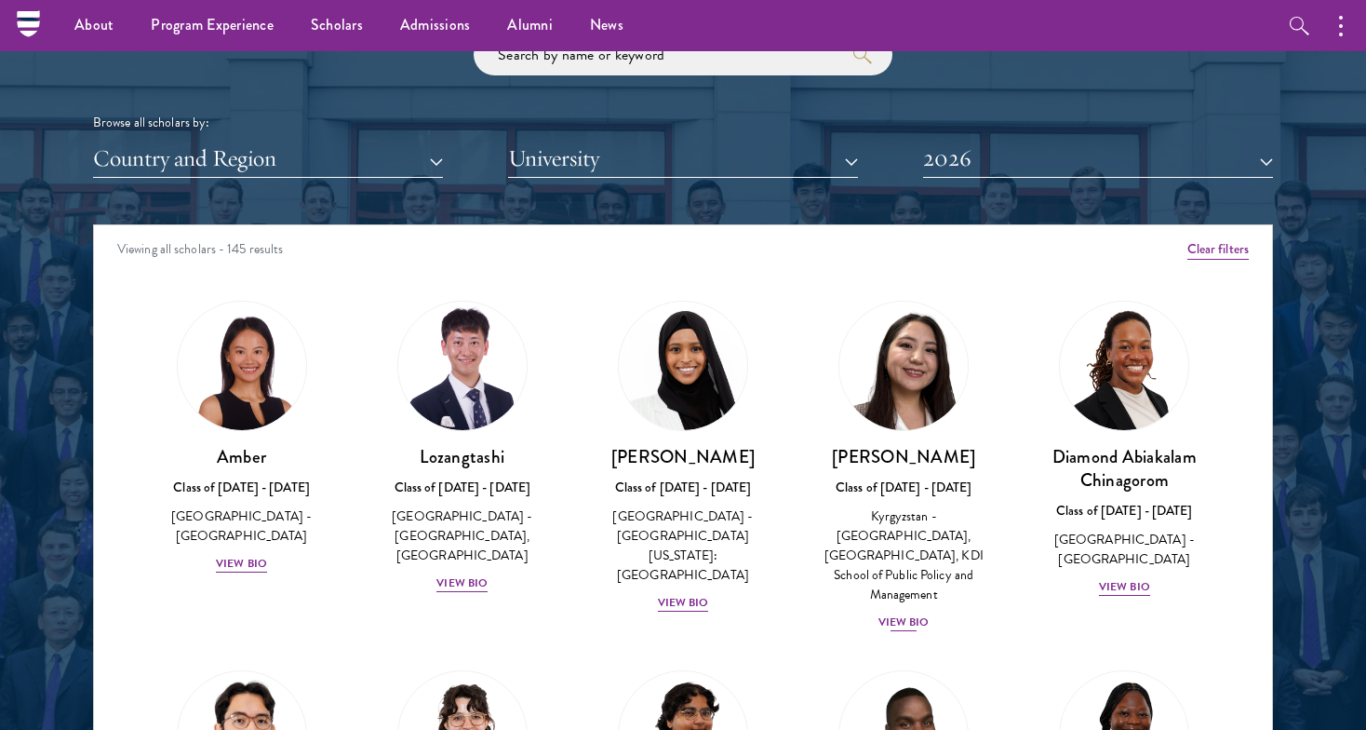
click at [901, 613] on div "View Bio" at bounding box center [903, 622] width 51 height 18
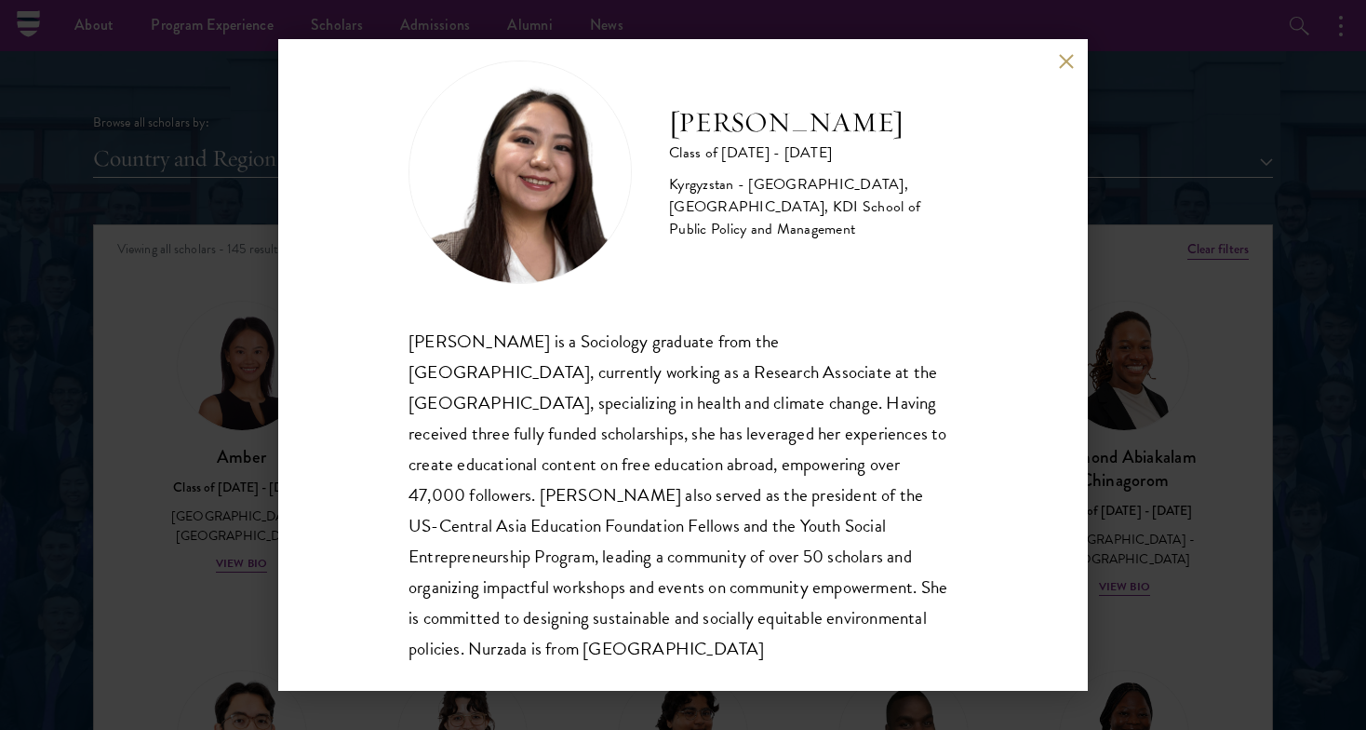
scroll to position [35, 0]
drag, startPoint x: 373, startPoint y: 334, endPoint x: 344, endPoint y: 689, distance: 355.7
click at [344, 689] on div "Nurzada Abdivalieva Class of 2025 - 2026 Kyrgyzstan - American University of Ce…" at bounding box center [683, 364] width 810 height 651
click at [384, 570] on div "Nurzada Abdivalieva Class of 2025 - 2026 Kyrgyzstan - American University of Ce…" at bounding box center [683, 364] width 810 height 651
click at [1074, 64] on div "Nurzada Abdivalieva Class of 2025 - 2026 Kyrgyzstan - American University of Ce…" at bounding box center [683, 364] width 810 height 651
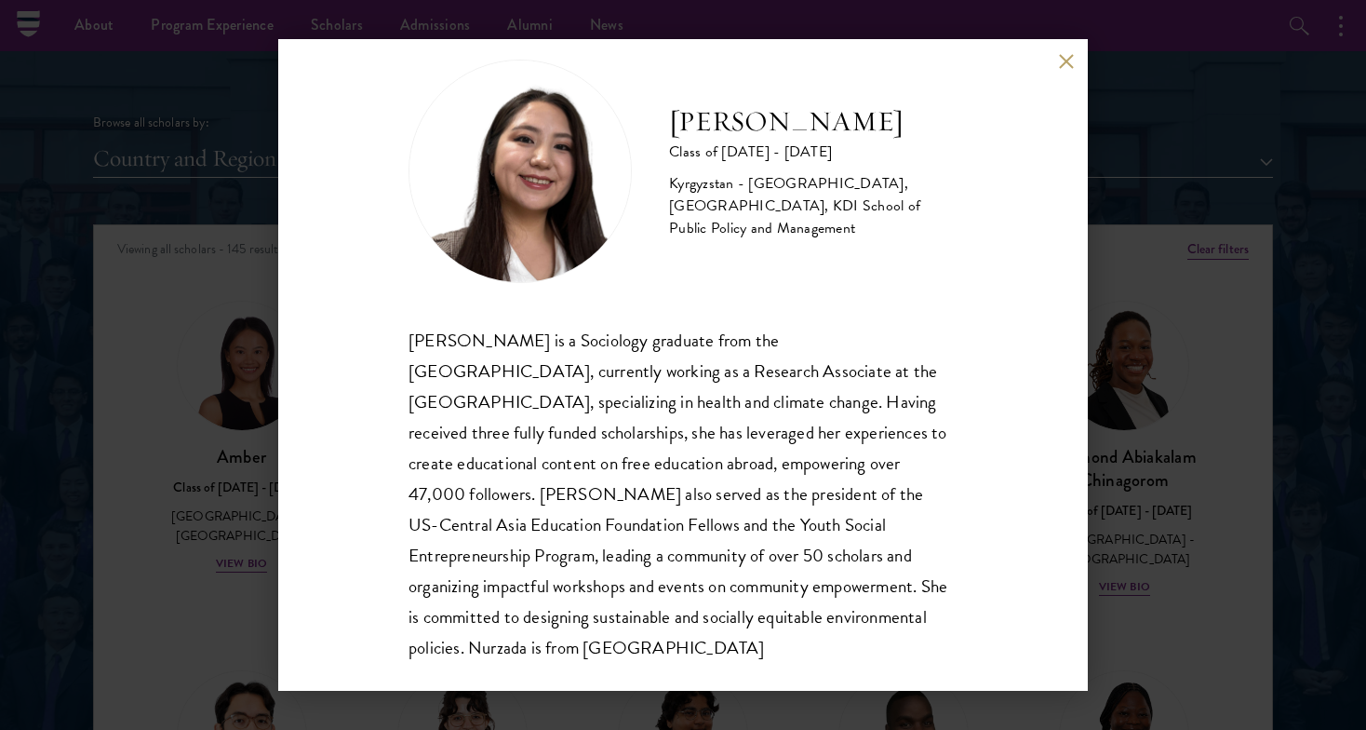
click at [1066, 60] on button at bounding box center [1066, 61] width 16 height 16
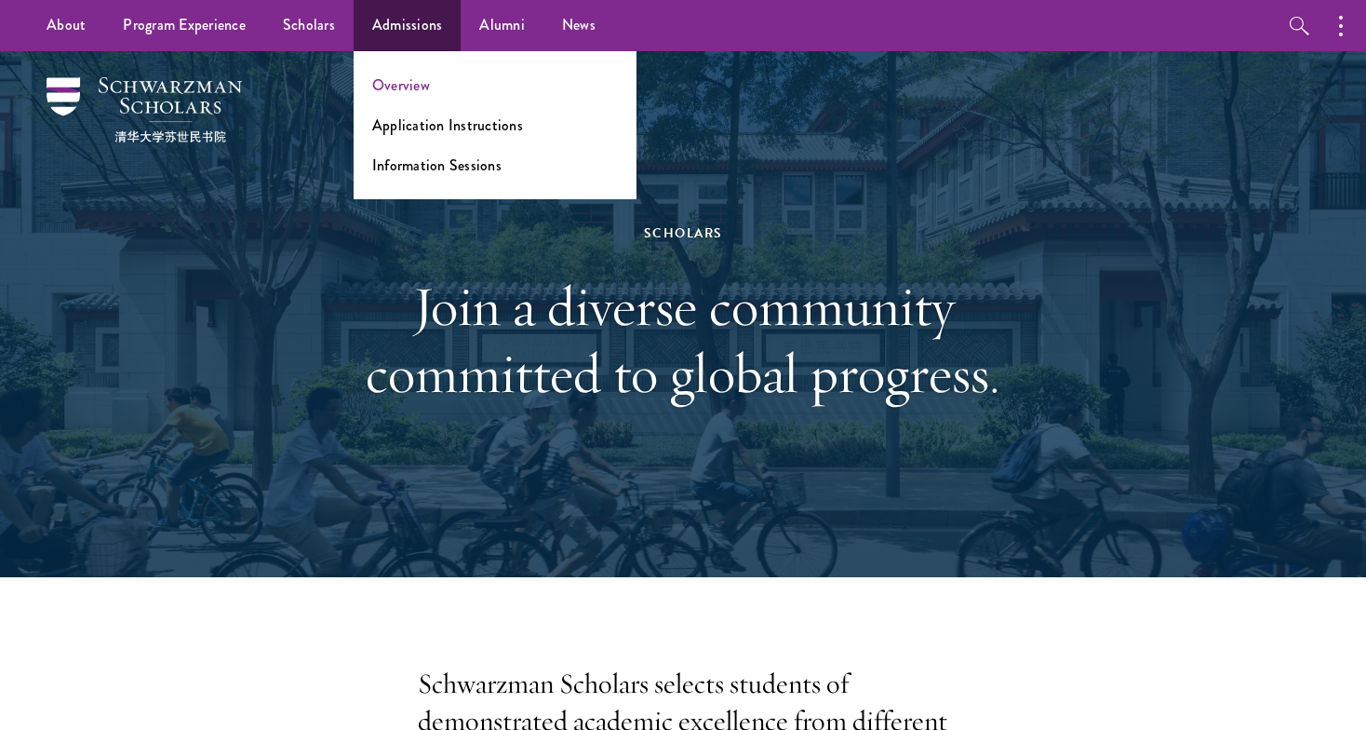
click at [387, 95] on link "Overview" at bounding box center [401, 84] width 58 height 21
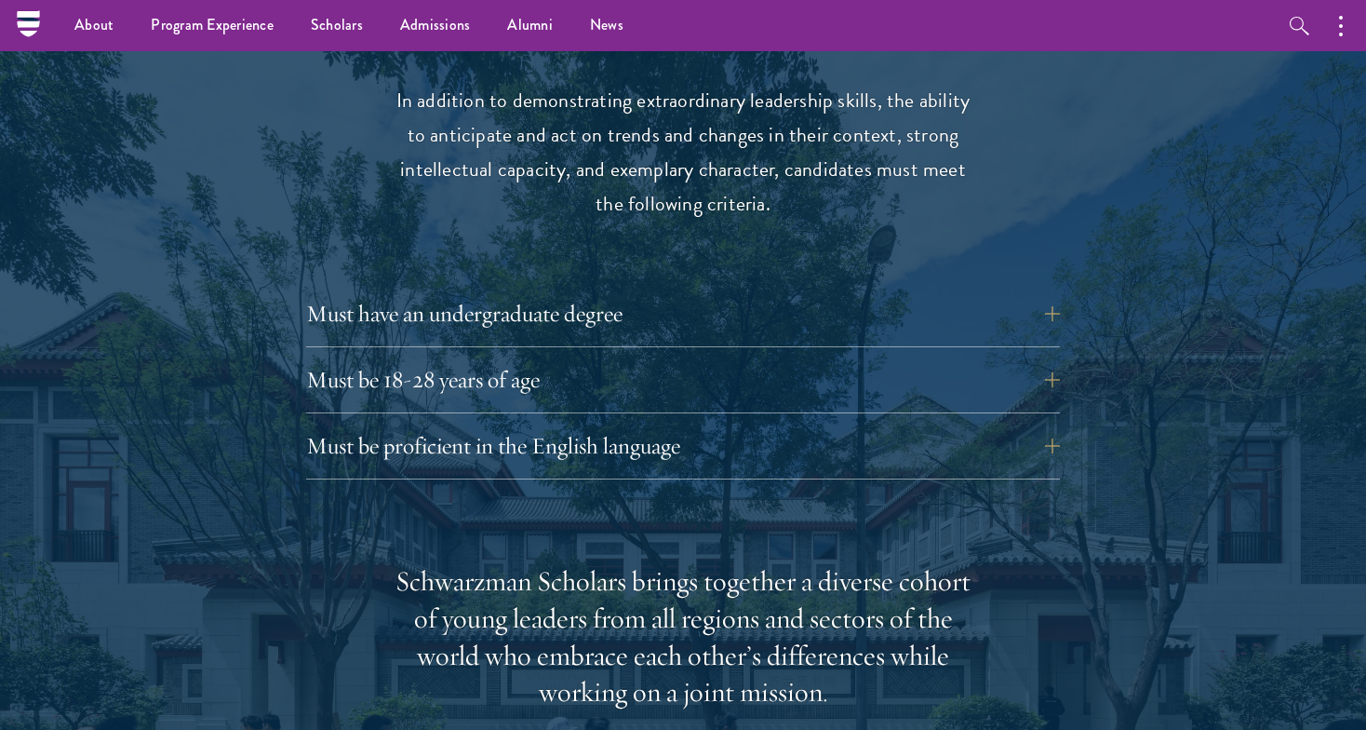
scroll to position [2467, 0]
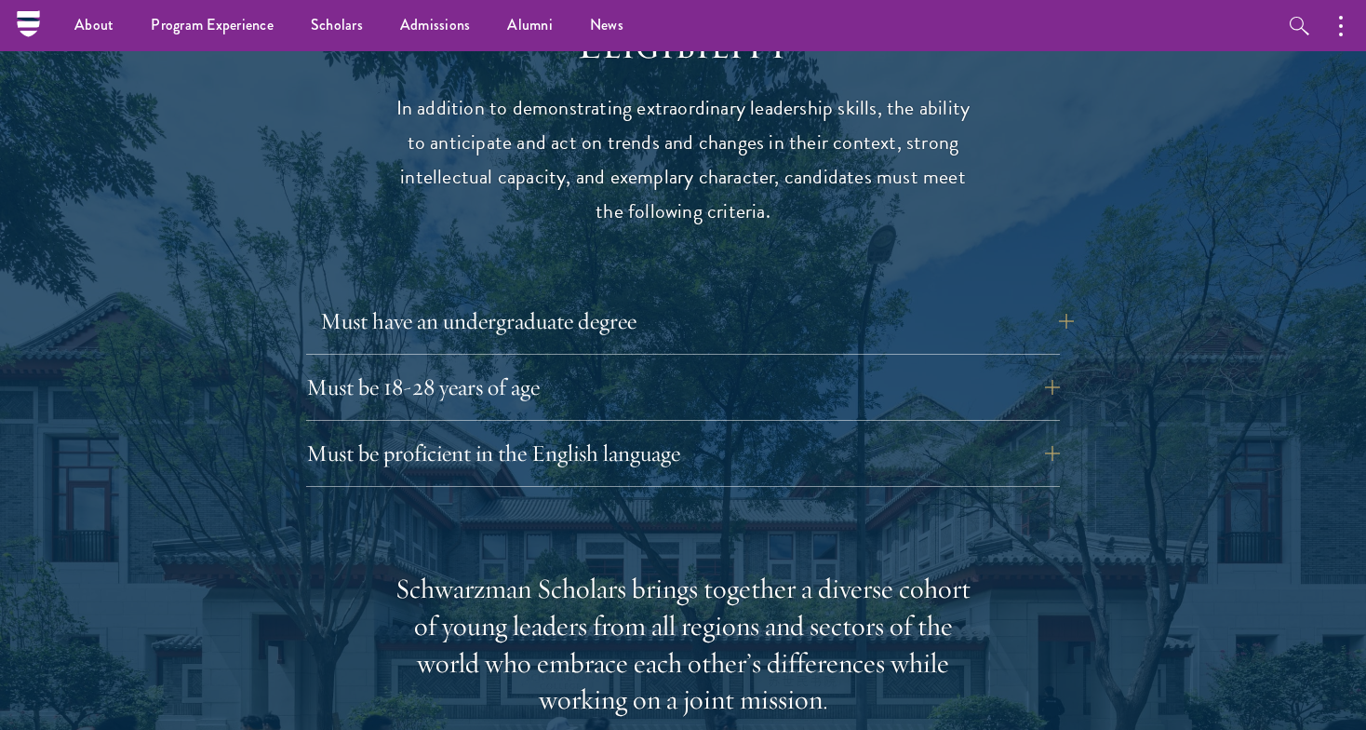
click at [342, 299] on button "Must have an undergraduate degree" at bounding box center [697, 321] width 754 height 45
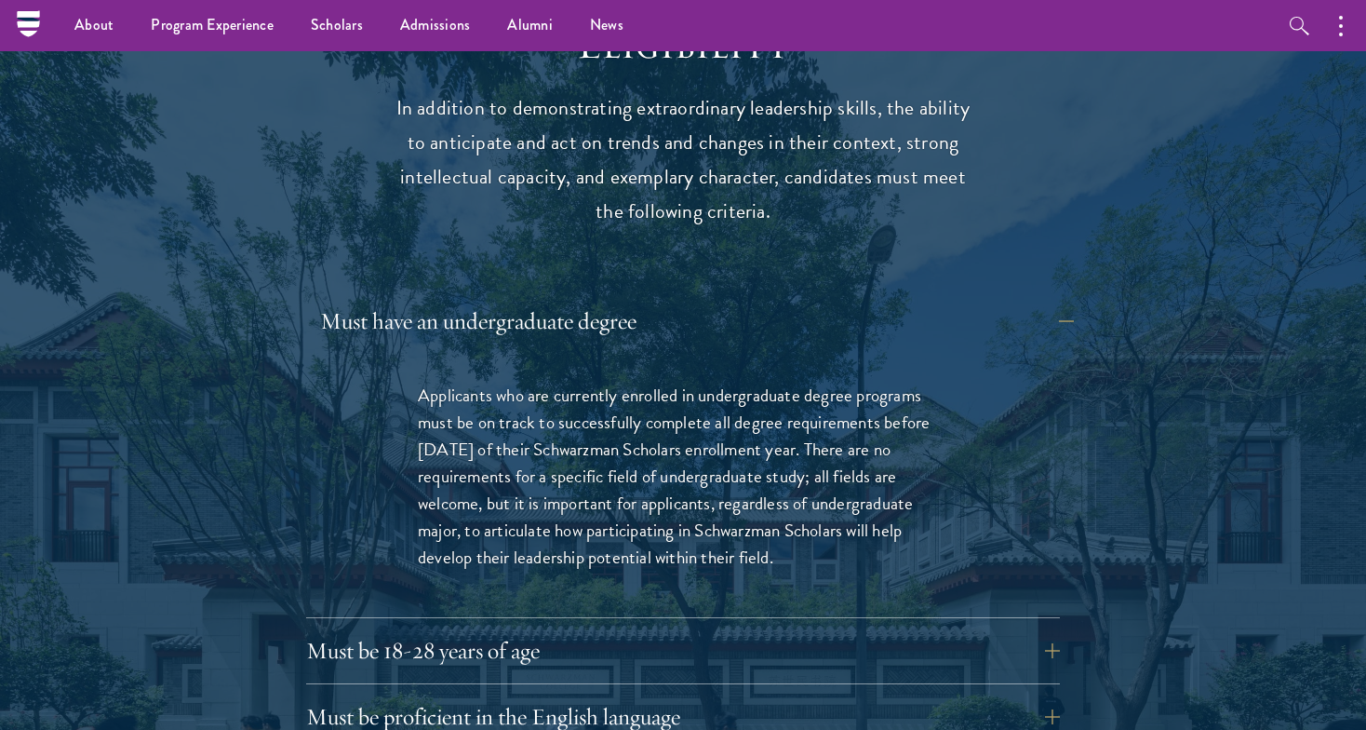
click at [341, 299] on button "Must have an undergraduate degree" at bounding box center [697, 321] width 754 height 45
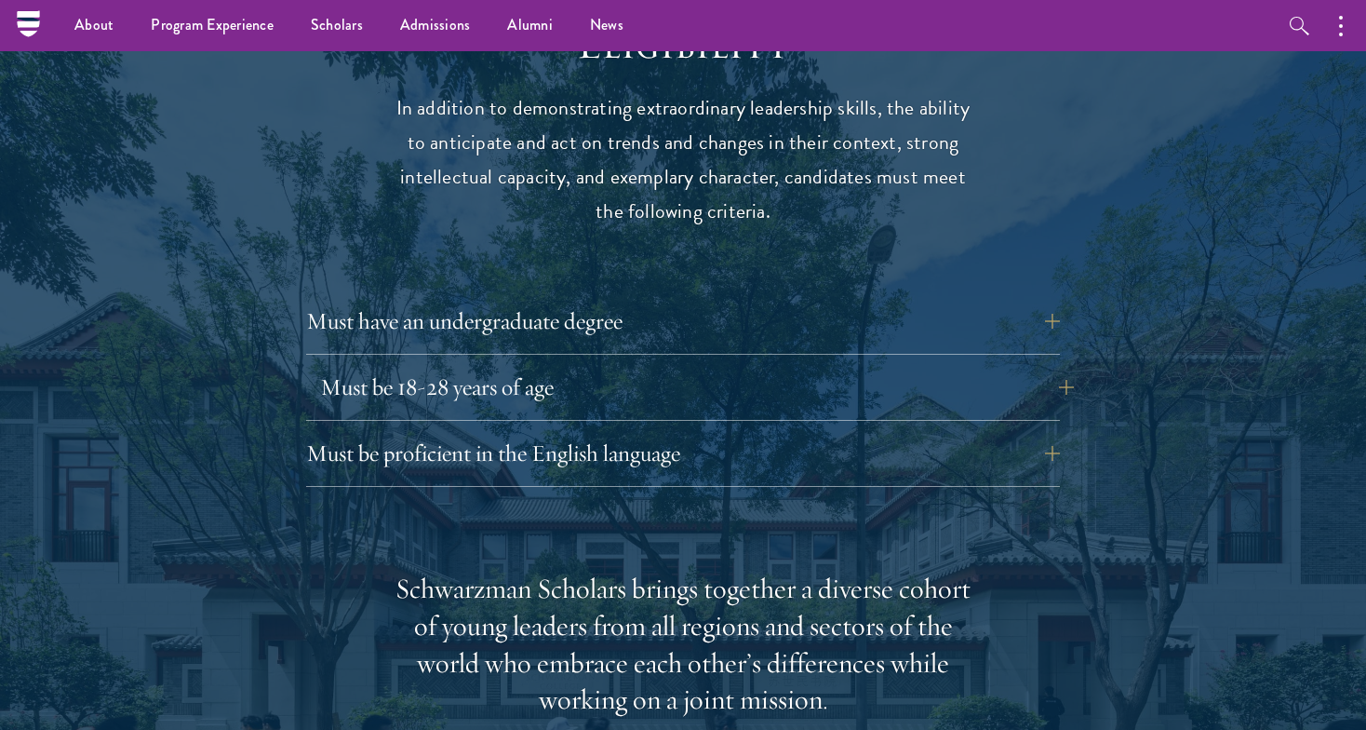
click at [333, 365] on button "Must be 18-28 years of age" at bounding box center [697, 387] width 754 height 45
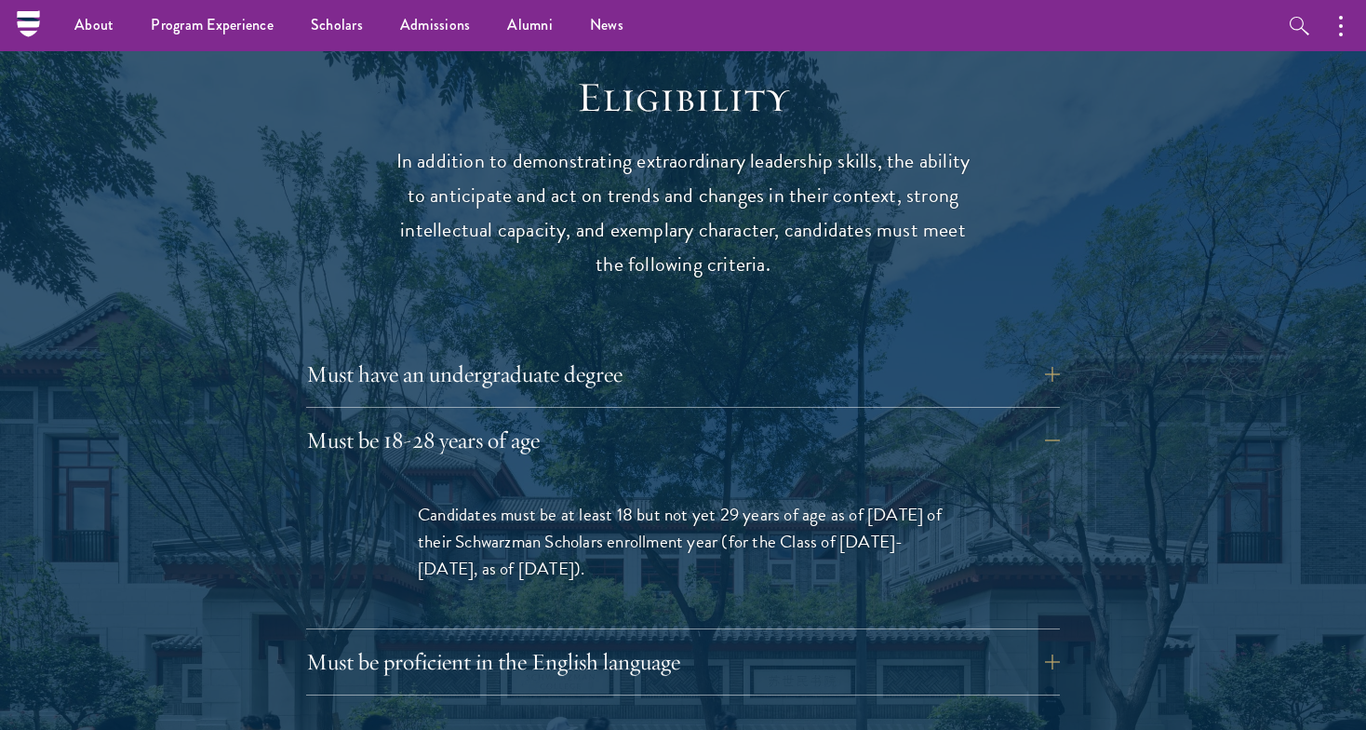
scroll to position [2409, 0]
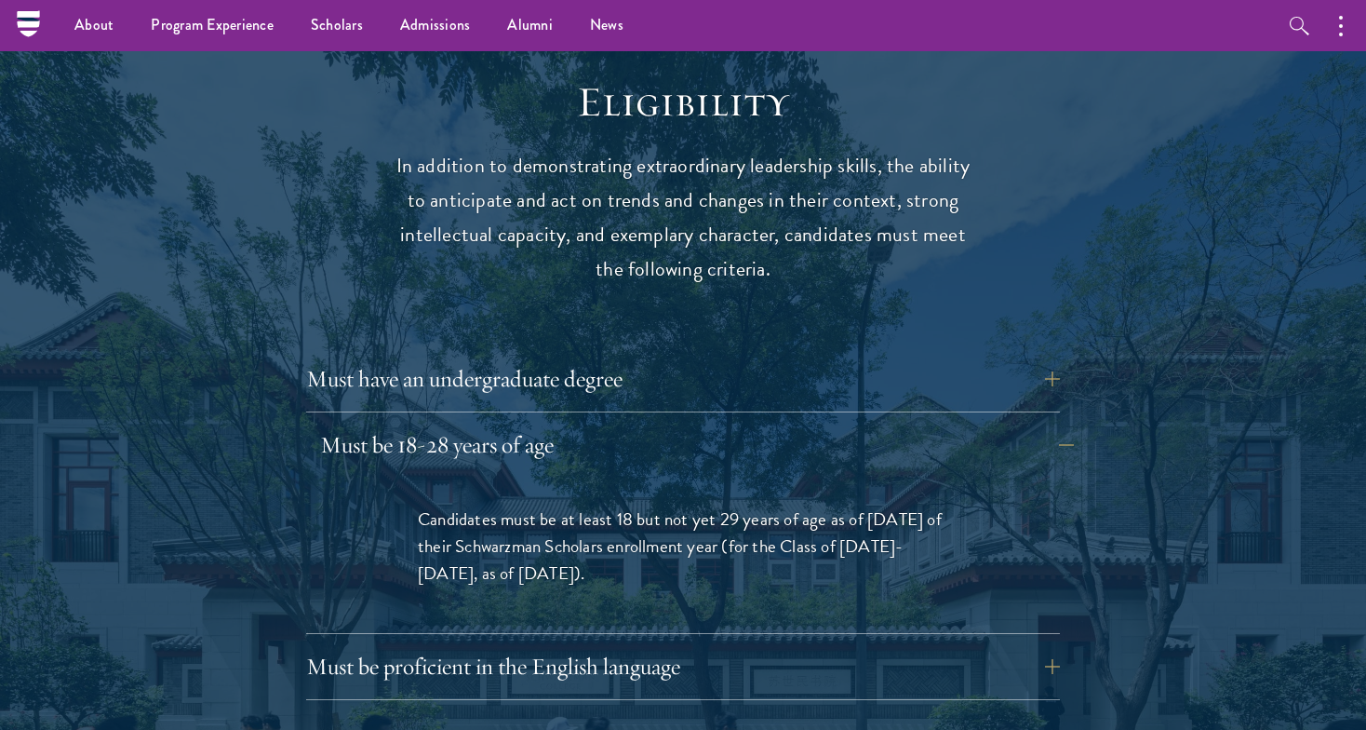
click at [320, 422] on button "Must be 18-28 years of age" at bounding box center [697, 444] width 754 height 45
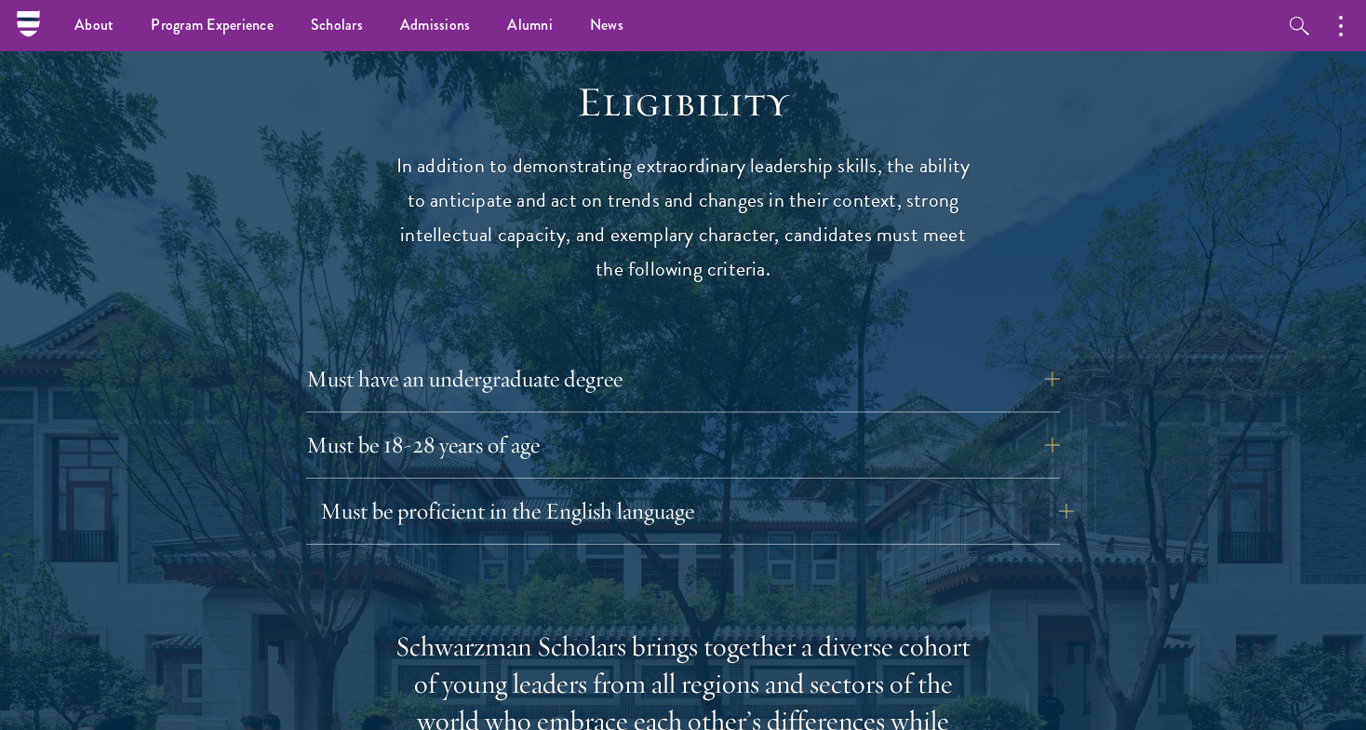
click at [342, 489] on button "Must be proficient in the English language" at bounding box center [697, 511] width 754 height 45
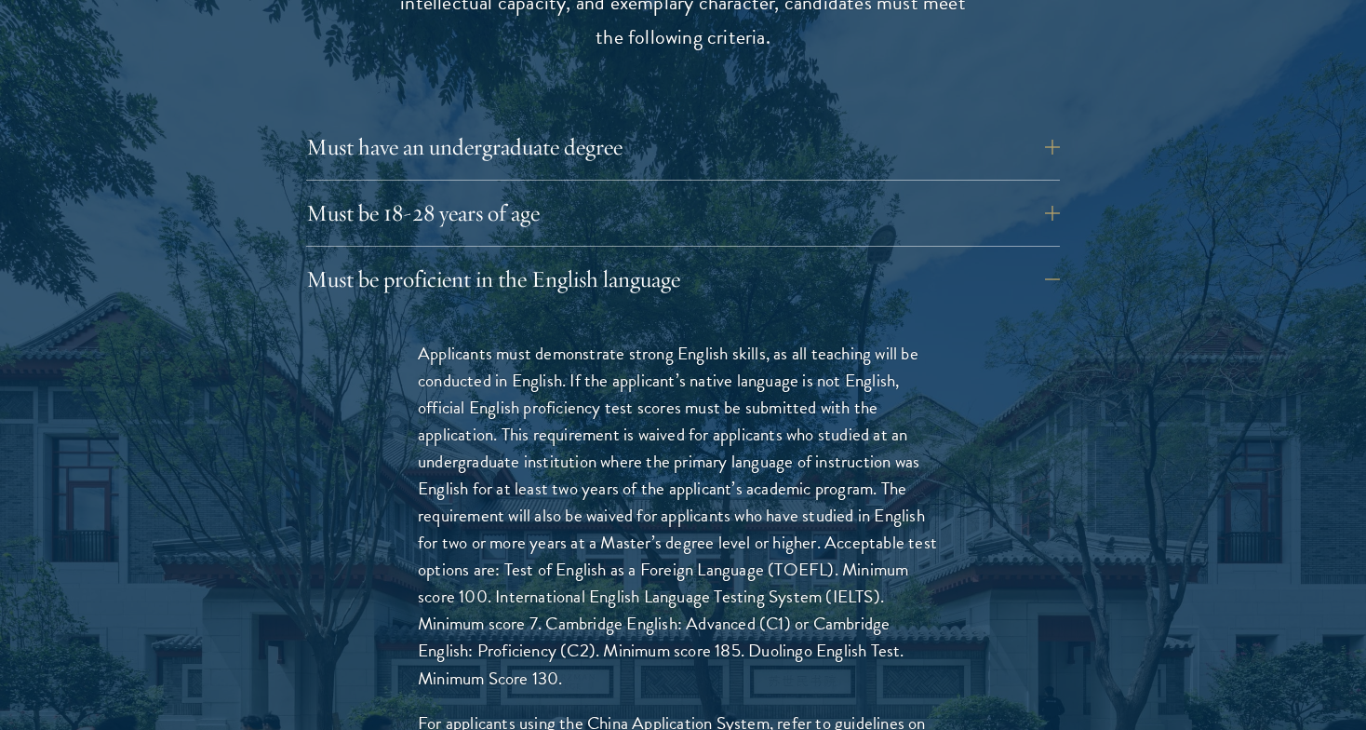
scroll to position [2647, 0]
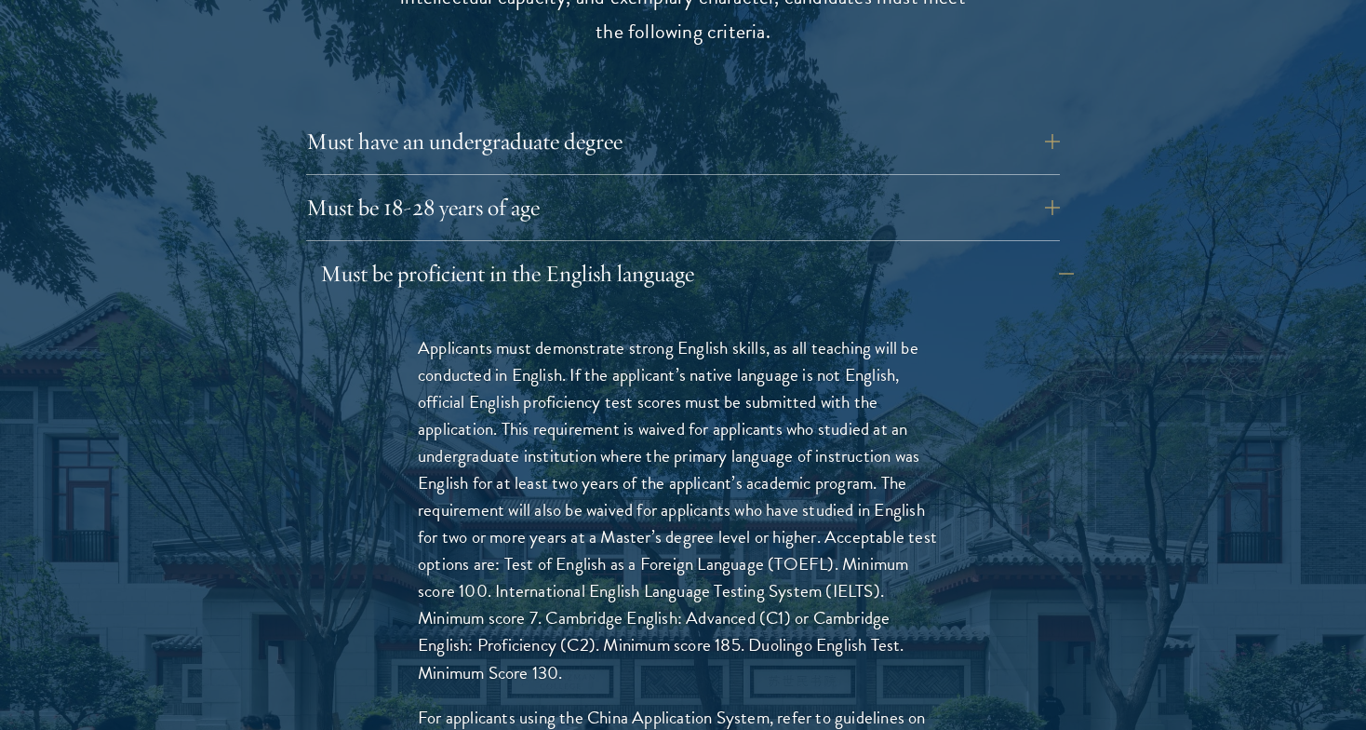
click at [326, 251] on button "Must be proficient in the English language" at bounding box center [697, 273] width 754 height 45
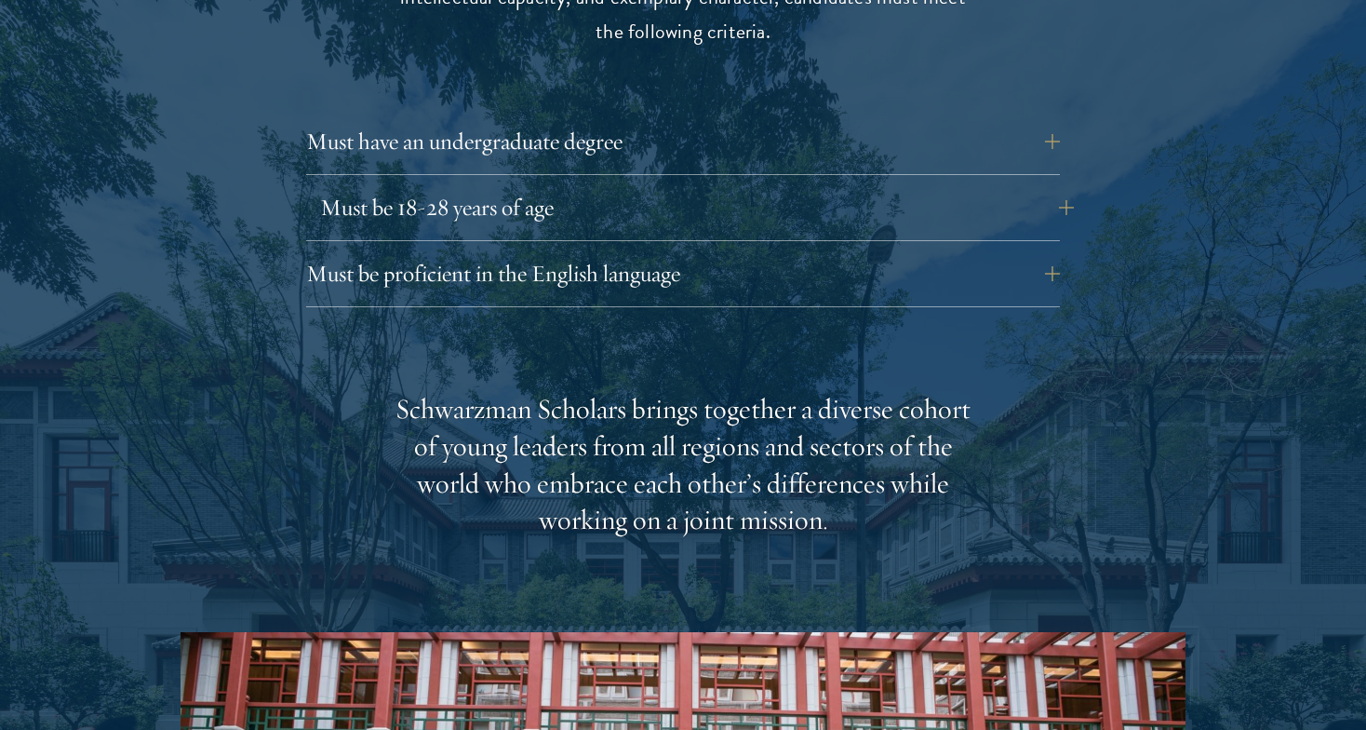
click at [329, 185] on button "Must be 18-28 years of age" at bounding box center [697, 207] width 754 height 45
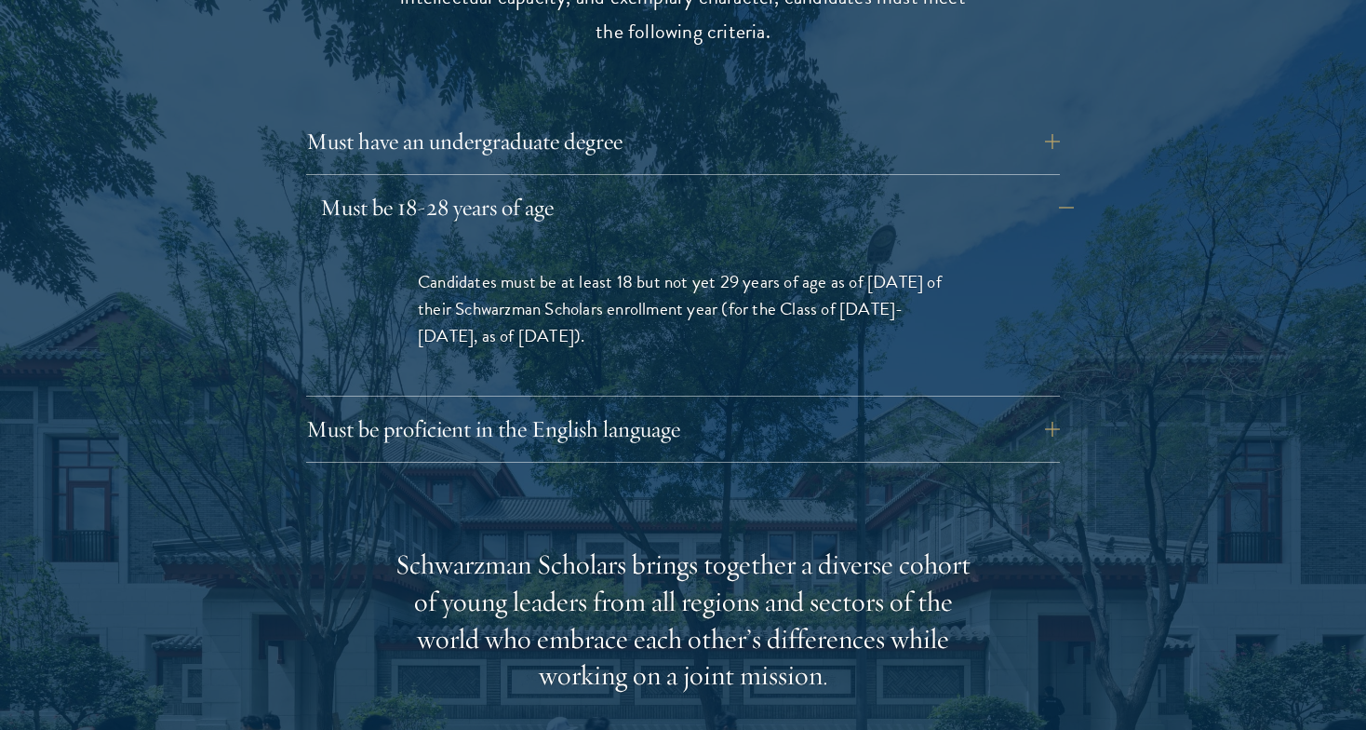
click at [329, 185] on button "Must be 18-28 years of age" at bounding box center [697, 207] width 754 height 45
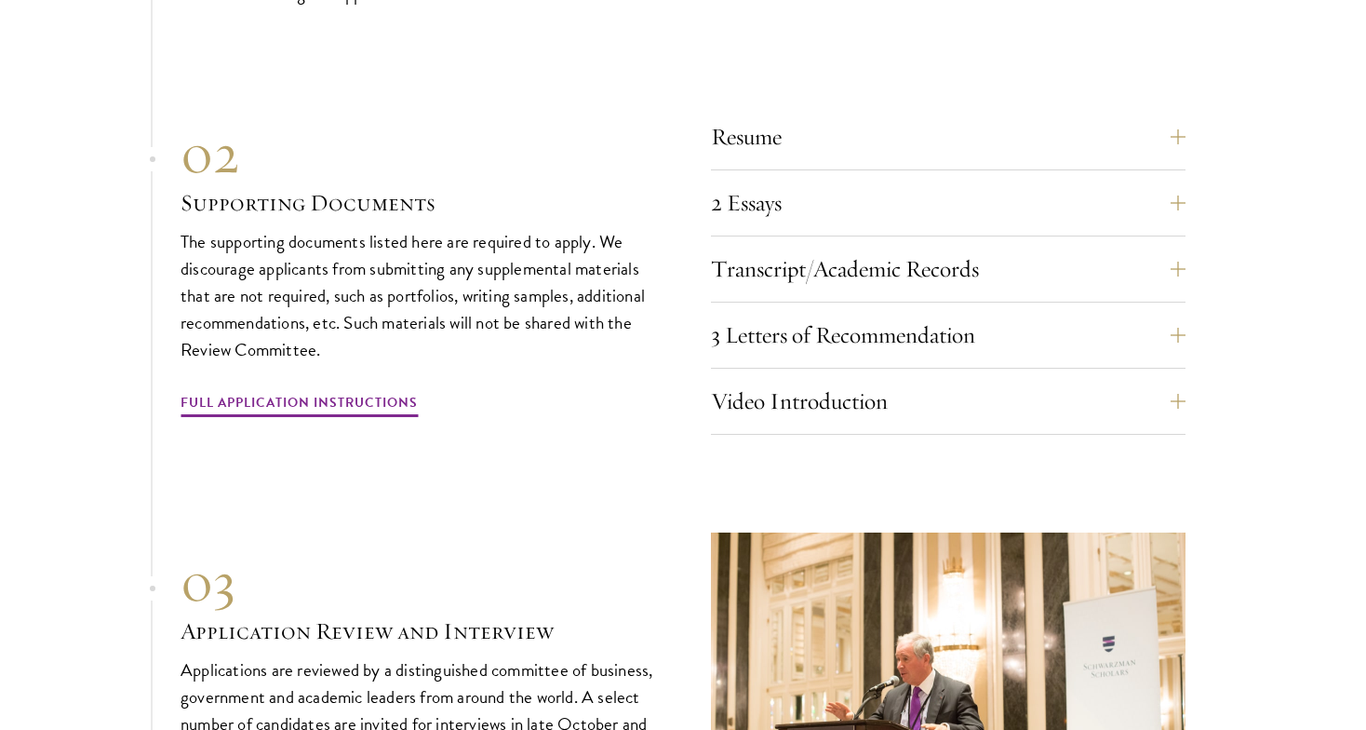
scroll to position [5868, 0]
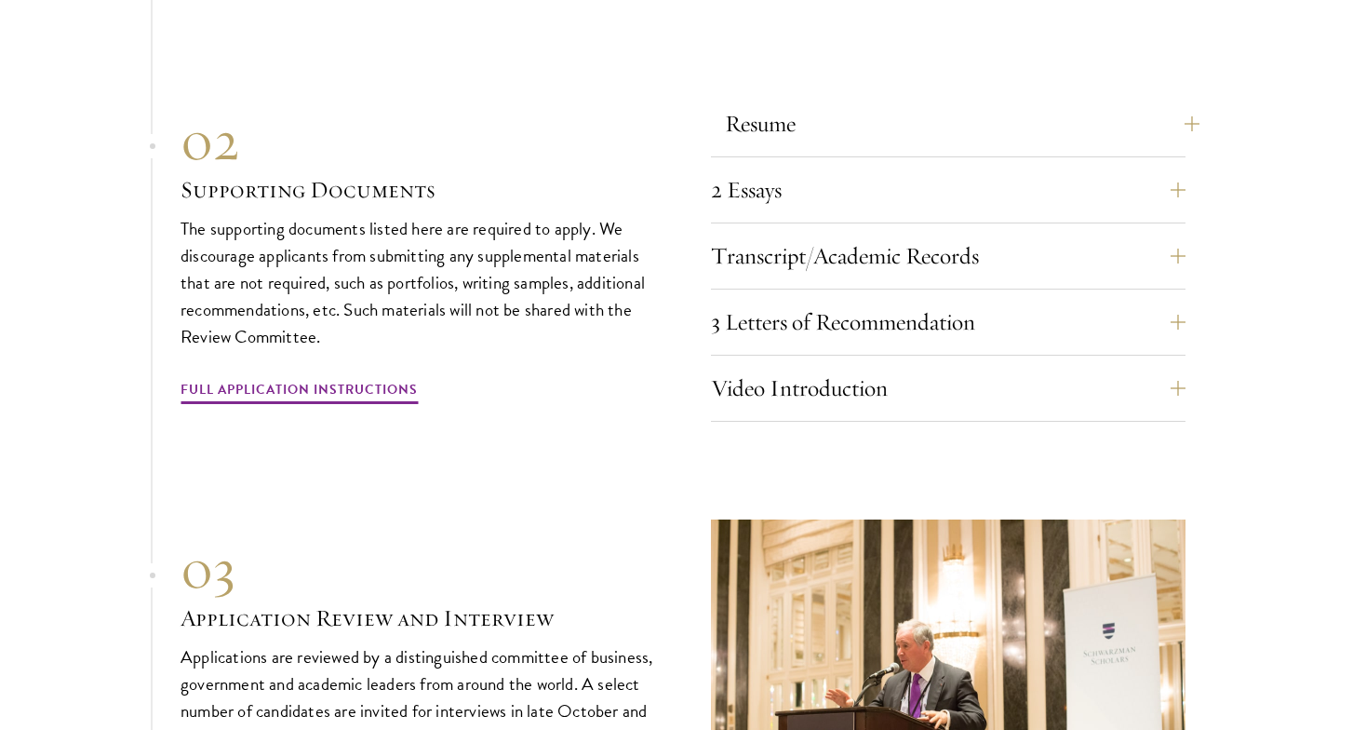
click at [773, 101] on button "Resume" at bounding box center [962, 123] width 475 height 45
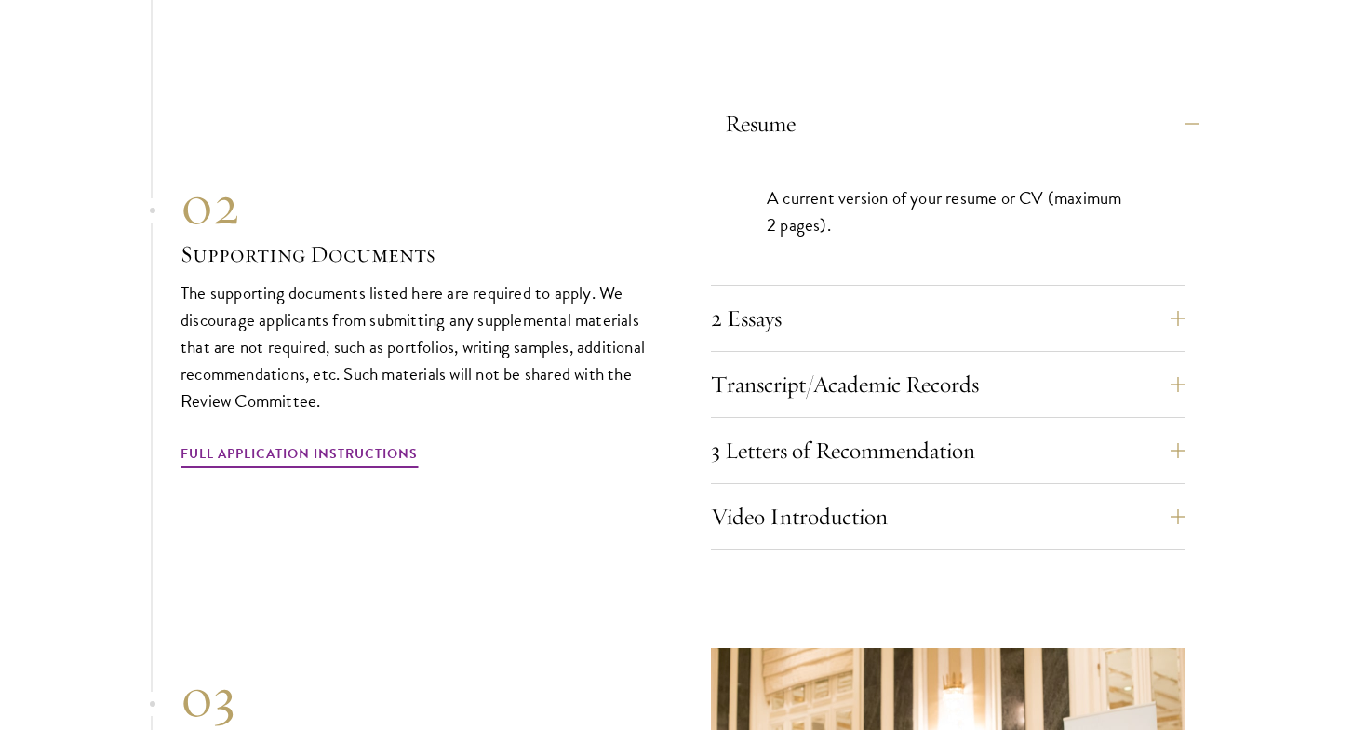
click at [773, 101] on button "Resume" at bounding box center [962, 123] width 475 height 45
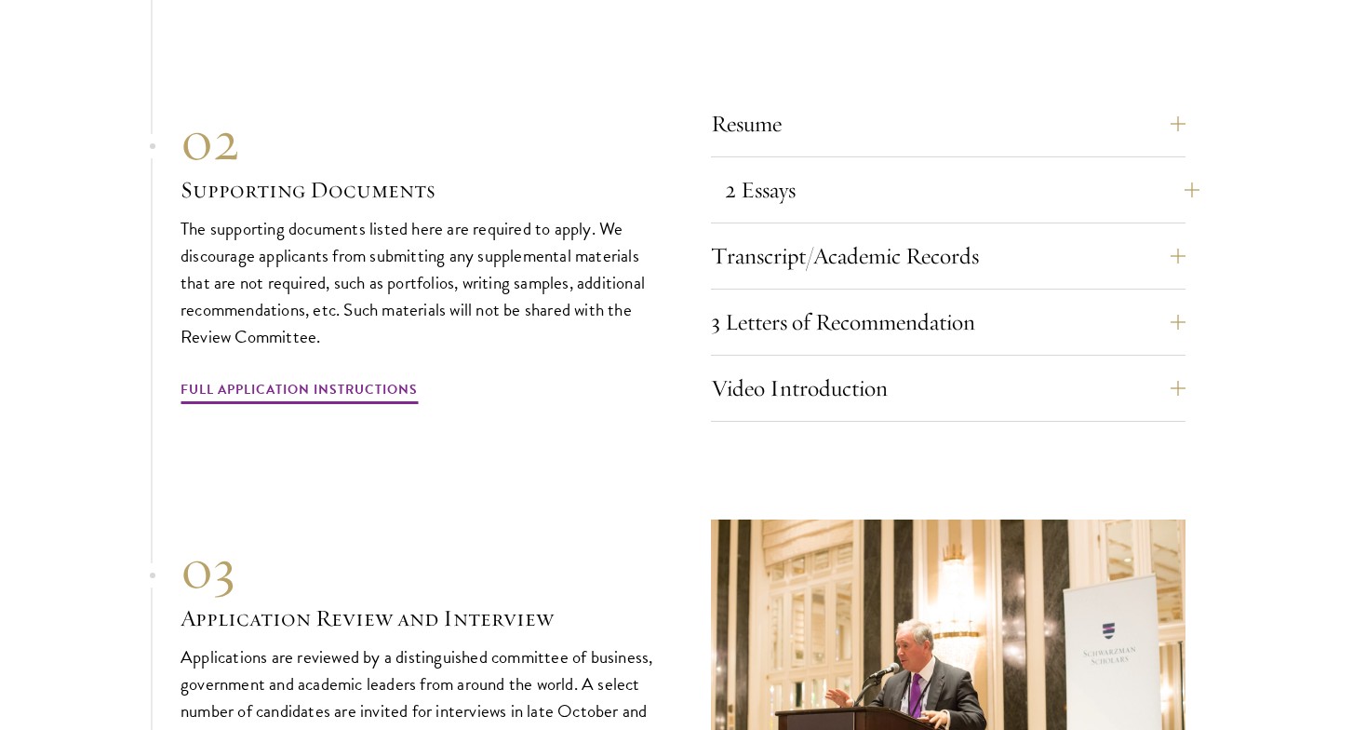
click at [767, 168] on button "2 Essays" at bounding box center [962, 190] width 475 height 45
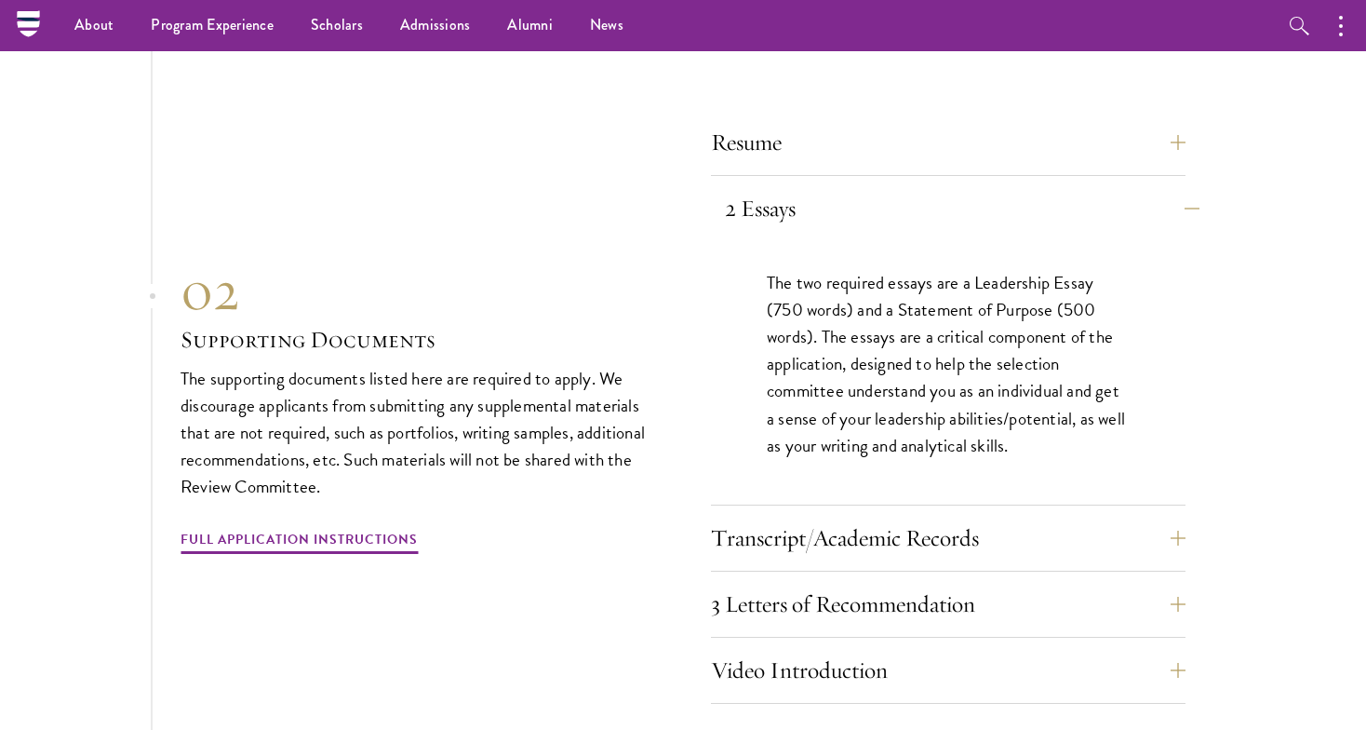
scroll to position [5849, 0]
click at [808, 187] on button "2 Essays" at bounding box center [962, 209] width 475 height 45
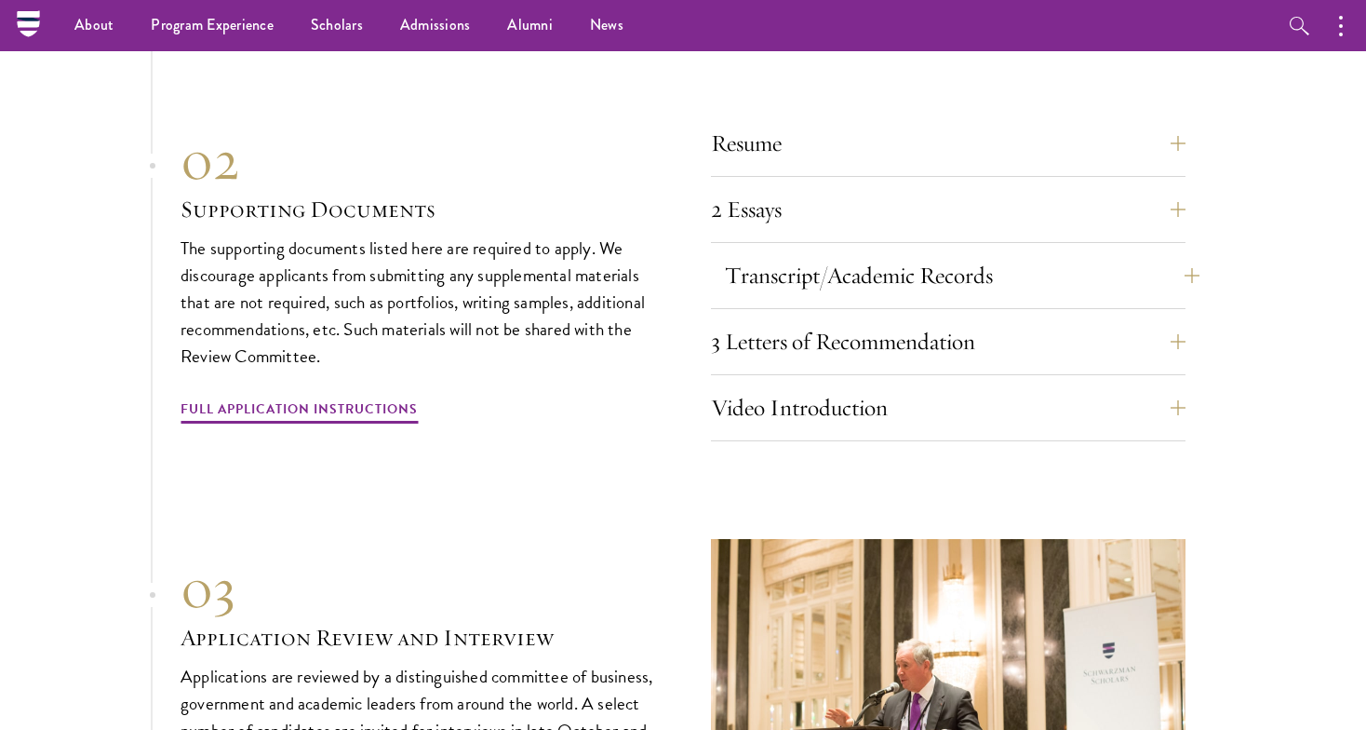
click at [798, 253] on button "Transcript/Academic Records" at bounding box center [962, 275] width 475 height 45
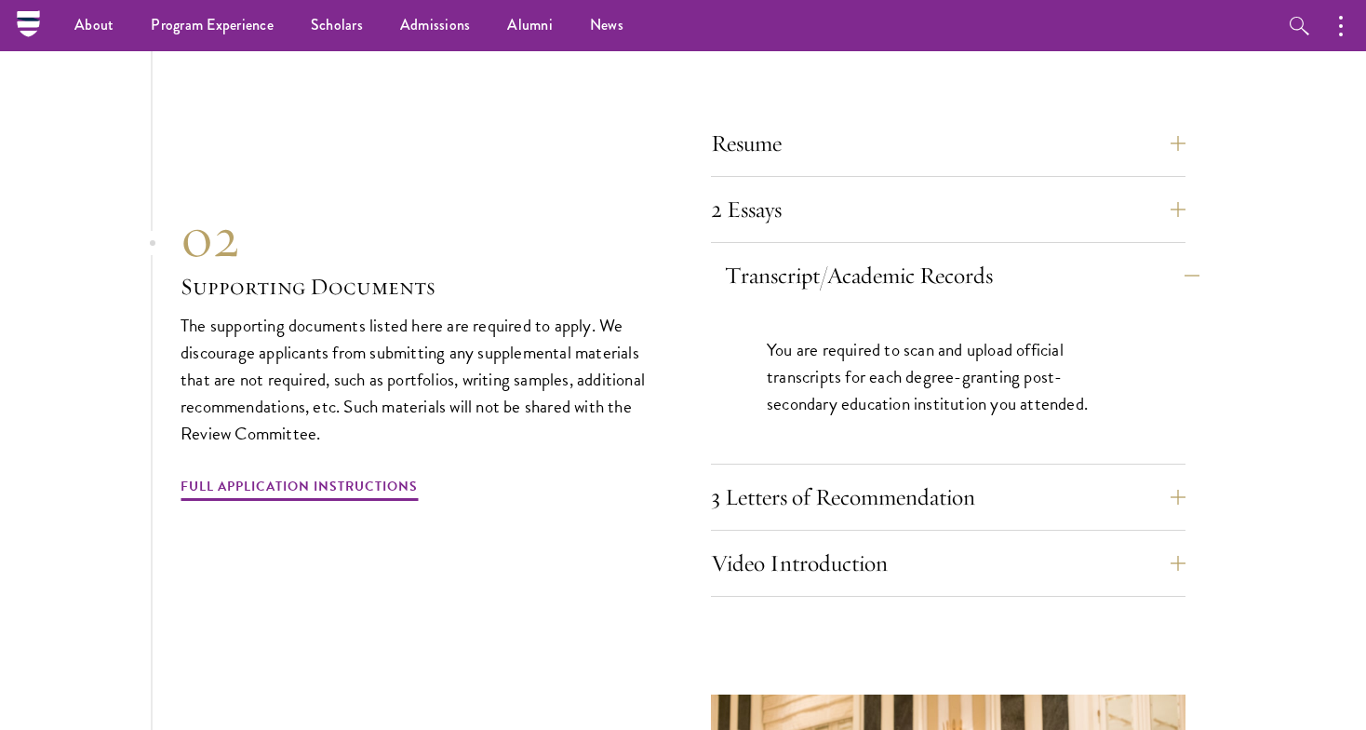
click at [789, 253] on button "Transcript/Academic Records" at bounding box center [962, 275] width 475 height 45
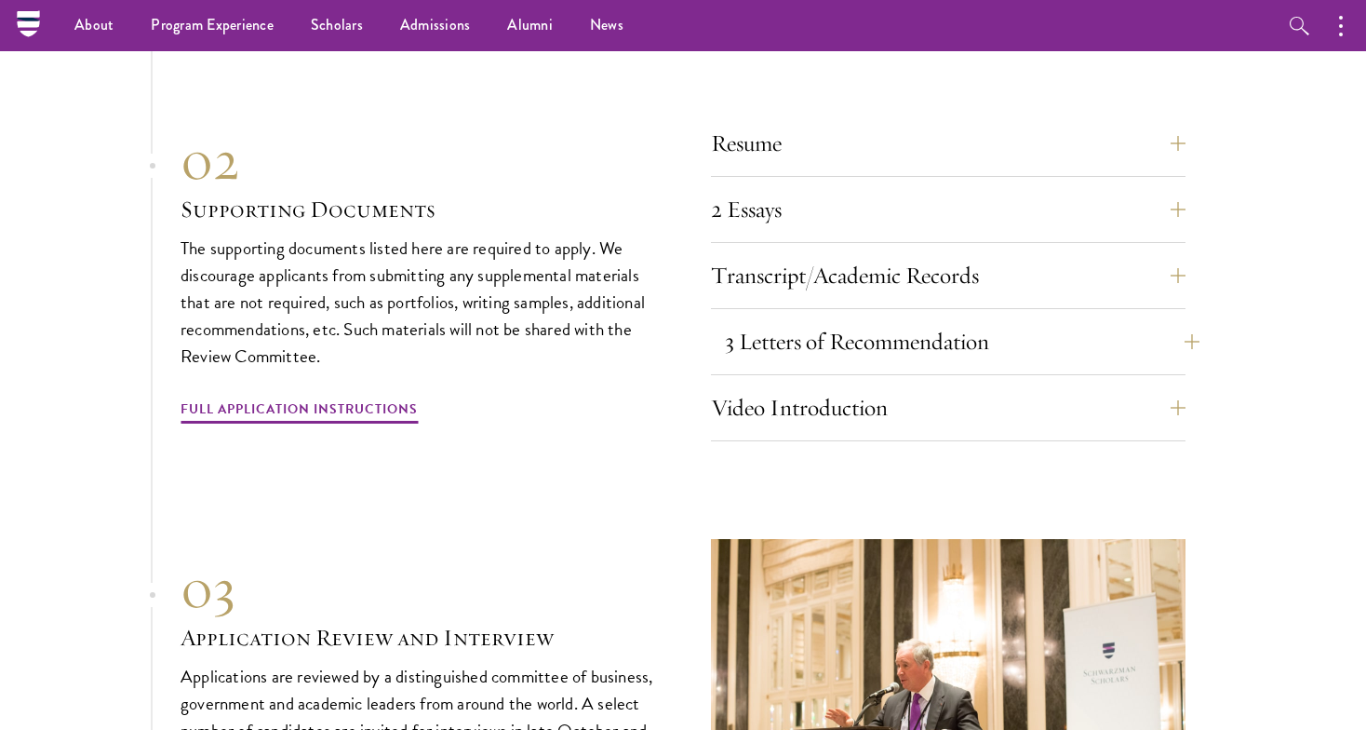
click at [774, 319] on button "3 Letters of Recommendation" at bounding box center [962, 341] width 475 height 45
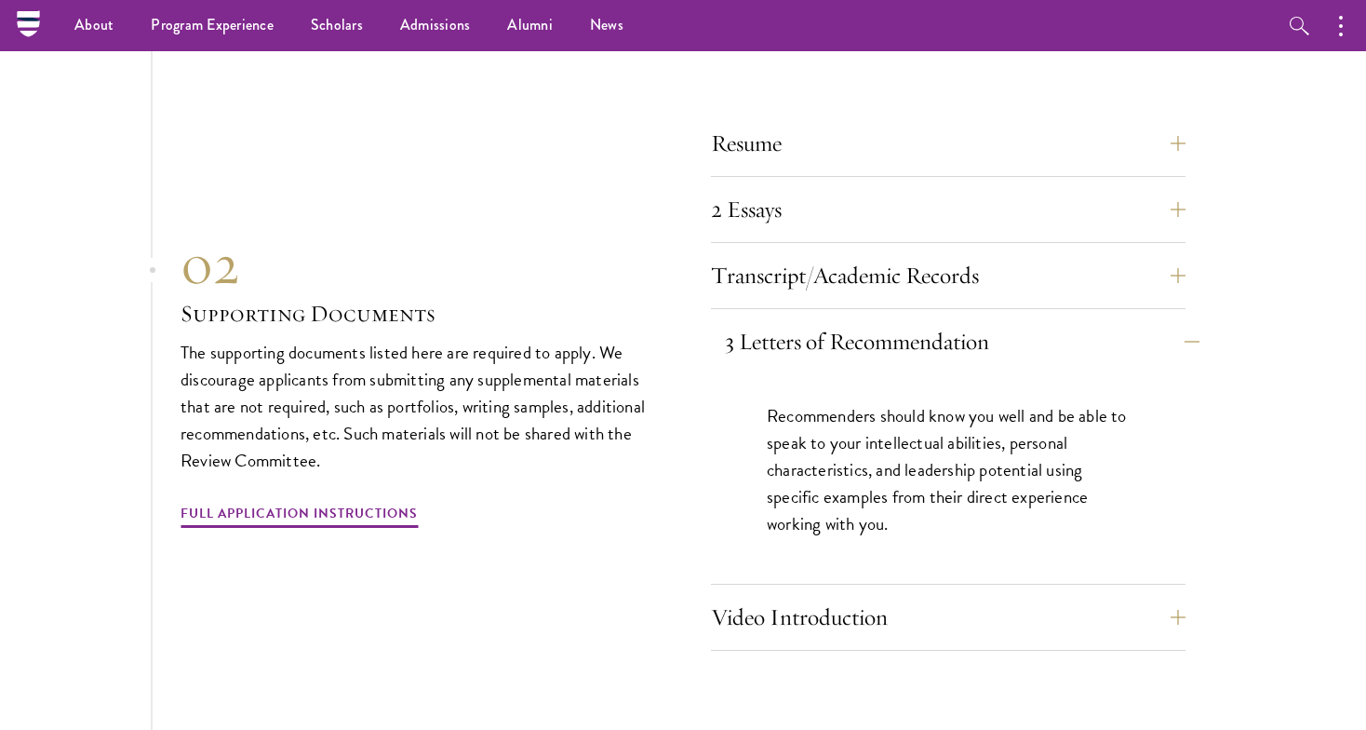
click at [771, 319] on button "3 Letters of Recommendation" at bounding box center [962, 341] width 475 height 45
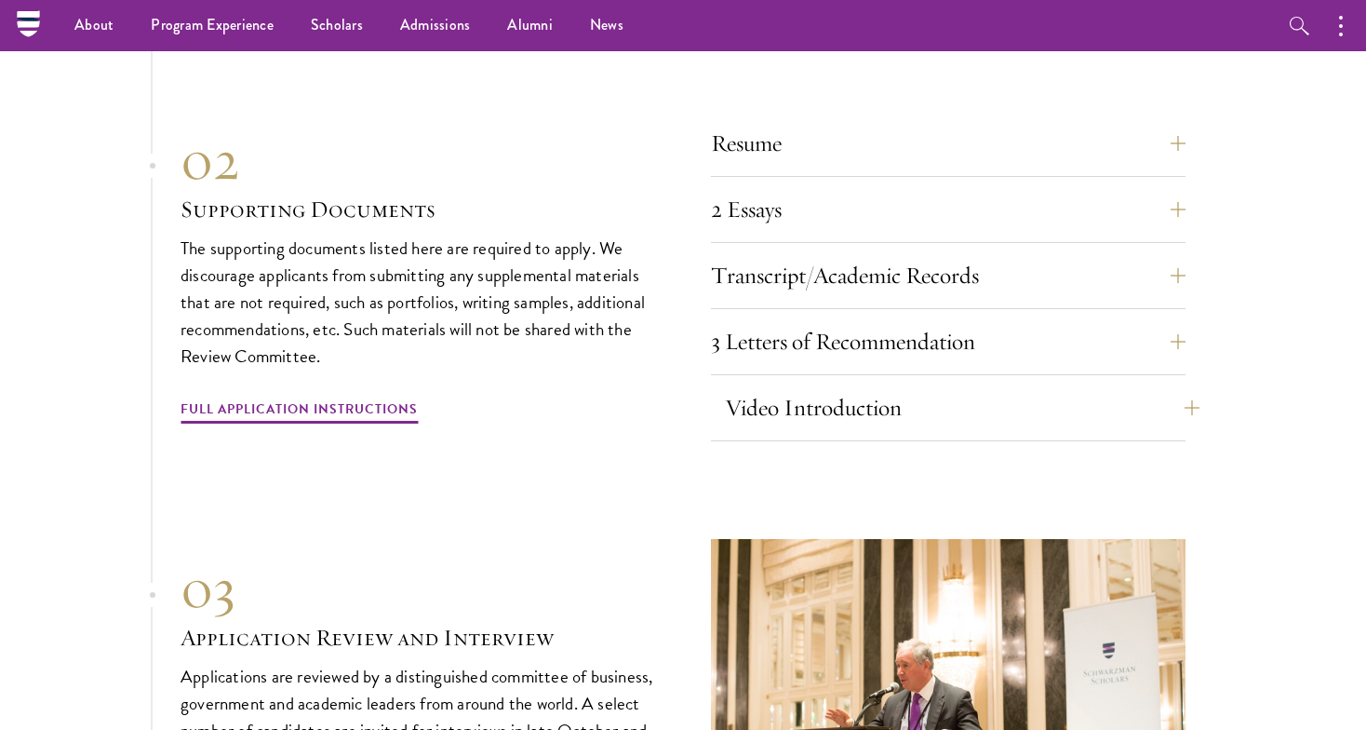
click at [778, 385] on button "Video Introduction" at bounding box center [962, 407] width 475 height 45
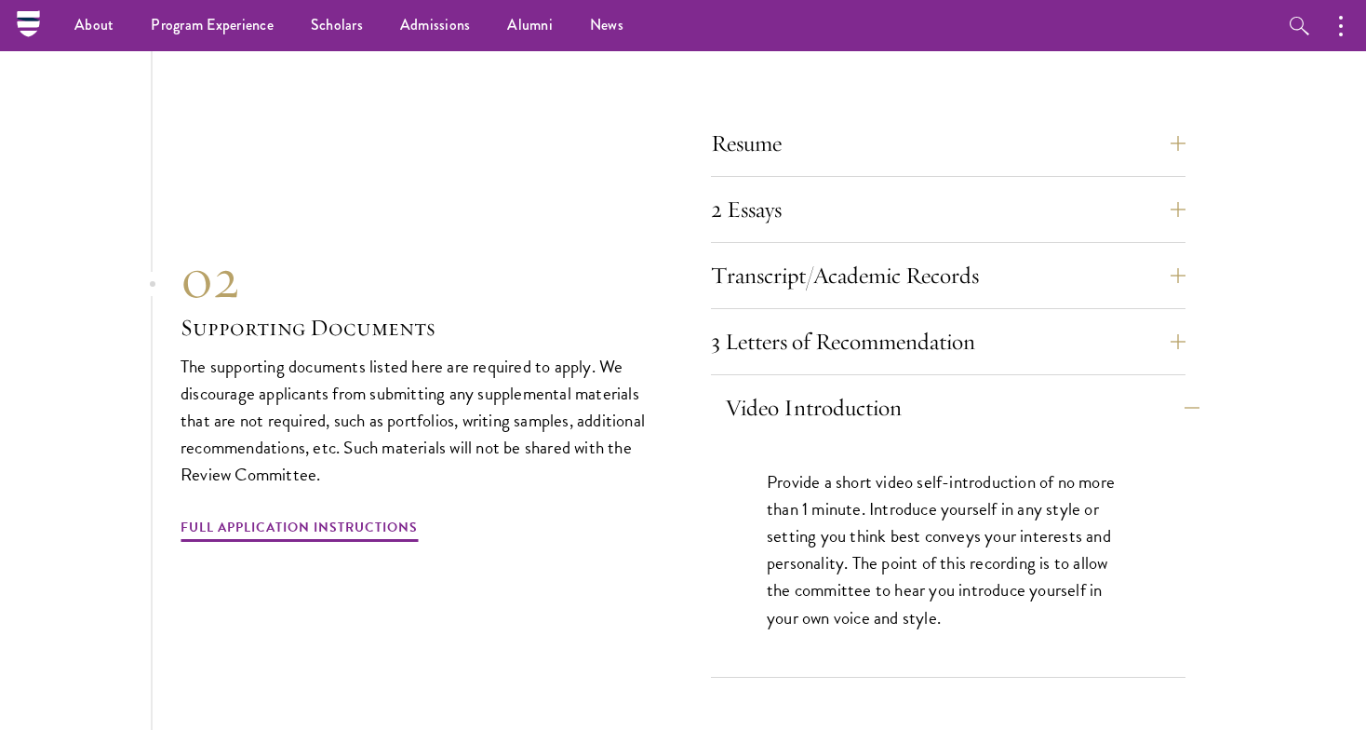
click at [765, 385] on button "Video Introduction" at bounding box center [962, 407] width 475 height 45
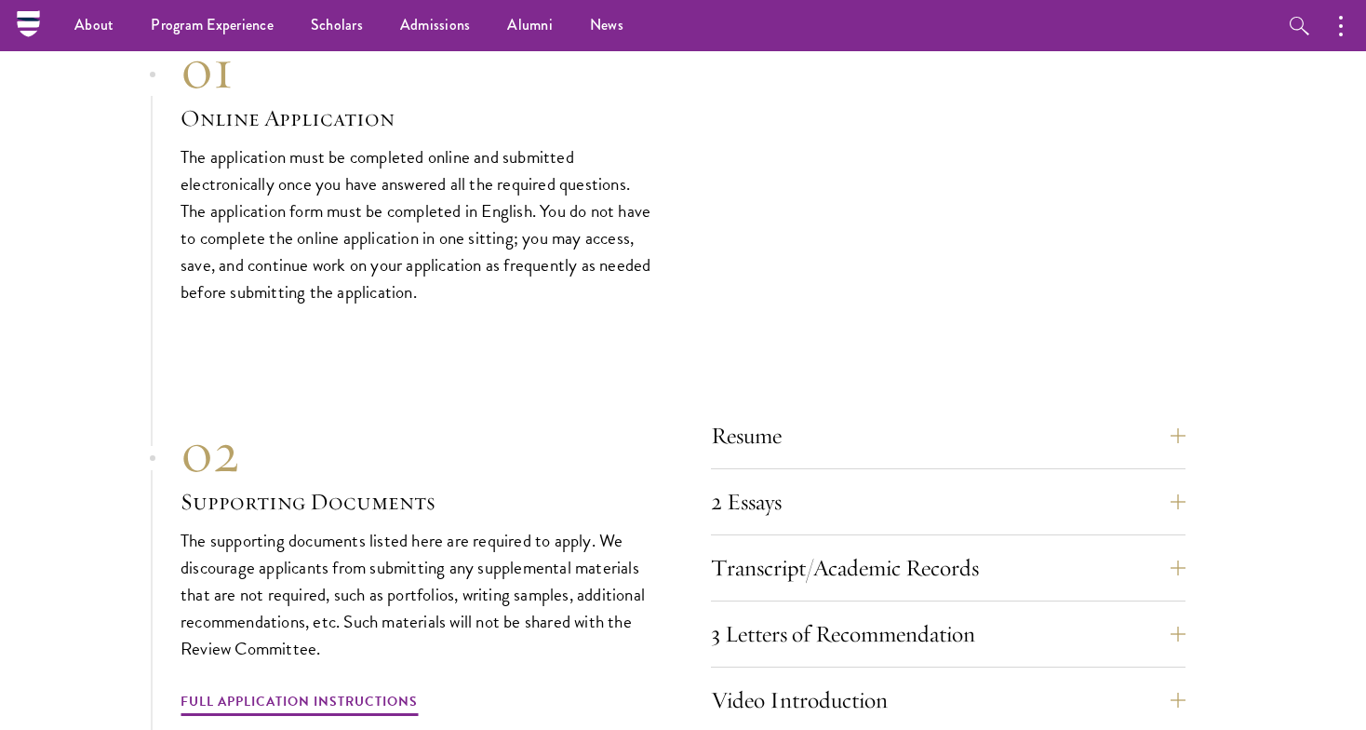
scroll to position [5548, 0]
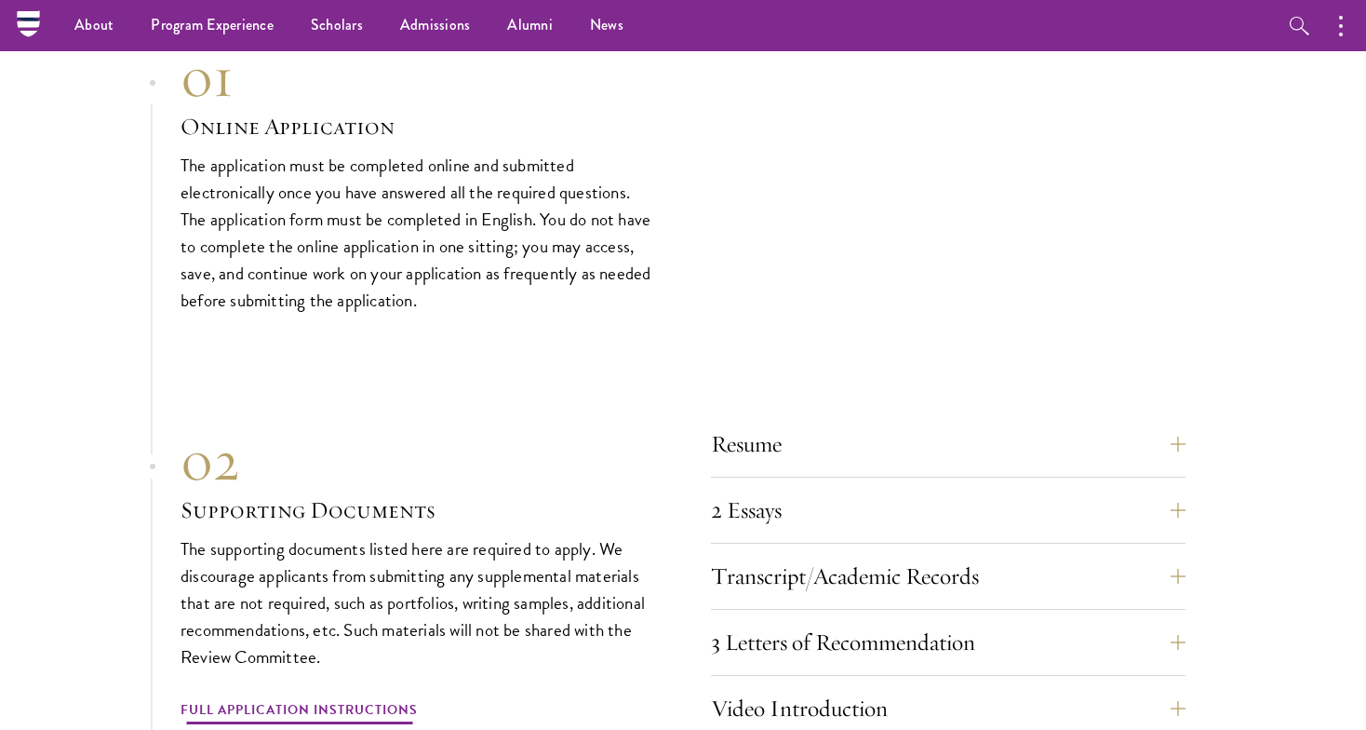
click at [383, 698] on link "Full Application Instructions" at bounding box center [299, 712] width 237 height 29
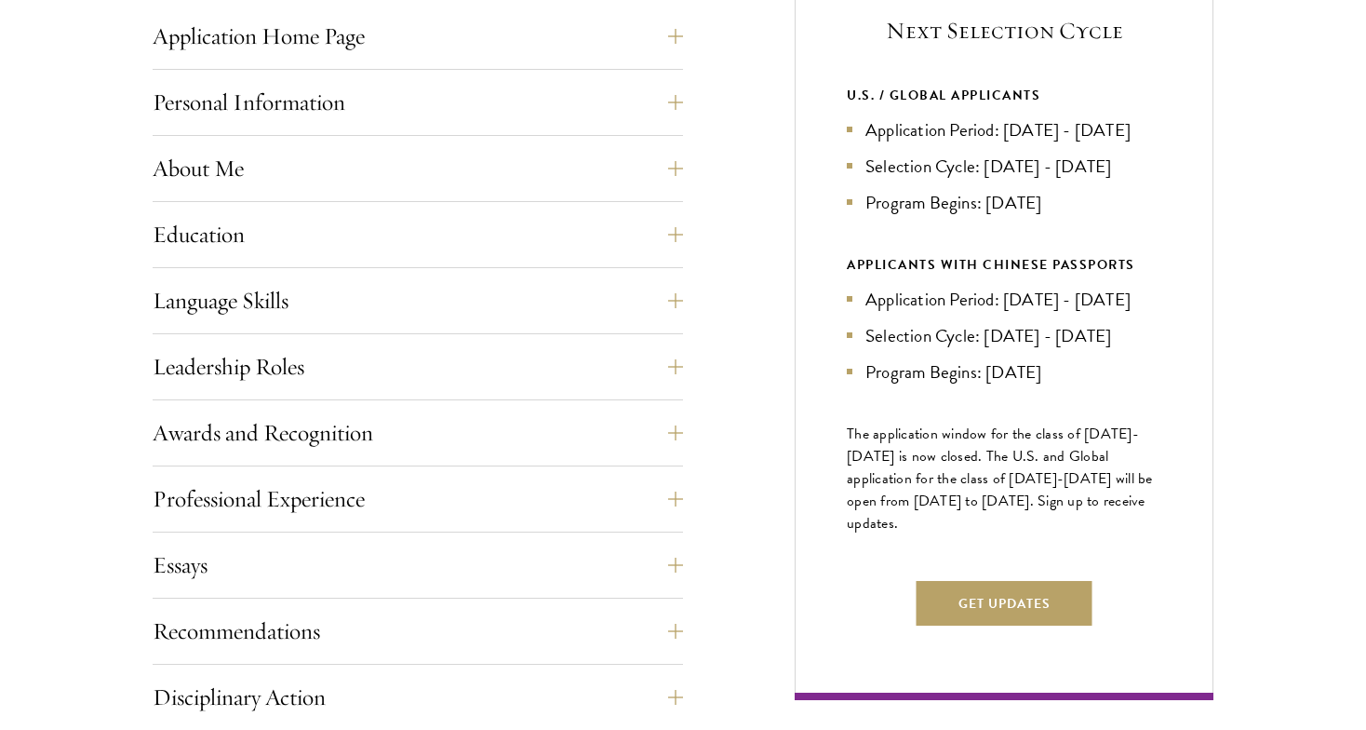
scroll to position [797, 0]
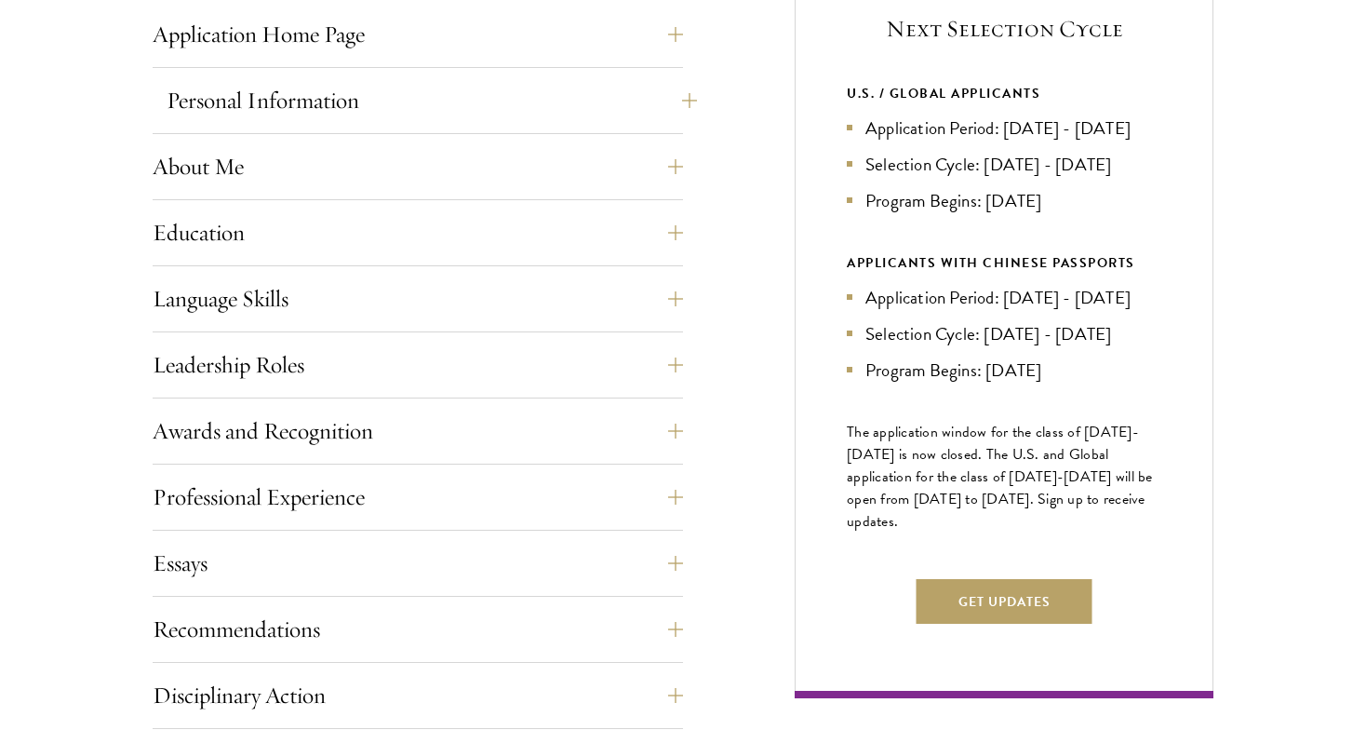
click at [180, 105] on button "Personal Information" at bounding box center [432, 100] width 530 height 45
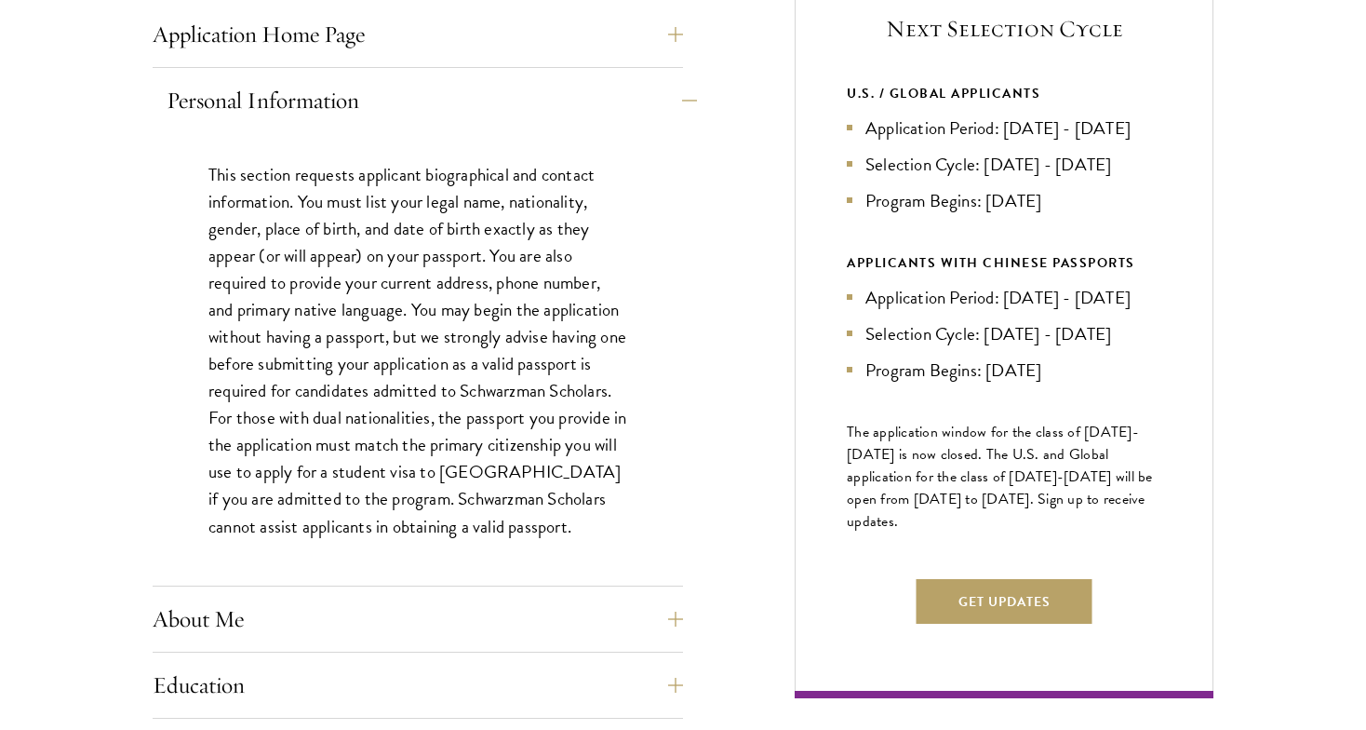
click at [179, 105] on button "Personal Information" at bounding box center [432, 100] width 530 height 45
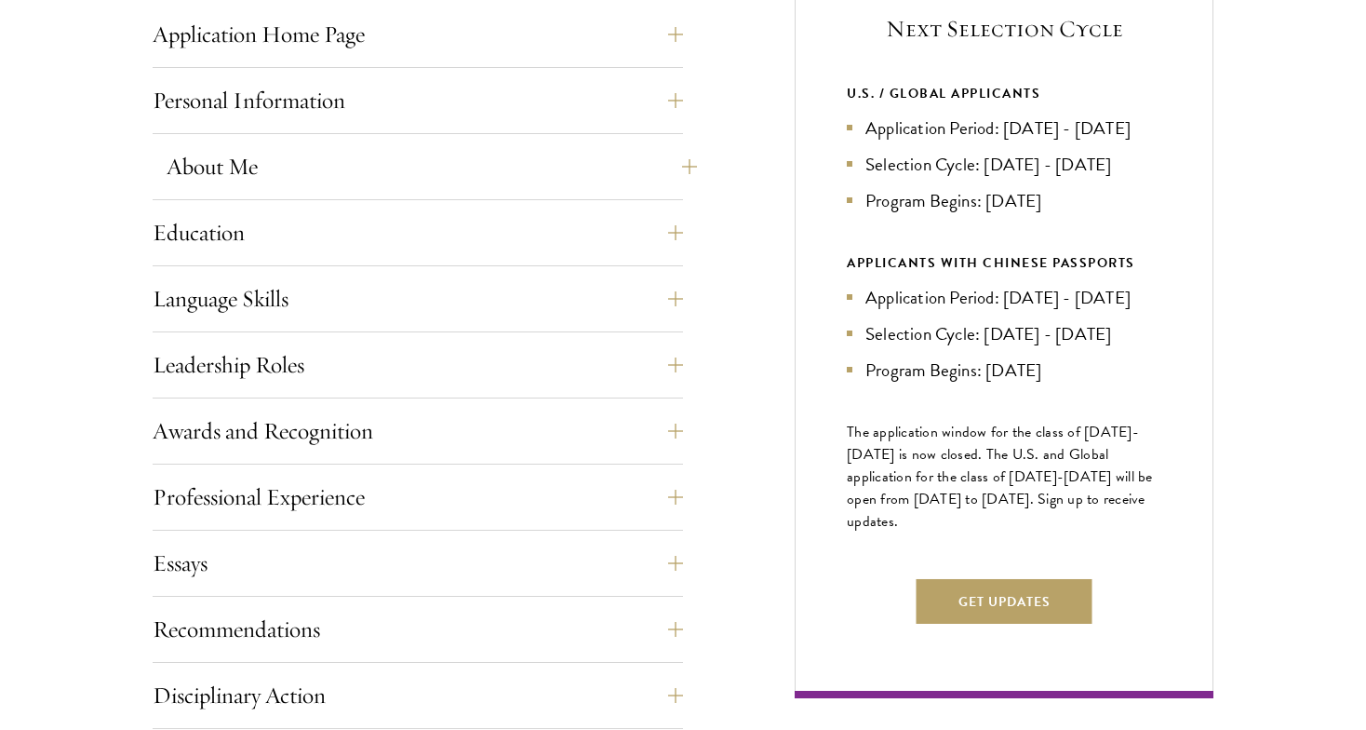
click at [177, 157] on button "About Me" at bounding box center [432, 166] width 530 height 45
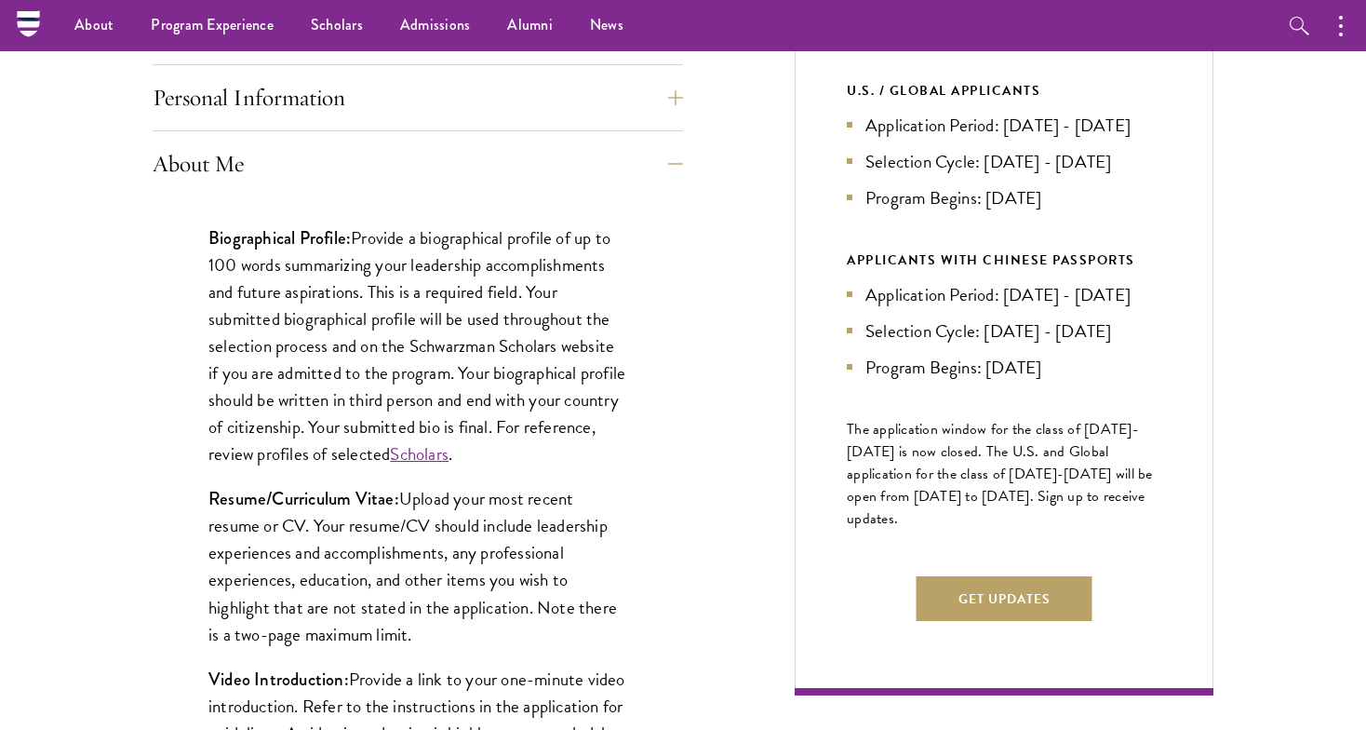
scroll to position [680, 0]
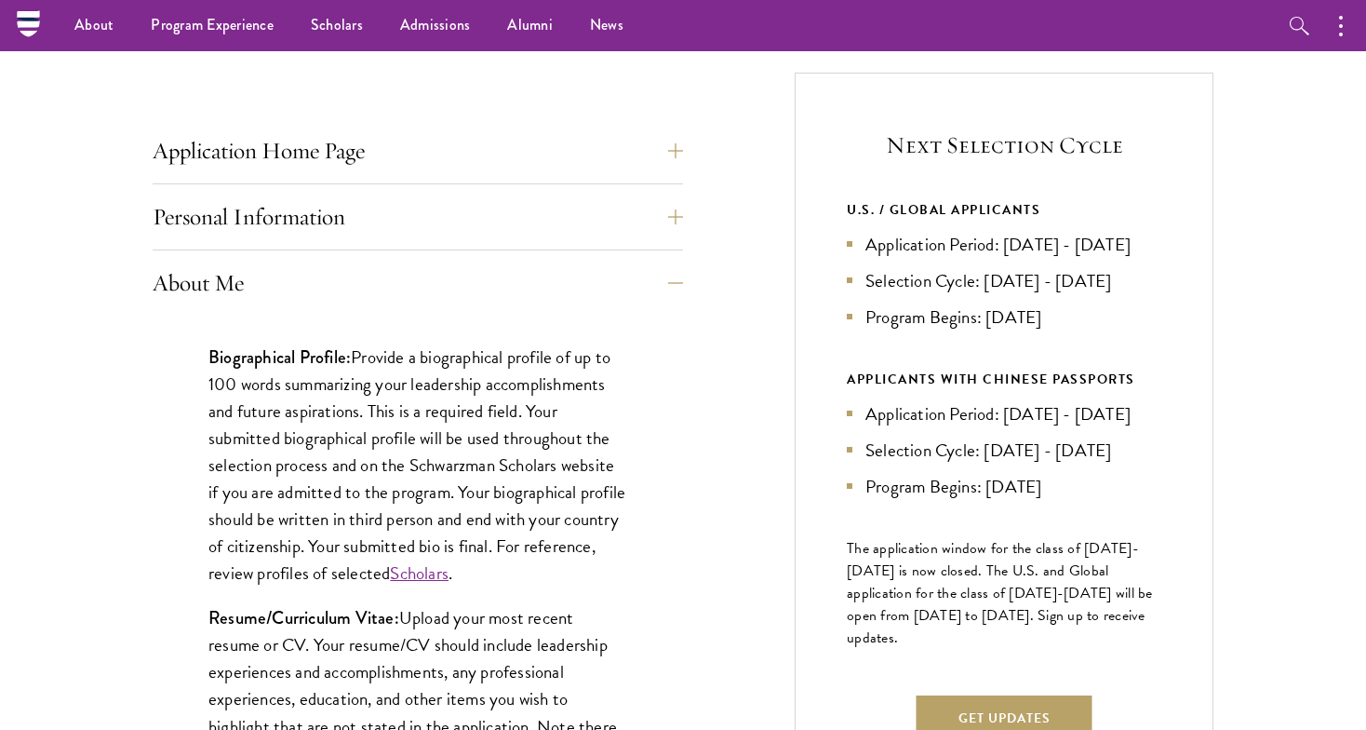
click at [153, 282] on div "About Me Biographical Profile: Provide a biographical profile of up to 100 word…" at bounding box center [418, 739] width 530 height 957
click at [193, 282] on button "About Me" at bounding box center [432, 283] width 530 height 45
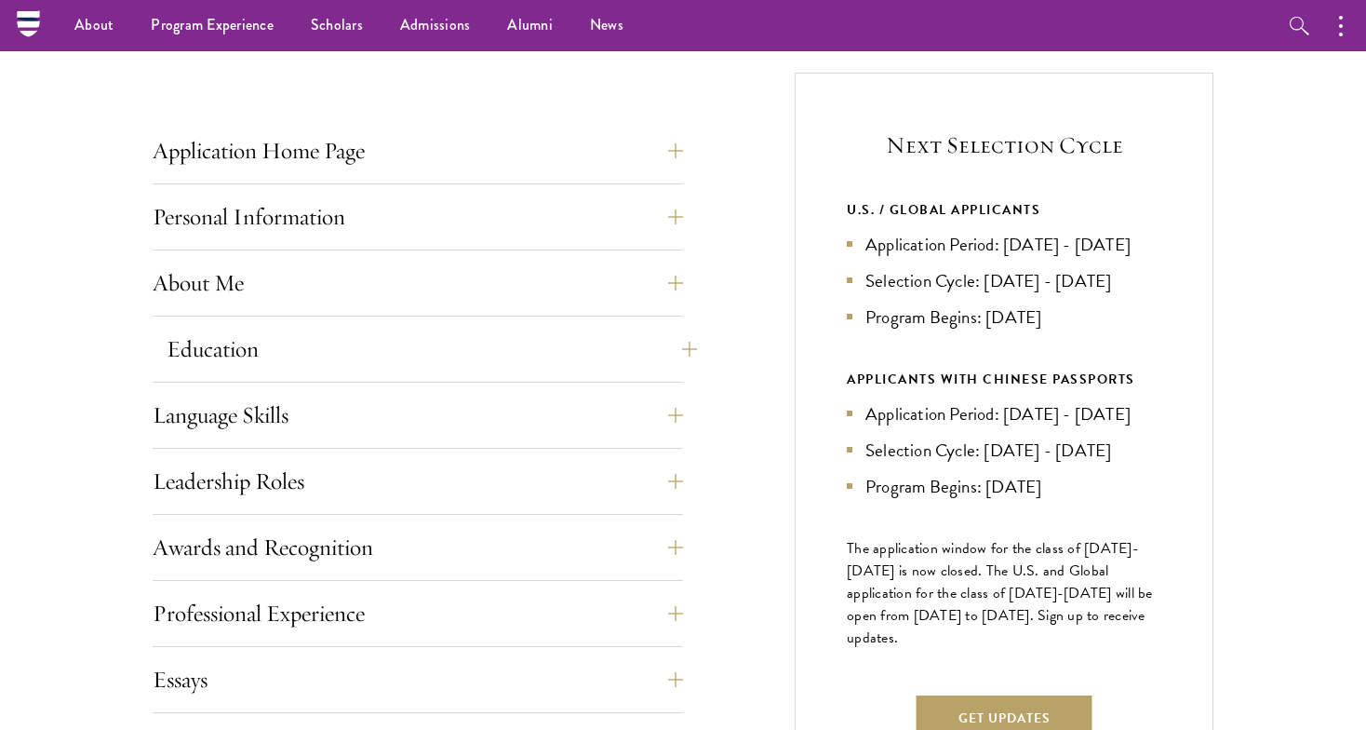
click at [188, 343] on button "Education" at bounding box center [432, 349] width 530 height 45
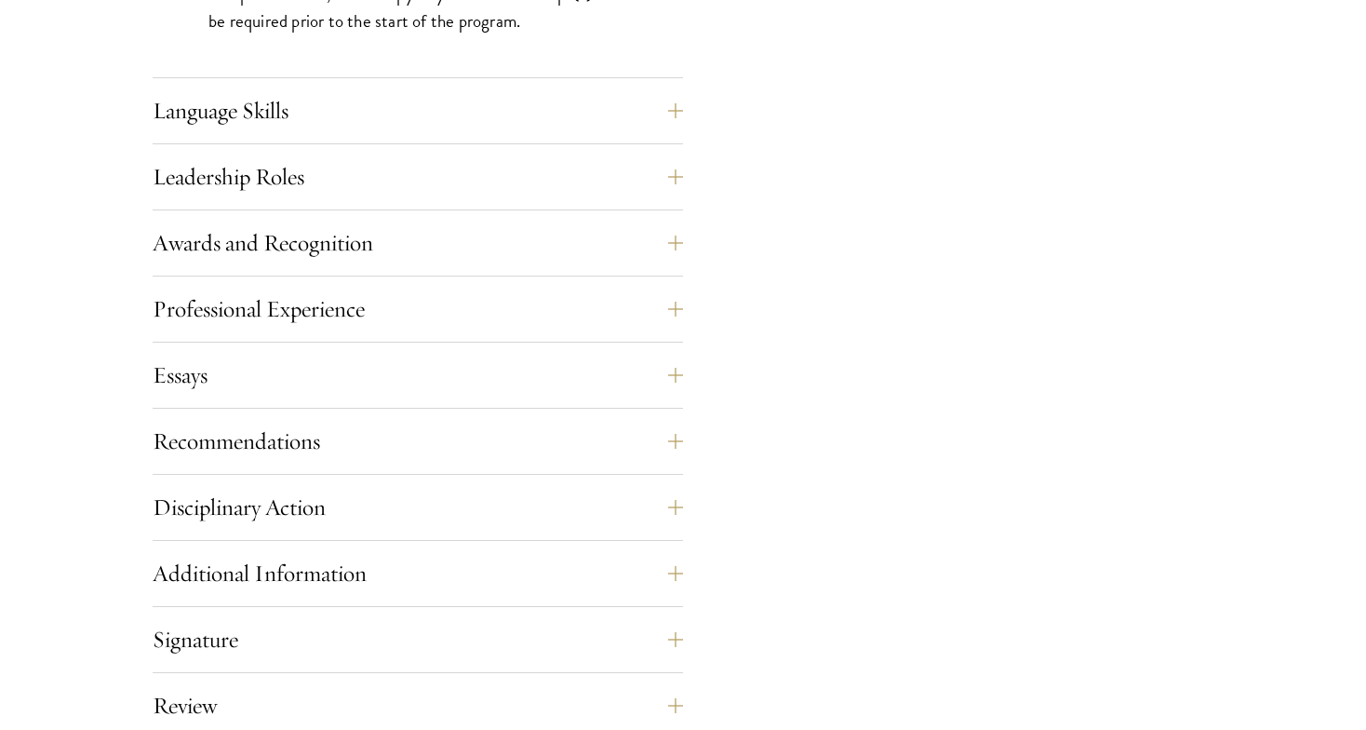
scroll to position [3172, 0]
click at [258, 117] on button "Language Skills" at bounding box center [432, 109] width 530 height 45
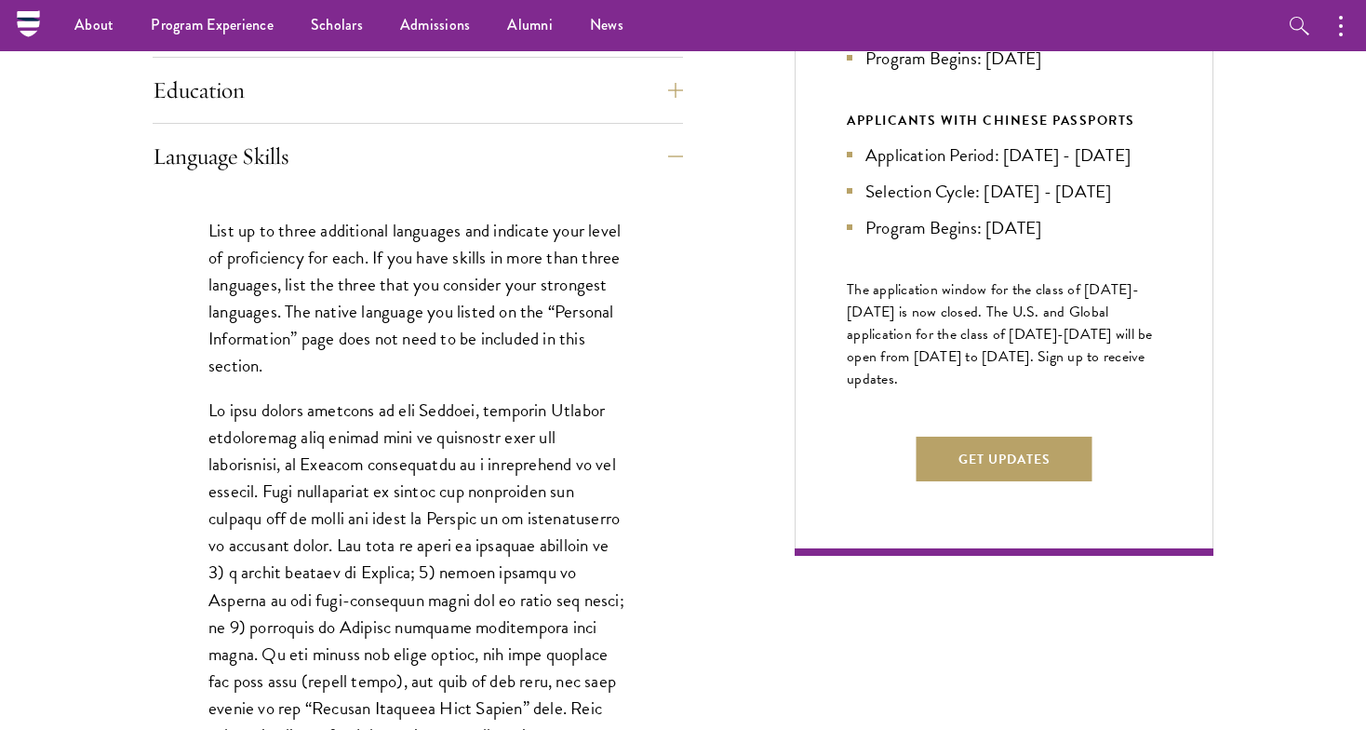
scroll to position [744, 0]
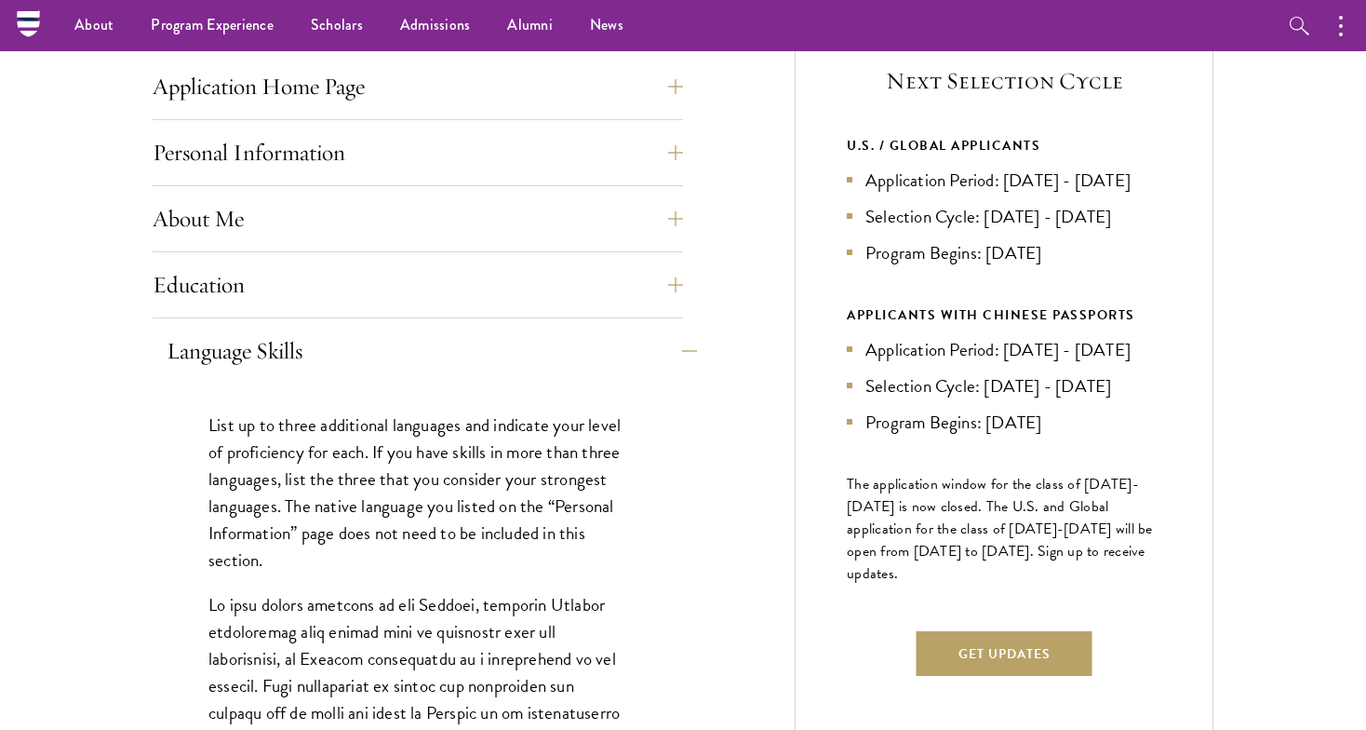
click at [461, 342] on button "Language Skills" at bounding box center [432, 350] width 530 height 45
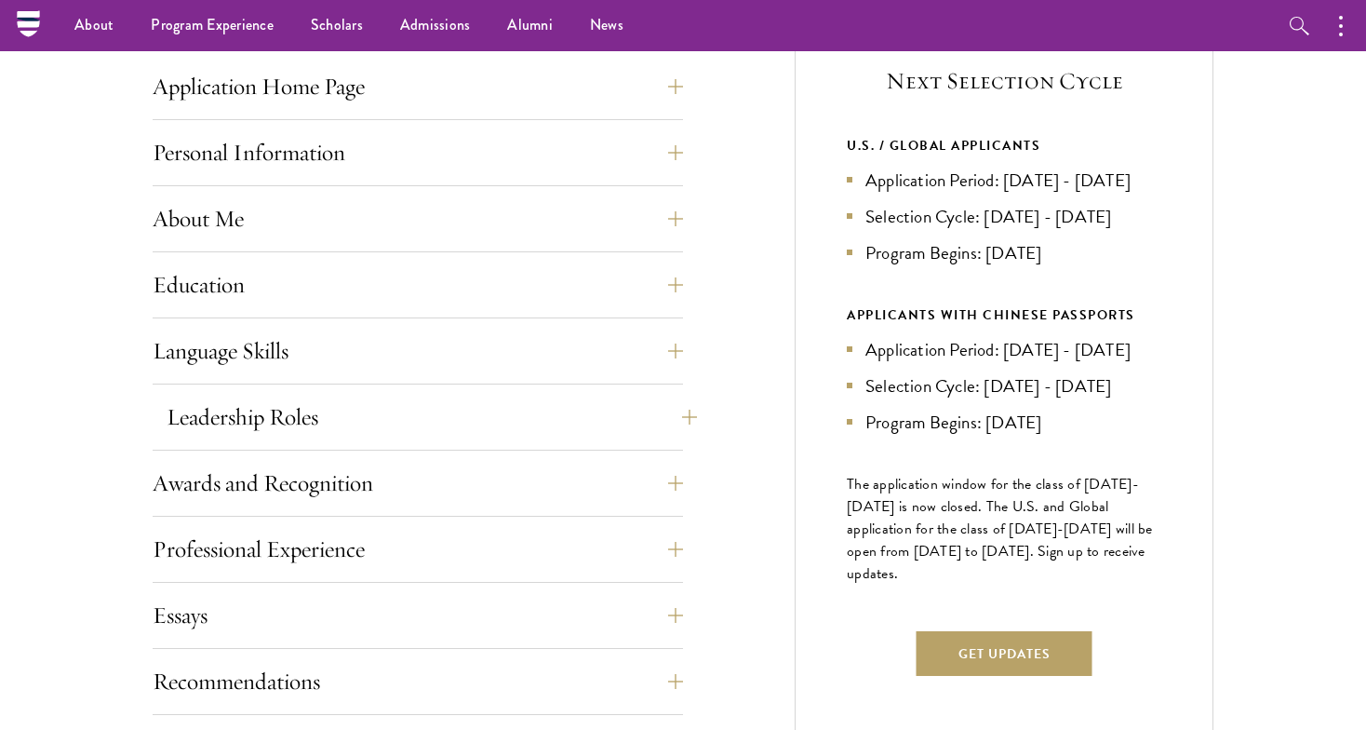
click at [442, 414] on button "Leadership Roles" at bounding box center [432, 417] width 530 height 45
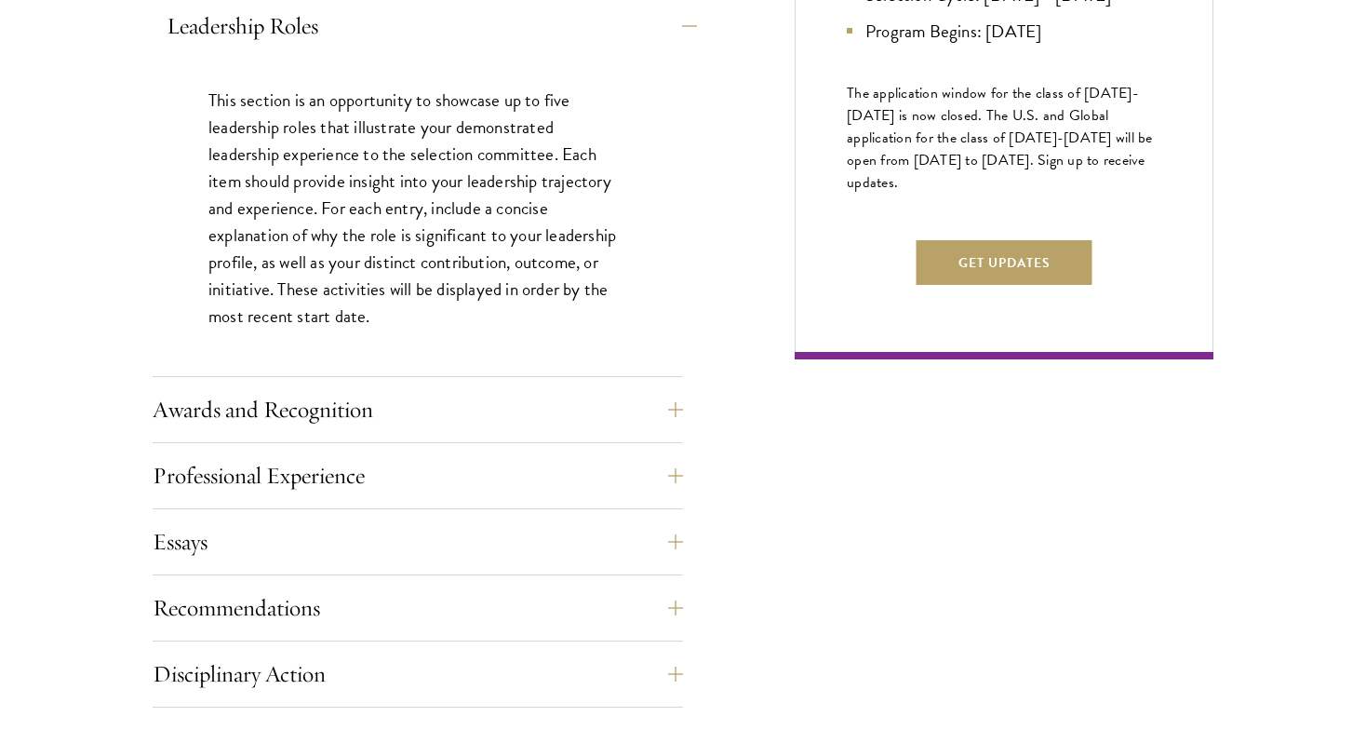
scroll to position [1141, 0]
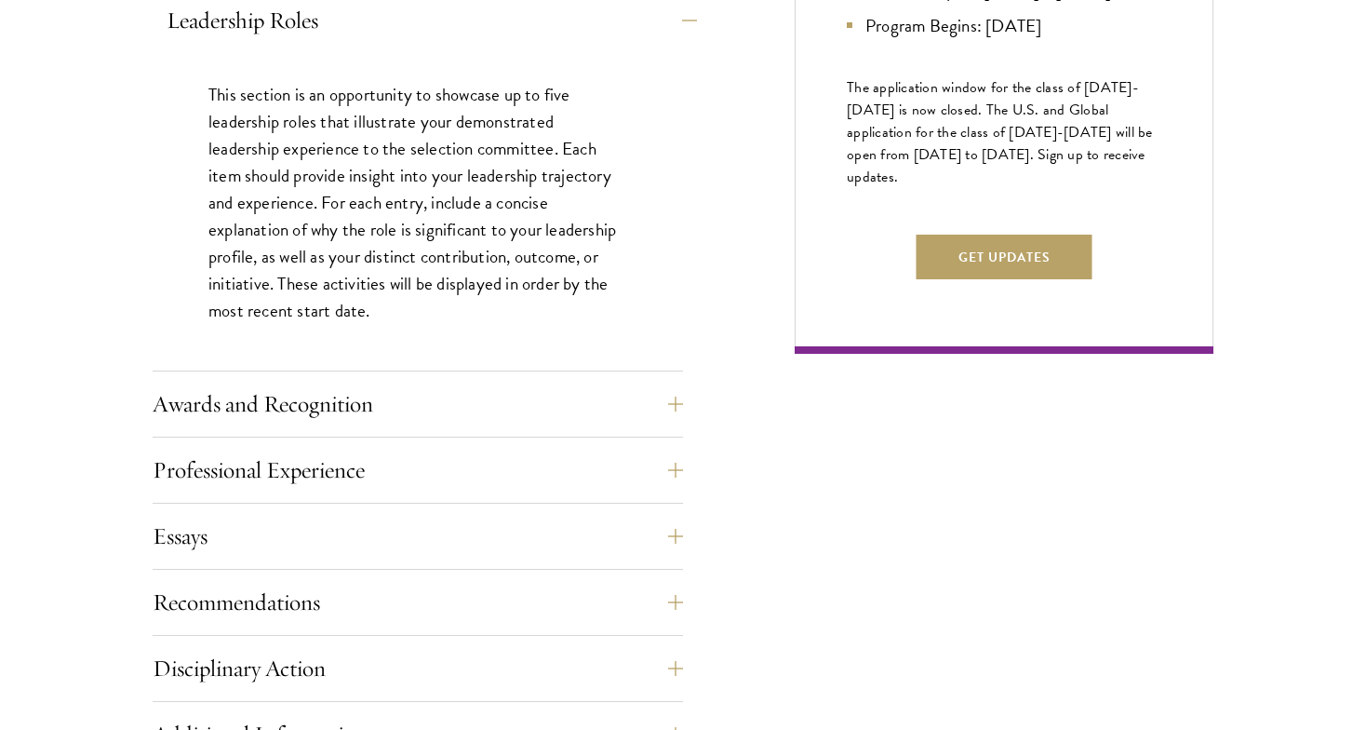
click at [687, 15] on button "Leadership Roles" at bounding box center [432, 20] width 530 height 45
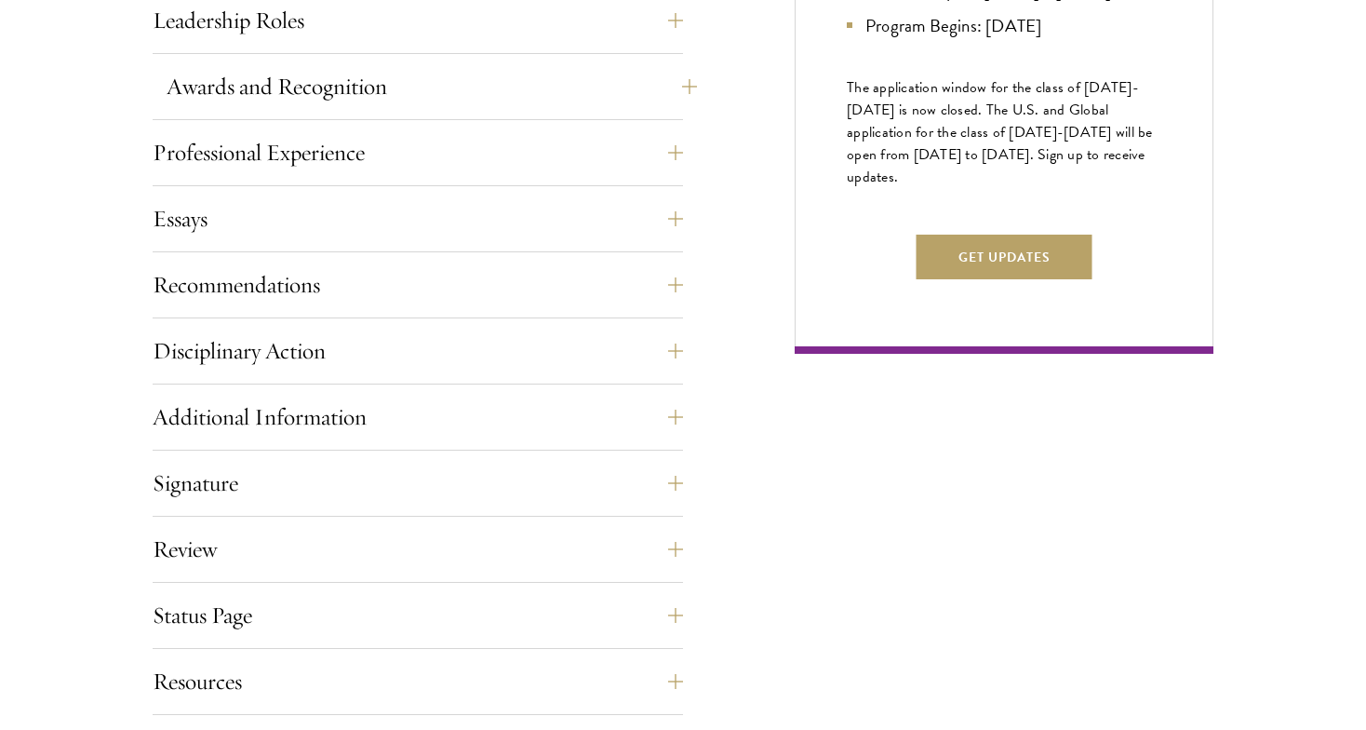
click at [677, 79] on button "Awards and Recognition" at bounding box center [432, 86] width 530 height 45
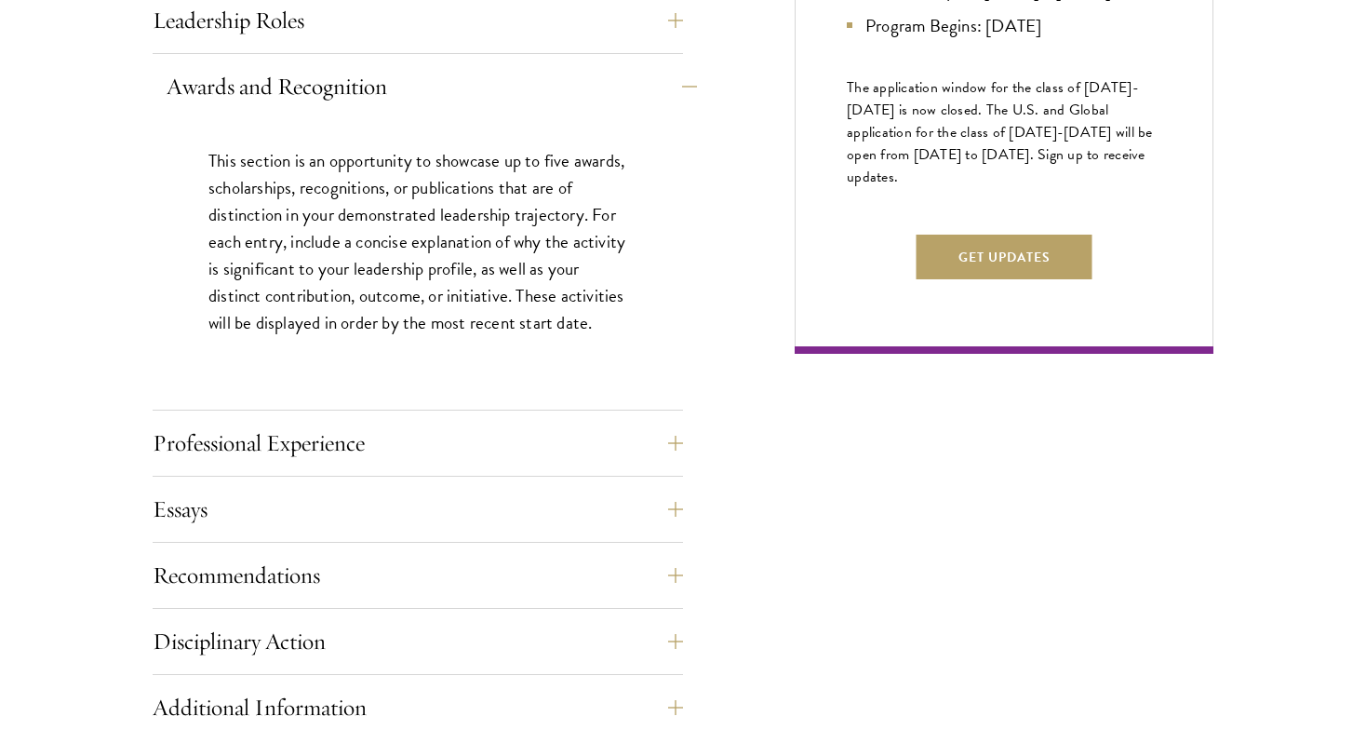
click at [677, 80] on button "Awards and Recognition" at bounding box center [432, 86] width 530 height 45
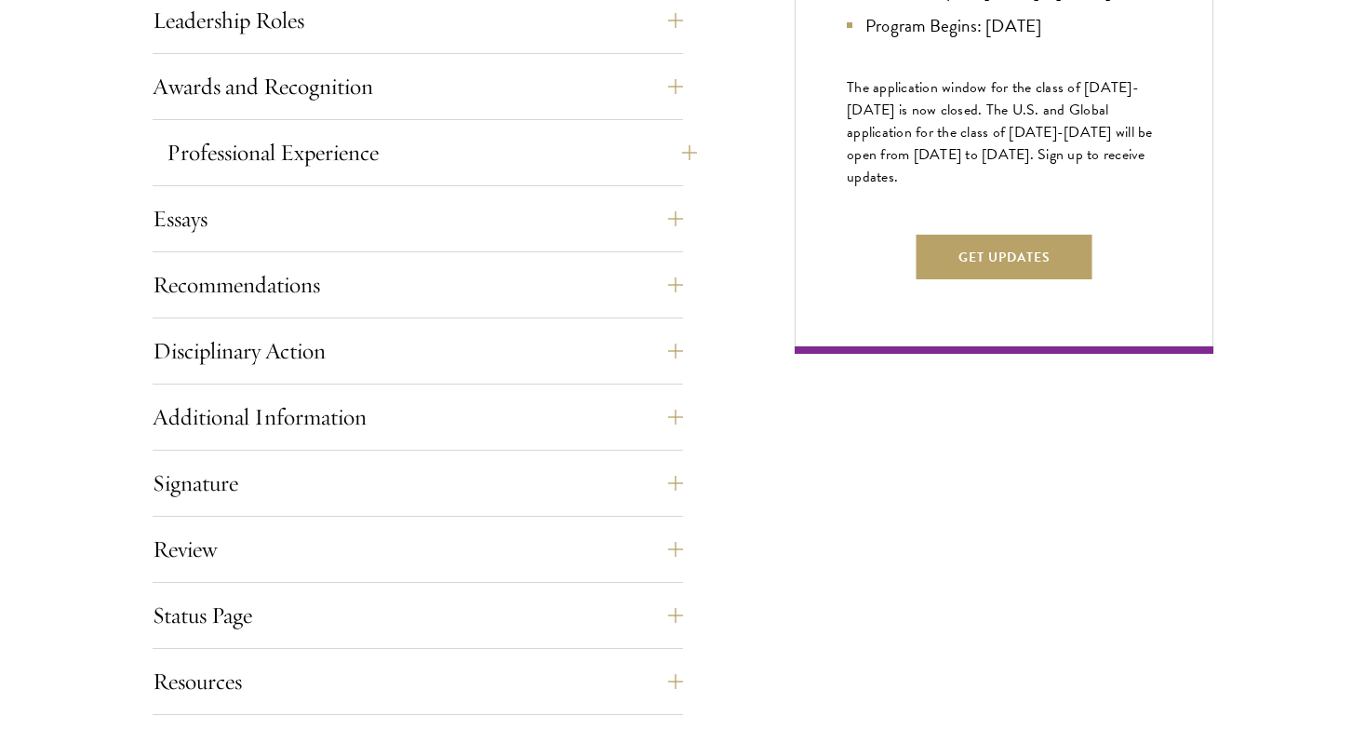
click at [677, 150] on button "Professional Experience" at bounding box center [432, 152] width 530 height 45
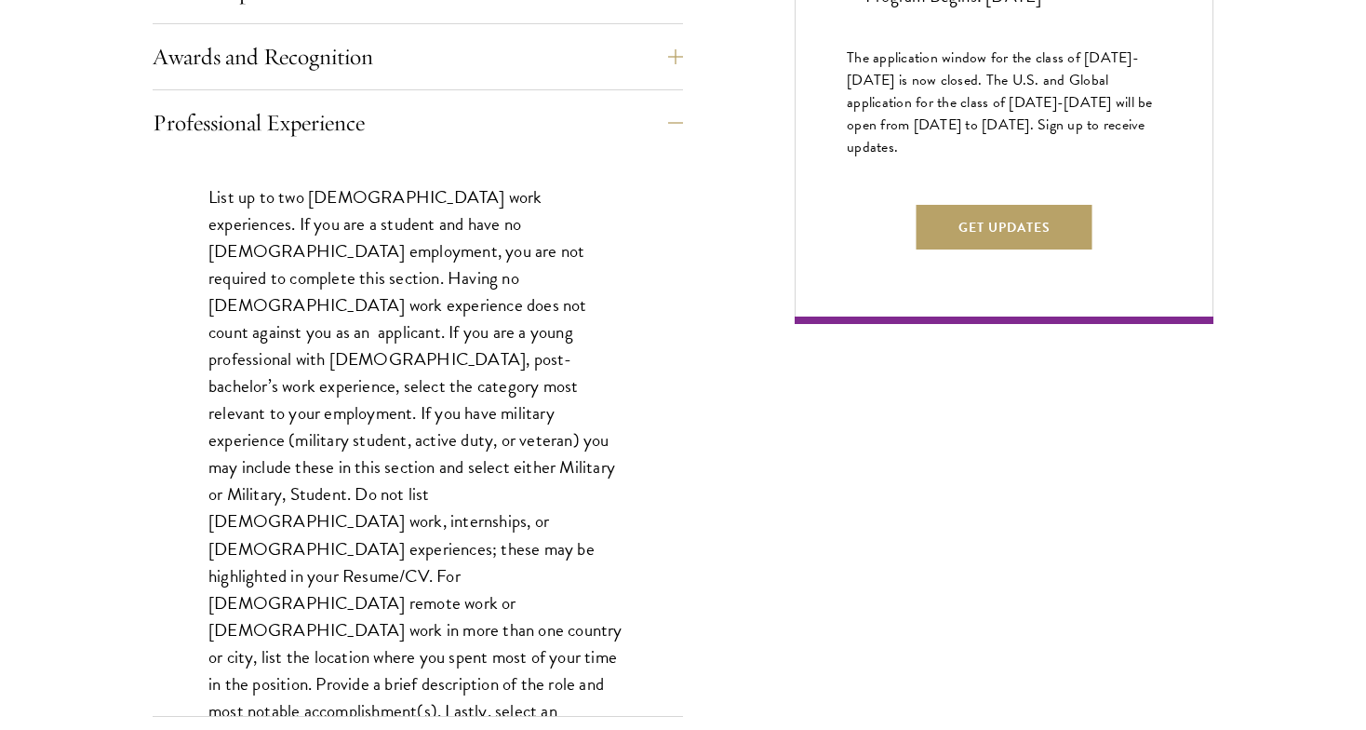
scroll to position [1178, 0]
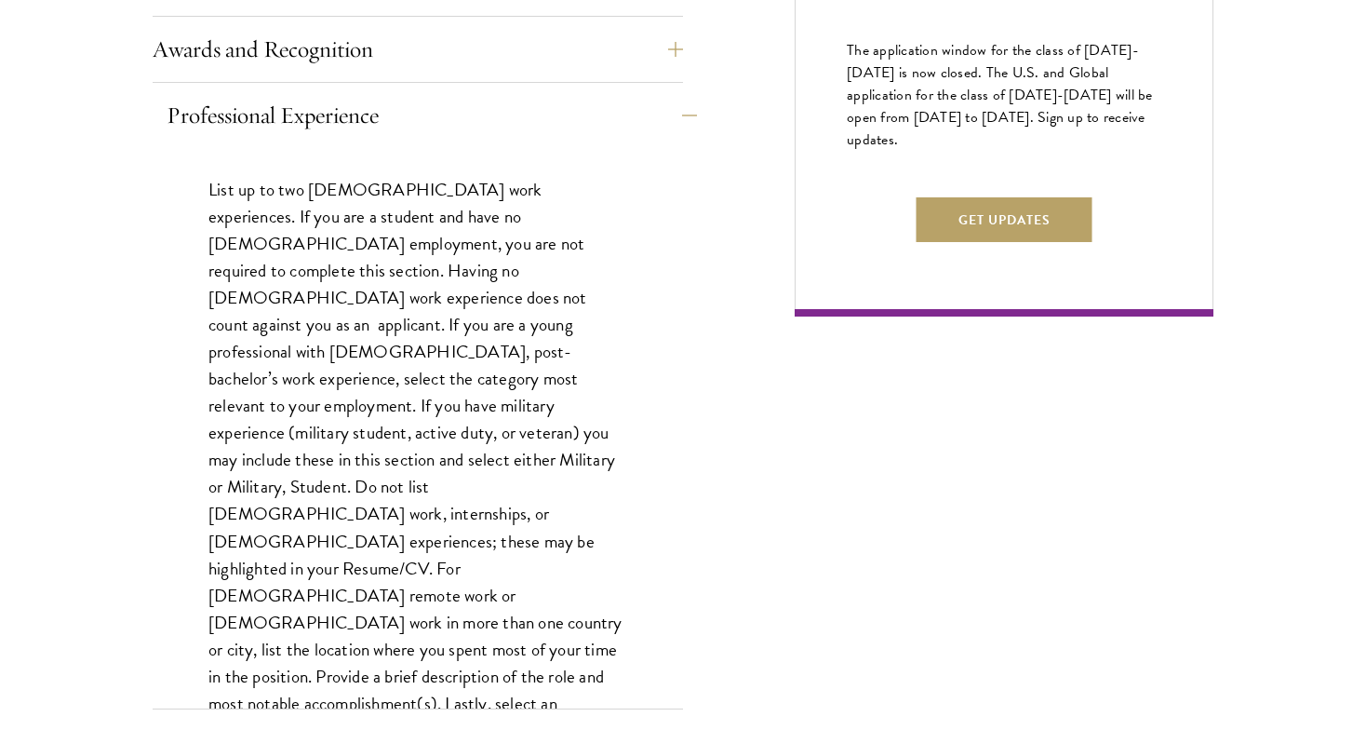
click at [677, 110] on button "Professional Experience" at bounding box center [432, 115] width 530 height 45
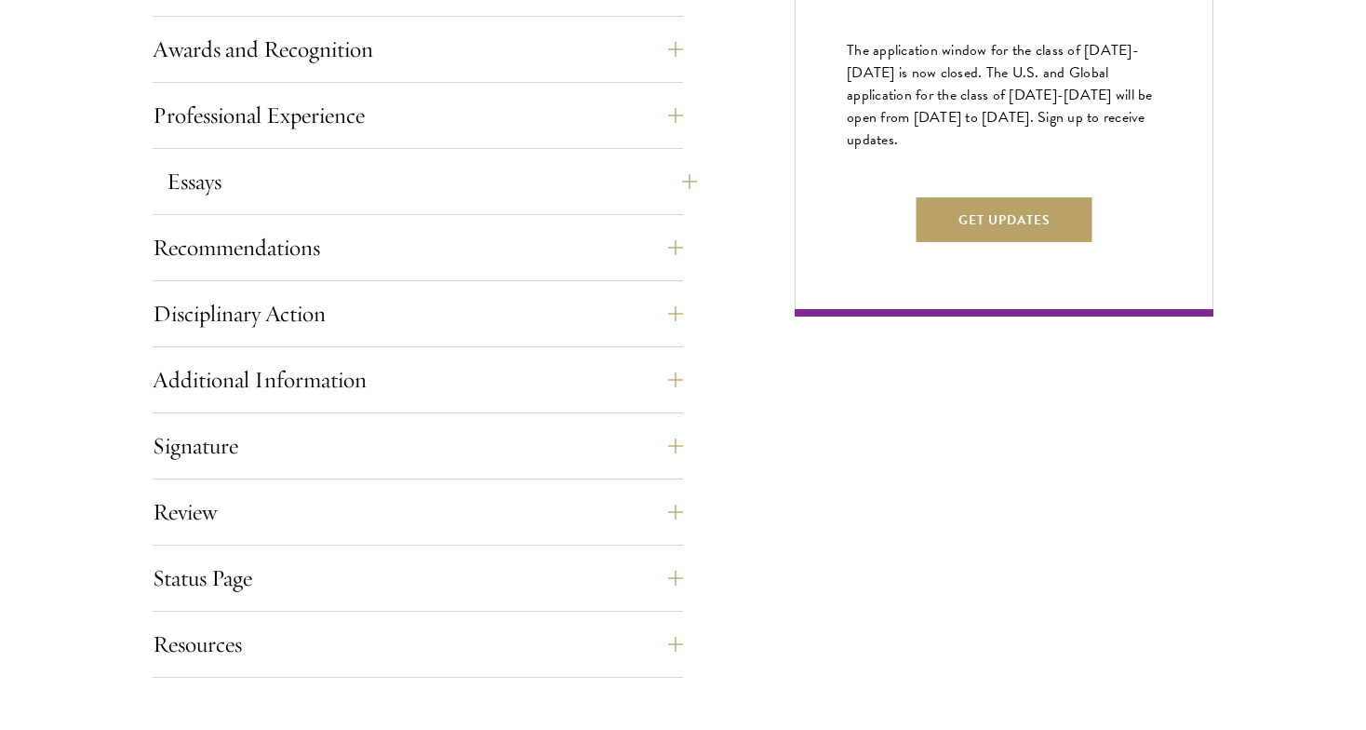
click at [676, 173] on button "Essays" at bounding box center [432, 181] width 530 height 45
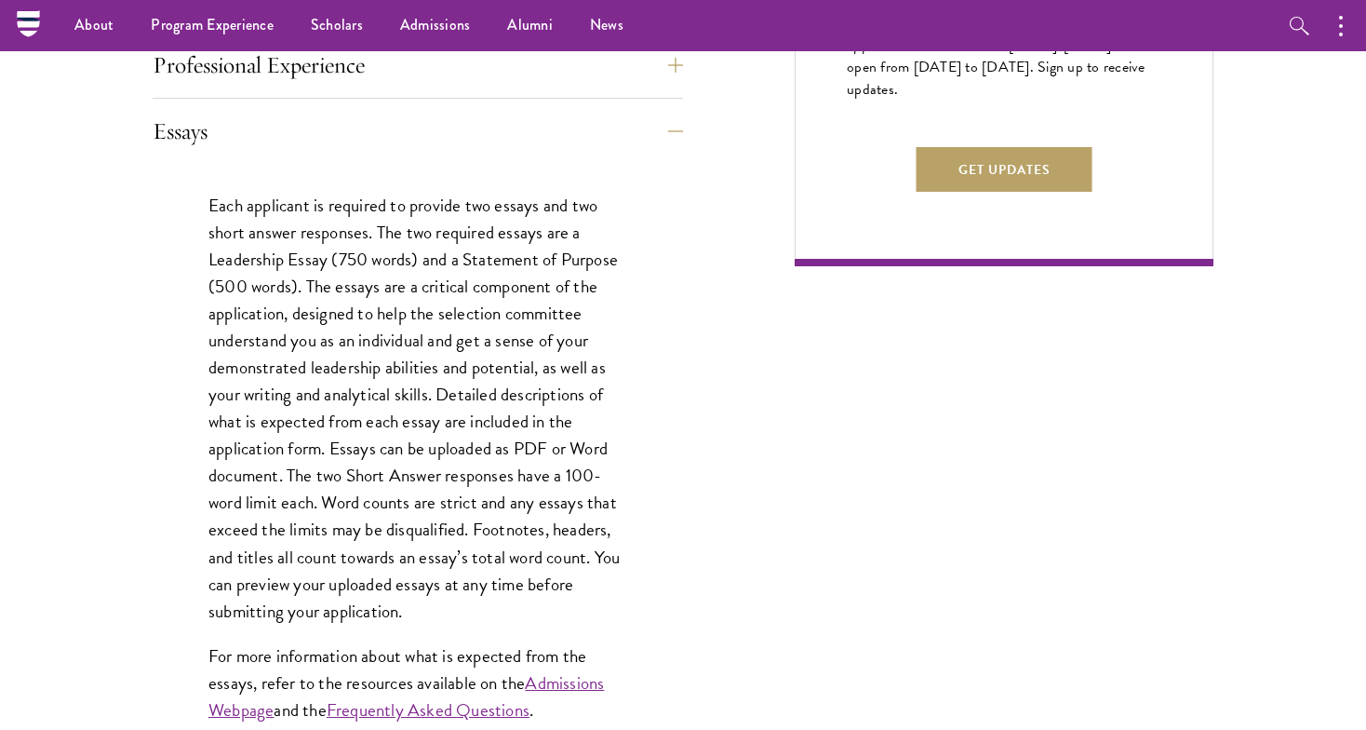
scroll to position [1192, 0]
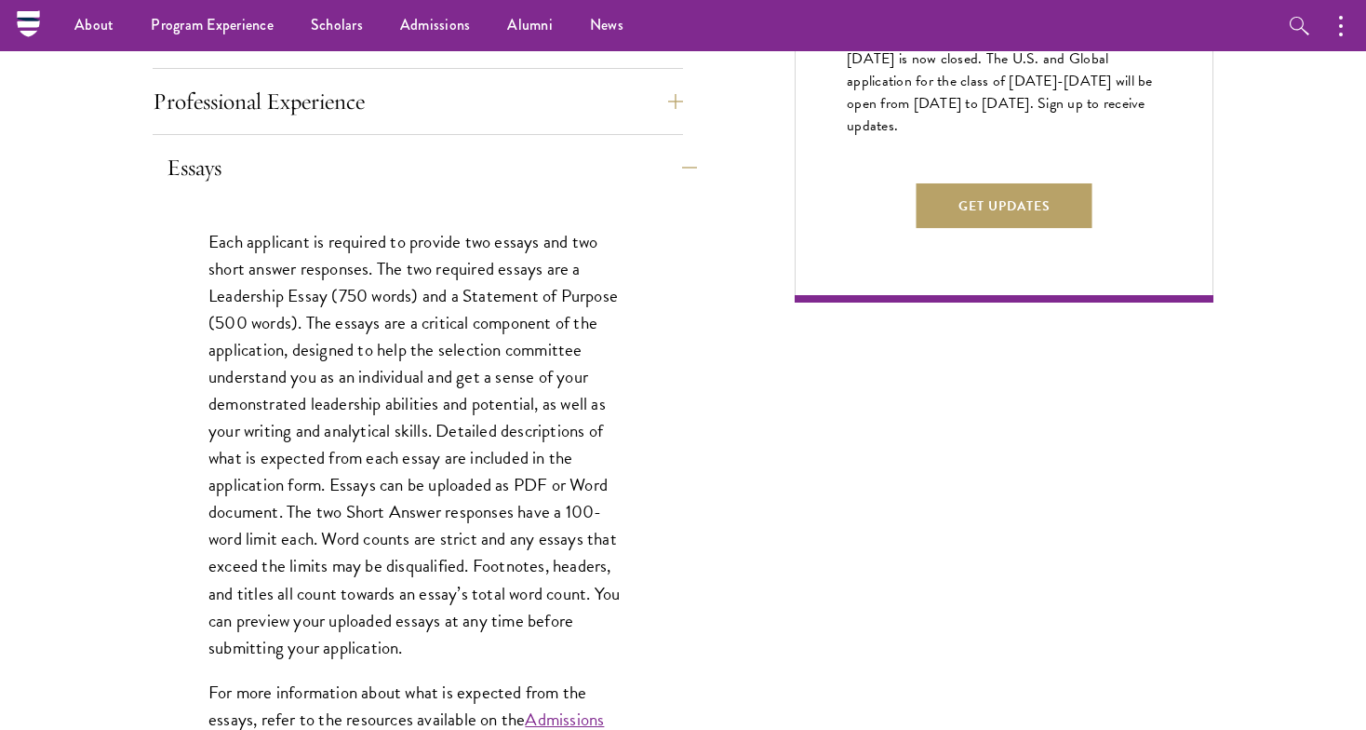
click at [675, 152] on button "Essays" at bounding box center [432, 167] width 530 height 45
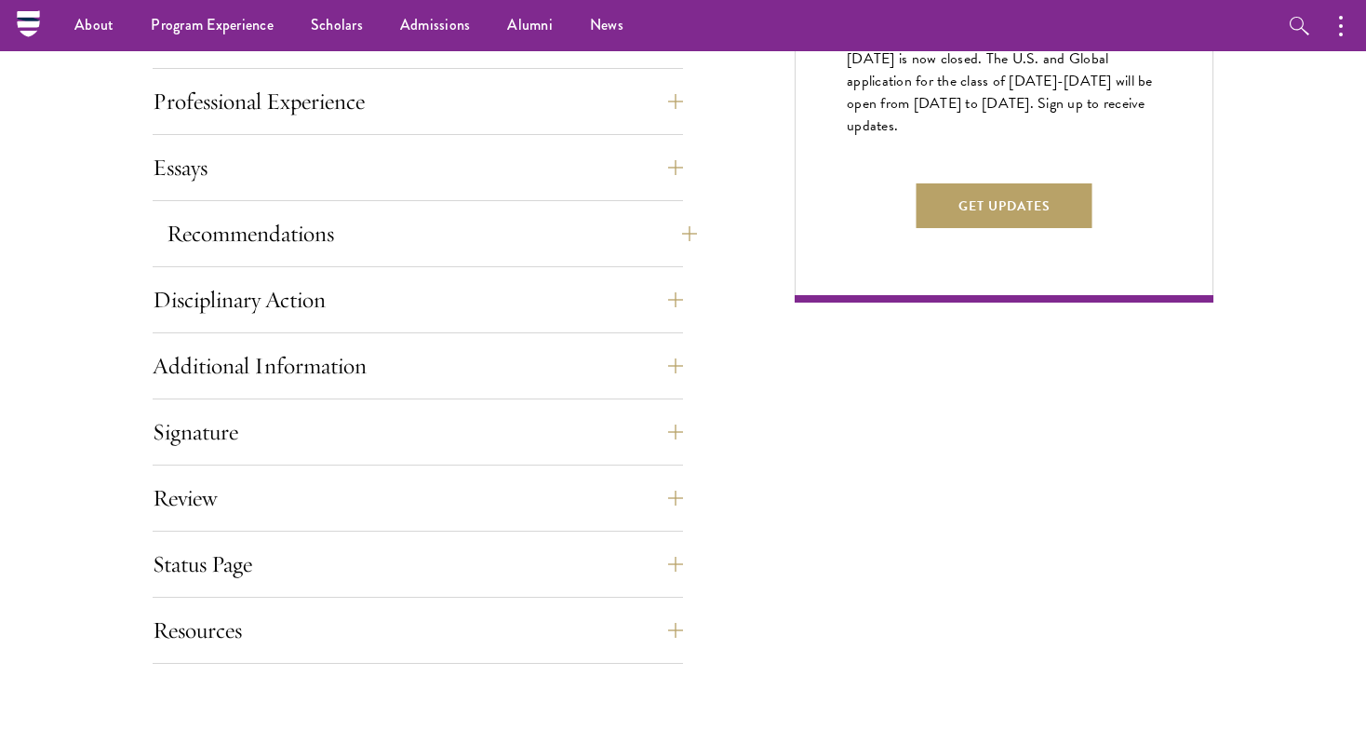
click at [667, 216] on button "Recommendations" at bounding box center [432, 233] width 530 height 45
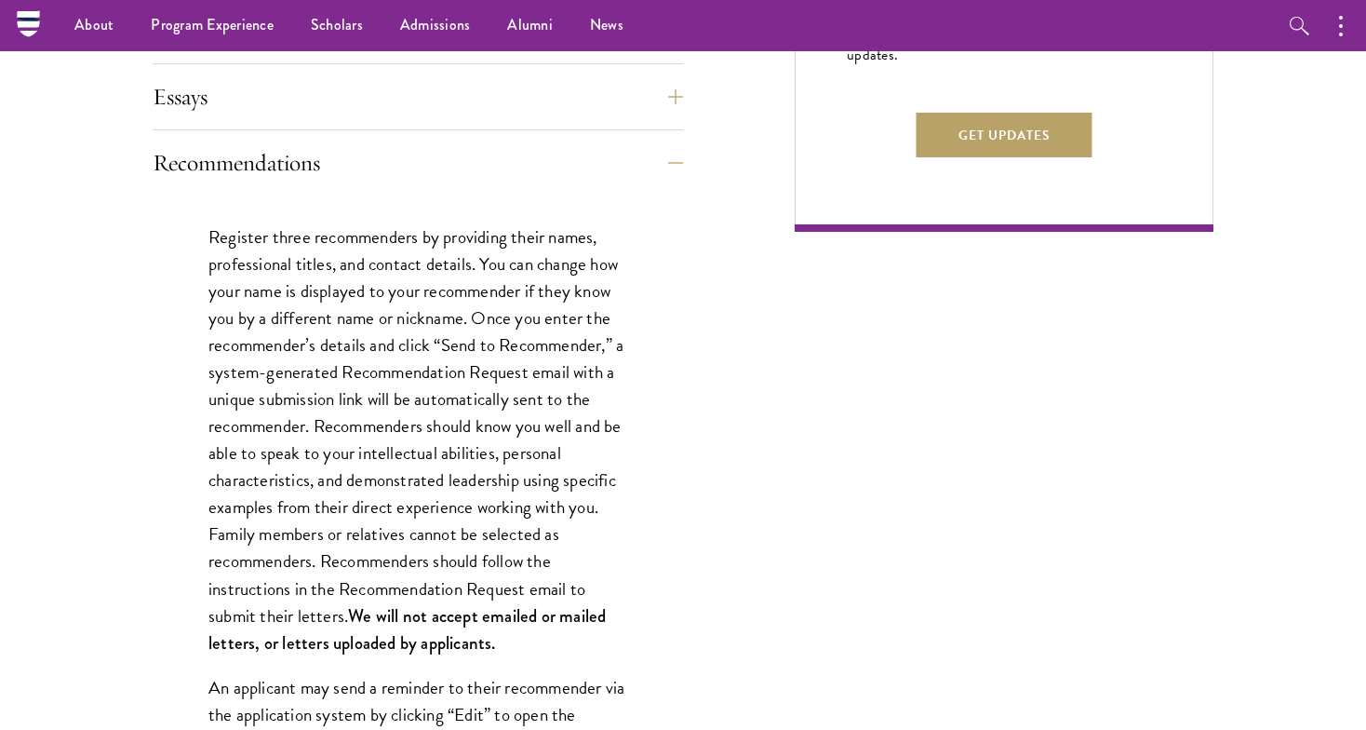
scroll to position [1262, 0]
click at [677, 164] on button "Recommendations" at bounding box center [432, 163] width 530 height 45
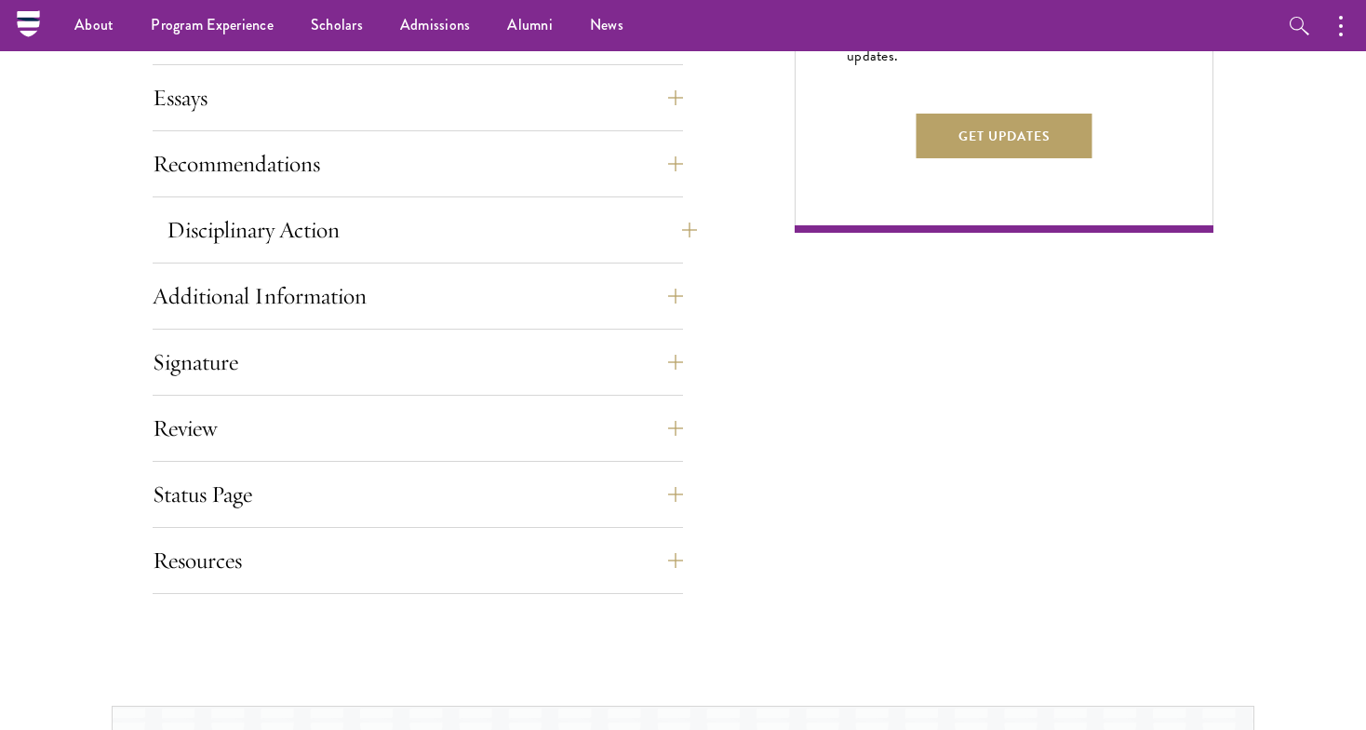
click at [677, 215] on button "Disciplinary Action" at bounding box center [432, 230] width 530 height 45
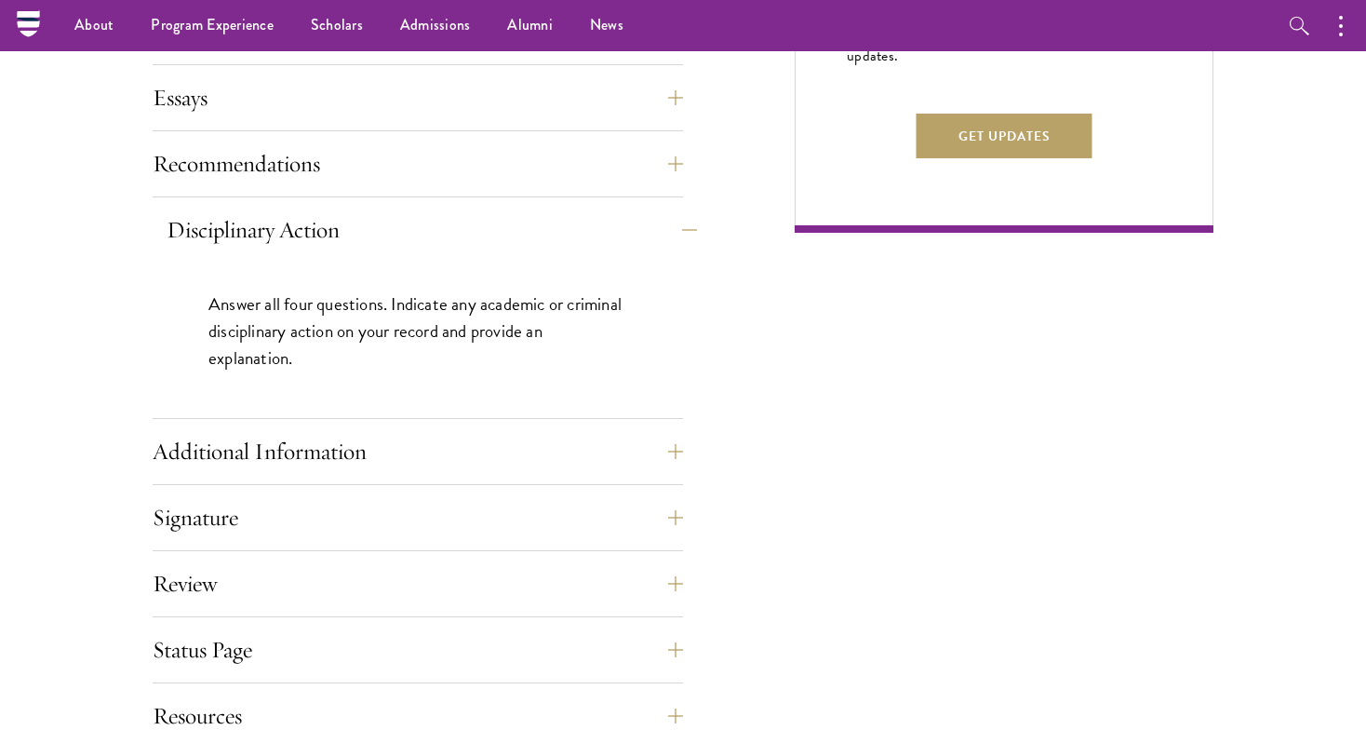
click at [677, 215] on button "Disciplinary Action" at bounding box center [432, 230] width 530 height 45
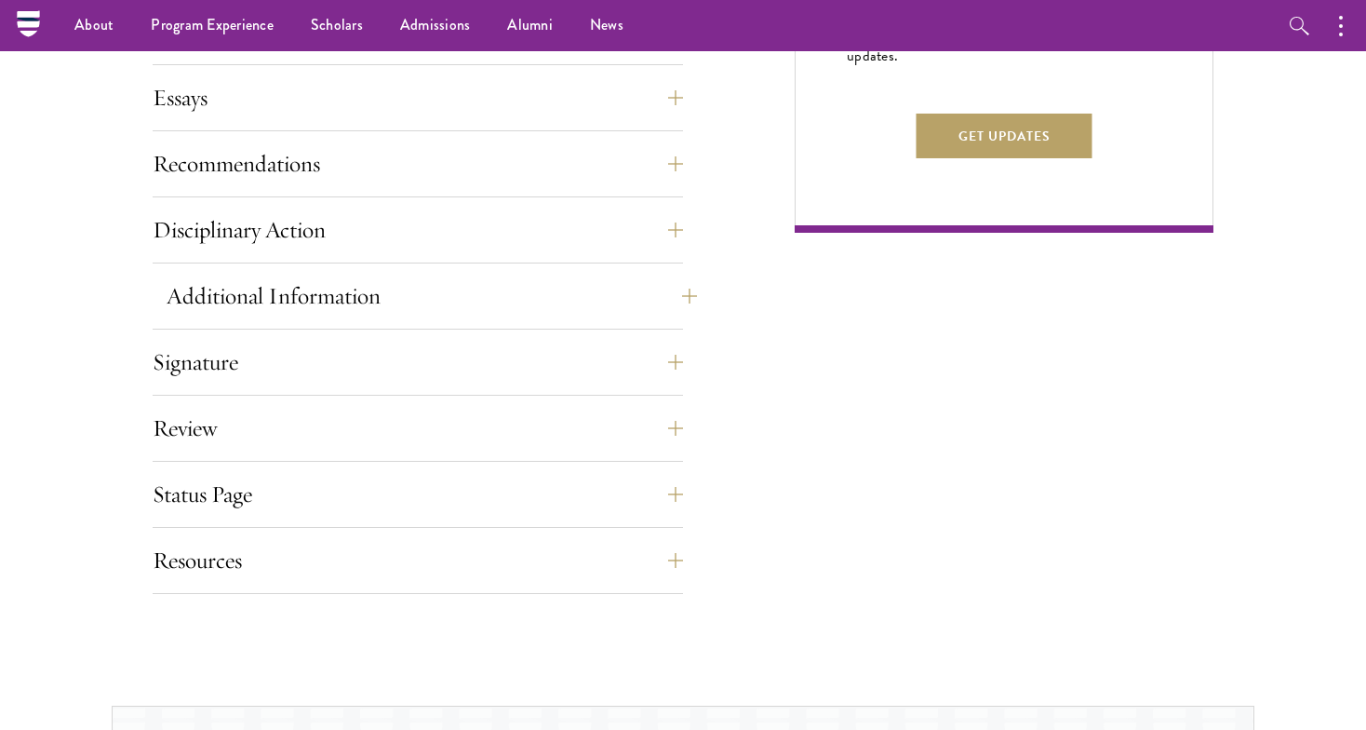
click at [677, 289] on button "Additional Information" at bounding box center [432, 296] width 530 height 45
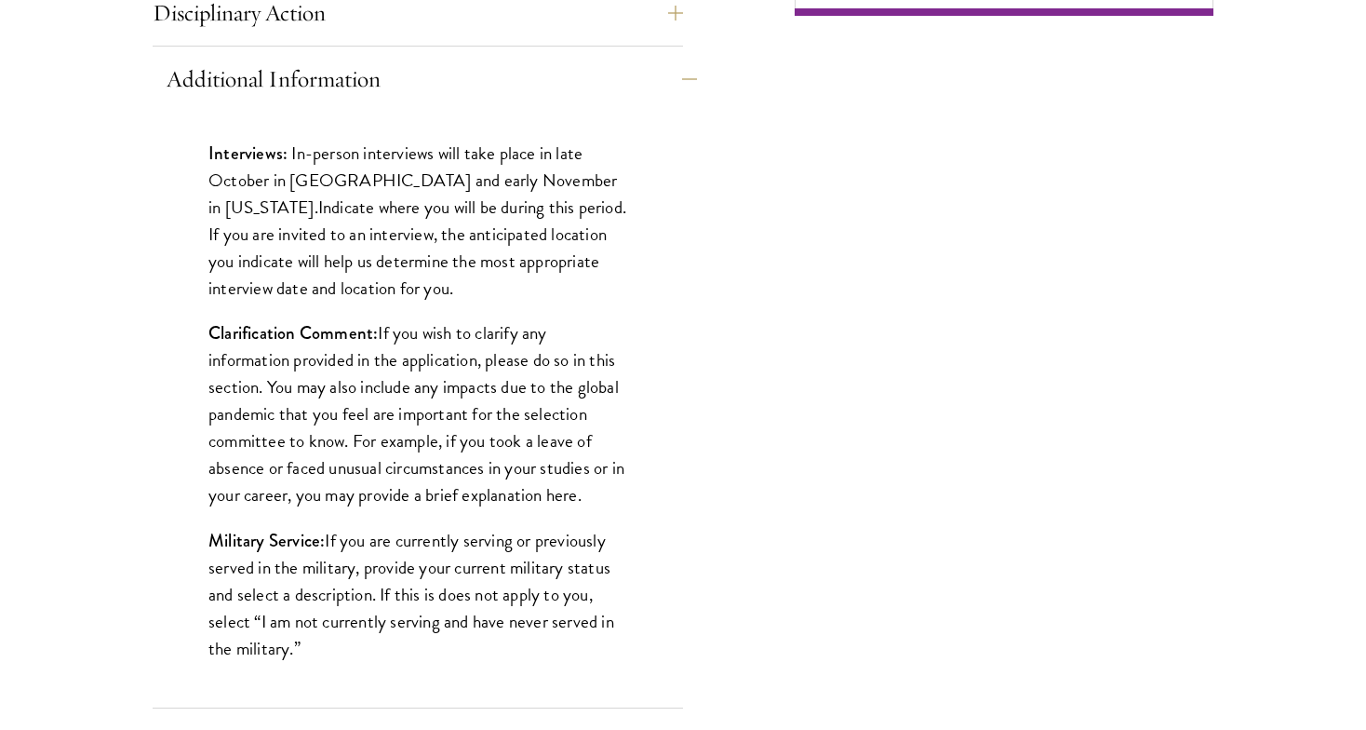
scroll to position [1481, 0]
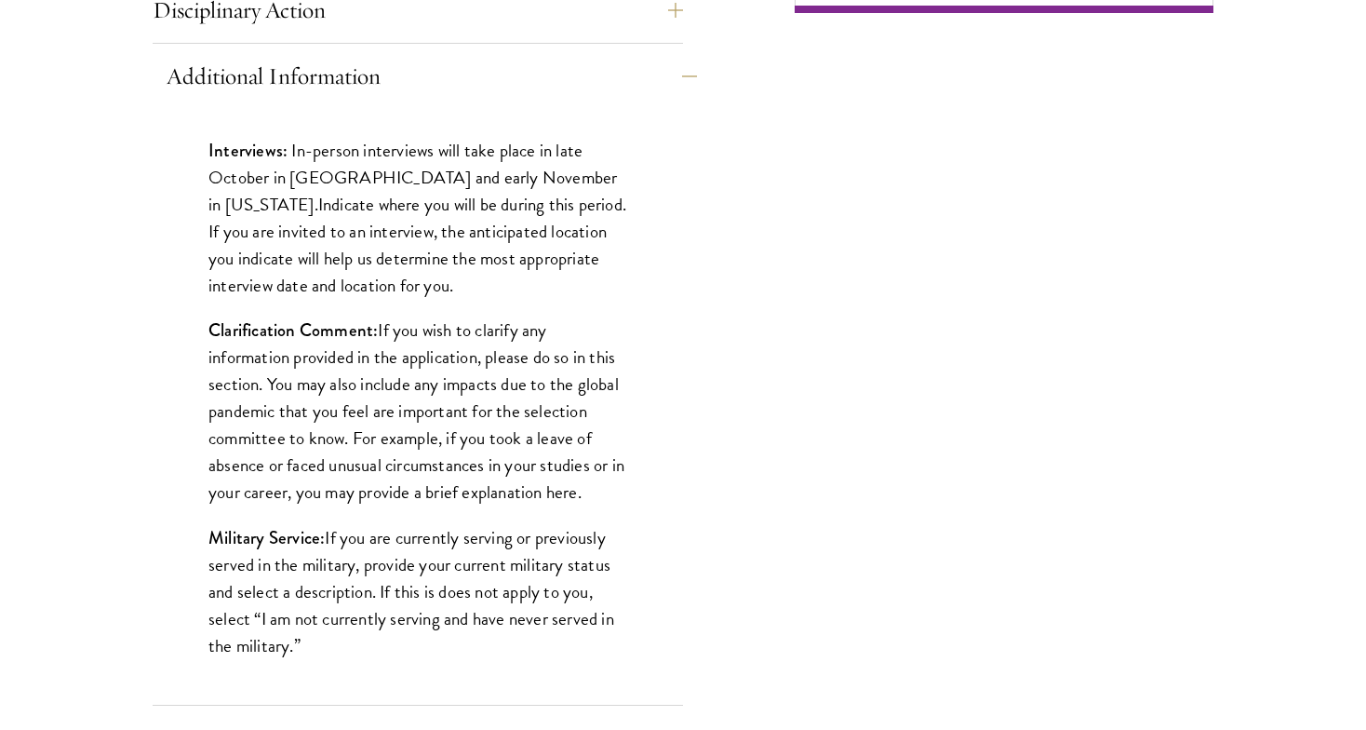
click at [677, 70] on button "Additional Information" at bounding box center [432, 76] width 530 height 45
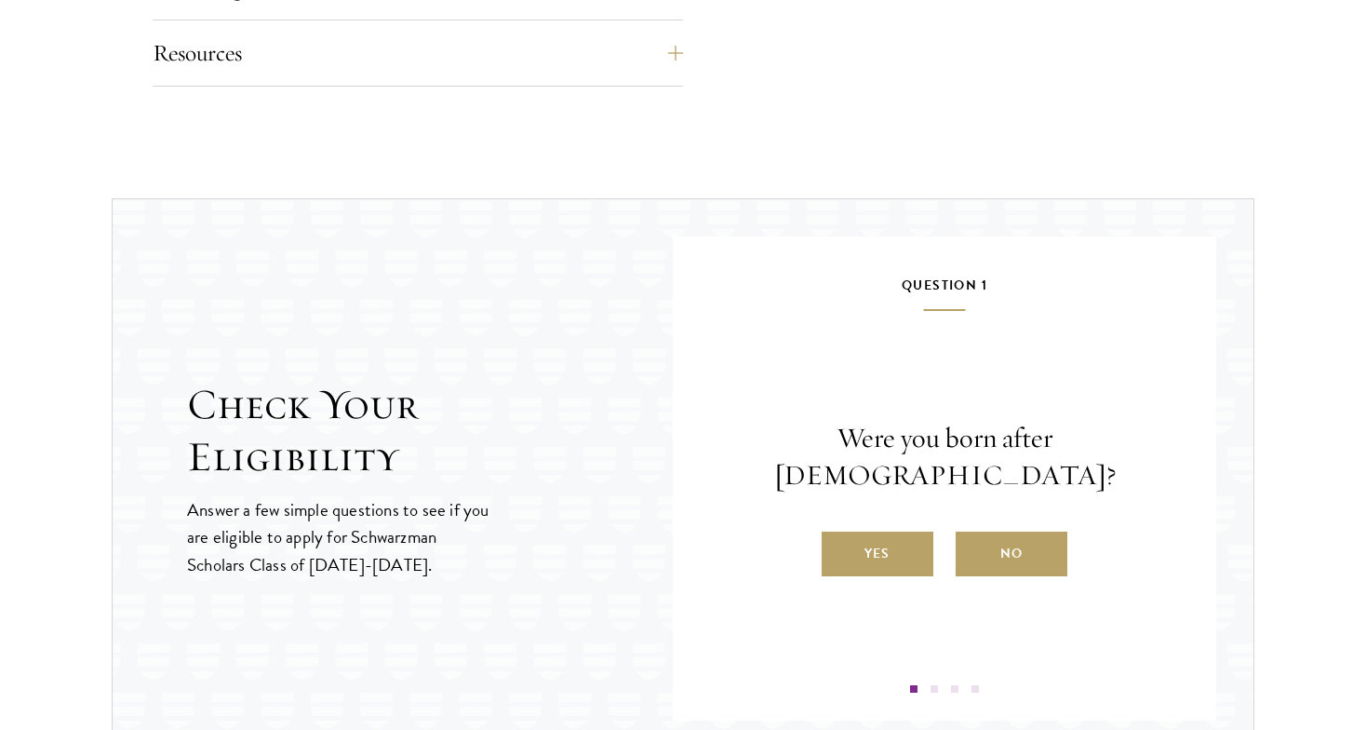
scroll to position [1773, 0]
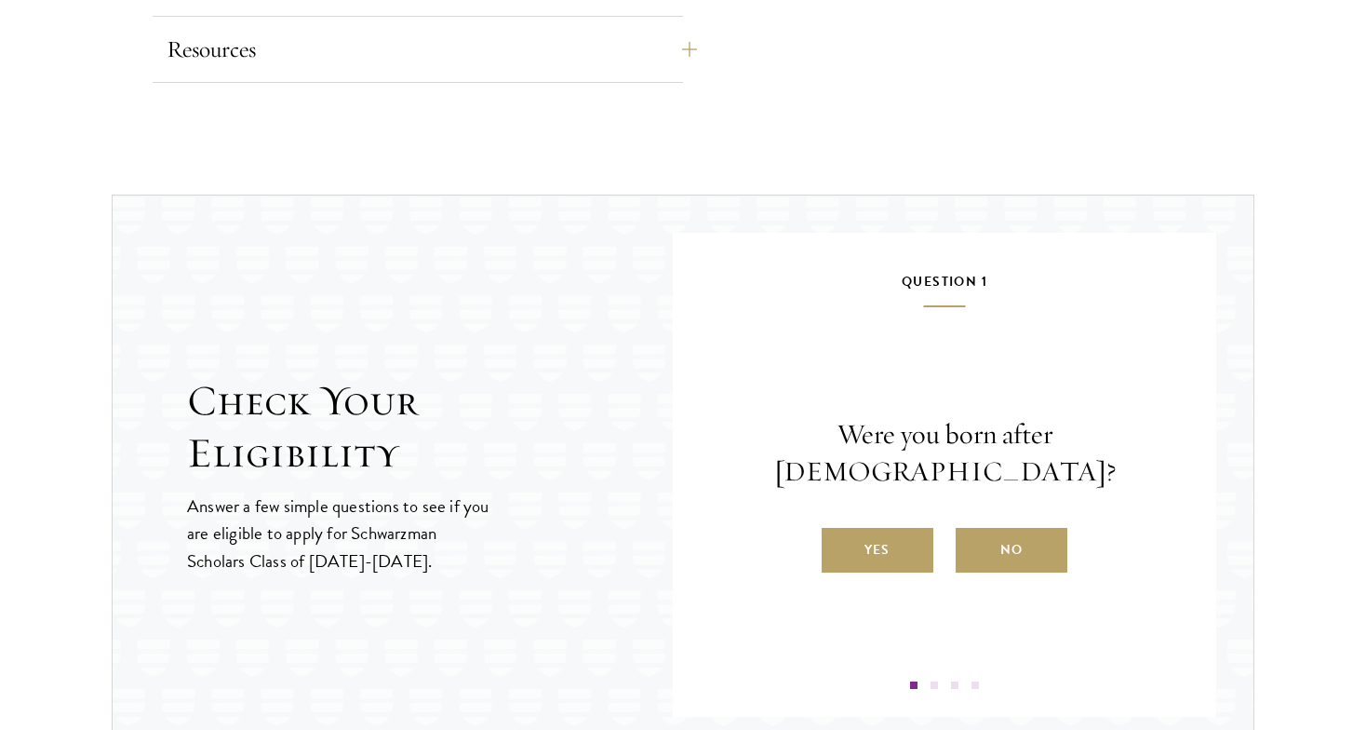
click at [681, 41] on button "Resources" at bounding box center [432, 49] width 530 height 45
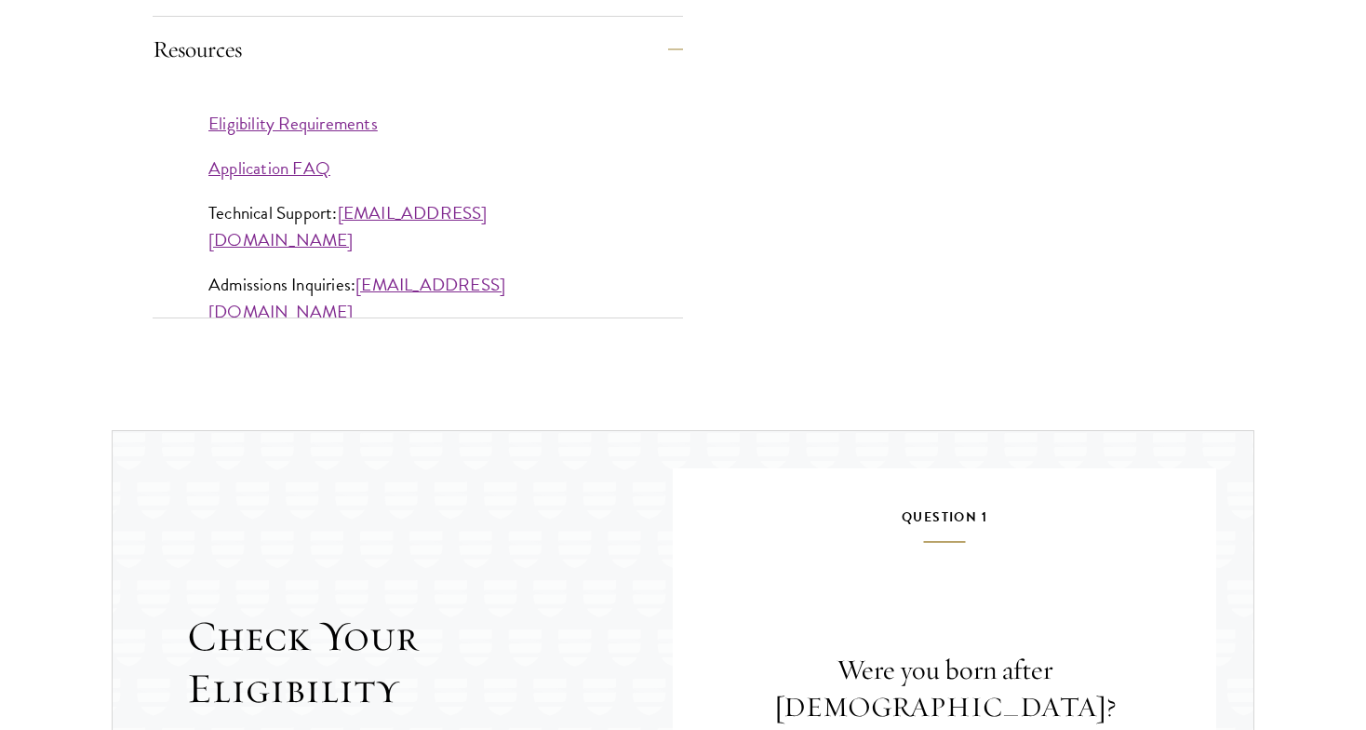
click at [679, 39] on button "Resources" at bounding box center [432, 49] width 530 height 45
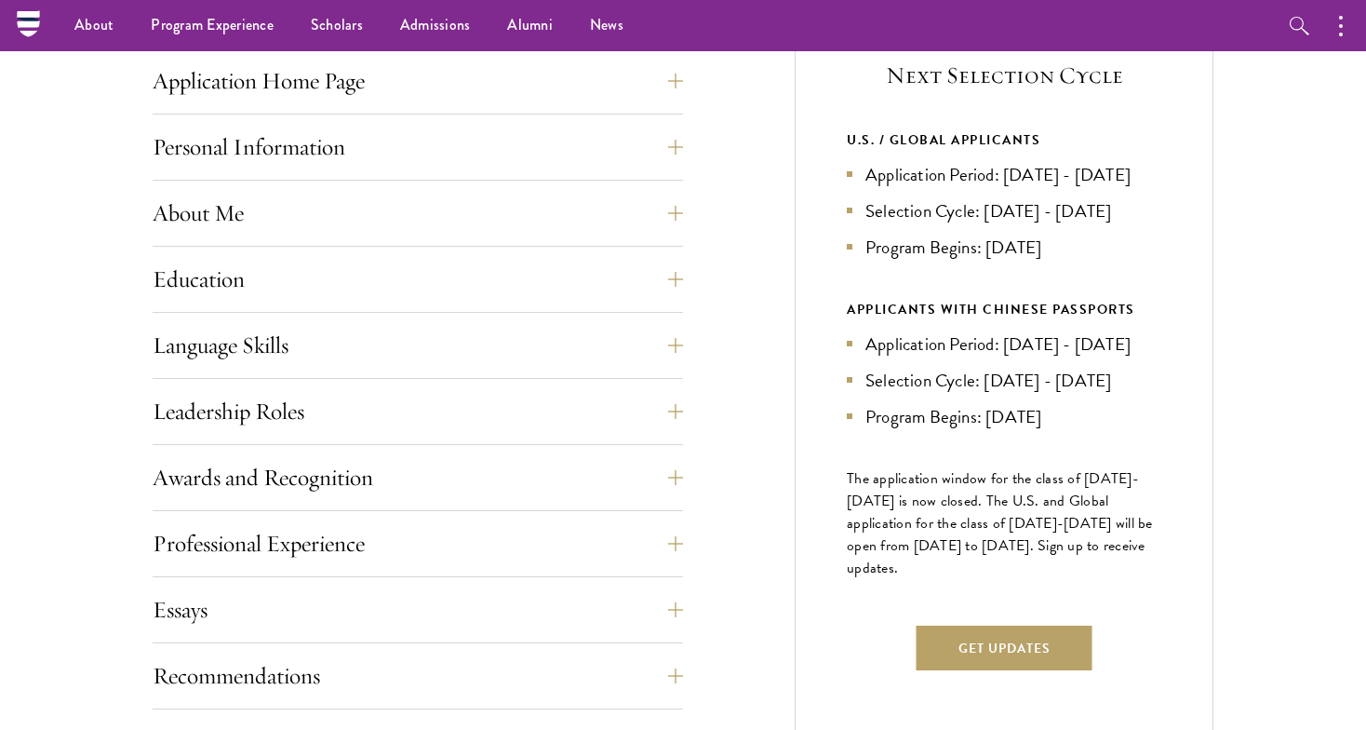
scroll to position [745, 0]
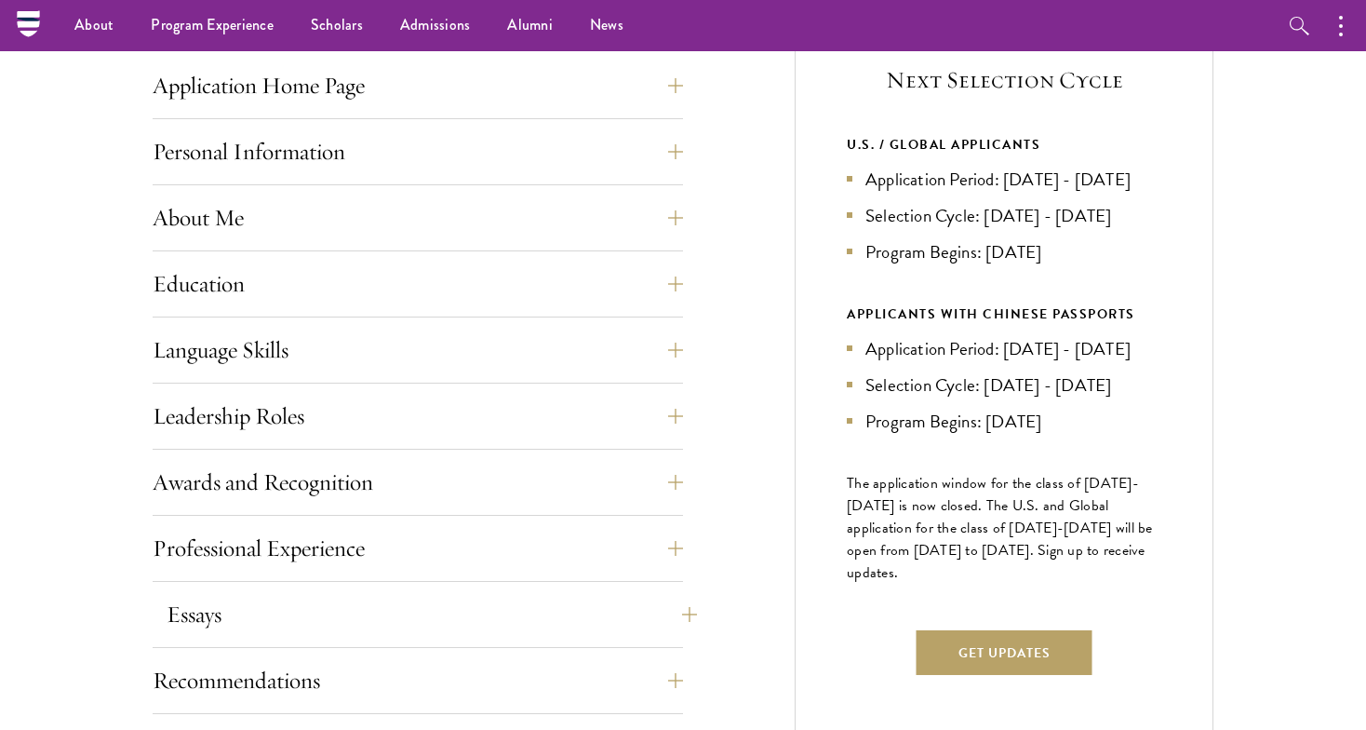
click at [680, 616] on button "Essays" at bounding box center [432, 614] width 530 height 45
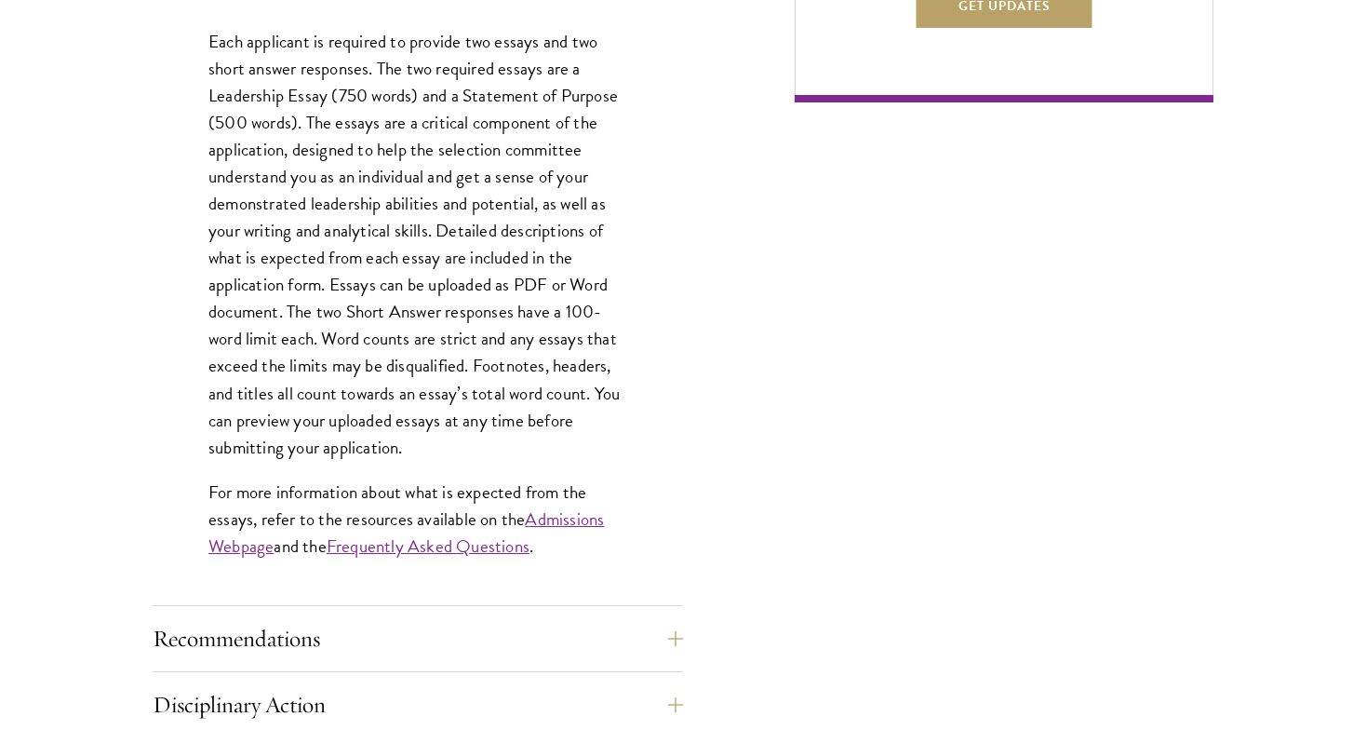
scroll to position [1393, 0]
click at [597, 516] on link "Admissions Webpage" at bounding box center [405, 531] width 395 height 54
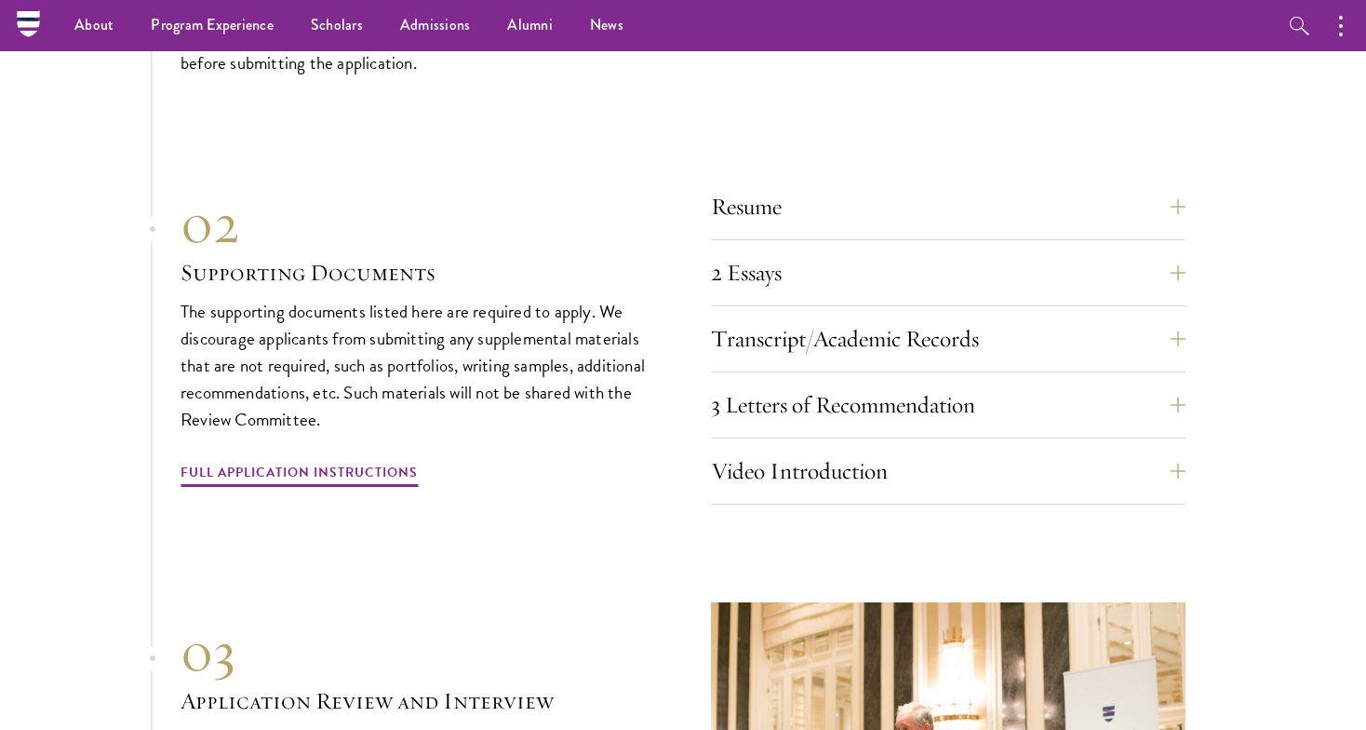
scroll to position [5732, 0]
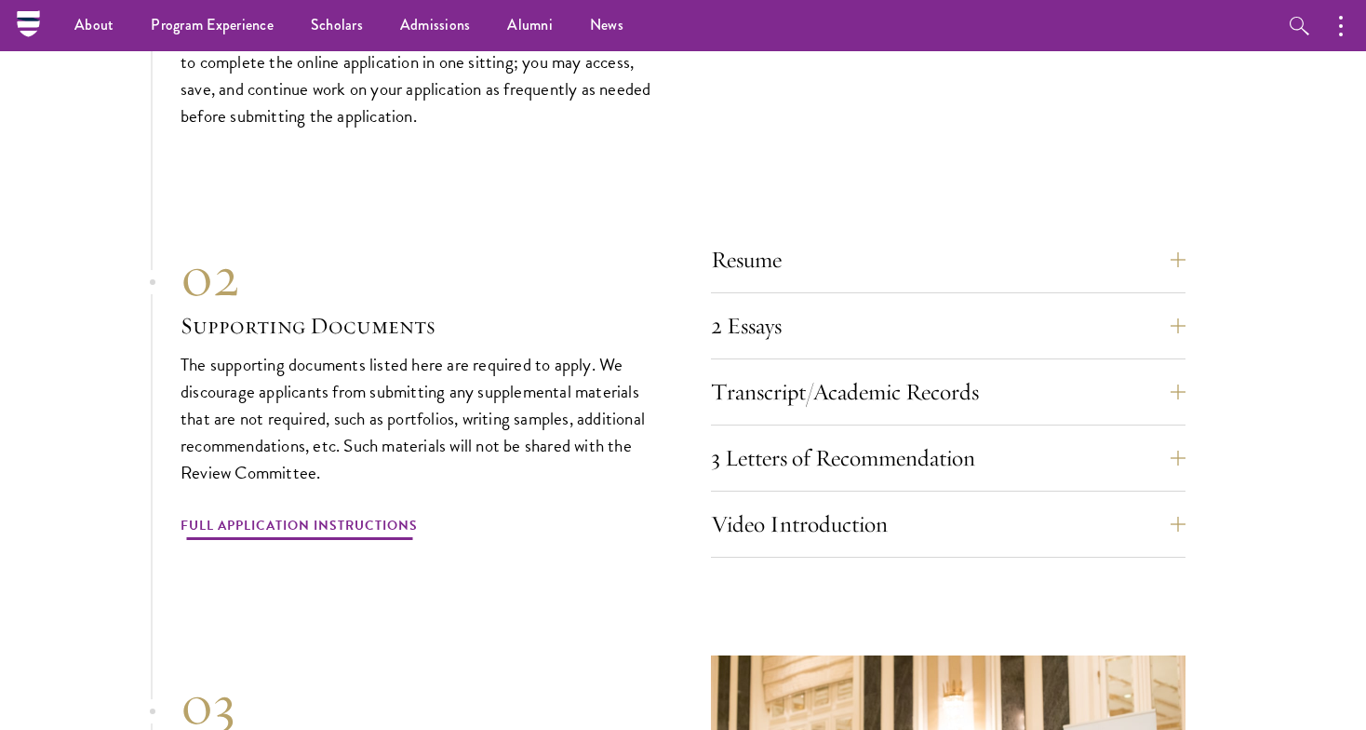
click at [372, 514] on link "Full Application Instructions" at bounding box center [299, 528] width 237 height 29
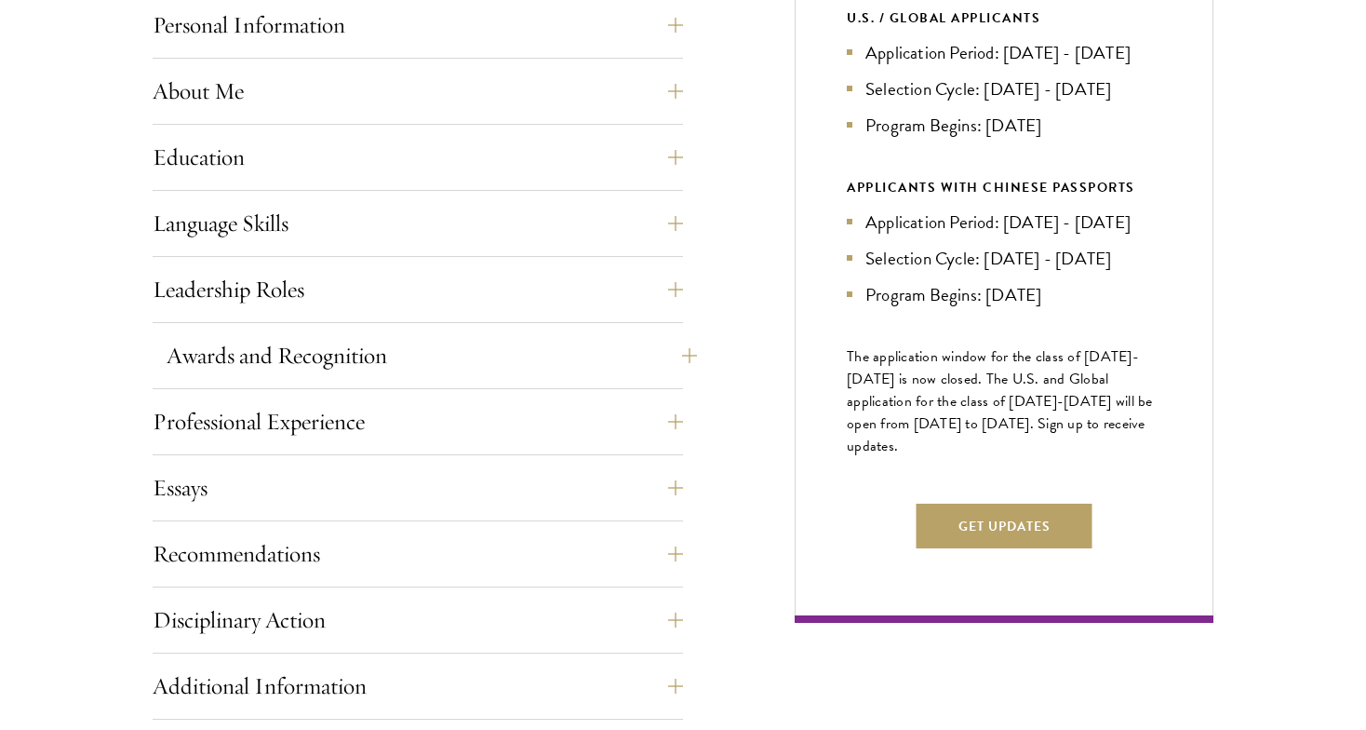
scroll to position [1061, 0]
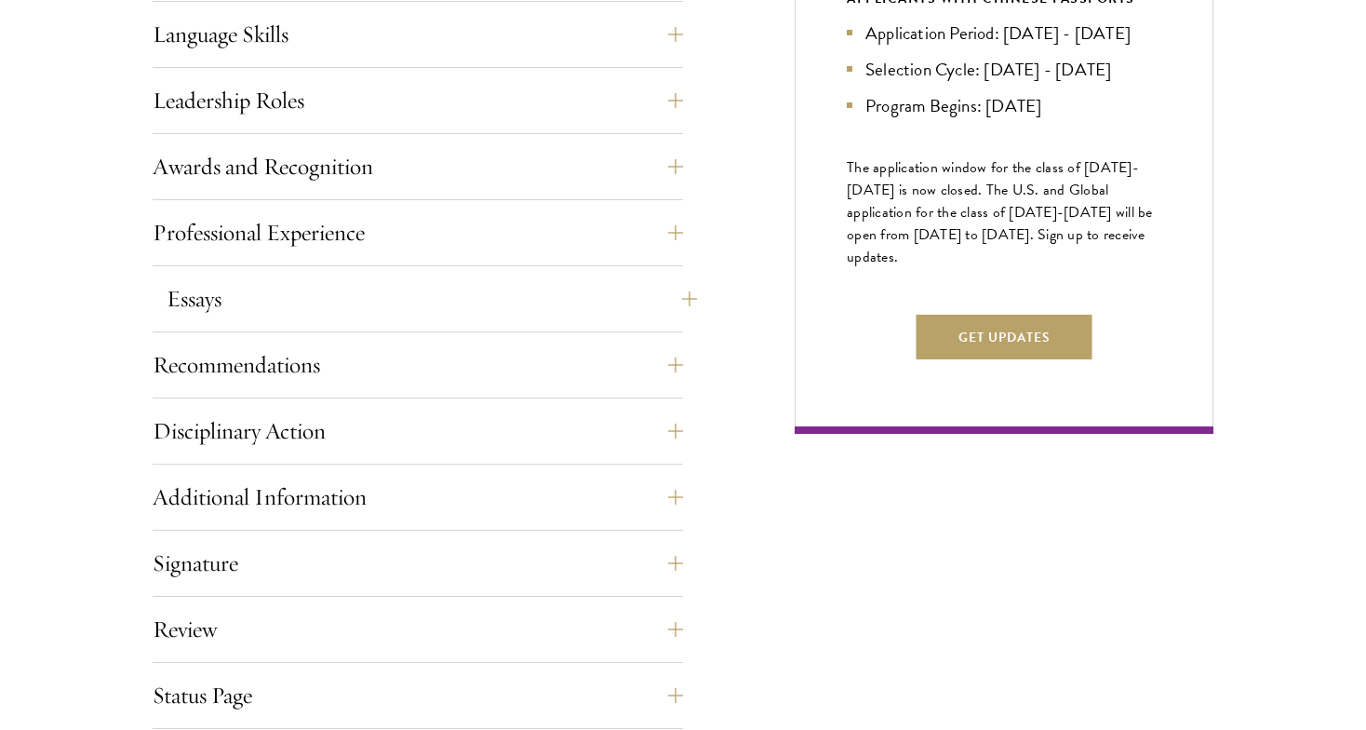
click at [435, 313] on button "Essays" at bounding box center [432, 298] width 530 height 45
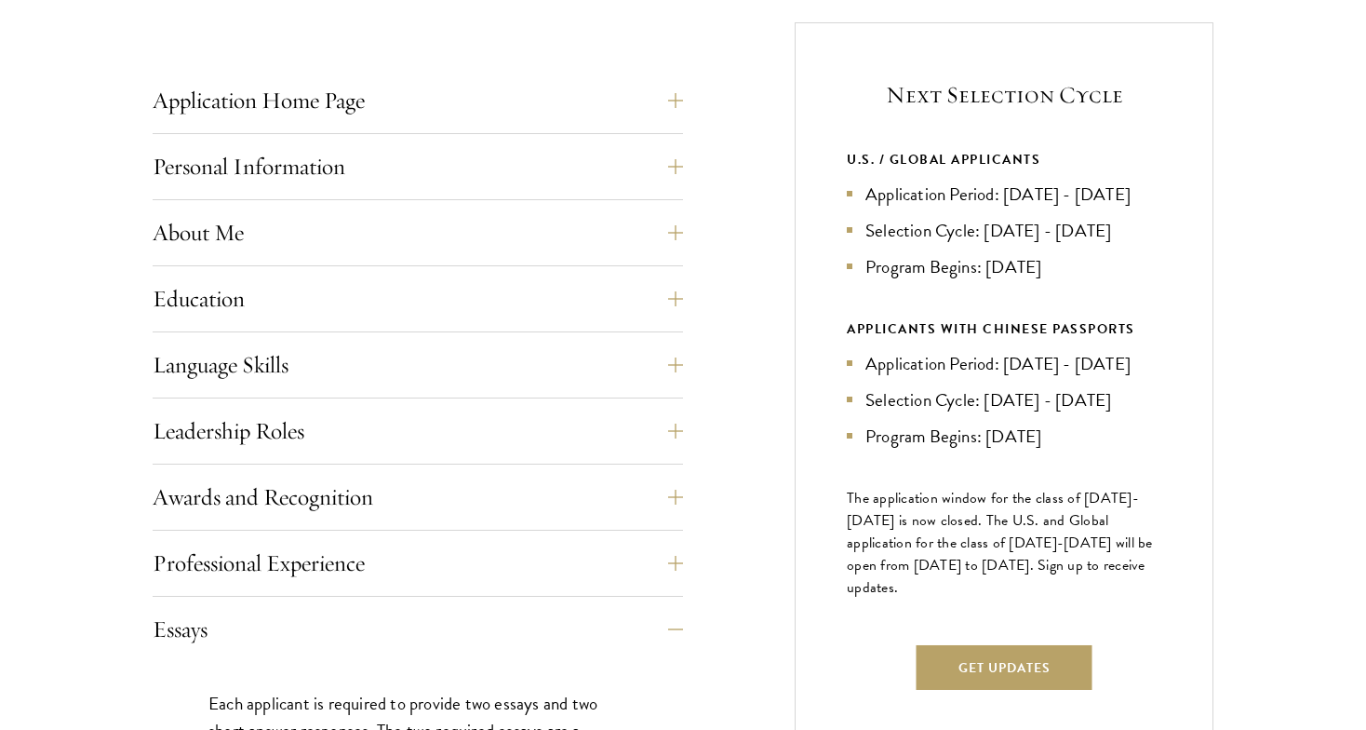
scroll to position [773, 0]
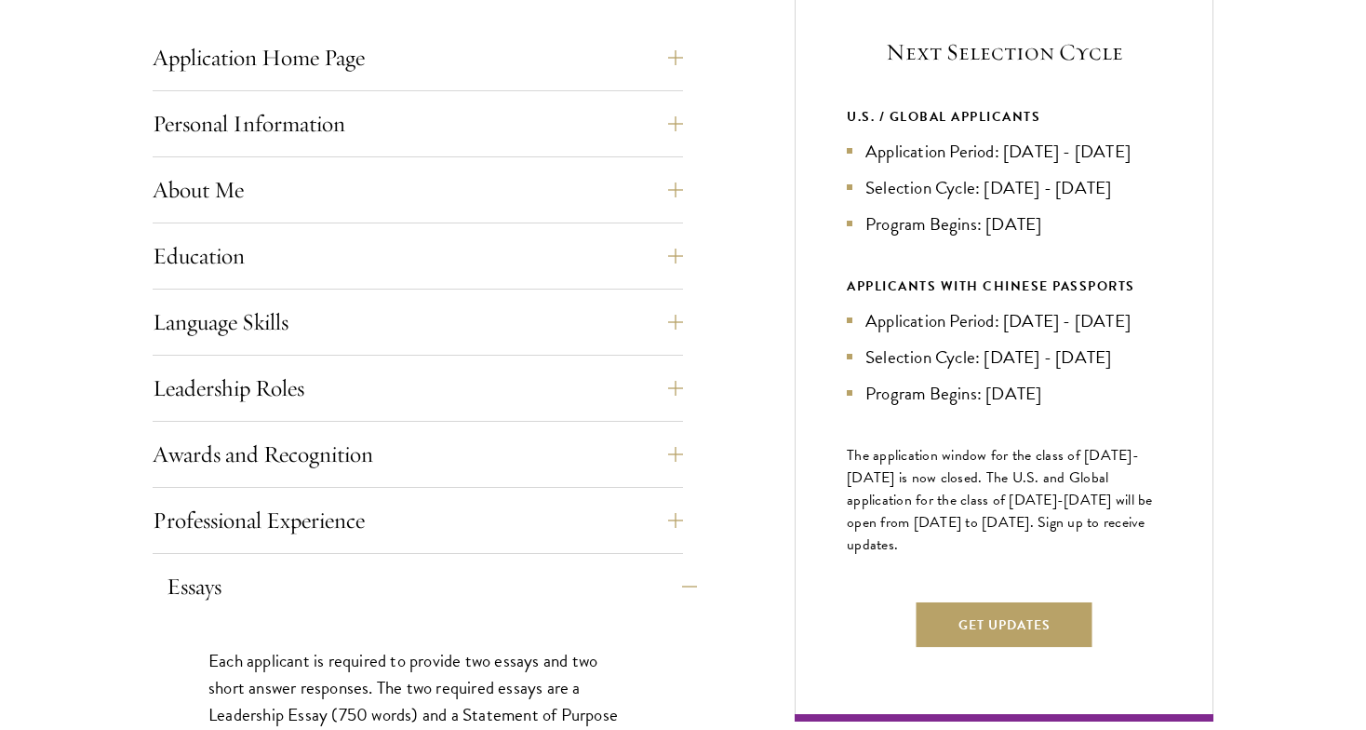
click at [442, 576] on button "Essays" at bounding box center [432, 586] width 530 height 45
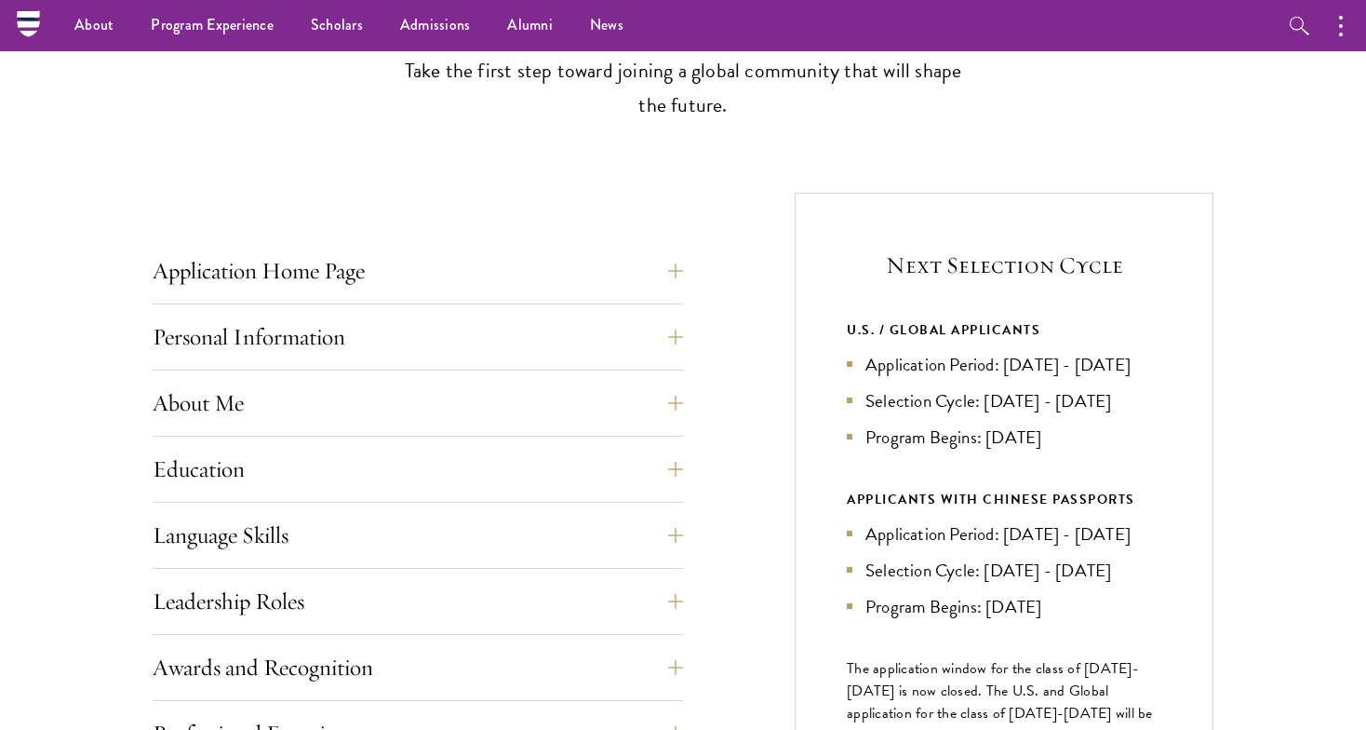
scroll to position [558, 0]
click at [451, 281] on button "Application Home Page" at bounding box center [432, 272] width 530 height 45
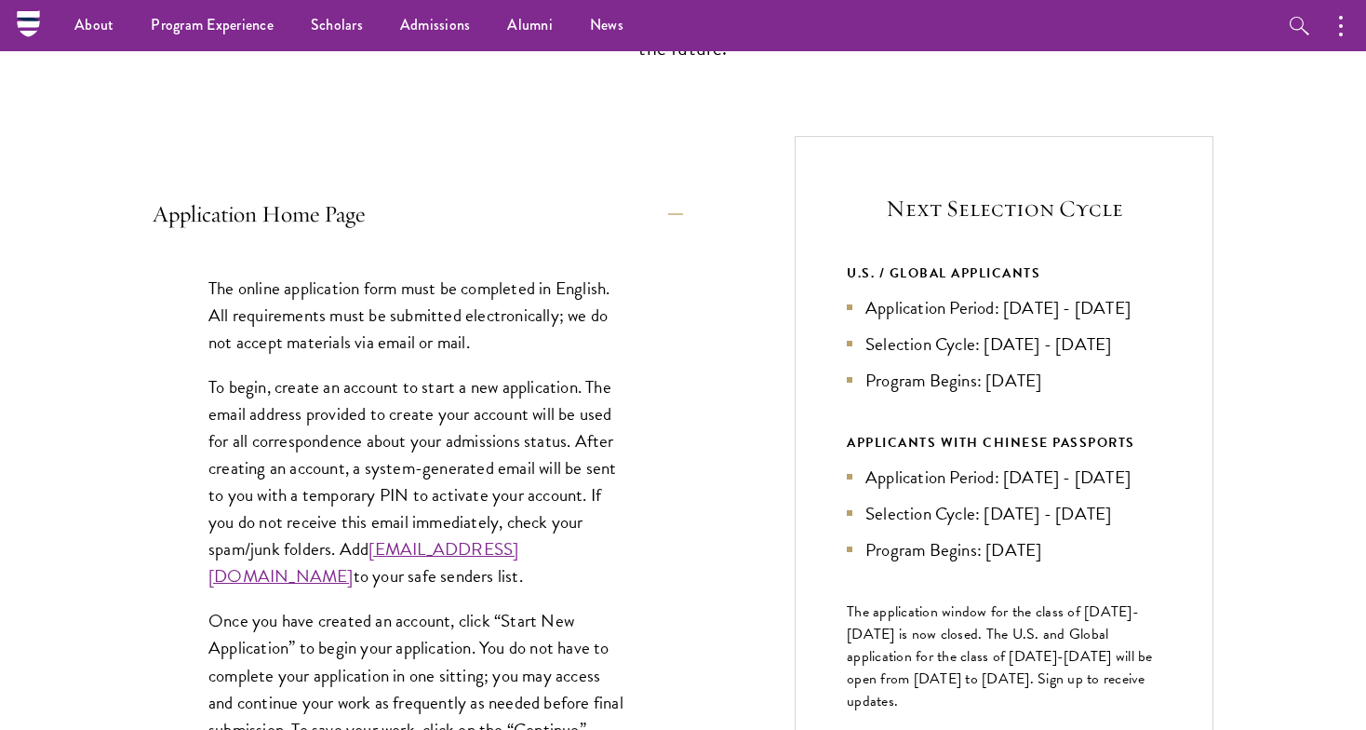
scroll to position [544, 0]
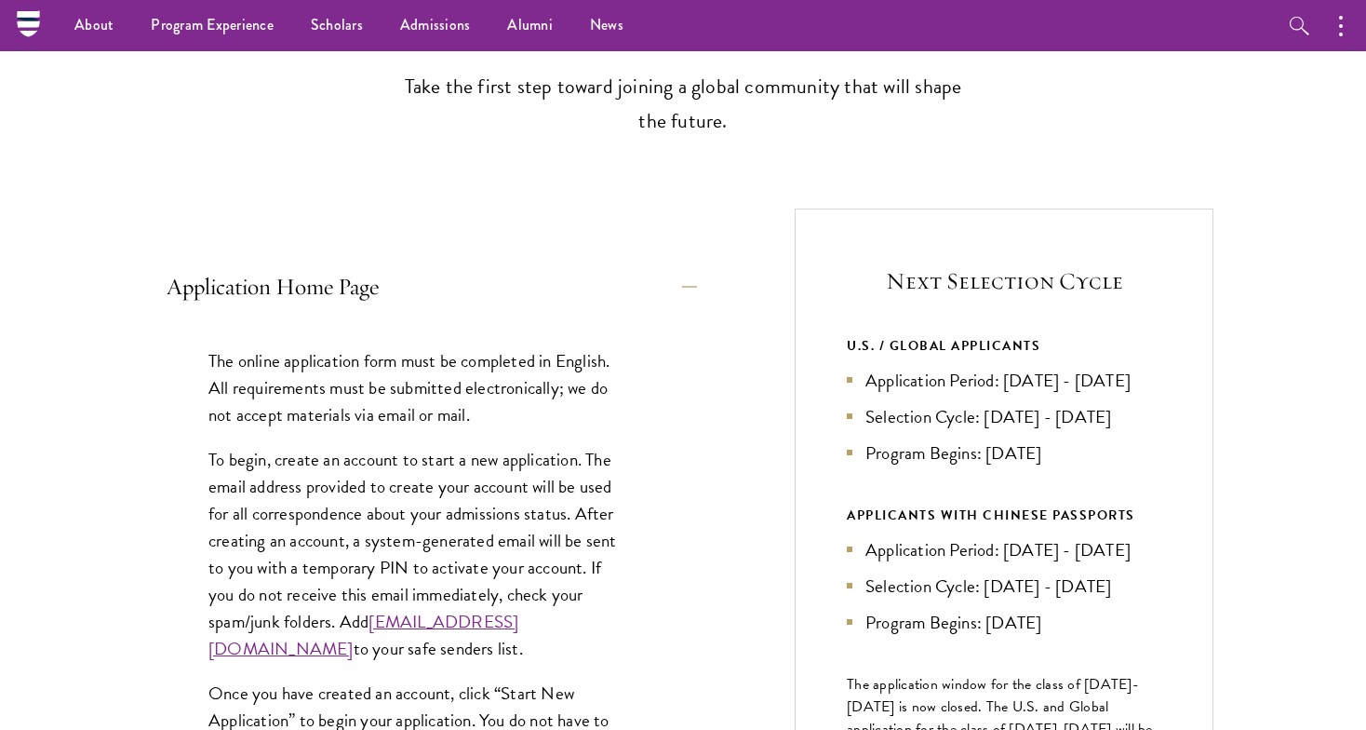
click at [440, 292] on button "Application Home Page" at bounding box center [432, 286] width 530 height 45
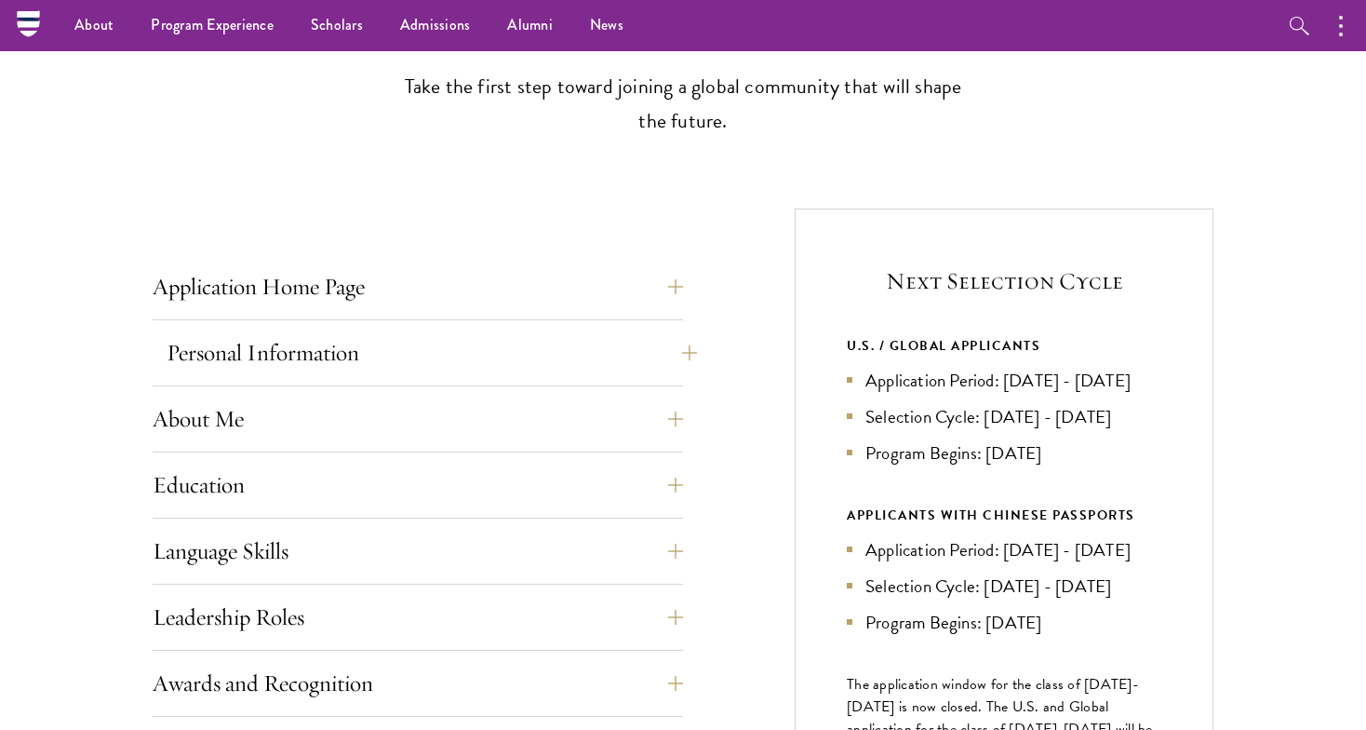
click at [433, 339] on button "Personal Information" at bounding box center [432, 352] width 530 height 45
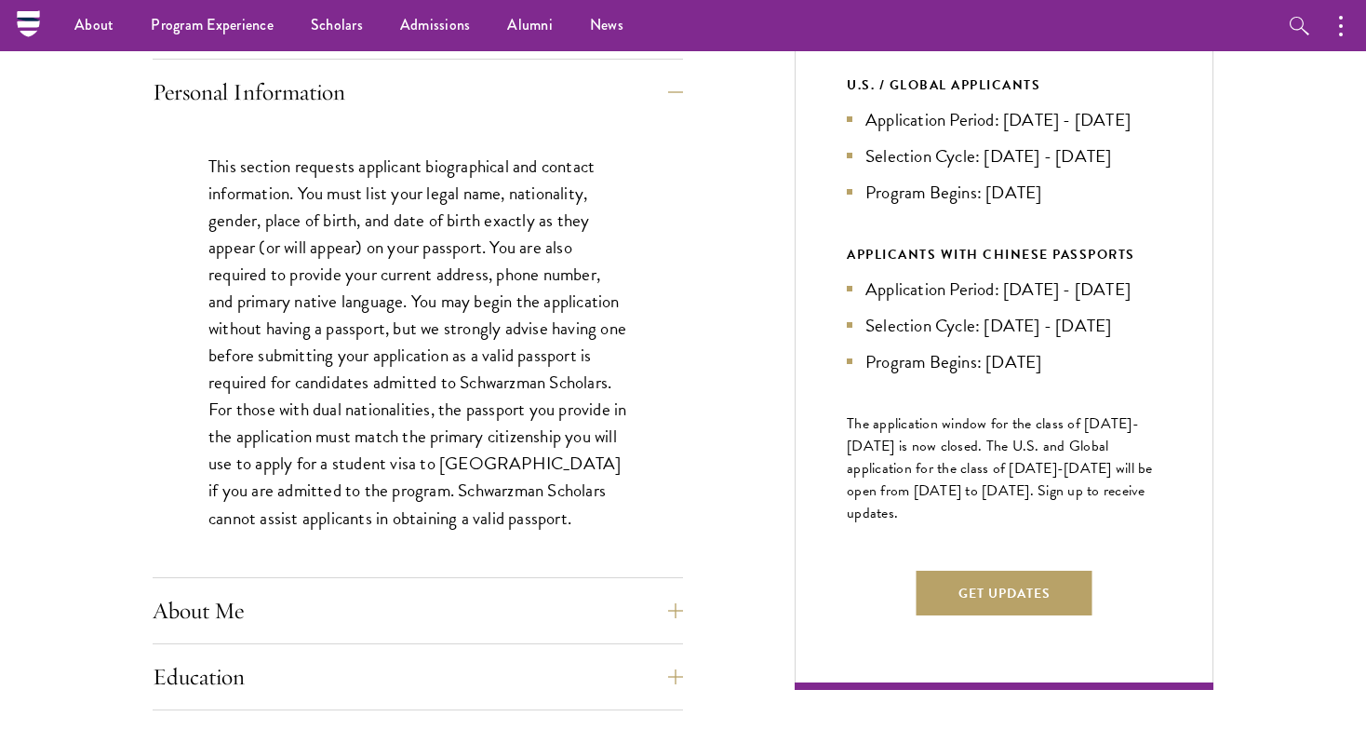
scroll to position [798, 0]
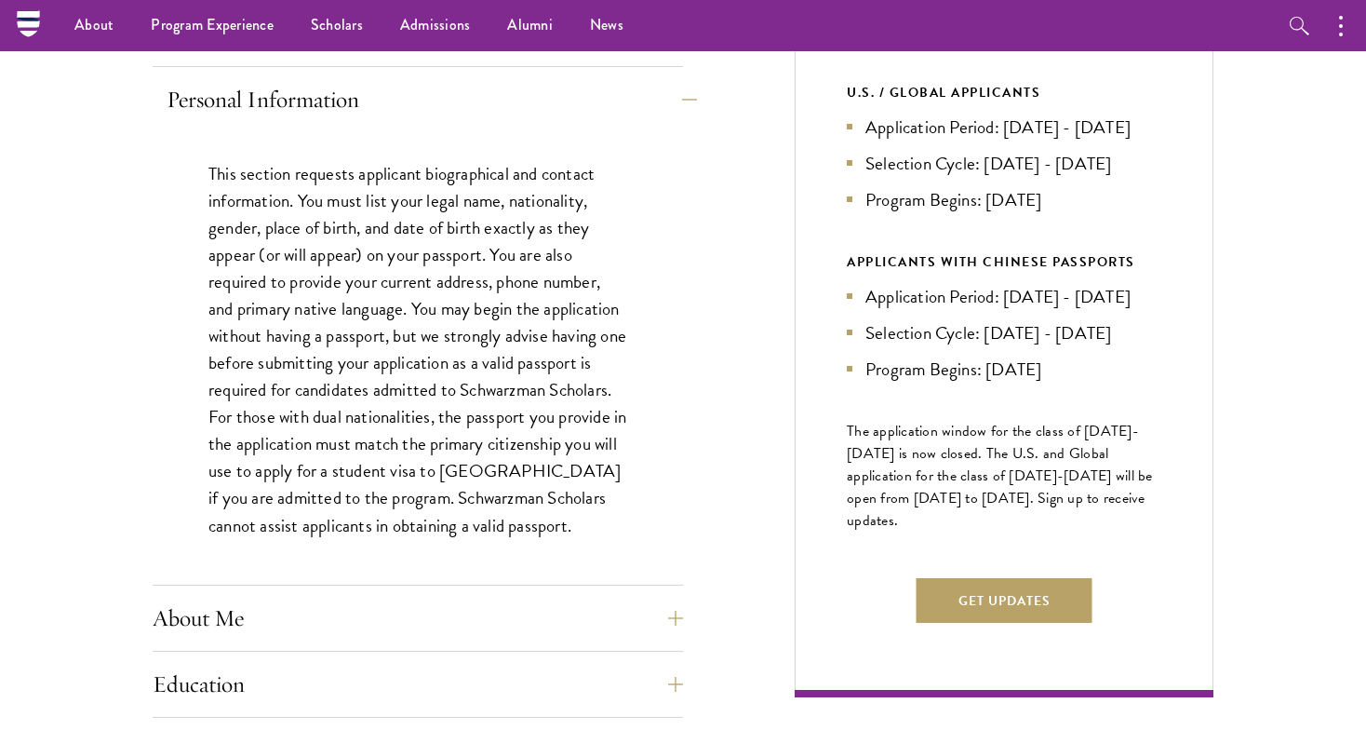
click at [361, 99] on button "Personal Information" at bounding box center [432, 99] width 530 height 45
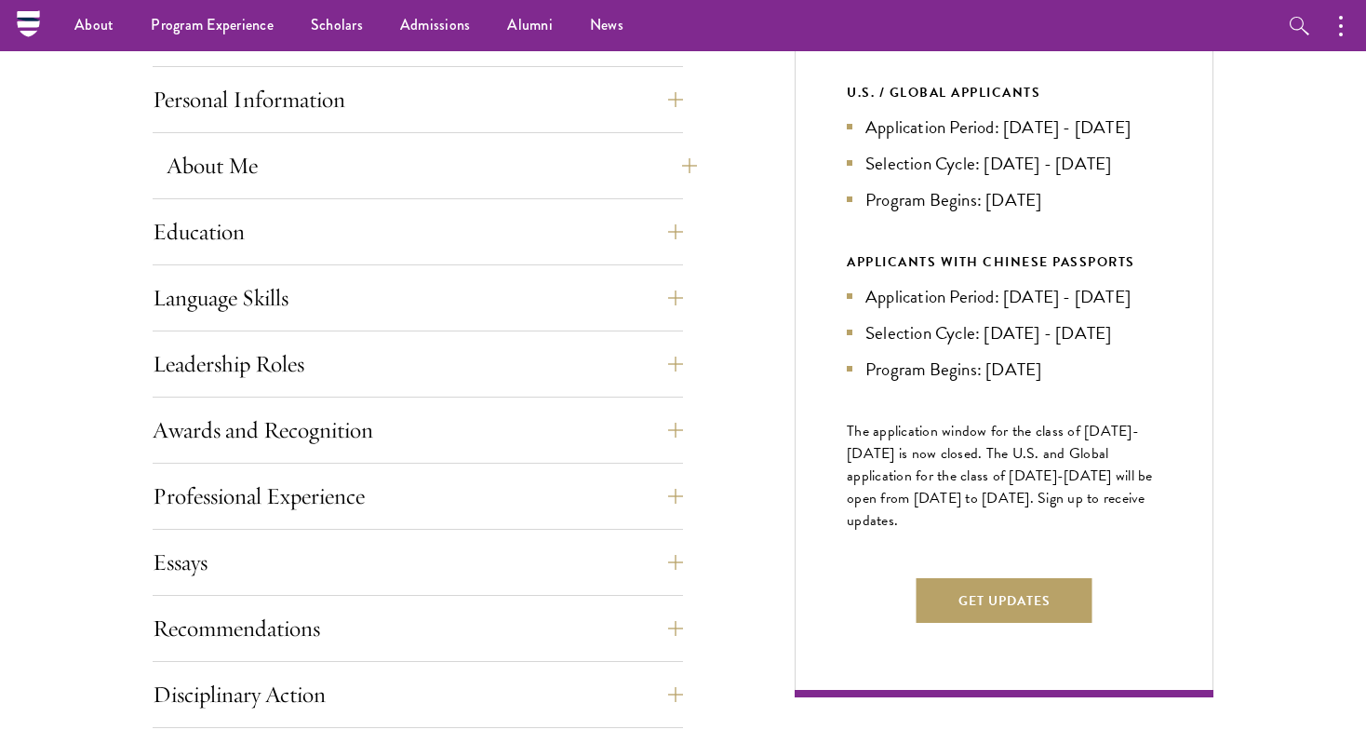
click at [347, 169] on button "About Me" at bounding box center [432, 165] width 530 height 45
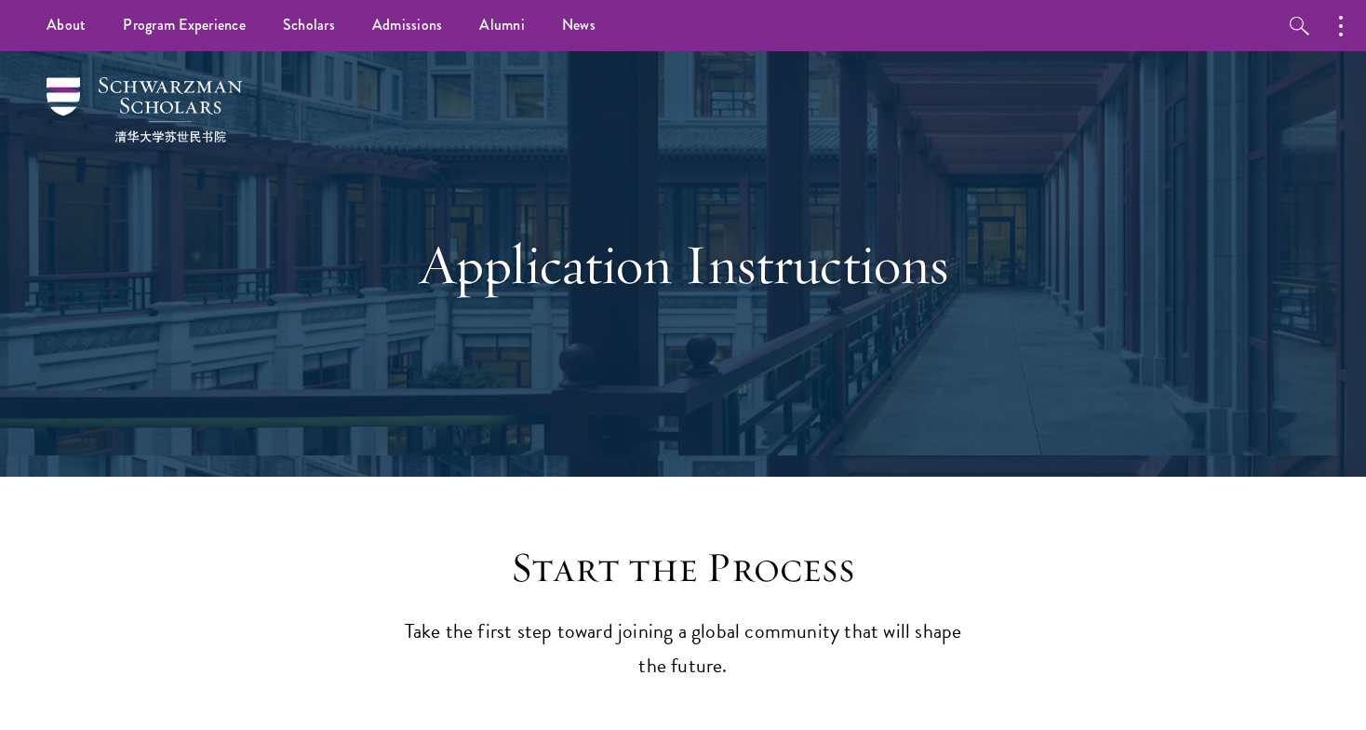
scroll to position [0, 0]
